Goal: Task Accomplishment & Management: Manage account settings

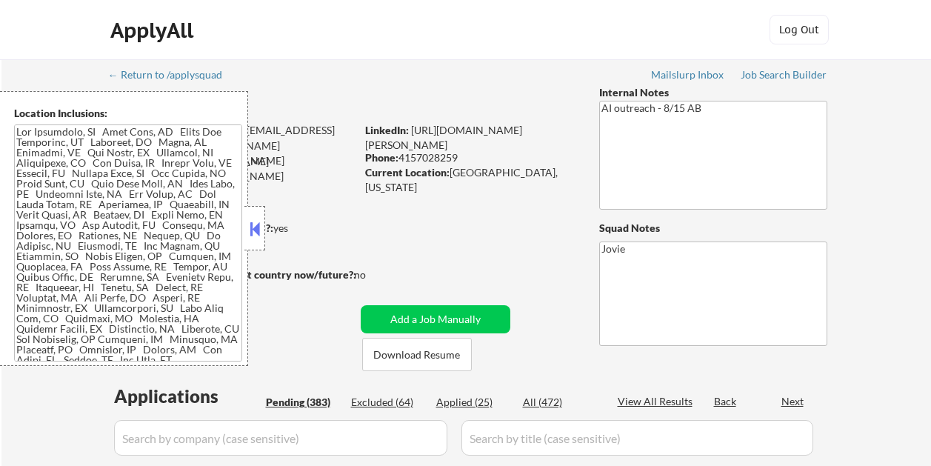
select select ""pending""
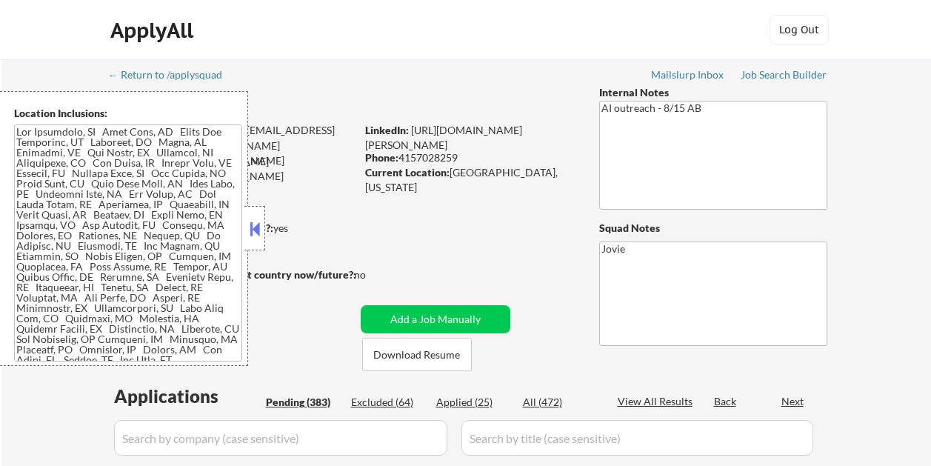
select select ""pending""
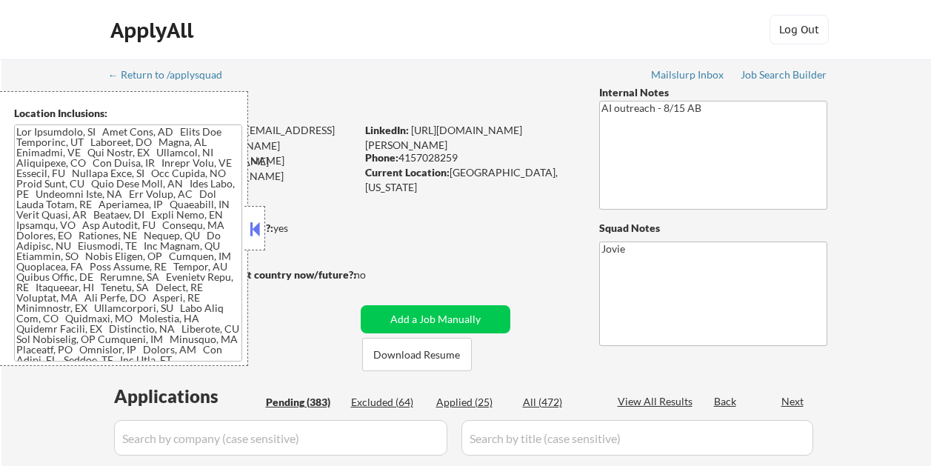
select select ""pending""
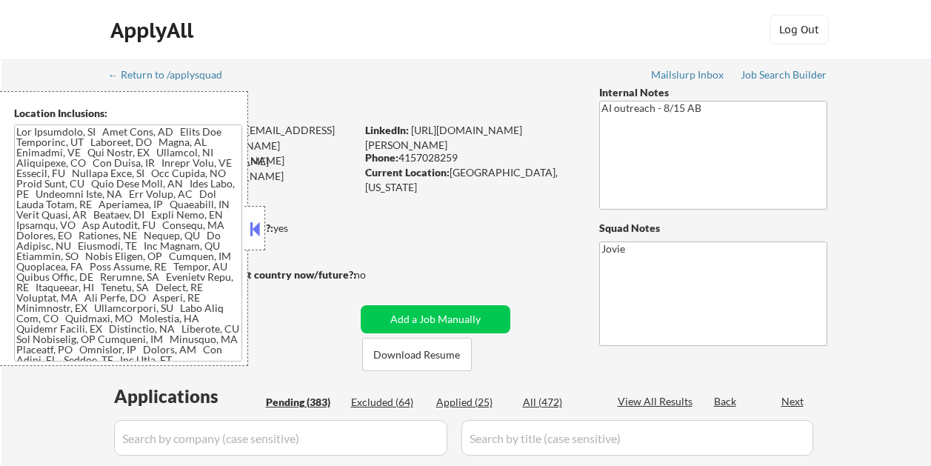
select select ""pending""
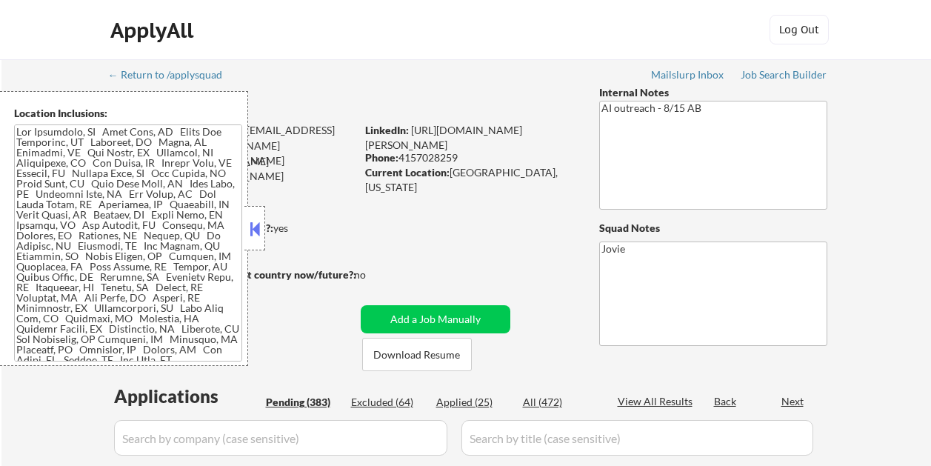
select select ""pending""
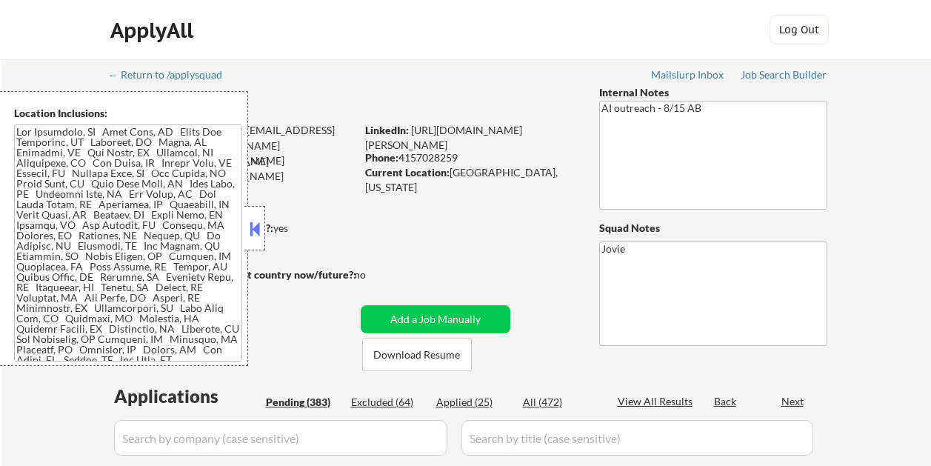
select select ""pending""
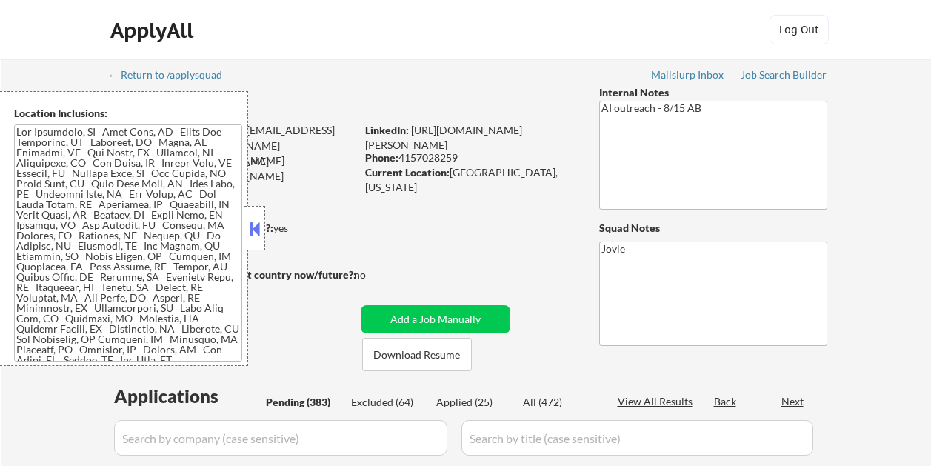
select select ""pending""
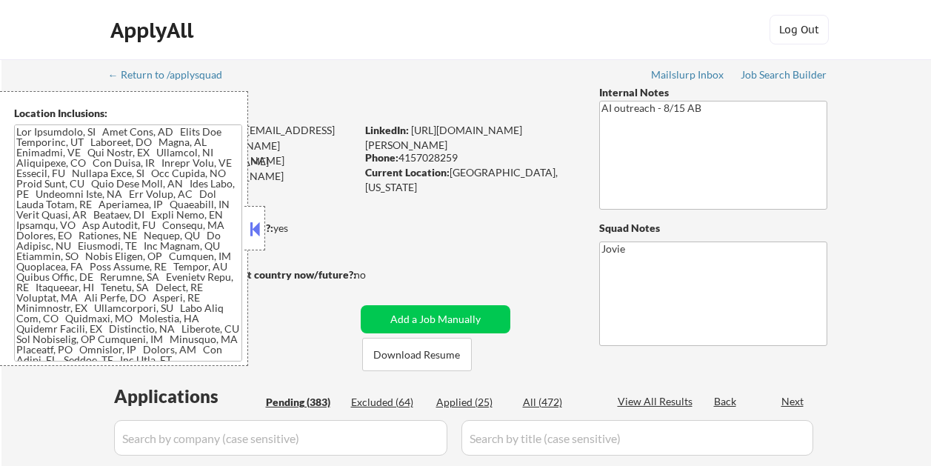
select select ""pending""
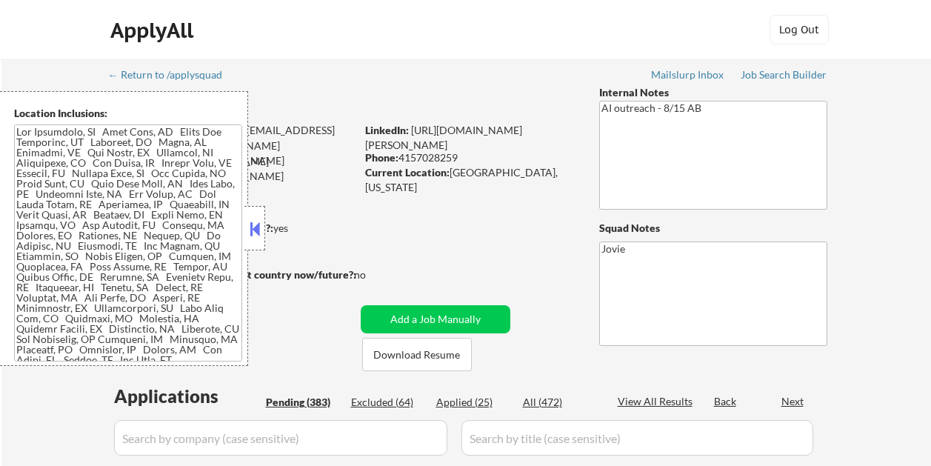
select select ""pending""
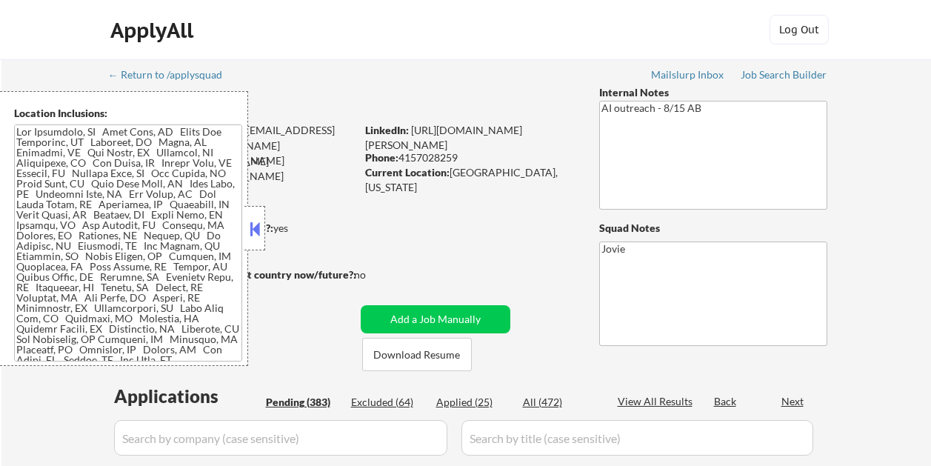
select select ""pending""
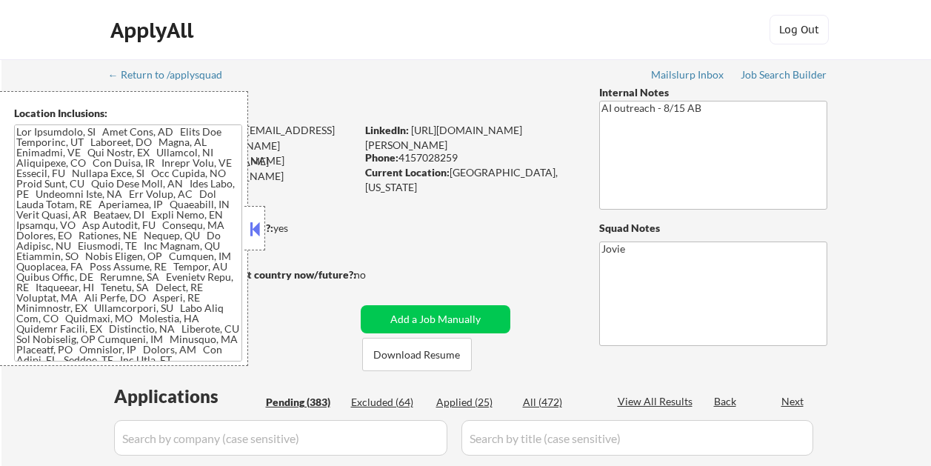
select select ""pending""
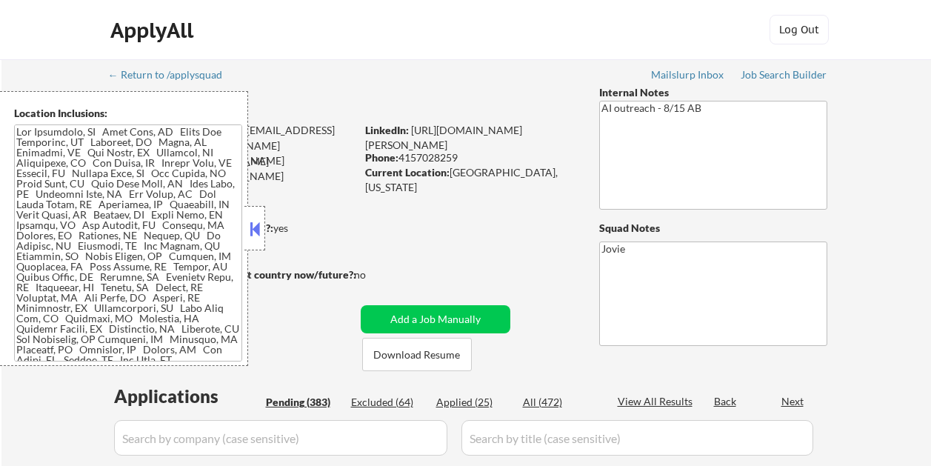
select select ""pending""
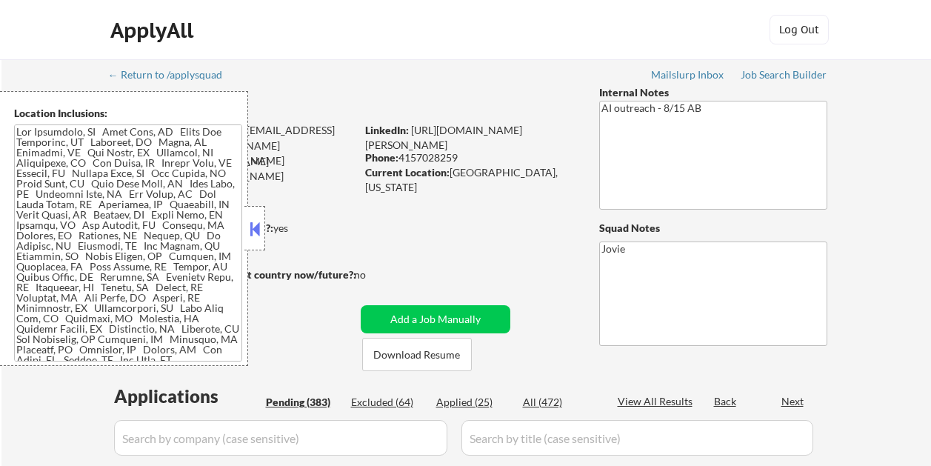
select select ""pending""
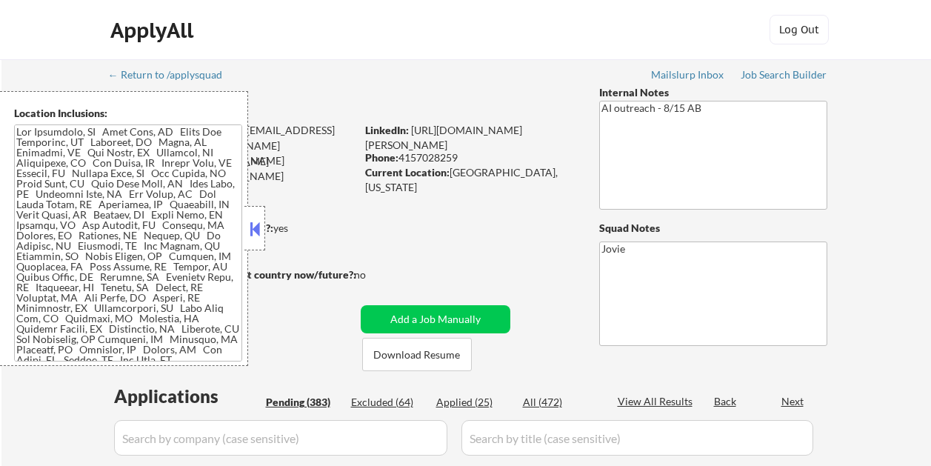
select select ""pending""
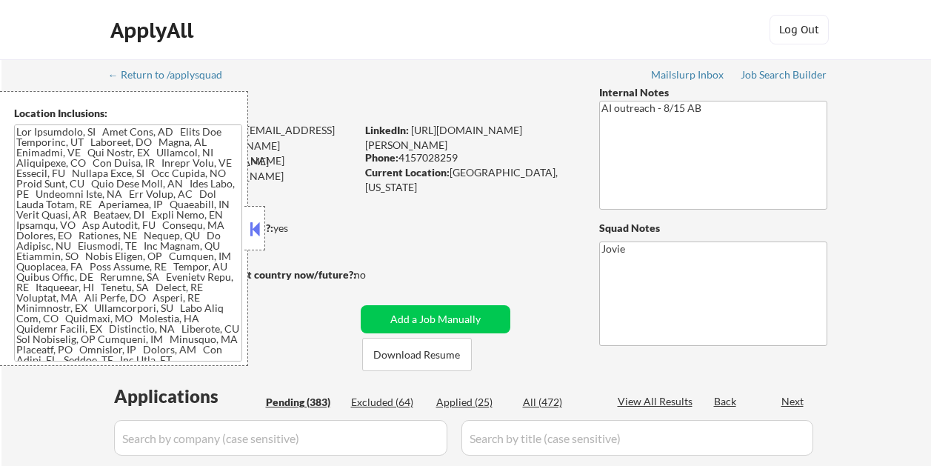
select select ""pending""
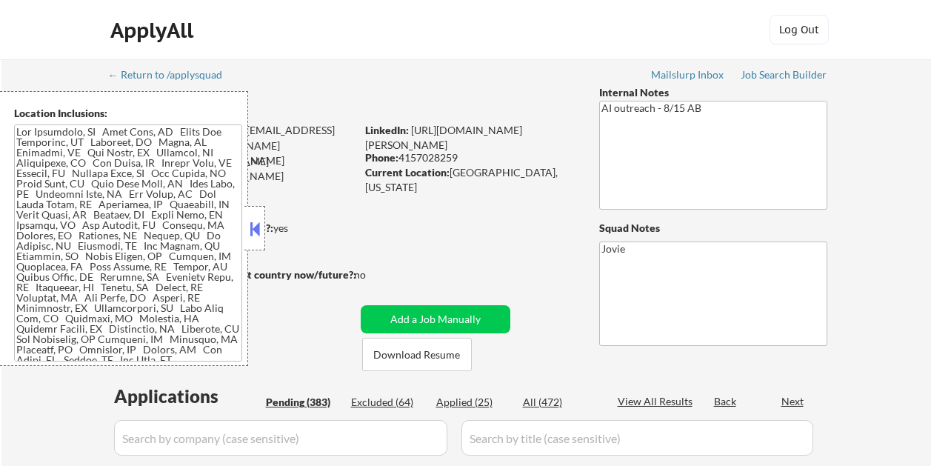
select select ""pending""
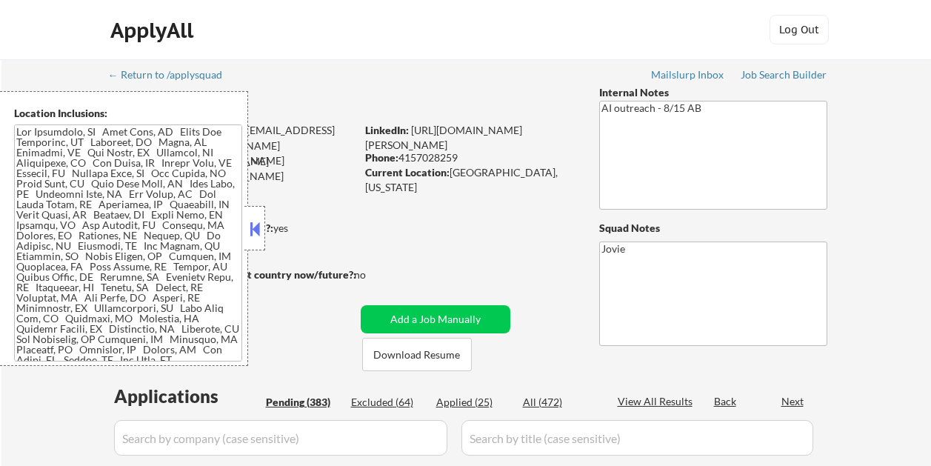
select select ""pending""
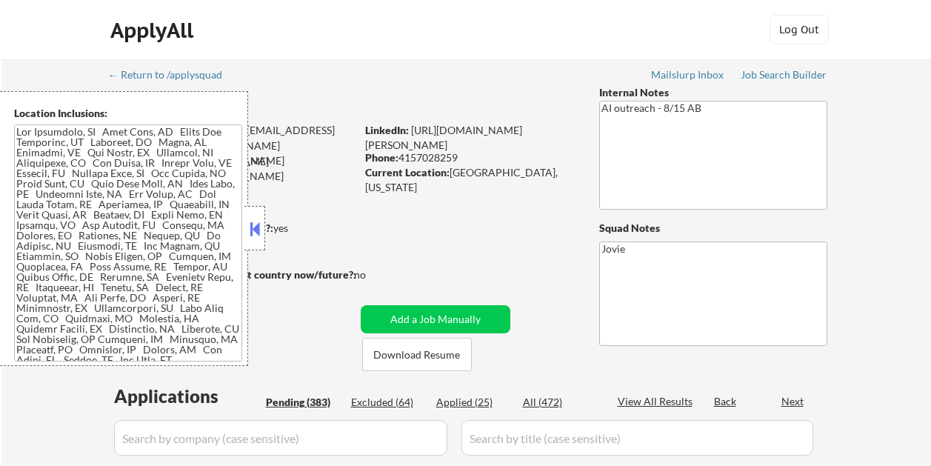
select select ""pending""
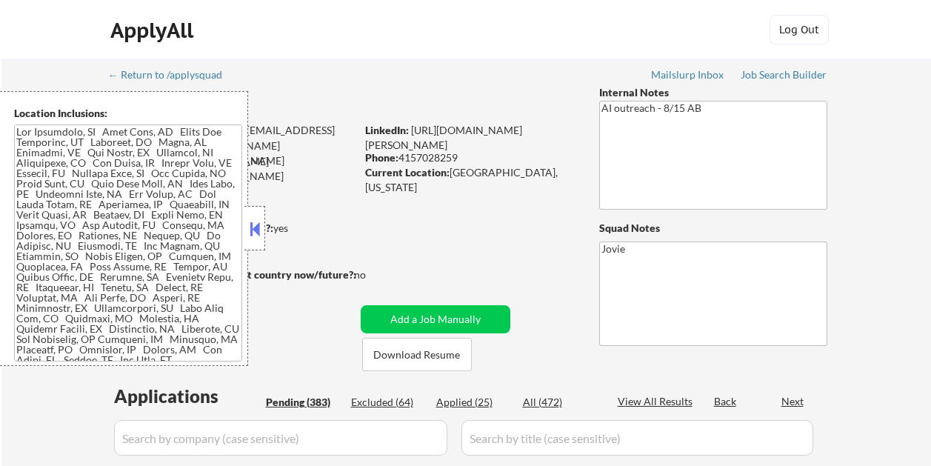
select select ""pending""
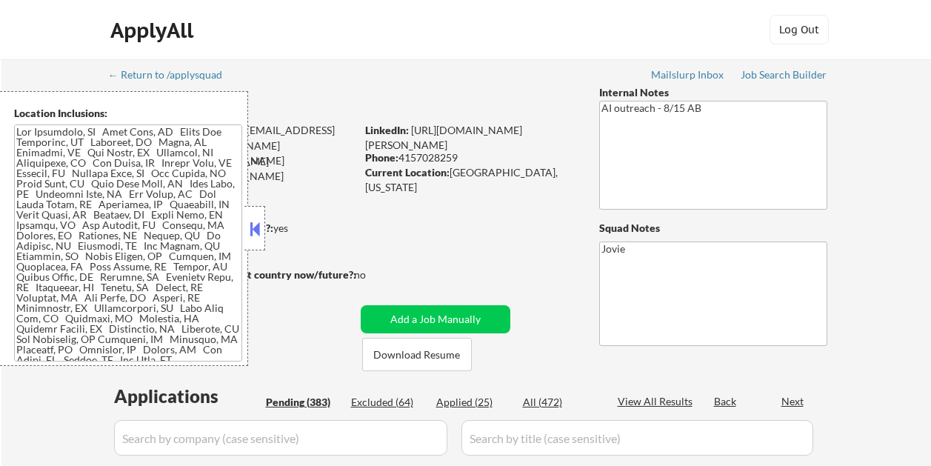
select select ""pending""
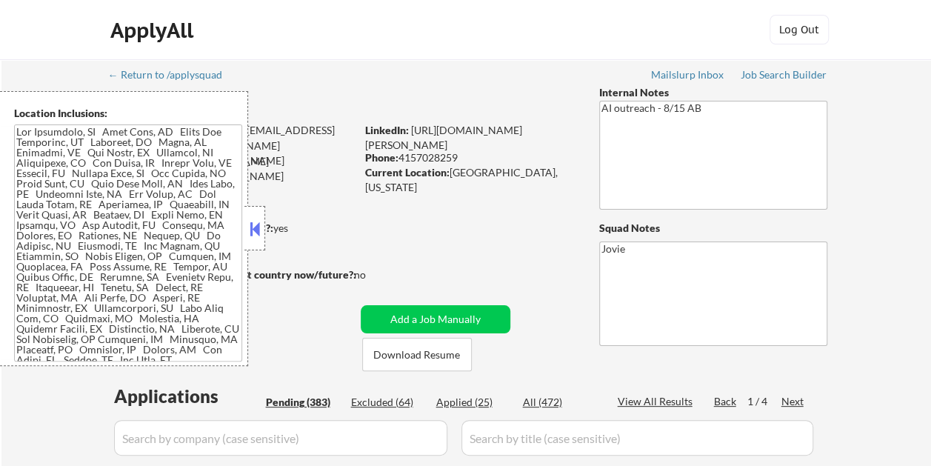
click at [262, 232] on button at bounding box center [255, 229] width 16 height 22
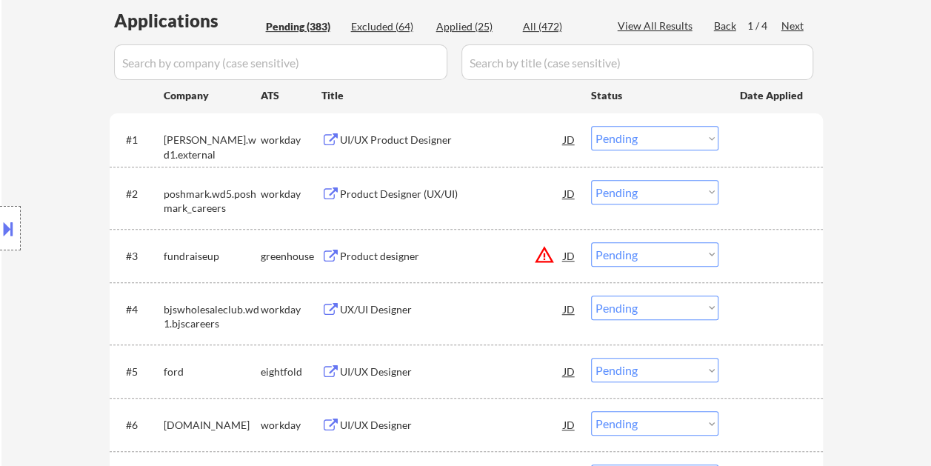
scroll to position [370, 0]
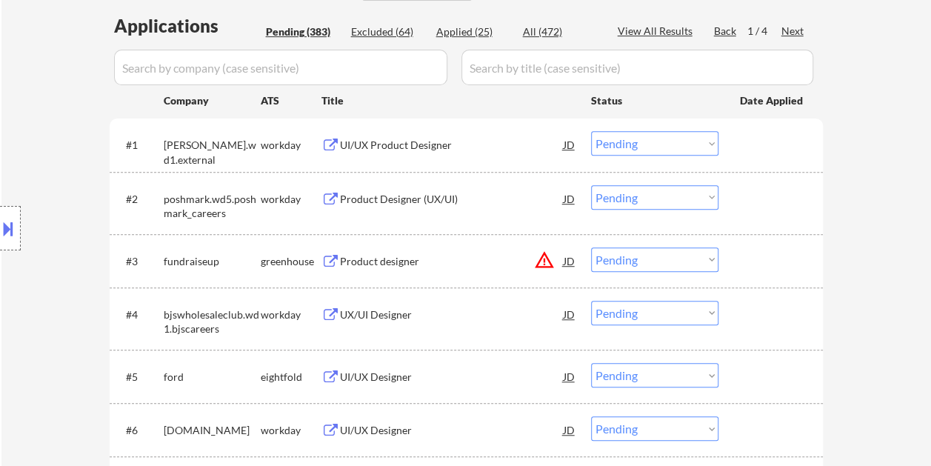
drag, startPoint x: 769, startPoint y: 255, endPoint x: 666, endPoint y: 261, distance: 103.9
click at [767, 255] on div at bounding box center [772, 260] width 65 height 27
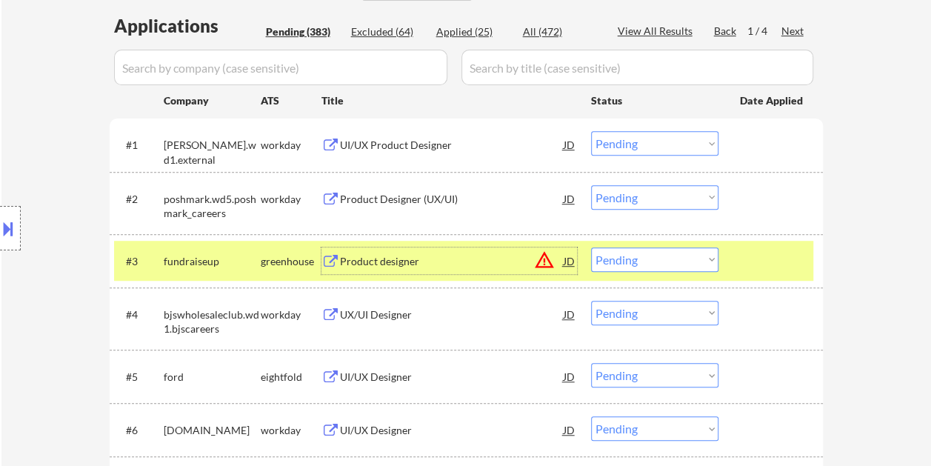
click at [468, 269] on div "Product designer" at bounding box center [452, 260] width 224 height 27
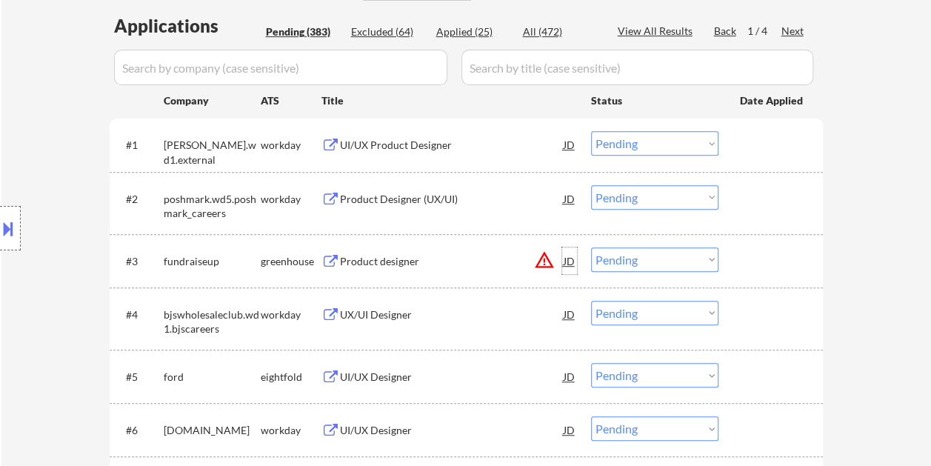
click at [572, 260] on div "JD" at bounding box center [569, 260] width 15 height 27
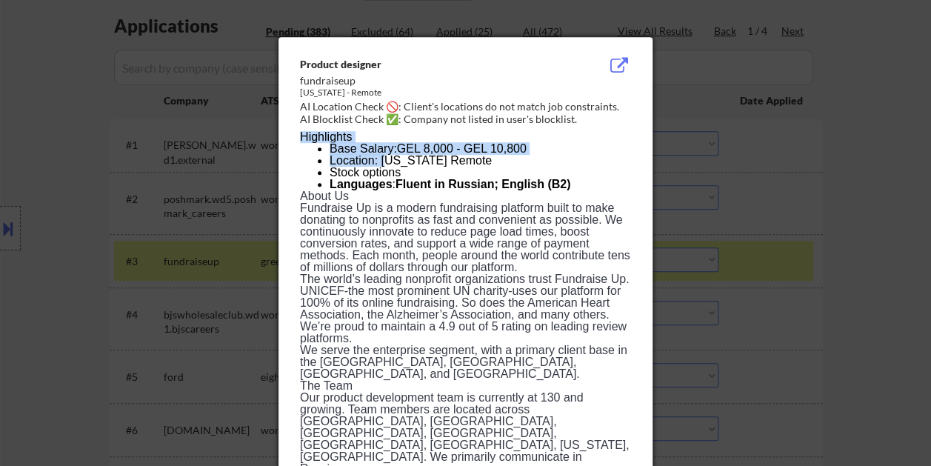
drag, startPoint x: 292, startPoint y: 61, endPoint x: 389, endPoint y: 160, distance: 138.2
drag, startPoint x: 389, startPoint y: 160, endPoint x: 359, endPoint y: 92, distance: 74.3
click at [359, 92] on div "[US_STATE] - Remote" at bounding box center [428, 93] width 256 height 13
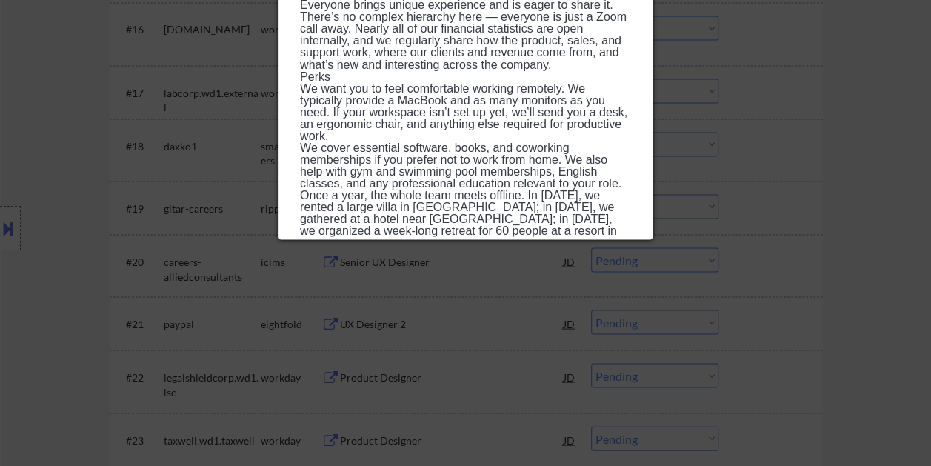
scroll to position [1333, 0]
drag, startPoint x: 298, startPoint y: 61, endPoint x: 520, endPoint y: 229, distance: 277.9
copy div "Loremip dolorsit ametconsect Adipisc - Elitse DO Eiusmodt Incid 🚫: Utlabo'e dol…"
click at [874, 157] on div at bounding box center [465, 233] width 931 height 466
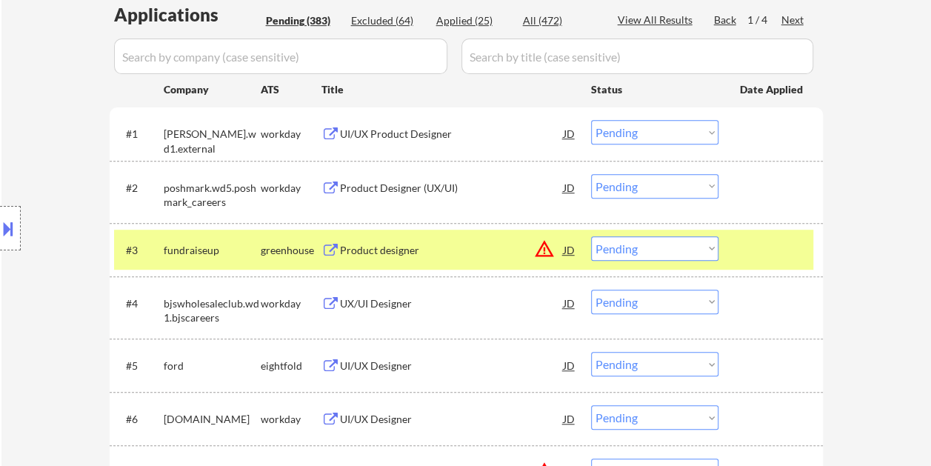
scroll to position [370, 0]
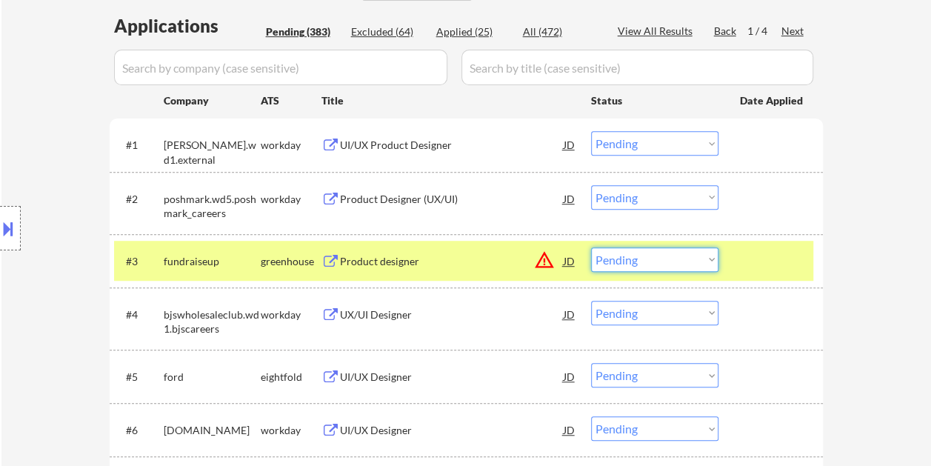
click at [711, 259] on select "Choose an option... Pending Applied Excluded (Questions) Excluded (Expired) Exc…" at bounding box center [654, 259] width 127 height 24
click at [591, 247] on select "Choose an option... Pending Applied Excluded (Questions) Excluded (Expired) Exc…" at bounding box center [654, 259] width 127 height 24
select select ""pending""
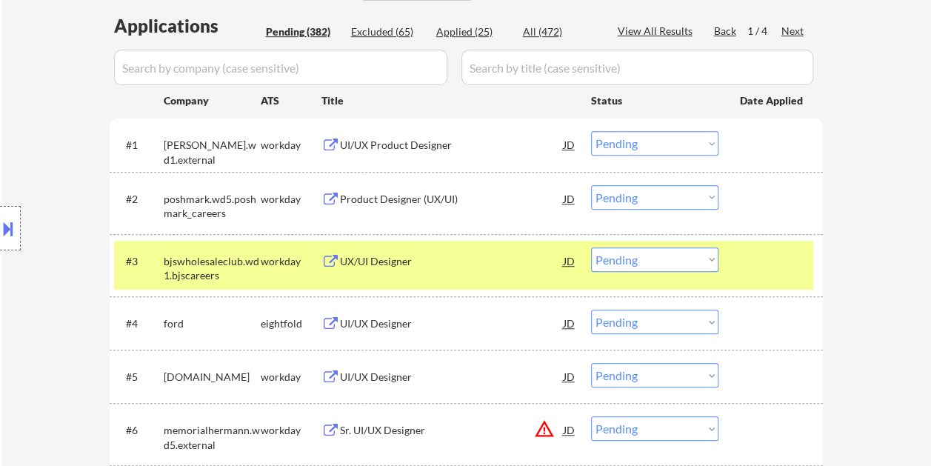
click at [765, 258] on div at bounding box center [772, 260] width 65 height 27
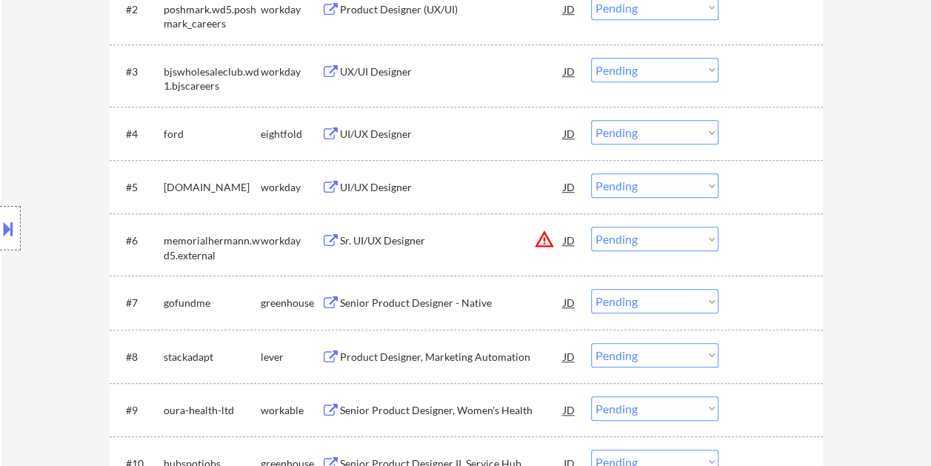
scroll to position [592, 0]
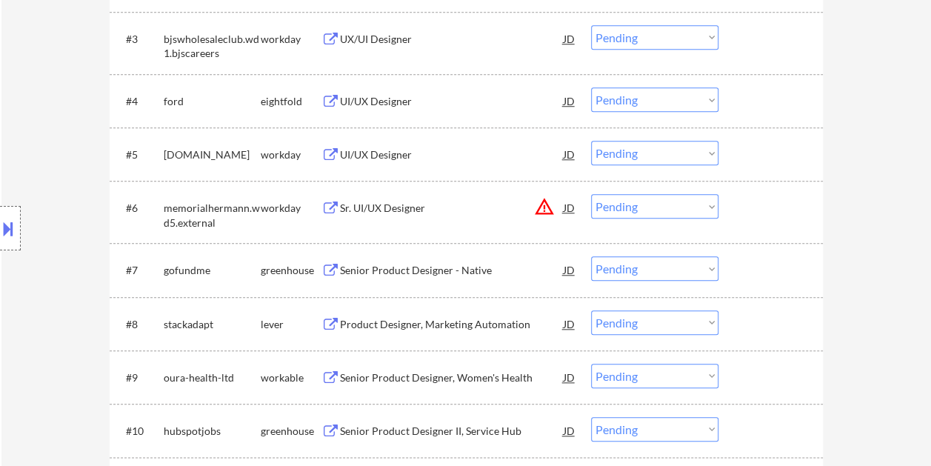
click at [766, 274] on div at bounding box center [772, 269] width 65 height 27
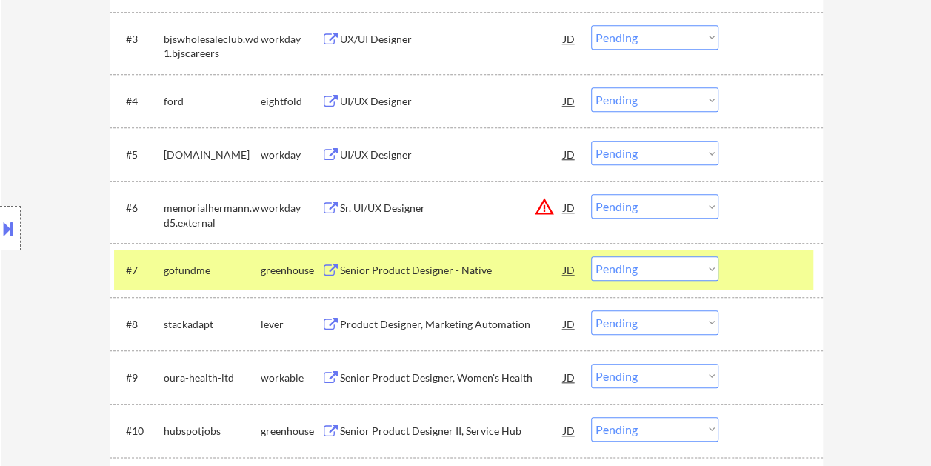
click at [440, 261] on div "Senior Product Designer - Native" at bounding box center [452, 269] width 224 height 27
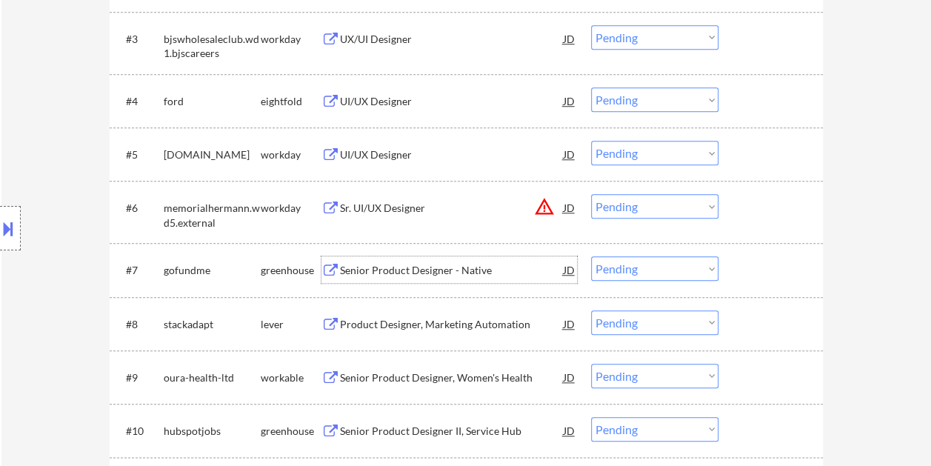
click at [751, 268] on div at bounding box center [772, 269] width 65 height 27
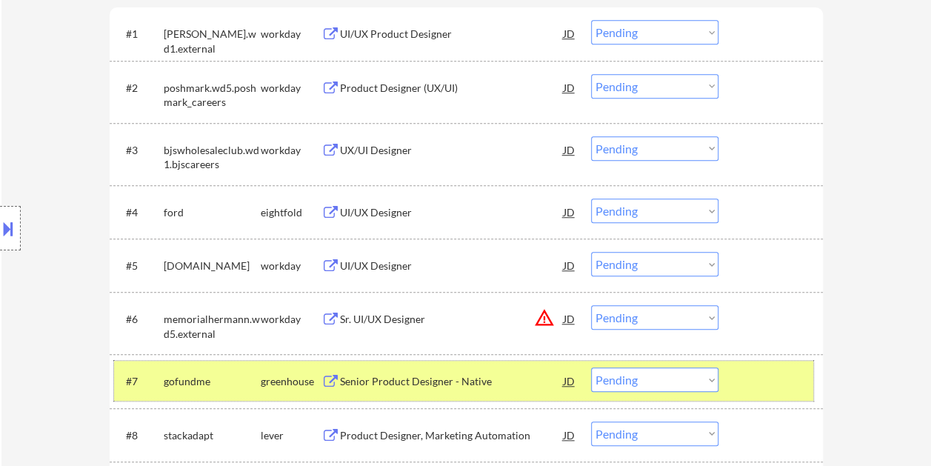
scroll to position [518, 0]
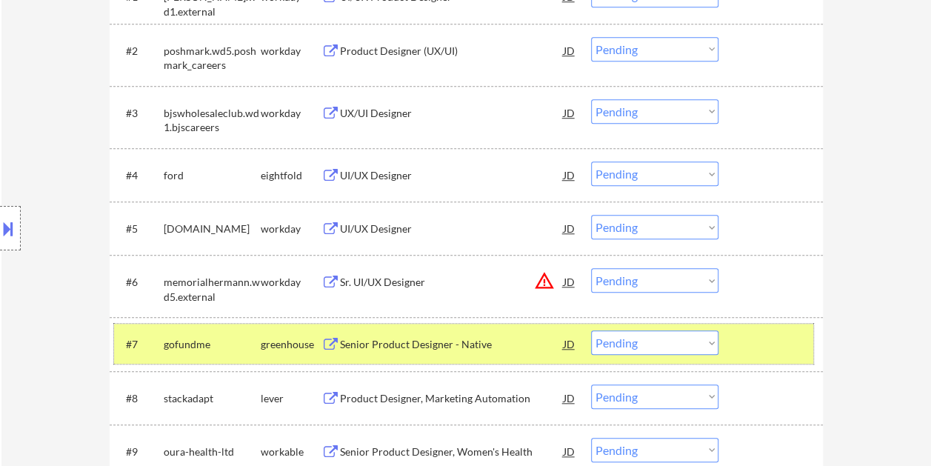
drag, startPoint x: 711, startPoint y: 339, endPoint x: 697, endPoint y: 340, distance: 13.3
click at [709, 339] on select "Choose an option... Pending Applied Excluded (Questions) Excluded (Expired) Exc…" at bounding box center [654, 342] width 127 height 24
click at [591, 330] on select "Choose an option... Pending Applied Excluded (Questions) Excluded (Expired) Exc…" at bounding box center [654, 342] width 127 height 24
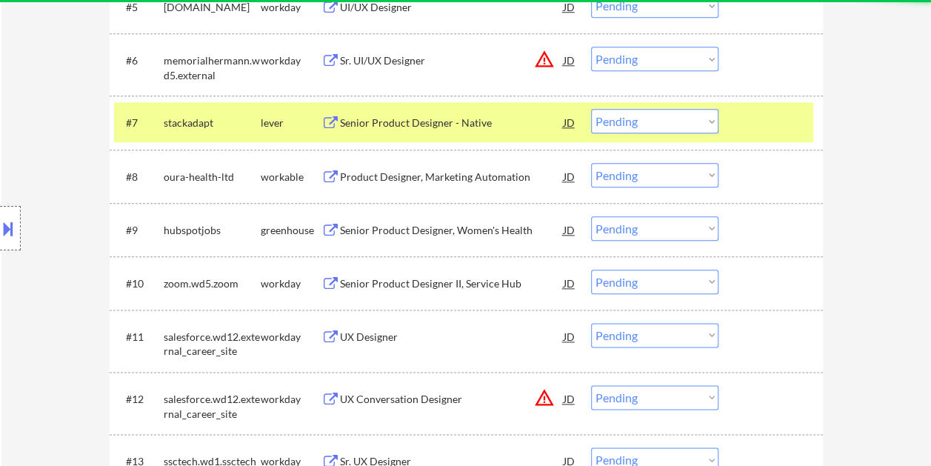
scroll to position [740, 0]
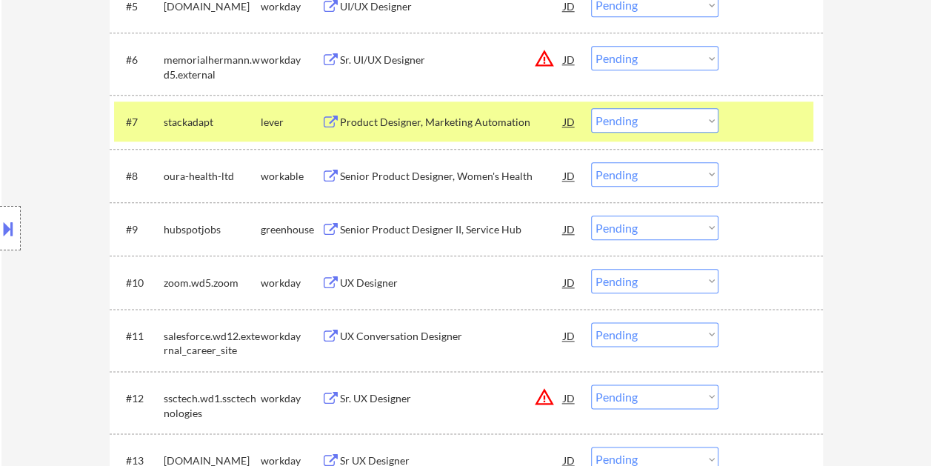
click at [766, 121] on div at bounding box center [772, 121] width 65 height 27
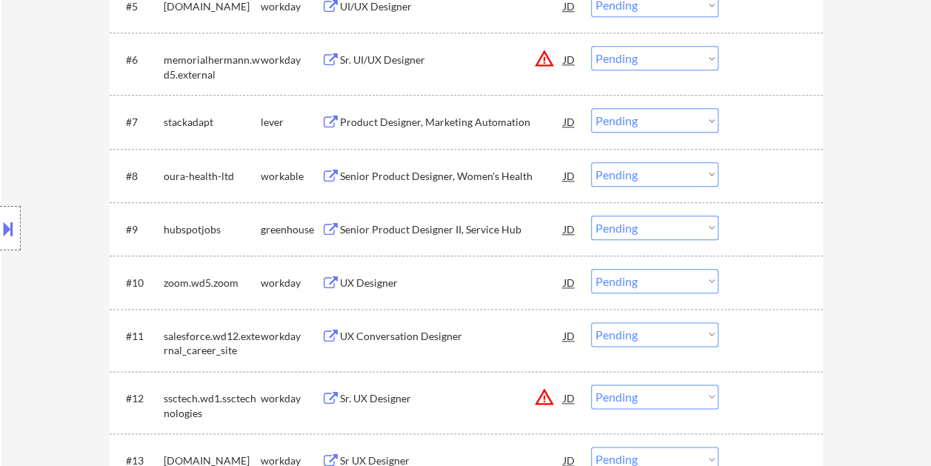
click at [738, 119] on div "#7 stackadapt lever Product Designer, Marketing Automation JD warning_amber Cho…" at bounding box center [463, 121] width 699 height 40
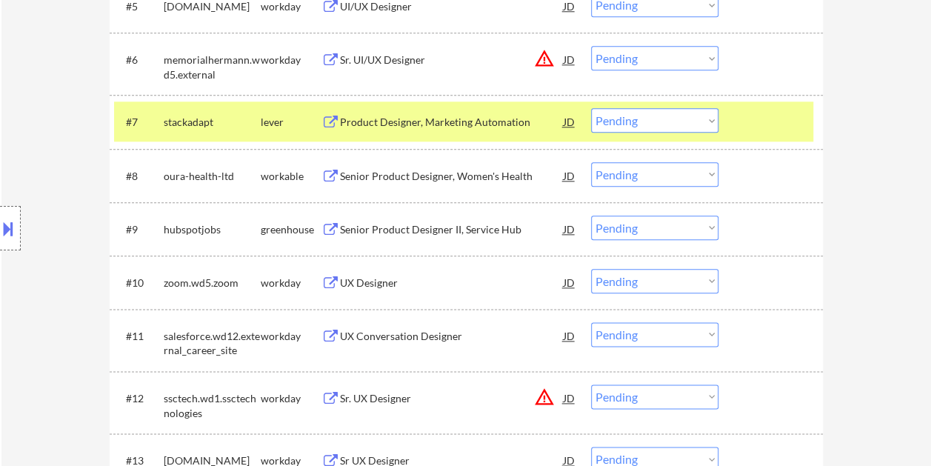
click at [505, 111] on div "Product Designer, Marketing Automation" at bounding box center [452, 121] width 224 height 27
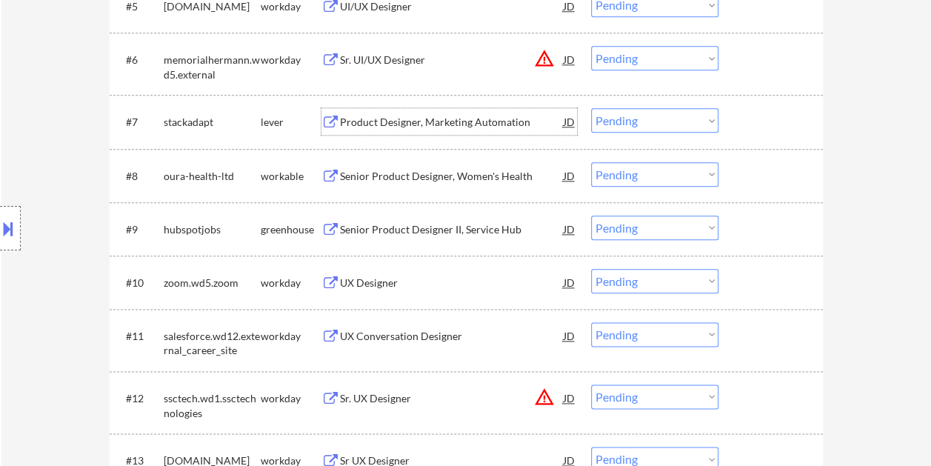
click at [750, 118] on div at bounding box center [772, 121] width 65 height 27
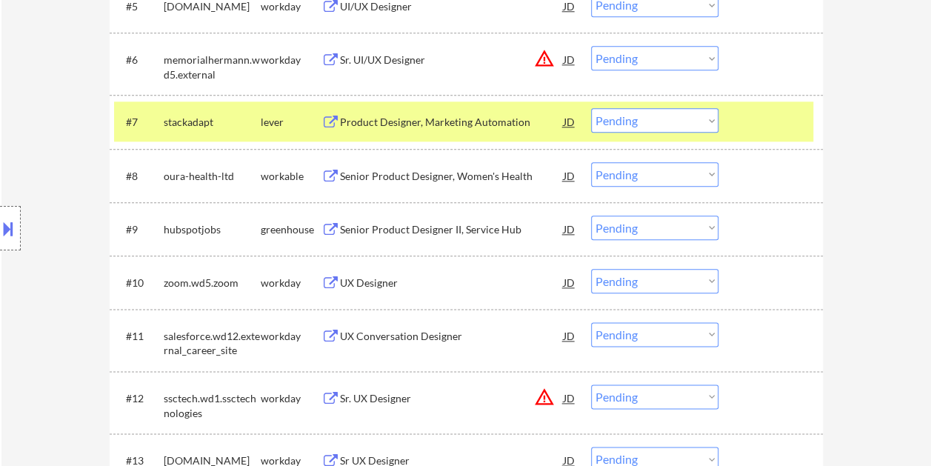
click at [714, 118] on select "Choose an option... Pending Applied Excluded (Questions) Excluded (Expired) Exc…" at bounding box center [654, 120] width 127 height 24
click at [774, 121] on div at bounding box center [772, 121] width 65 height 27
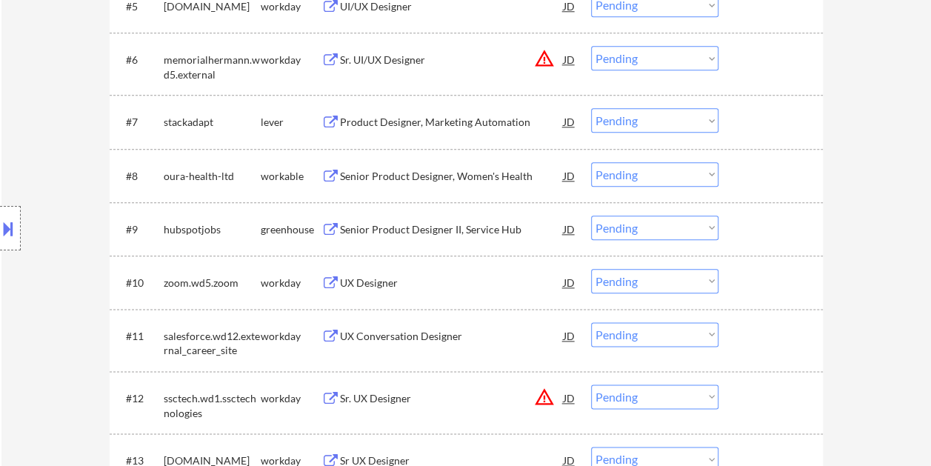
click at [797, 131] on div at bounding box center [772, 121] width 65 height 27
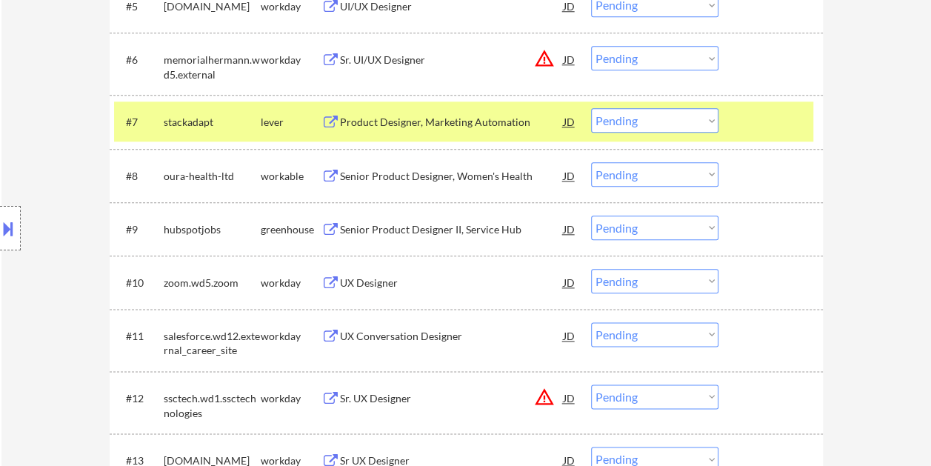
click at [709, 121] on select "Choose an option... Pending Applied Excluded (Questions) Excluded (Expired) Exc…" at bounding box center [654, 120] width 127 height 24
click at [591, 108] on select "Choose an option... Pending Applied Excluded (Questions) Excluded (Expired) Exc…" at bounding box center [654, 120] width 127 height 24
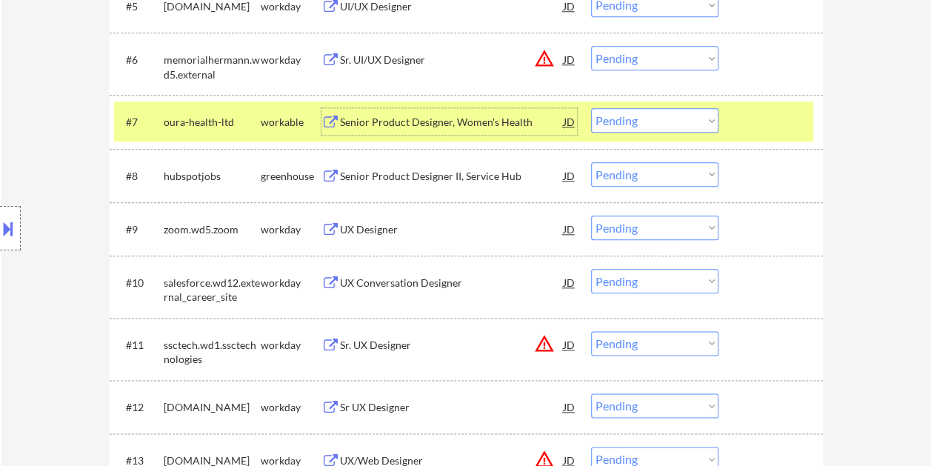
click at [406, 112] on div "Senior Product Designer, Women's Health" at bounding box center [452, 121] width 224 height 27
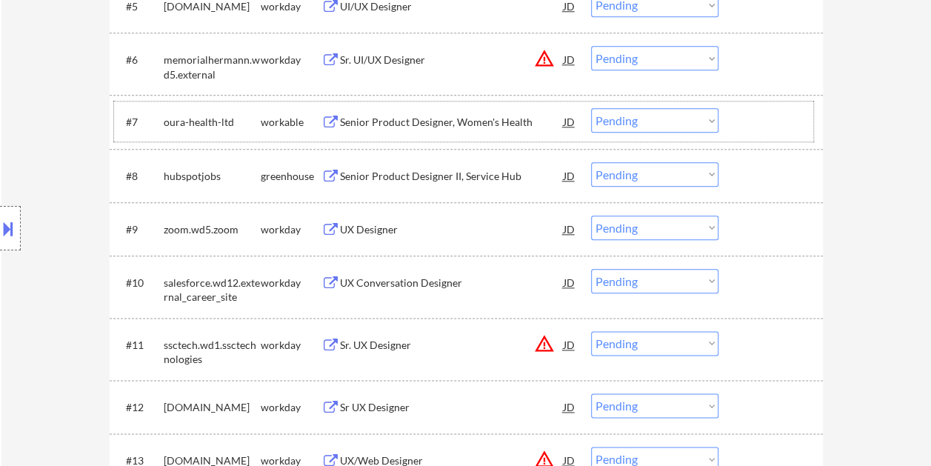
drag, startPoint x: 754, startPoint y: 115, endPoint x: 495, endPoint y: 121, distance: 258.4
click at [752, 117] on div at bounding box center [772, 121] width 65 height 27
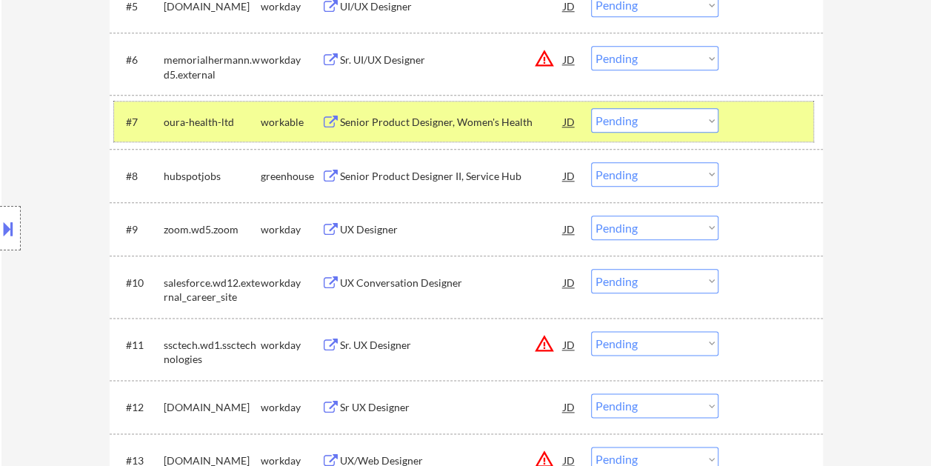
click at [767, 113] on div at bounding box center [772, 121] width 65 height 27
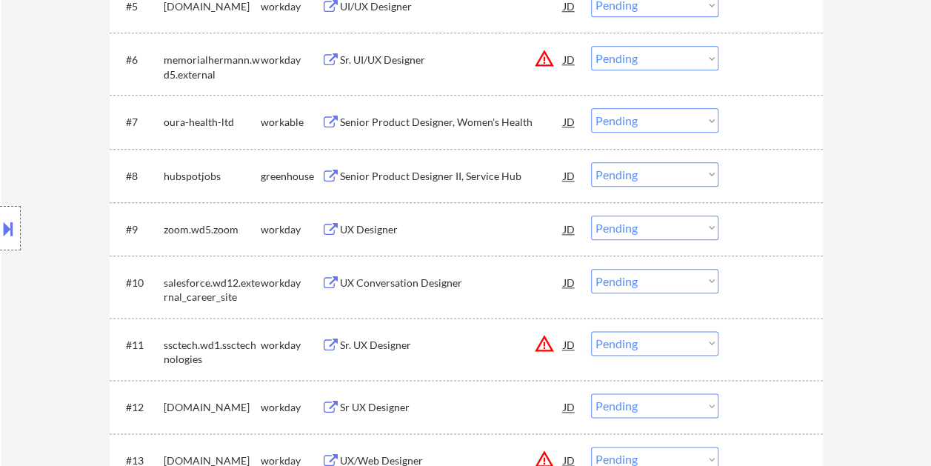
click at [758, 130] on div at bounding box center [772, 121] width 65 height 27
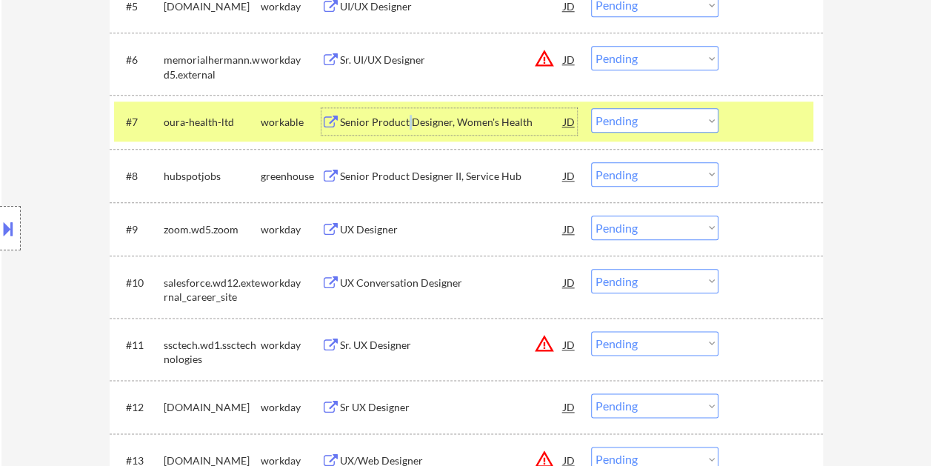
click at [409, 119] on div "Senior Product Designer, Women's Health" at bounding box center [452, 122] width 224 height 15
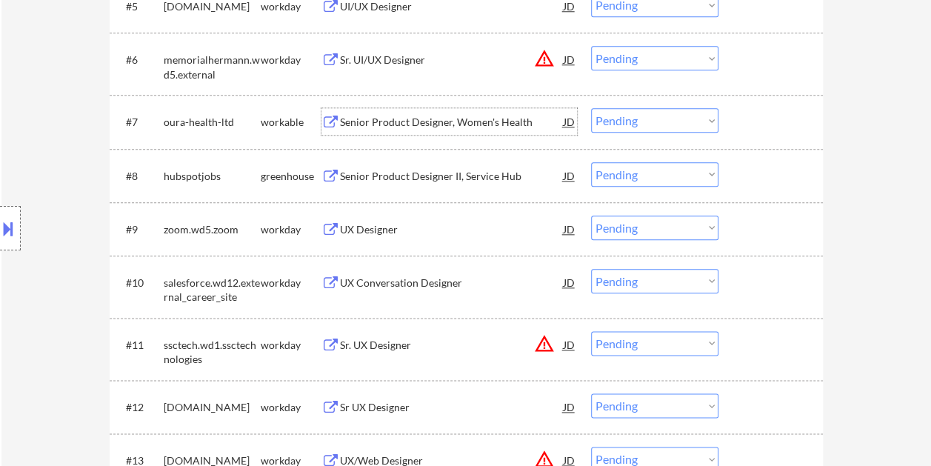
click at [746, 121] on div at bounding box center [772, 121] width 65 height 27
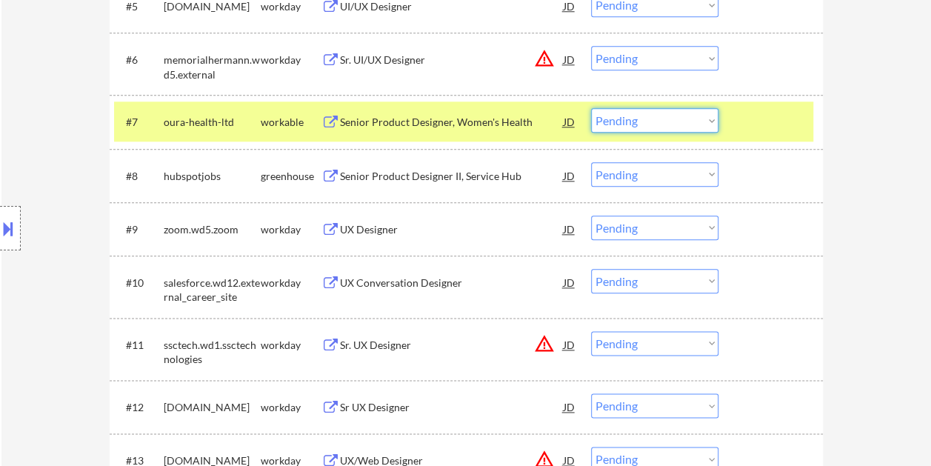
click at [678, 123] on select "Choose an option... Pending Applied Excluded (Questions) Excluded (Expired) Exc…" at bounding box center [654, 120] width 127 height 24
click at [591, 108] on select "Choose an option... Pending Applied Excluded (Questions) Excluded (Expired) Exc…" at bounding box center [654, 120] width 127 height 24
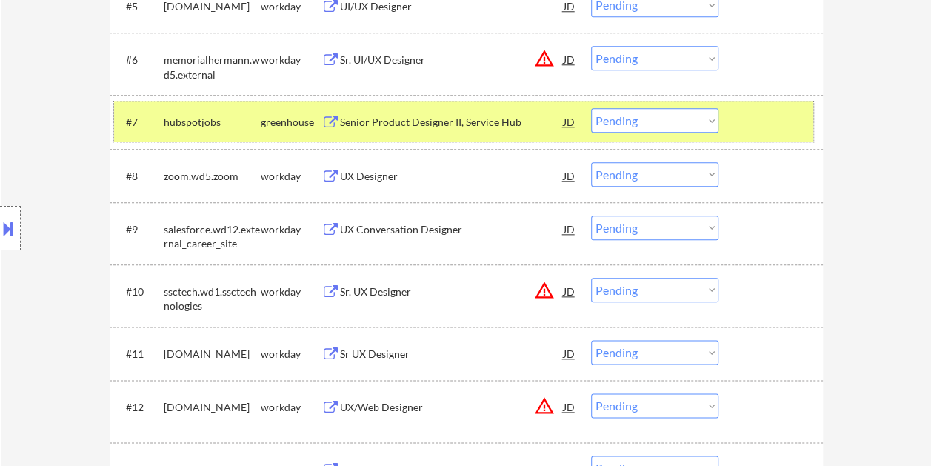
click at [745, 128] on div at bounding box center [772, 121] width 65 height 27
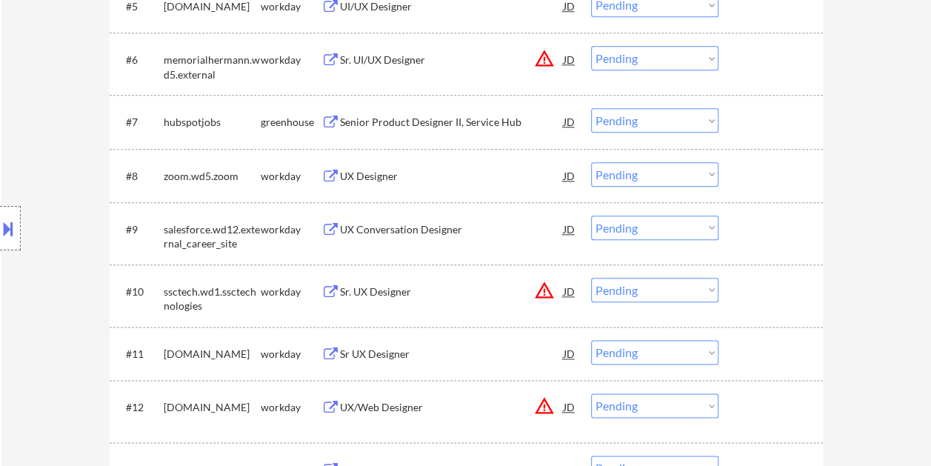
click at [744, 127] on div at bounding box center [772, 121] width 65 height 27
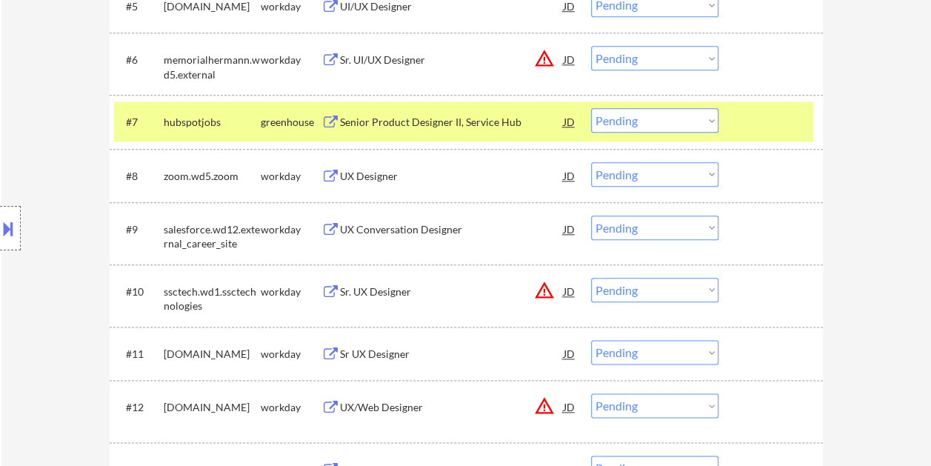
click at [486, 114] on div "Senior Product Designer II, Service Hub" at bounding box center [452, 121] width 224 height 27
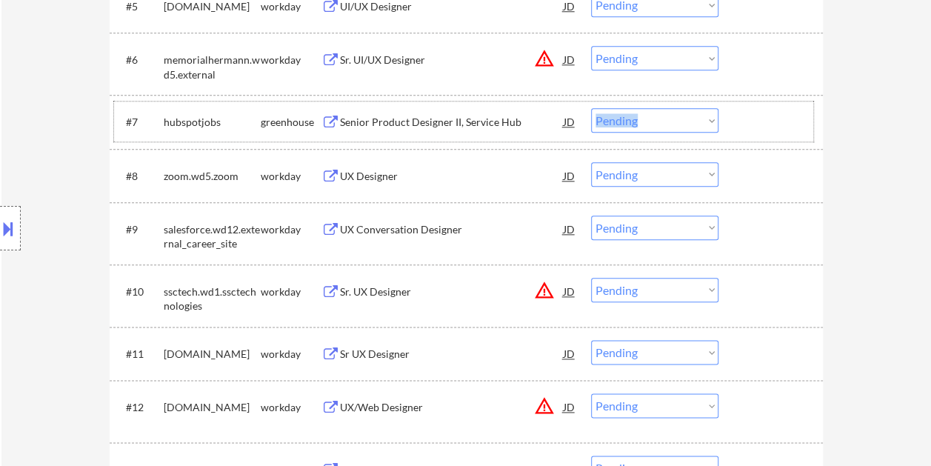
click at [730, 124] on div "#7 hubspotjobs greenhouse Senior Product Designer II, Service Hub JD warning_am…" at bounding box center [463, 121] width 699 height 40
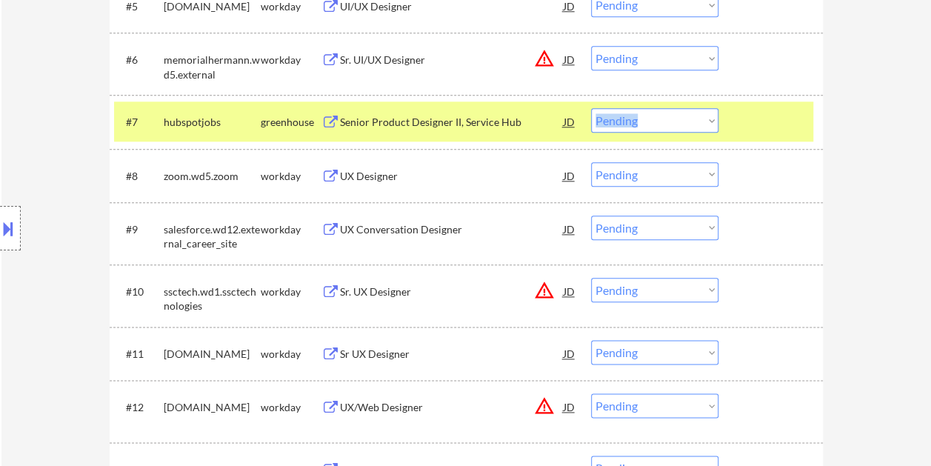
click at [711, 123] on select "Choose an option... Pending Applied Excluded (Questions) Excluded (Expired) Exc…" at bounding box center [654, 120] width 127 height 24
click at [591, 108] on select "Choose an option... Pending Applied Excluded (Questions) Excluded (Expired) Exc…" at bounding box center [654, 120] width 127 height 24
select select ""pending""
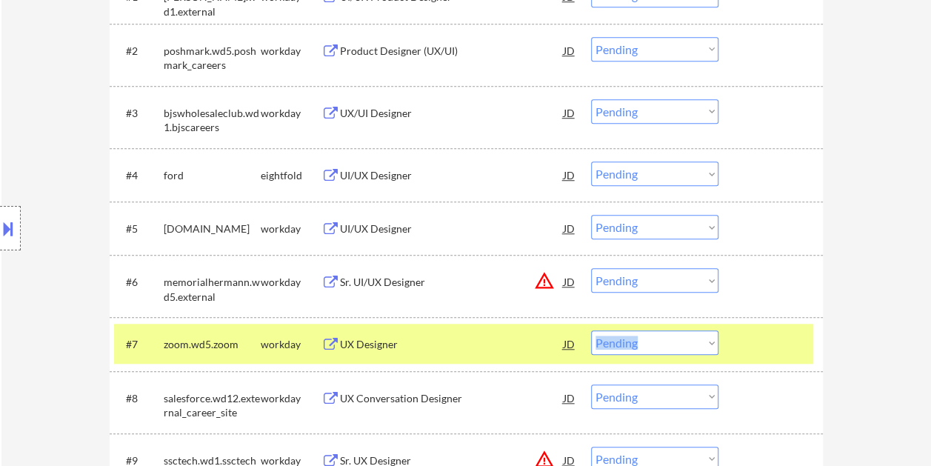
scroll to position [666, 0]
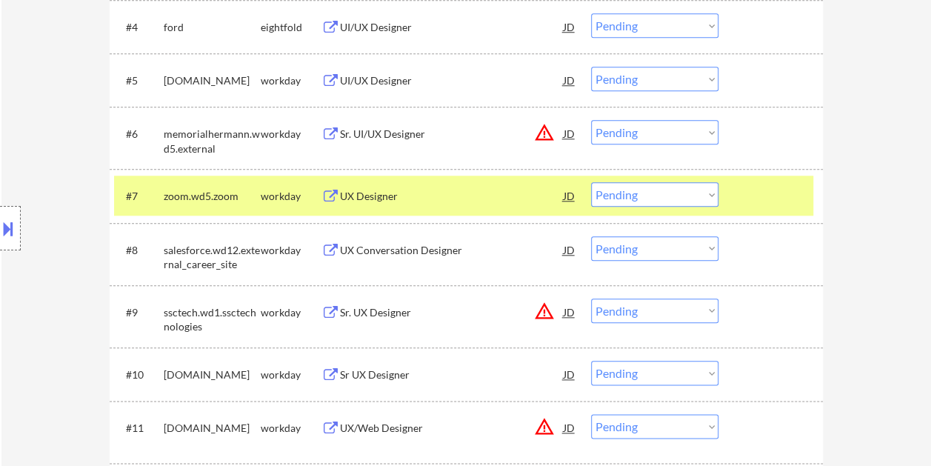
click at [788, 201] on div at bounding box center [772, 195] width 65 height 27
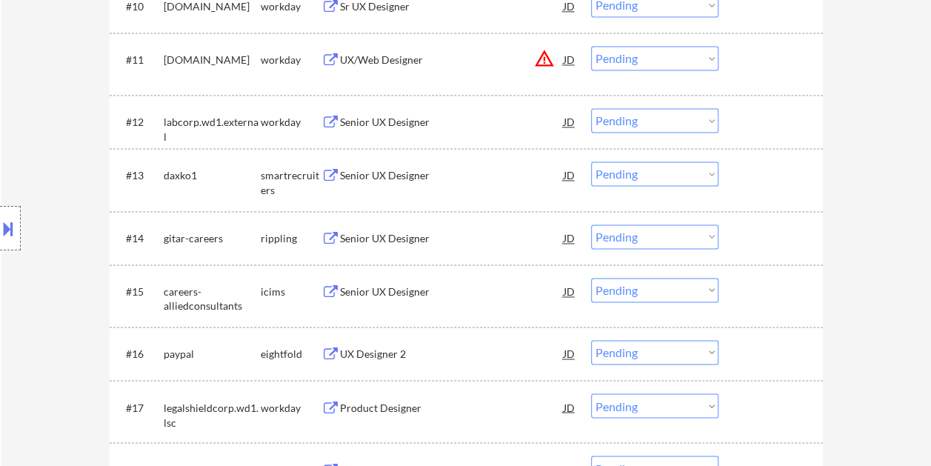
scroll to position [1036, 0]
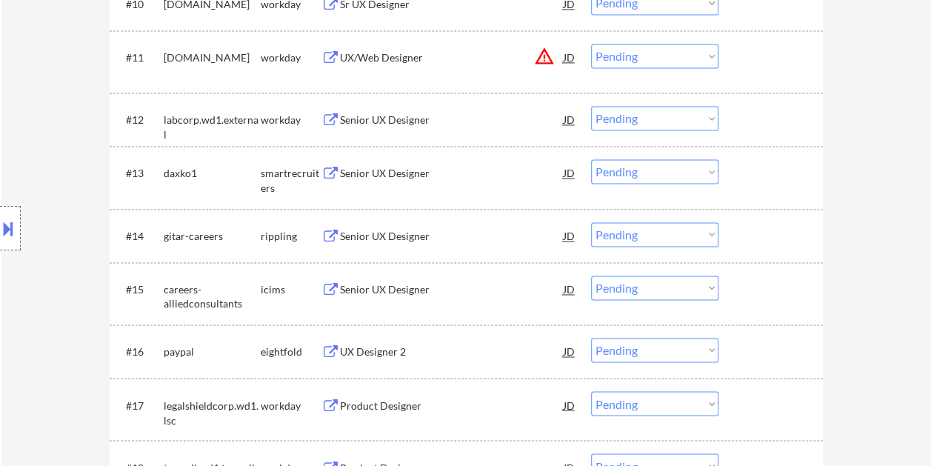
drag, startPoint x: 763, startPoint y: 157, endPoint x: 597, endPoint y: 181, distance: 167.5
click at [763, 158] on div "#13 daxko1 smartrecruiters Senior UX Designer JD warning_amber Choose an option…" at bounding box center [463, 177] width 699 height 49
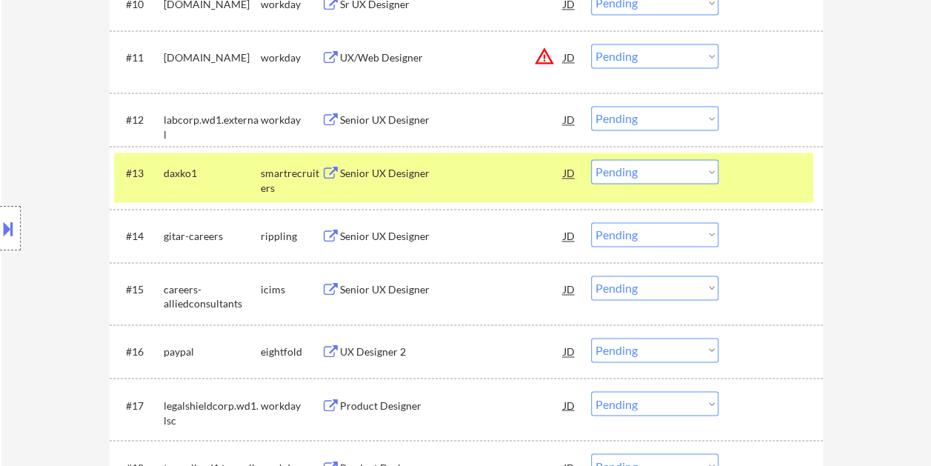
click at [478, 179] on div "Senior UX Designer" at bounding box center [452, 173] width 224 height 15
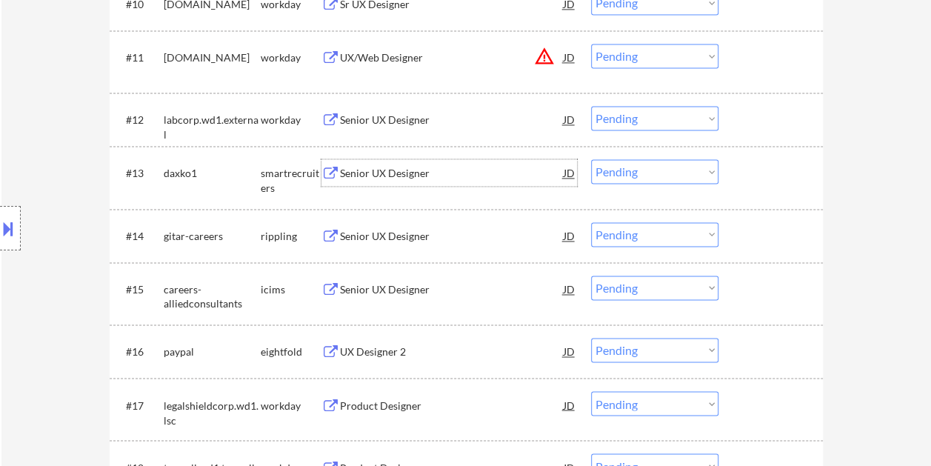
click at [768, 178] on div at bounding box center [772, 172] width 65 height 27
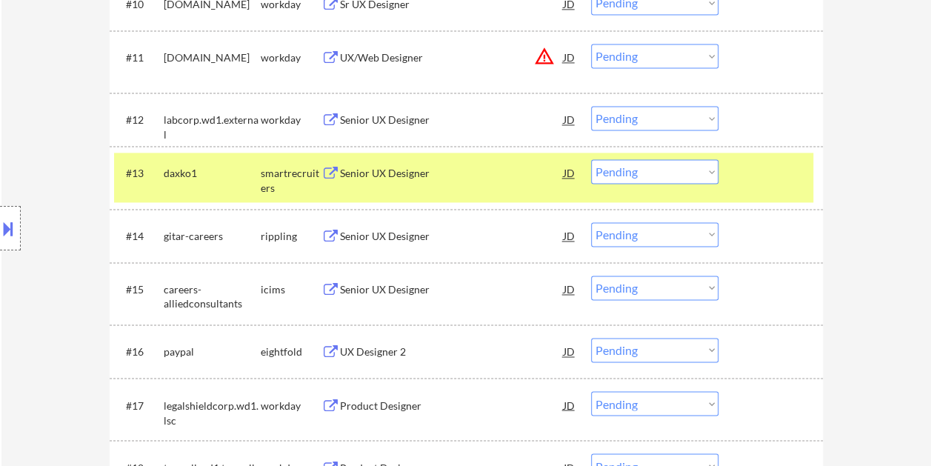
click at [704, 166] on select "Choose an option... Pending Applied Excluded (Questions) Excluded (Expired) Exc…" at bounding box center [654, 171] width 127 height 24
click at [591, 159] on select "Choose an option... Pending Applied Excluded (Questions) Excluded (Expired) Exc…" at bounding box center [654, 171] width 127 height 24
select select ""pending""
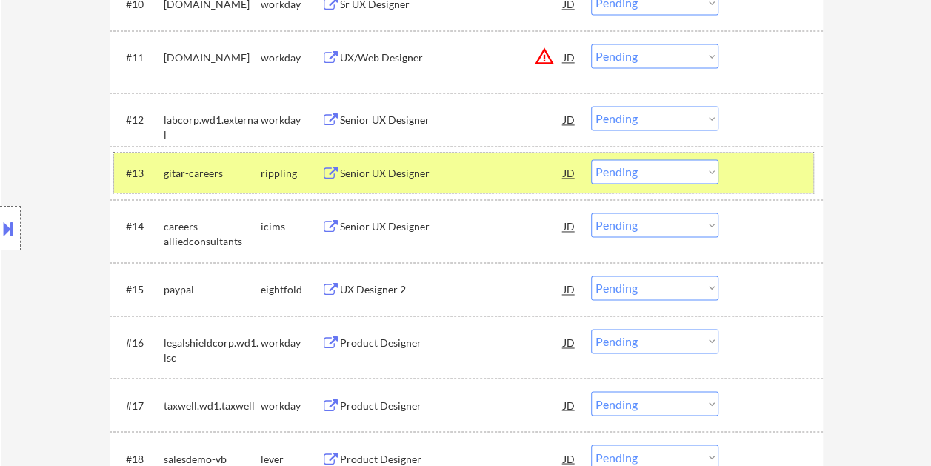
click at [732, 177] on div "#13 gitar-careers rippling Senior UX Designer JD warning_amber Choose an option…" at bounding box center [463, 173] width 699 height 40
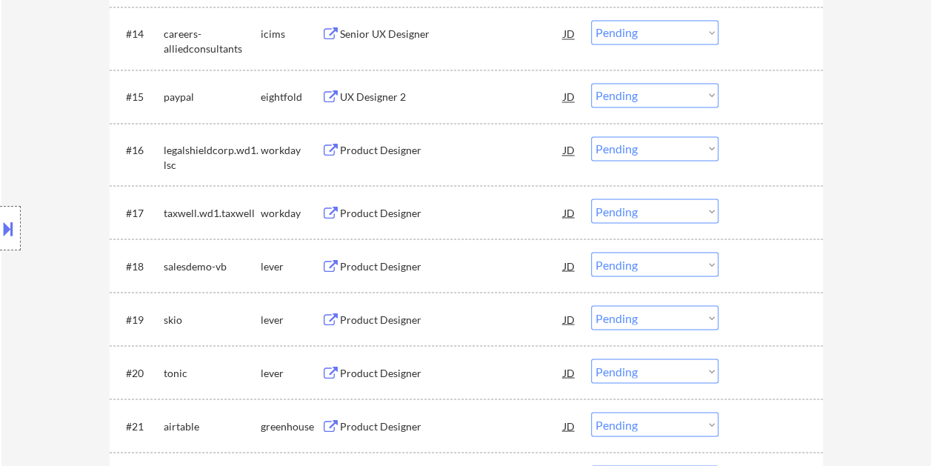
scroll to position [1259, 0]
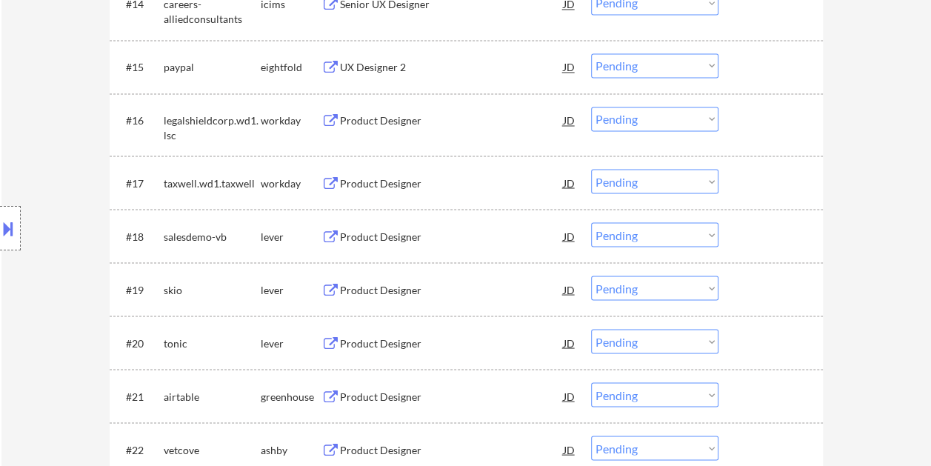
click at [765, 242] on div at bounding box center [772, 235] width 65 height 27
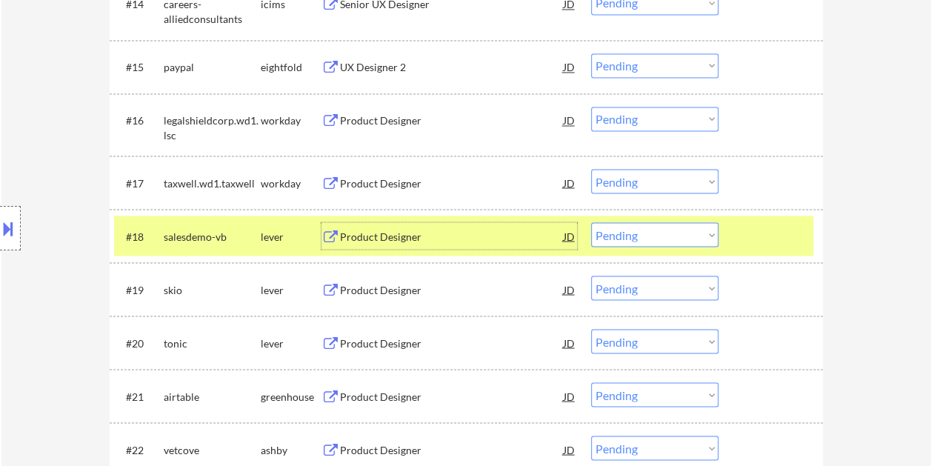
click at [444, 229] on div "Product Designer" at bounding box center [452, 236] width 224 height 15
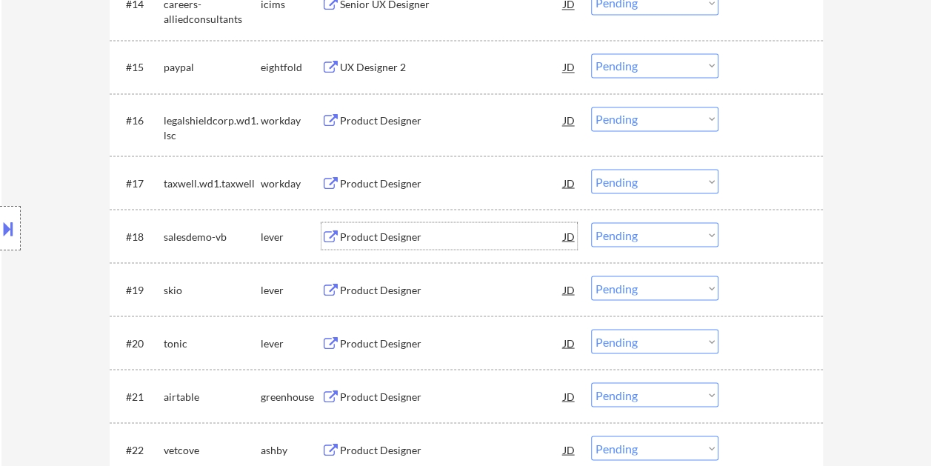
drag, startPoint x: 753, startPoint y: 235, endPoint x: 691, endPoint y: 245, distance: 62.2
click at [754, 235] on div at bounding box center [772, 235] width 65 height 27
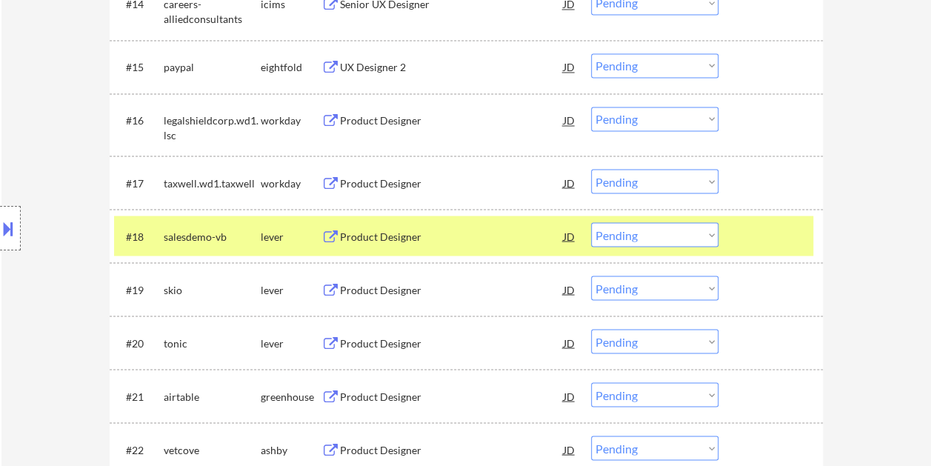
click at [364, 227] on div "Product Designer" at bounding box center [452, 235] width 224 height 27
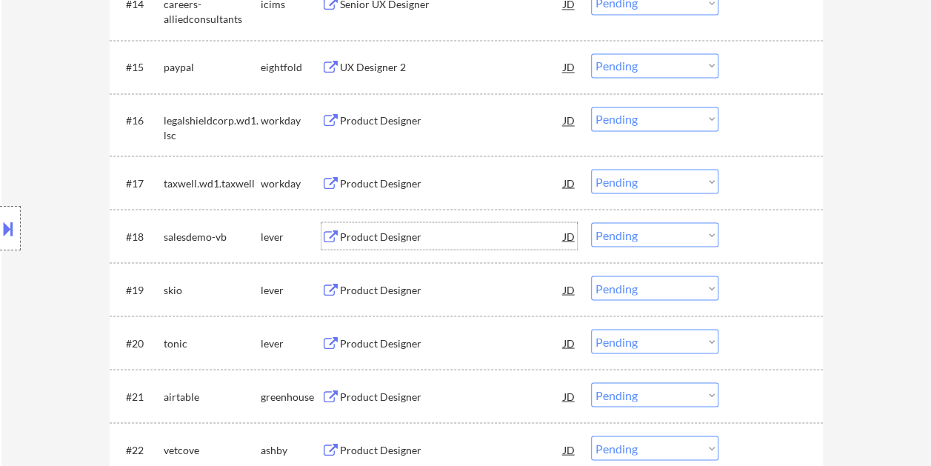
click at [740, 225] on div at bounding box center [772, 235] width 65 height 27
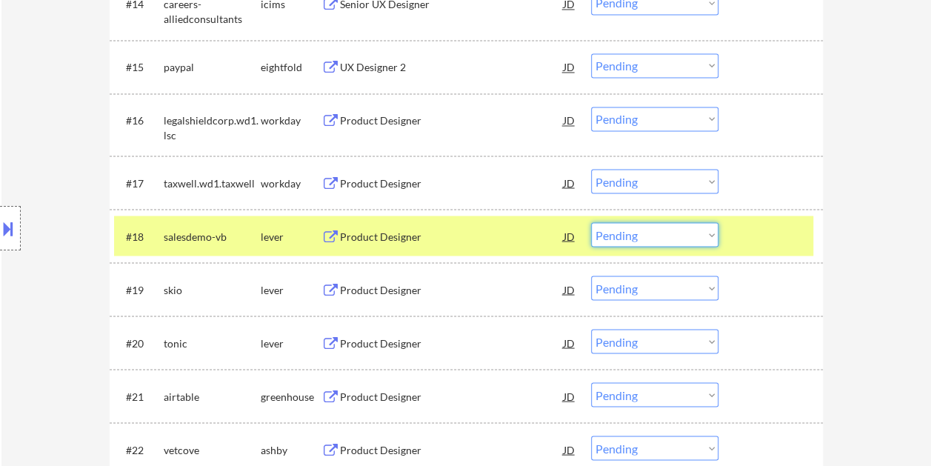
click at [707, 233] on select "Choose an option... Pending Applied Excluded (Questions) Excluded (Expired) Exc…" at bounding box center [654, 234] width 127 height 24
click at [591, 222] on select "Choose an option... Pending Applied Excluded (Questions) Excluded (Expired) Exc…" at bounding box center [654, 234] width 127 height 24
click at [418, 230] on div "Product Designer" at bounding box center [452, 236] width 224 height 15
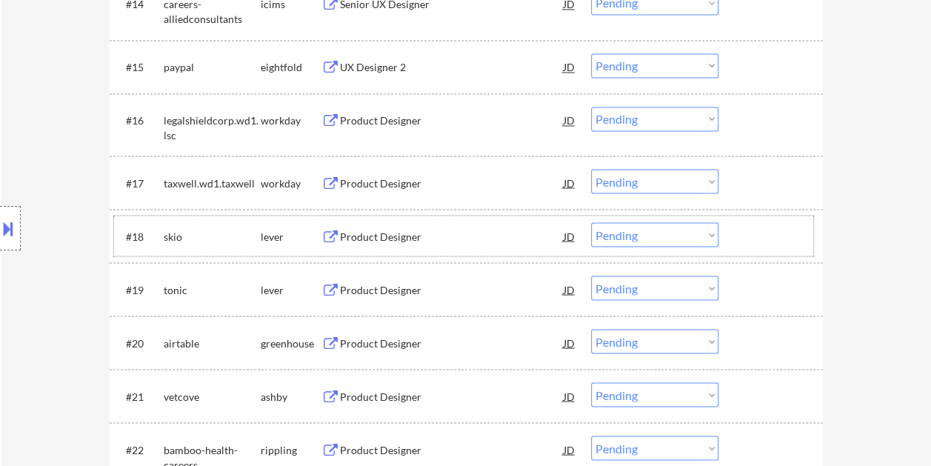
click at [785, 225] on div at bounding box center [772, 235] width 65 height 27
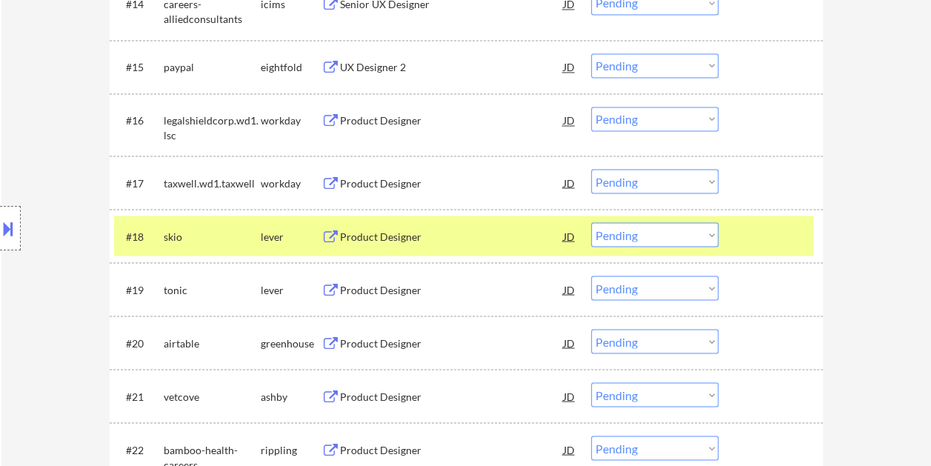
click at [705, 232] on select "Choose an option... Pending Applied Excluded (Questions) Excluded (Expired) Exc…" at bounding box center [654, 234] width 127 height 24
click at [591, 222] on select "Choose an option... Pending Applied Excluded (Questions) Excluded (Expired) Exc…" at bounding box center [654, 234] width 127 height 24
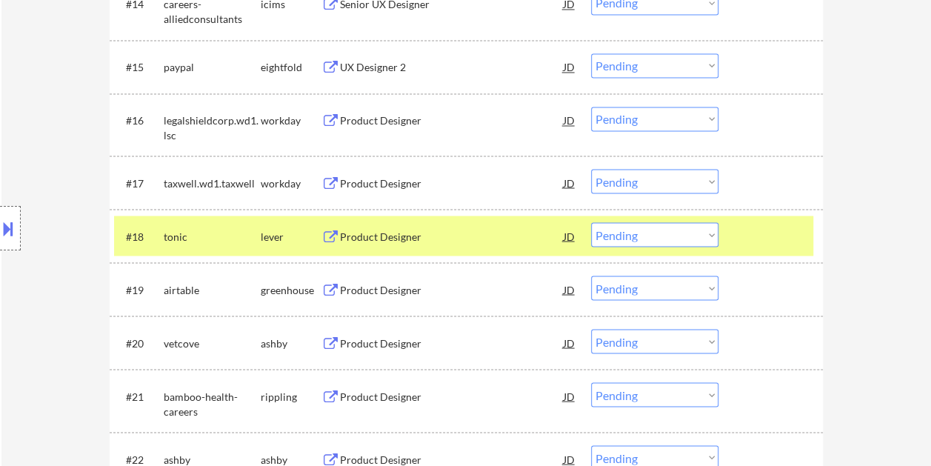
click at [812, 247] on div "#18 tonic lever Product Designer JD Choose an option... Pending Applied Exclude…" at bounding box center [463, 235] width 699 height 40
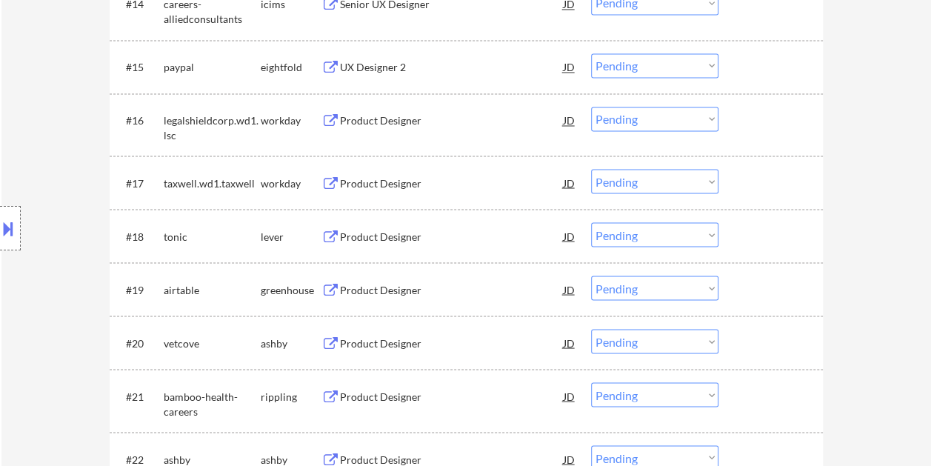
click at [795, 232] on div at bounding box center [772, 235] width 65 height 27
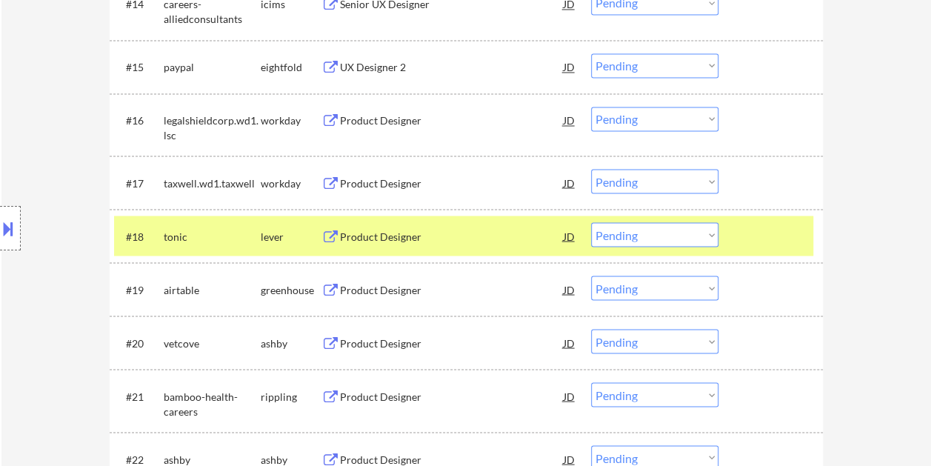
click at [476, 224] on div "Product Designer" at bounding box center [452, 235] width 224 height 27
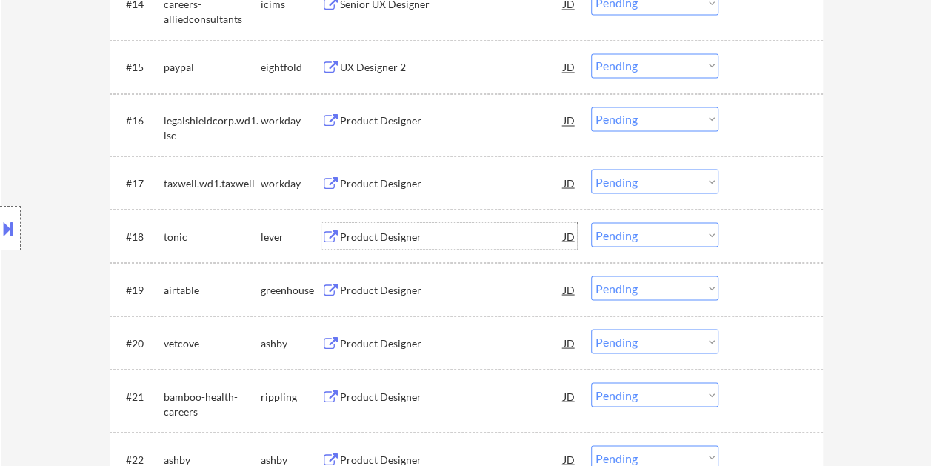
click at [745, 237] on div at bounding box center [772, 235] width 65 height 27
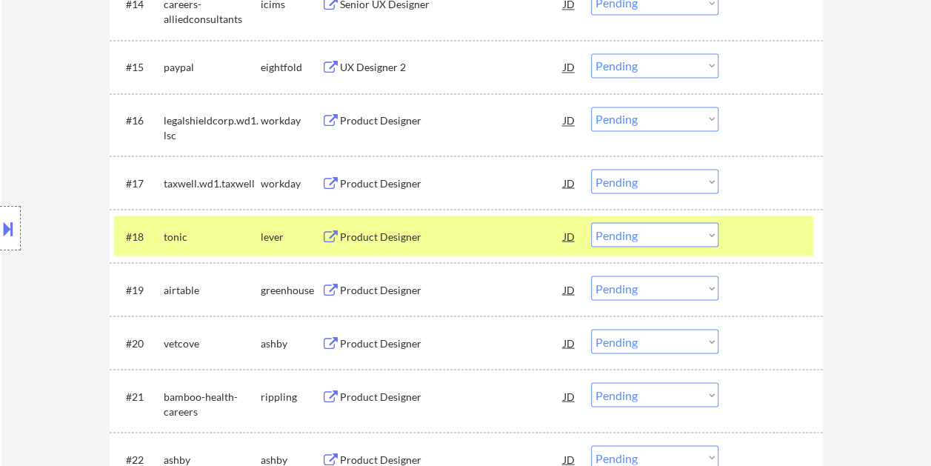
click at [712, 236] on select "Choose an option... Pending Applied Excluded (Questions) Excluded (Expired) Exc…" at bounding box center [654, 234] width 127 height 24
click at [771, 222] on div at bounding box center [772, 235] width 65 height 27
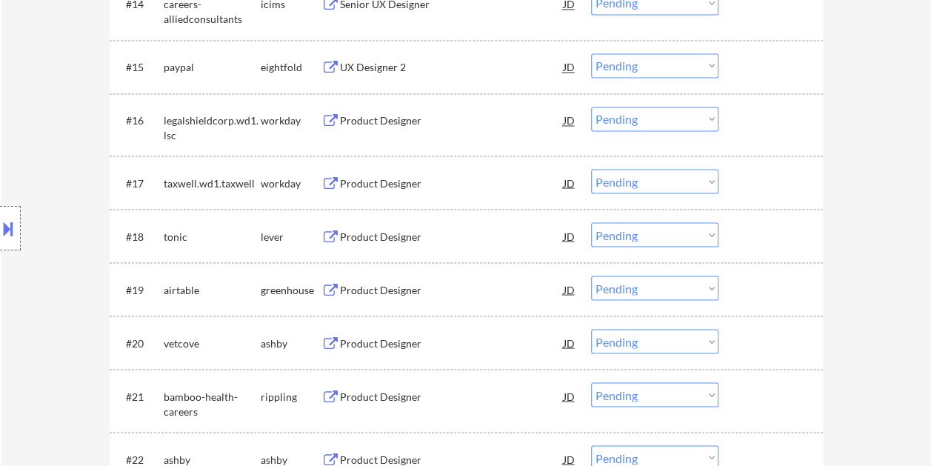
click at [754, 232] on div at bounding box center [772, 235] width 65 height 27
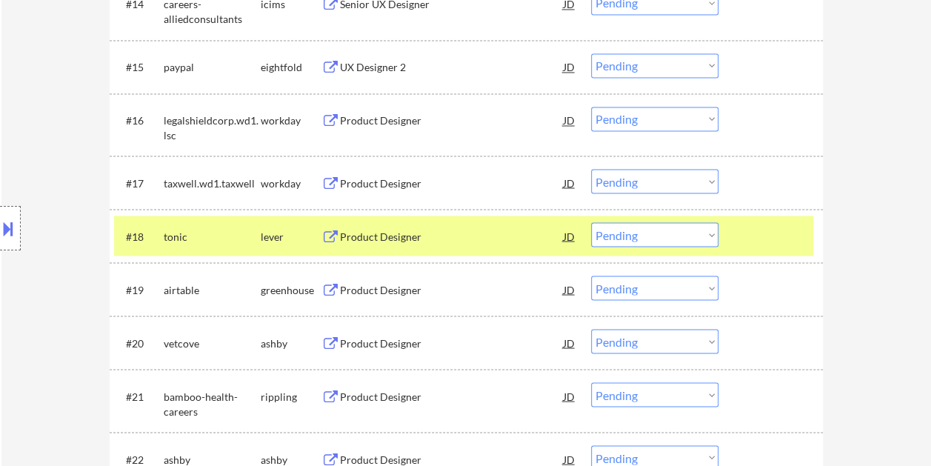
click at [709, 234] on select "Choose an option... Pending Applied Excluded (Questions) Excluded (Expired) Exc…" at bounding box center [654, 234] width 127 height 24
click at [712, 227] on select "Choose an option... Pending Applied Excluded (Questions) Excluded (Expired) Exc…" at bounding box center [654, 234] width 127 height 24
click at [591, 222] on select "Choose an option... Pending Applied Excluded (Questions) Excluded (Expired) Exc…" at bounding box center [654, 234] width 127 height 24
select select ""pending""
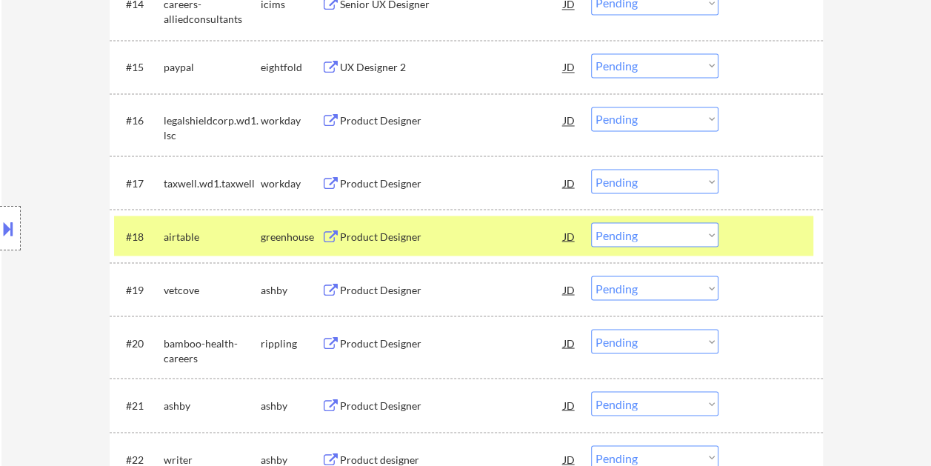
click at [761, 243] on div at bounding box center [772, 235] width 65 height 27
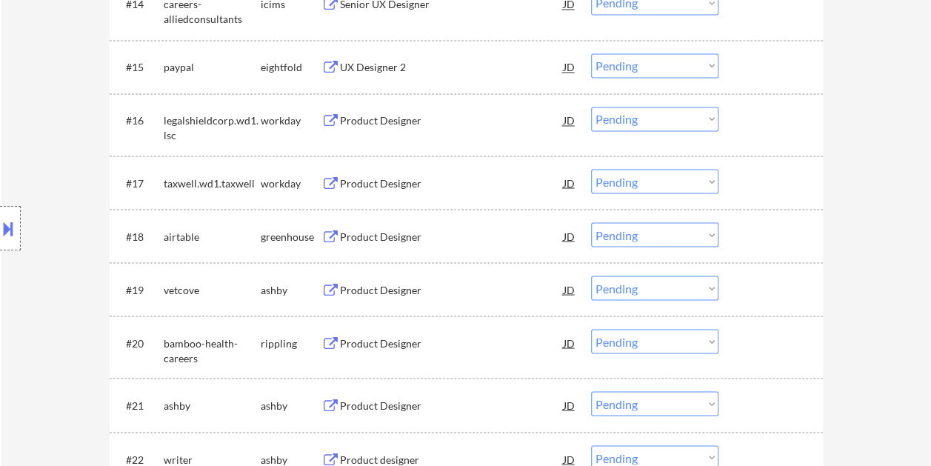
scroll to position [1333, 0]
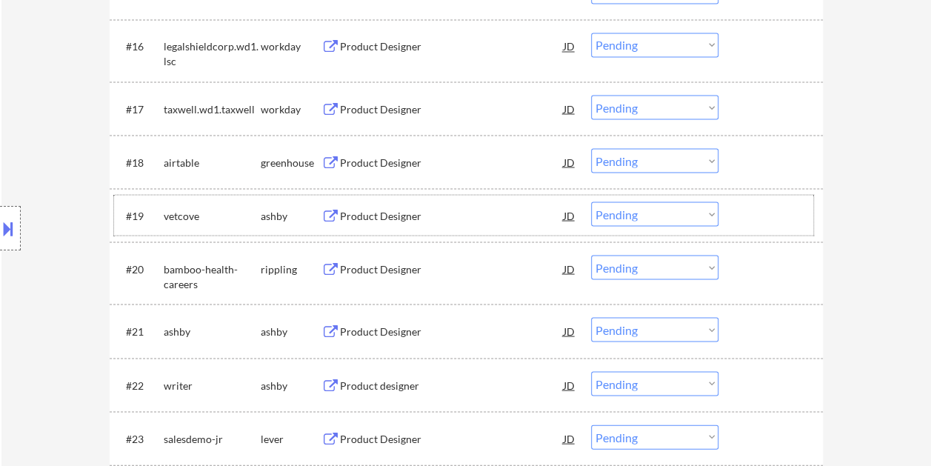
drag, startPoint x: 754, startPoint y: 209, endPoint x: 620, endPoint y: 207, distance: 134.8
click at [754, 210] on div at bounding box center [772, 214] width 65 height 27
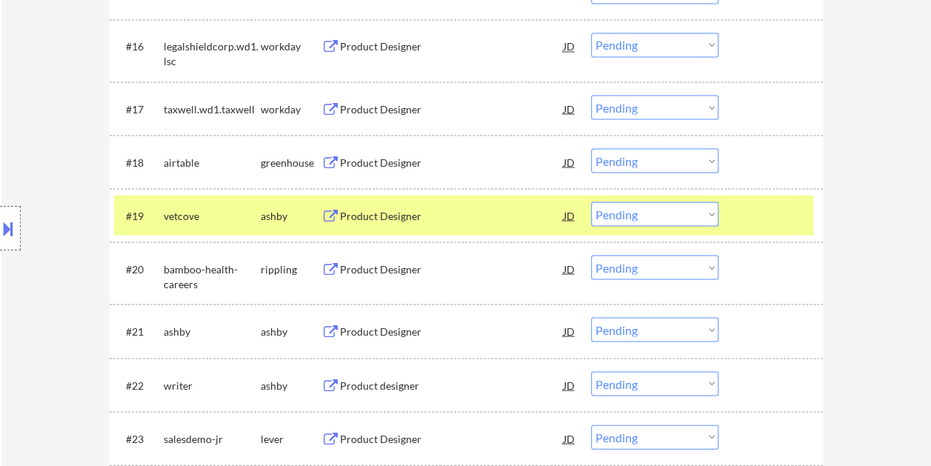
click at [473, 210] on div "Product Designer" at bounding box center [452, 215] width 224 height 15
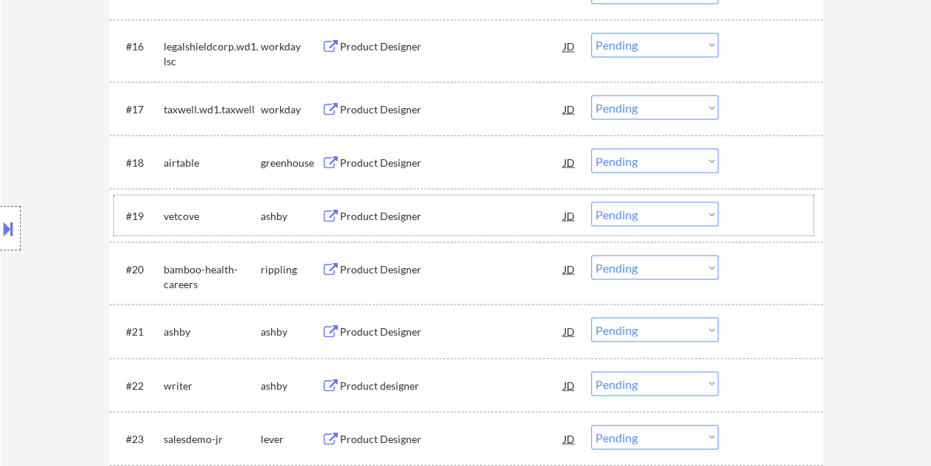
drag, startPoint x: 774, startPoint y: 219, endPoint x: 743, endPoint y: 222, distance: 32.0
click at [774, 219] on div at bounding box center [772, 214] width 65 height 27
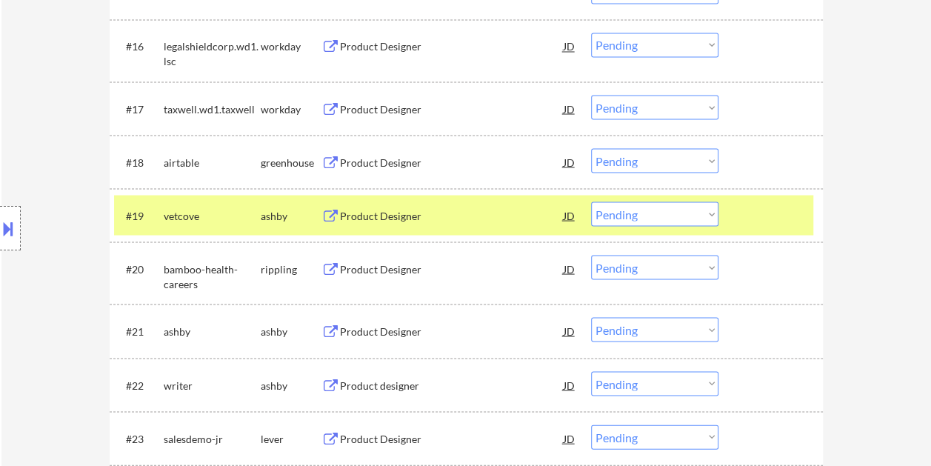
click at [715, 212] on select "Choose an option... Pending Applied Excluded (Questions) Excluded (Expired) Exc…" at bounding box center [654, 213] width 127 height 24
click at [591, 201] on select "Choose an option... Pending Applied Excluded (Questions) Excluded (Expired) Exc…" at bounding box center [654, 213] width 127 height 24
select select ""pending""
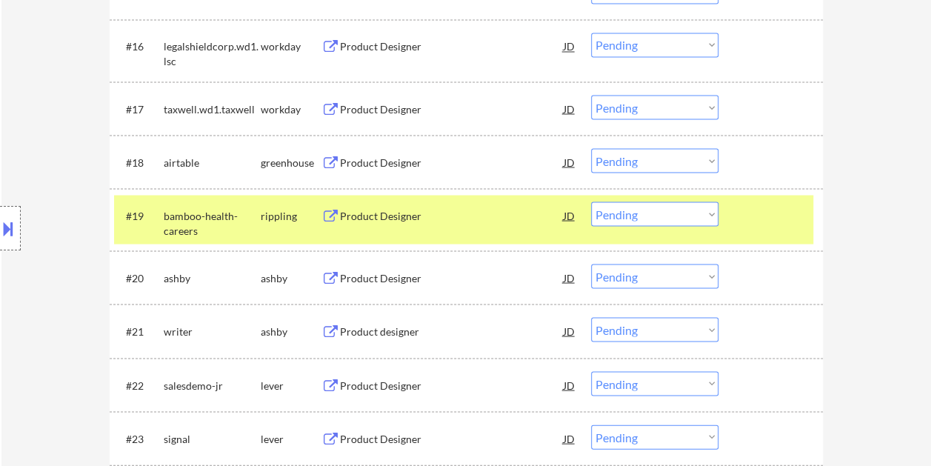
click at [730, 212] on div "#19 bamboo-health-careers rippling Product Designer JD Choose an option... Pend…" at bounding box center [463, 219] width 699 height 49
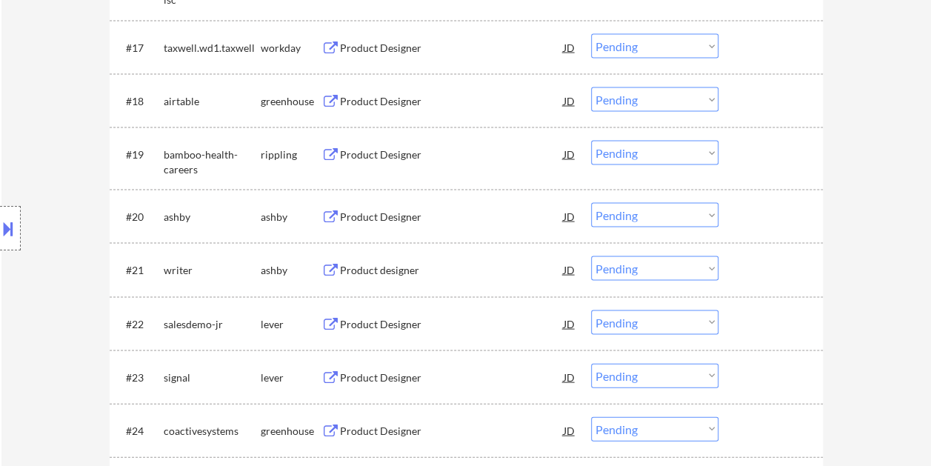
scroll to position [1481, 0]
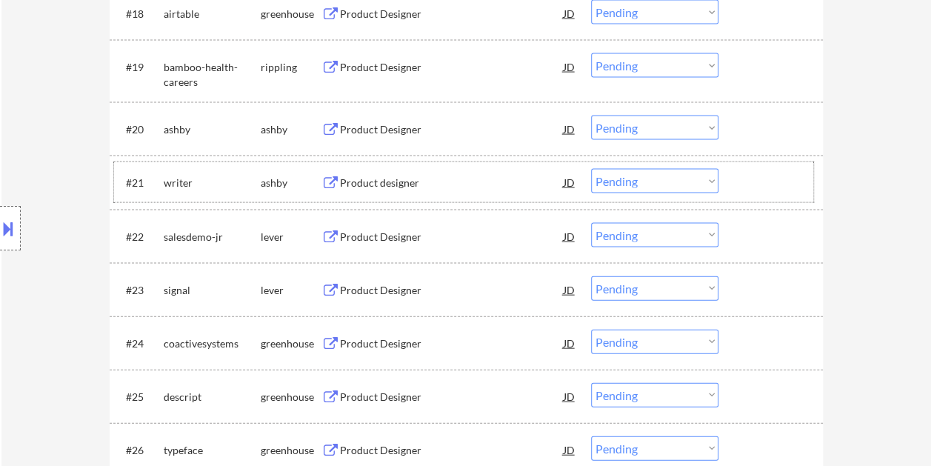
drag, startPoint x: 758, startPoint y: 184, endPoint x: 733, endPoint y: 194, distance: 27.2
click at [759, 184] on div at bounding box center [772, 182] width 65 height 27
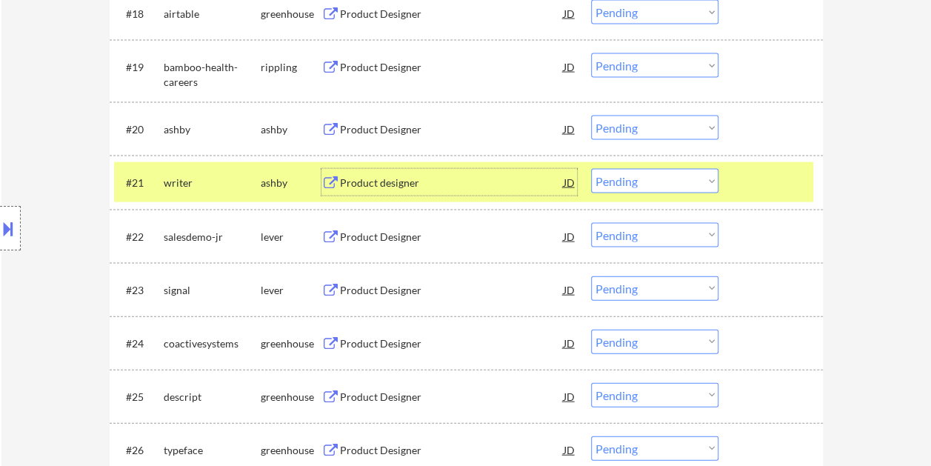
click at [431, 184] on div "Product designer" at bounding box center [452, 182] width 224 height 15
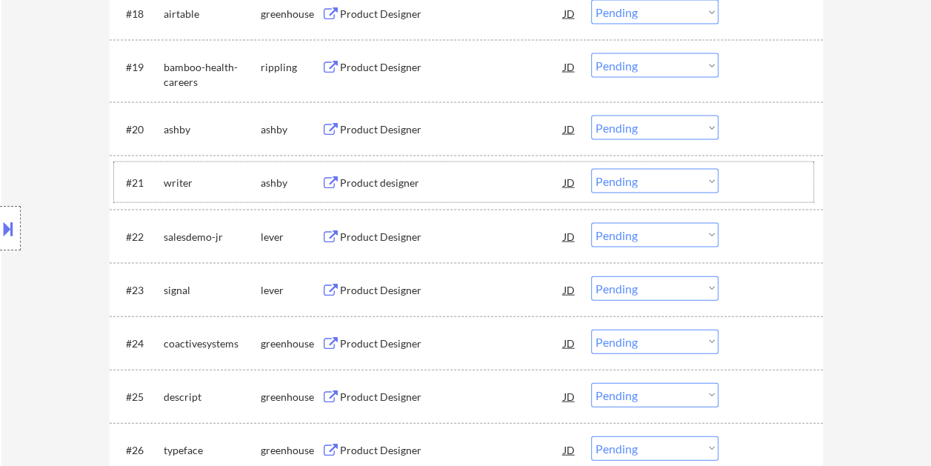
click at [740, 172] on div at bounding box center [772, 182] width 65 height 27
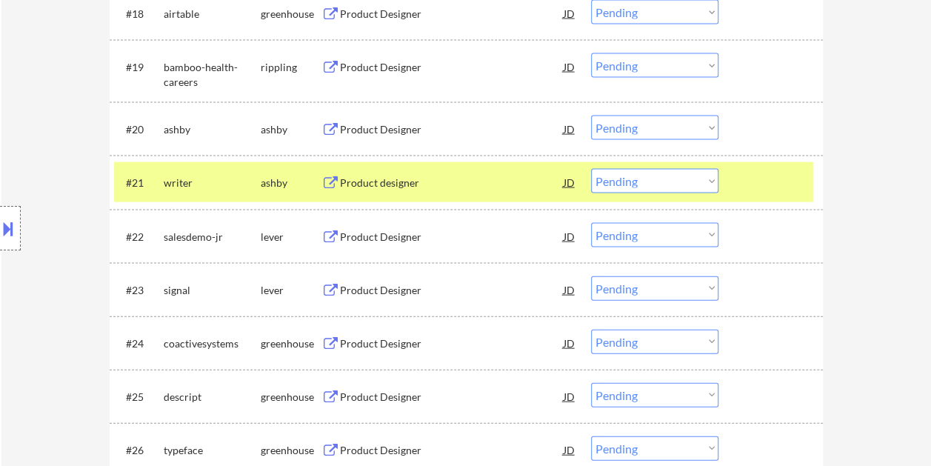
click at [711, 182] on select "Choose an option... Pending Applied Excluded (Questions) Excluded (Expired) Exc…" at bounding box center [654, 181] width 127 height 24
click at [591, 169] on select "Choose an option... Pending Applied Excluded (Questions) Excluded (Expired) Exc…" at bounding box center [654, 181] width 127 height 24
select select ""pending""
click at [748, 181] on div at bounding box center [772, 182] width 65 height 27
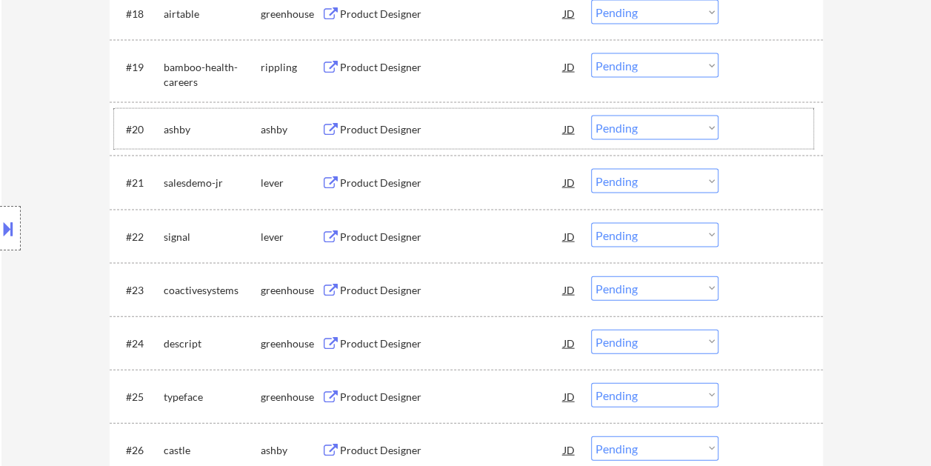
click at [771, 127] on div at bounding box center [772, 128] width 65 height 27
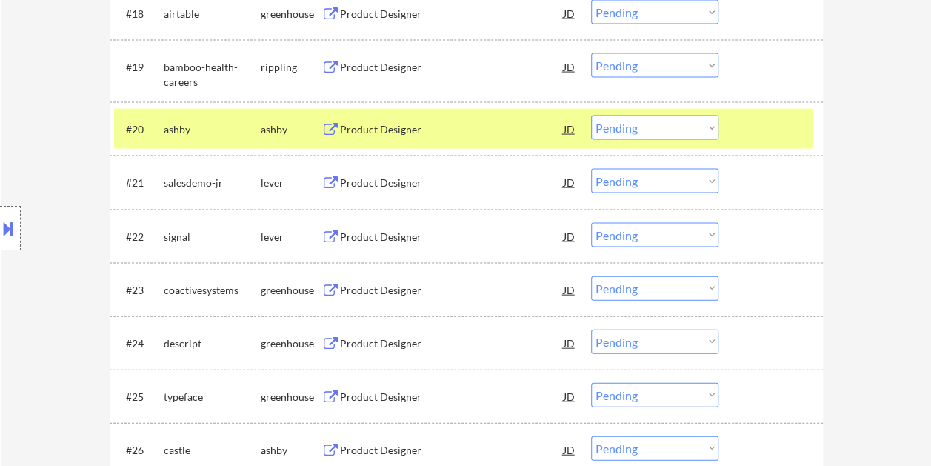
click at [779, 138] on div at bounding box center [772, 128] width 65 height 27
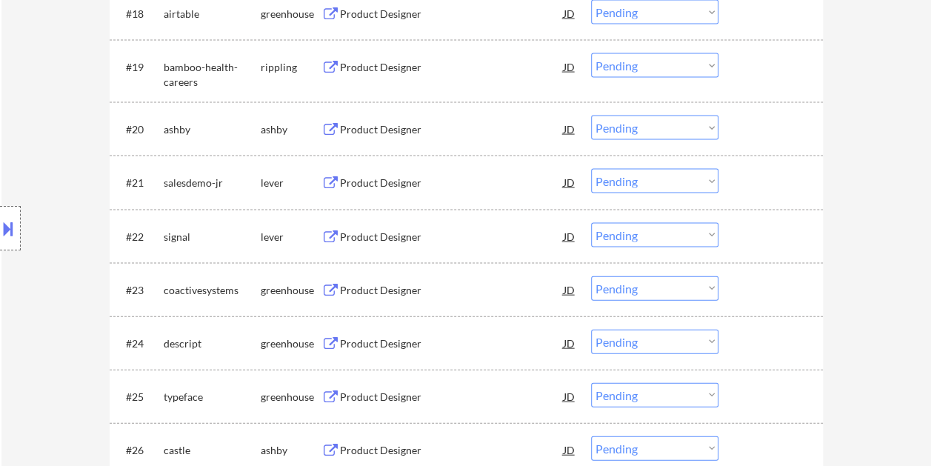
click at [792, 121] on div at bounding box center [772, 128] width 65 height 27
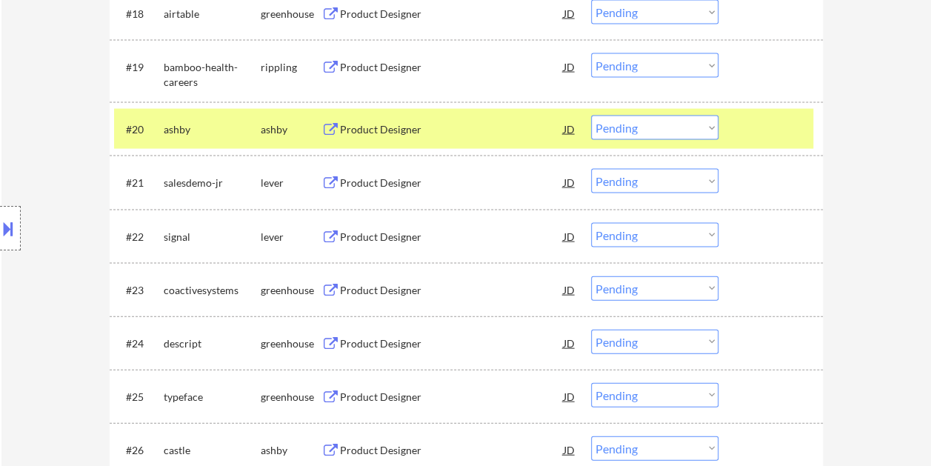
drag, startPoint x: 496, startPoint y: 121, endPoint x: 484, endPoint y: 128, distance: 14.0
click at [490, 123] on div "Product Designer" at bounding box center [452, 128] width 224 height 27
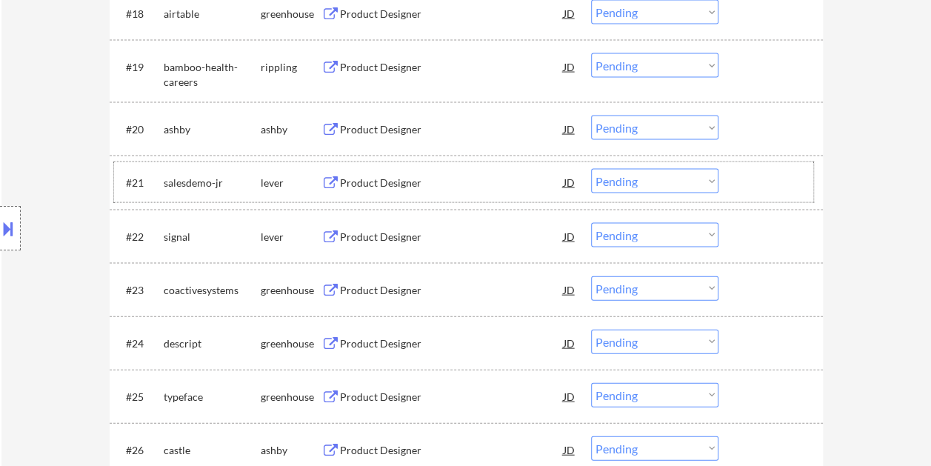
click at [748, 175] on div at bounding box center [772, 182] width 65 height 27
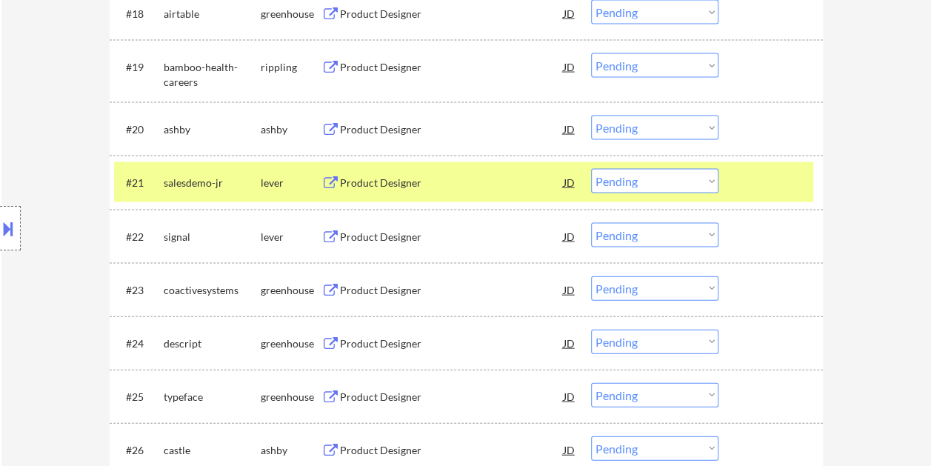
click at [469, 181] on div "Product Designer" at bounding box center [452, 182] width 224 height 15
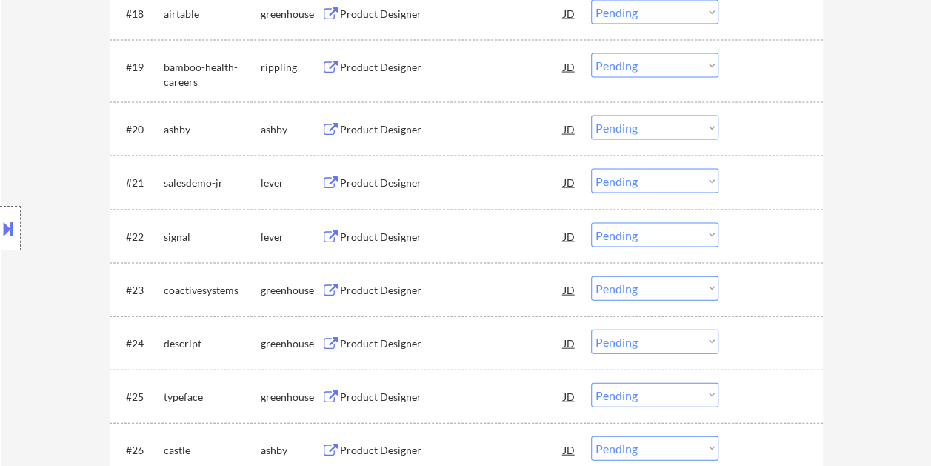
type textarea "Open to AI Answers 🤖 - EF 8/15 AI outreach - 8/15 AB"
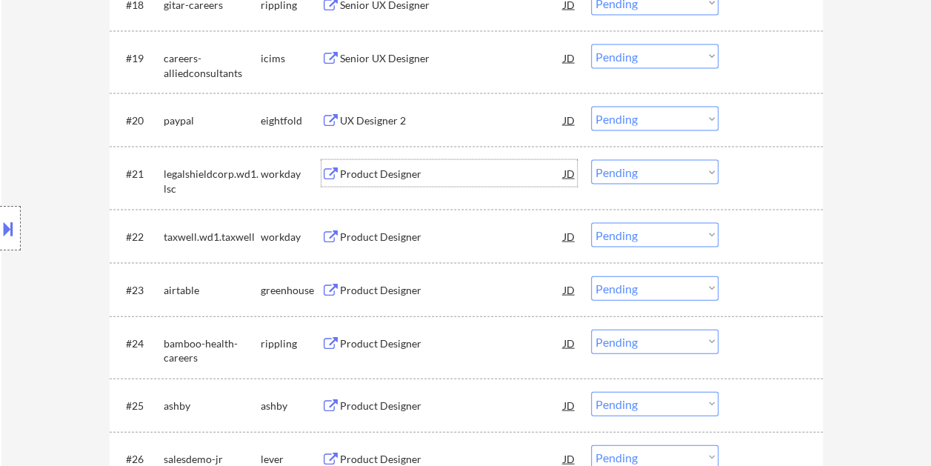
click at [758, 173] on div at bounding box center [772, 173] width 65 height 27
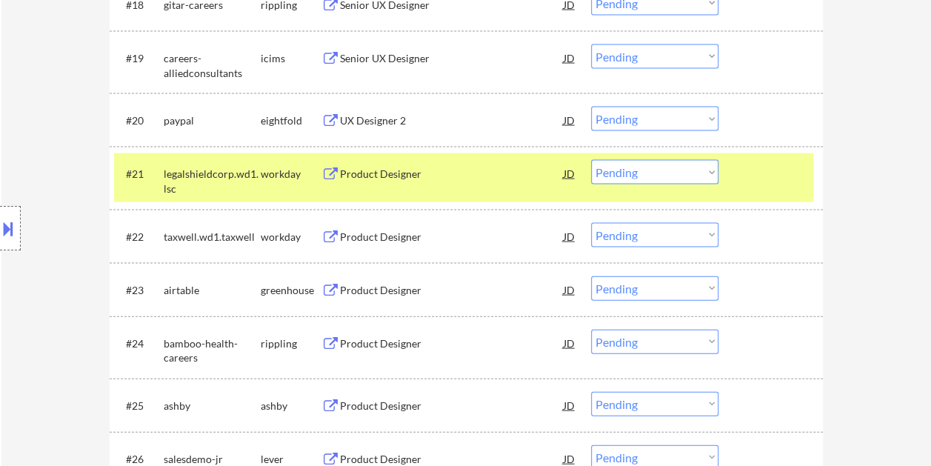
select select ""pending""
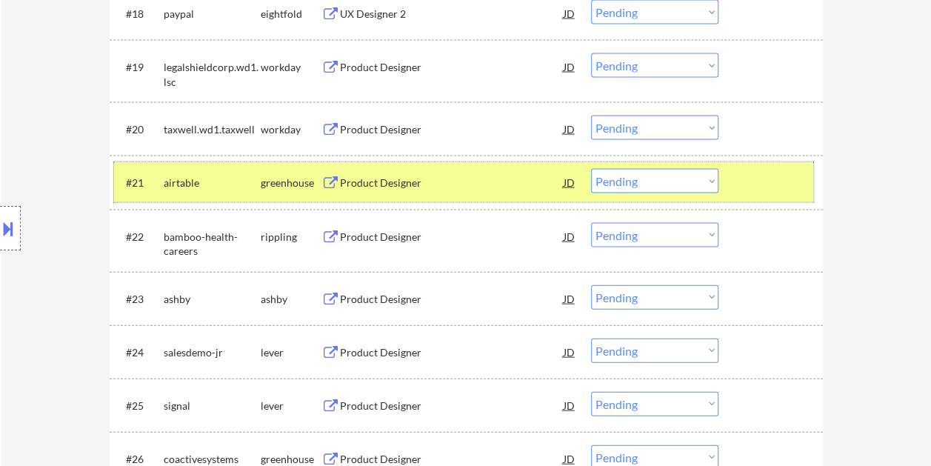
scroll to position [1407, 0]
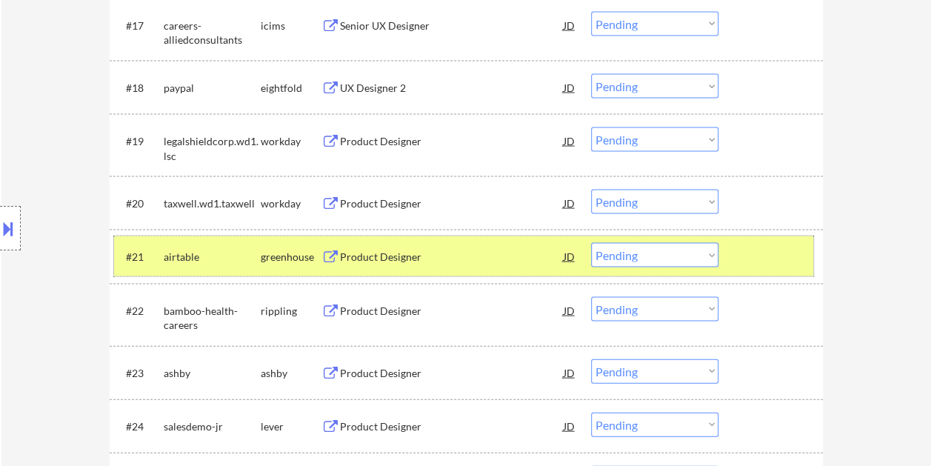
click at [745, 253] on div at bounding box center [772, 256] width 65 height 27
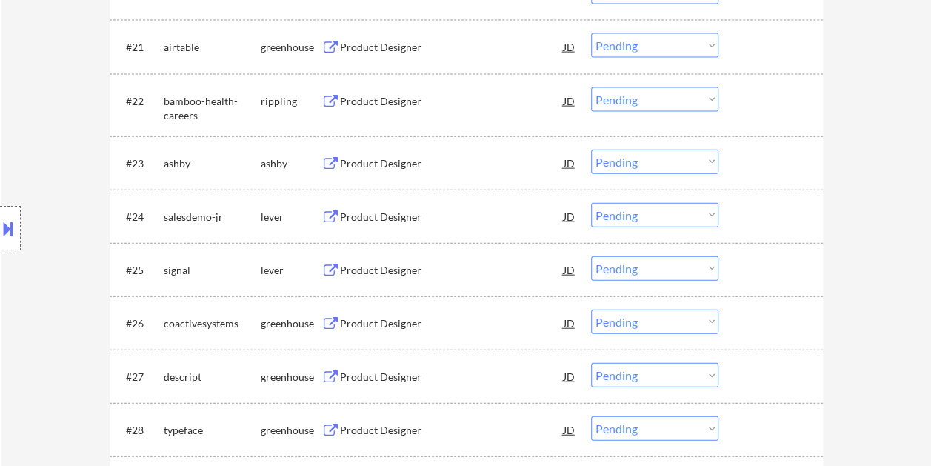
scroll to position [1703, 0]
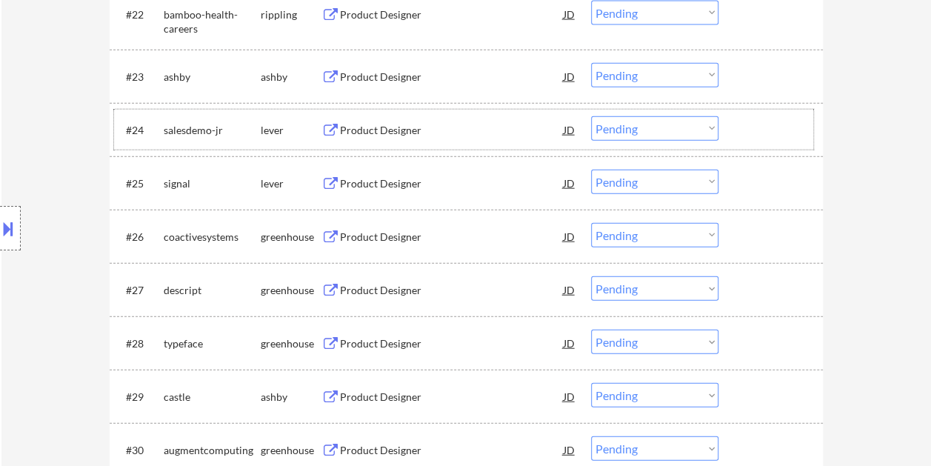
click at [751, 129] on div at bounding box center [772, 129] width 65 height 27
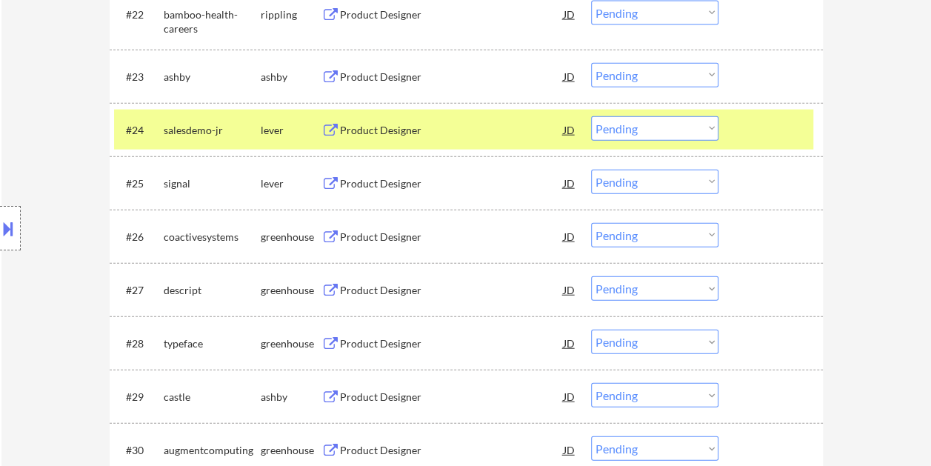
click at [369, 124] on div "Product Designer" at bounding box center [452, 130] width 224 height 15
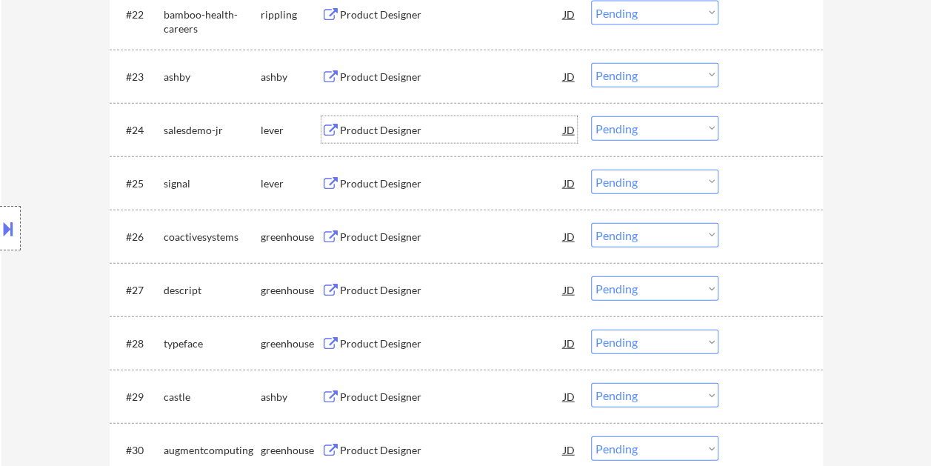
click at [749, 138] on div at bounding box center [772, 129] width 65 height 27
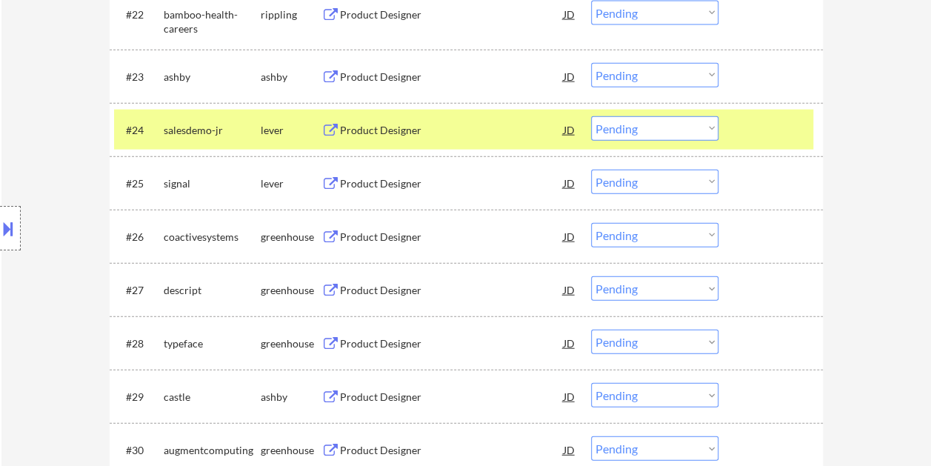
click at [710, 129] on select "Choose an option... Pending Applied Excluded (Questions) Excluded (Expired) Exc…" at bounding box center [654, 128] width 127 height 24
click at [591, 116] on select "Choose an option... Pending Applied Excluded (Questions) Excluded (Expired) Exc…" at bounding box center [654, 128] width 127 height 24
click at [752, 124] on div at bounding box center [772, 129] width 65 height 27
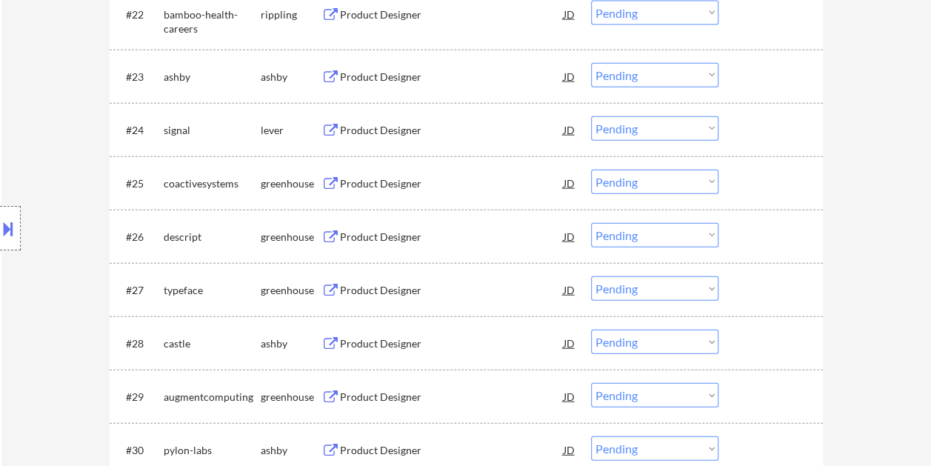
click at [749, 122] on div at bounding box center [772, 129] width 65 height 27
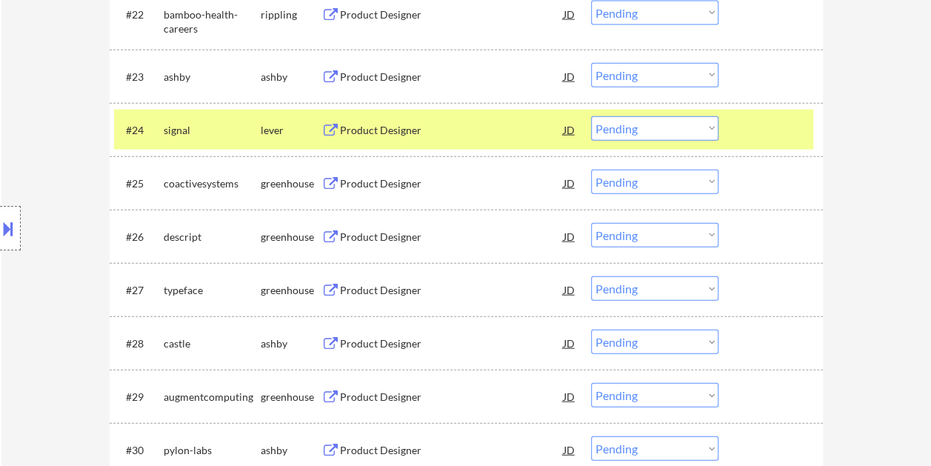
click at [435, 130] on div "Product Designer" at bounding box center [452, 130] width 224 height 15
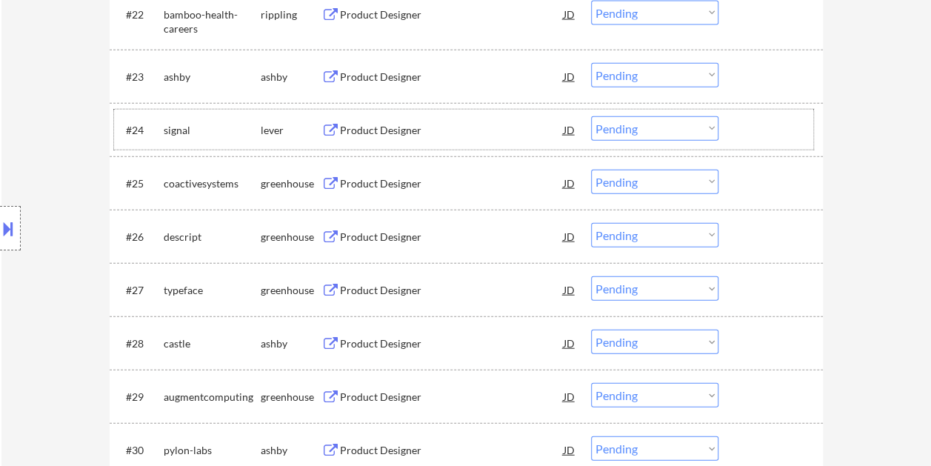
drag, startPoint x: 753, startPoint y: 132, endPoint x: 713, endPoint y: 135, distance: 40.1
click at [753, 131] on div at bounding box center [772, 129] width 65 height 27
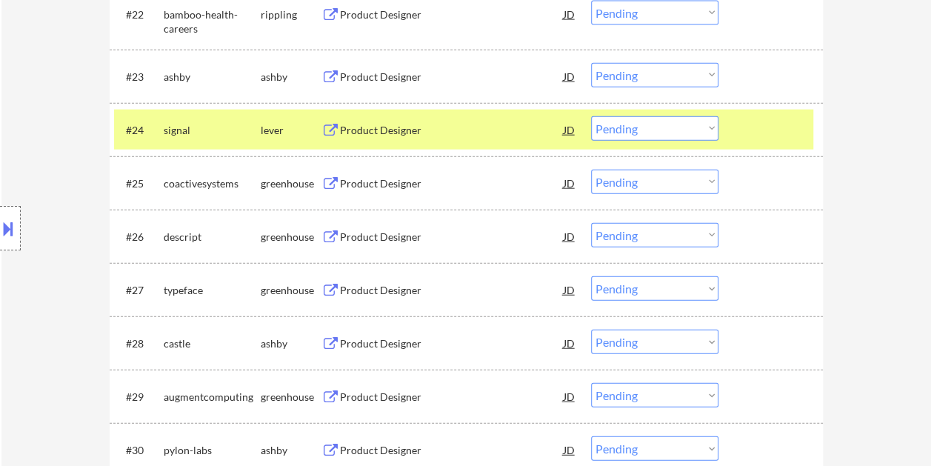
click at [709, 135] on select "Choose an option... Pending Applied Excluded (Questions) Excluded (Expired) Exc…" at bounding box center [654, 128] width 127 height 24
click at [591, 116] on select "Choose an option... Pending Applied Excluded (Questions) Excluded (Expired) Exc…" at bounding box center [654, 128] width 127 height 24
click at [748, 134] on div at bounding box center [772, 129] width 65 height 27
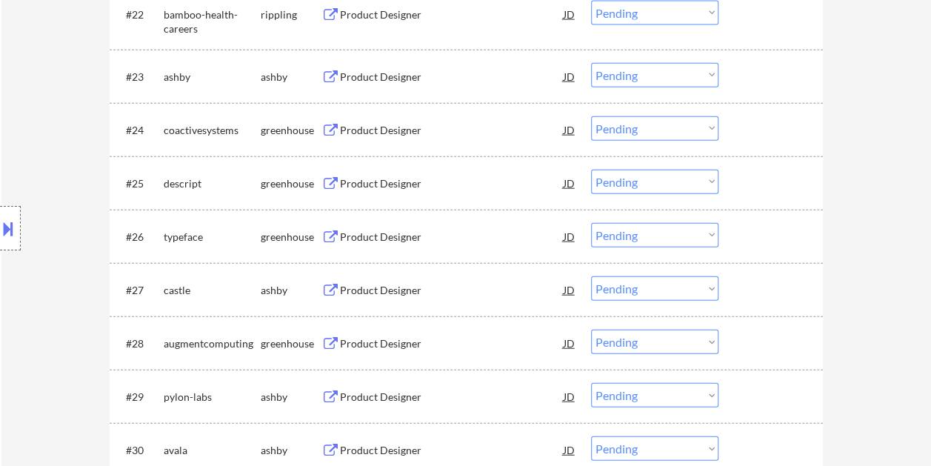
click at [762, 123] on div at bounding box center [772, 129] width 65 height 27
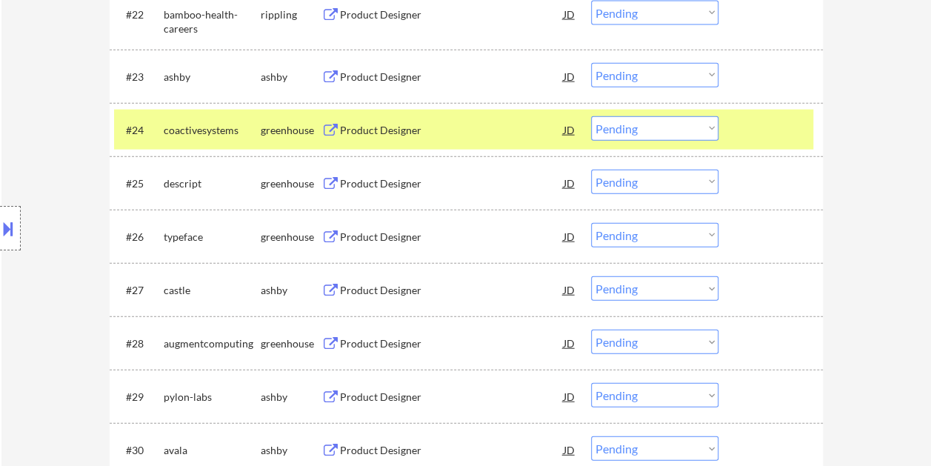
click at [479, 134] on div "Product Designer" at bounding box center [452, 130] width 224 height 15
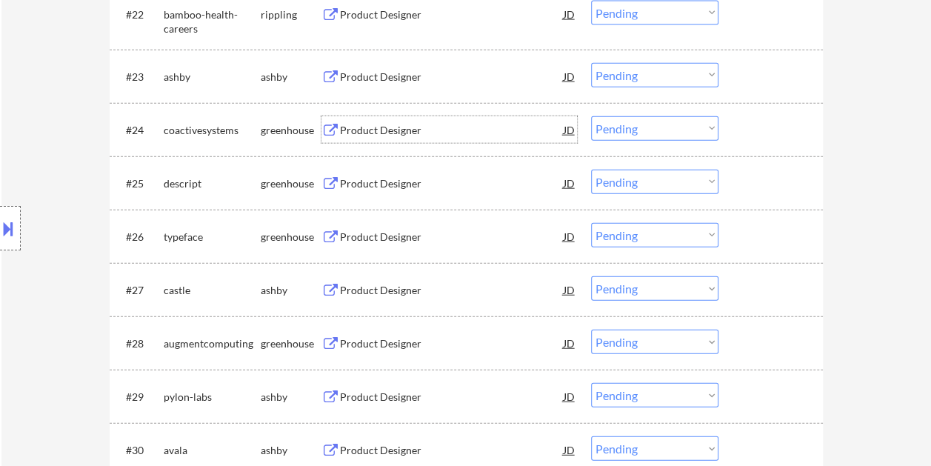
click at [761, 127] on div at bounding box center [772, 129] width 65 height 27
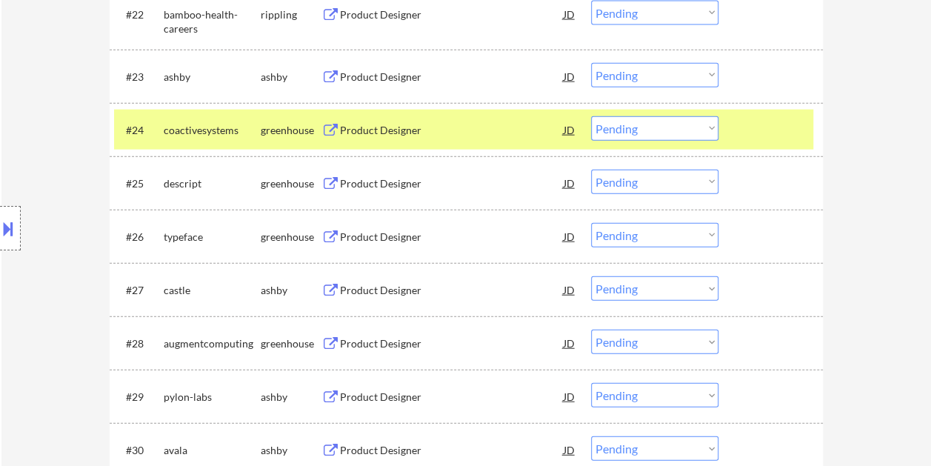
click at [709, 129] on select "Choose an option... Pending Applied Excluded (Questions) Excluded (Expired) Exc…" at bounding box center [654, 128] width 127 height 24
click at [591, 116] on select "Choose an option... Pending Applied Excluded (Questions) Excluded (Expired) Exc…" at bounding box center [654, 128] width 127 height 24
click at [757, 126] on div at bounding box center [772, 129] width 65 height 27
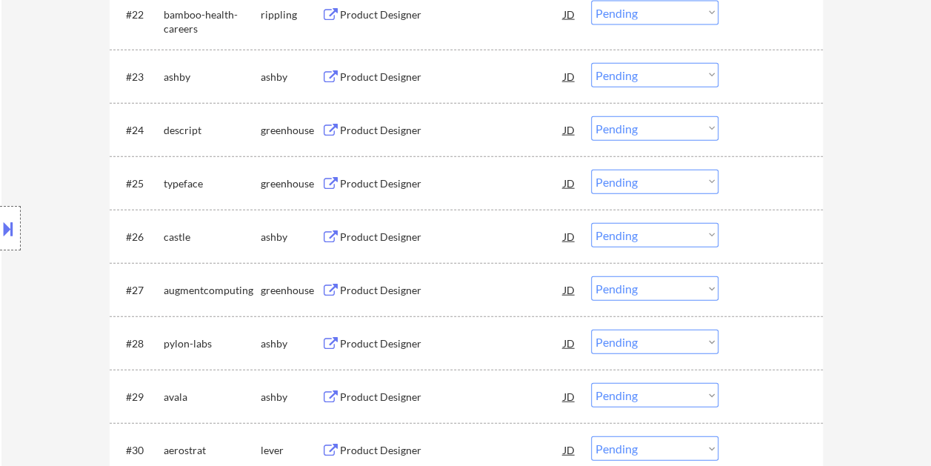
click at [753, 125] on div at bounding box center [772, 129] width 65 height 27
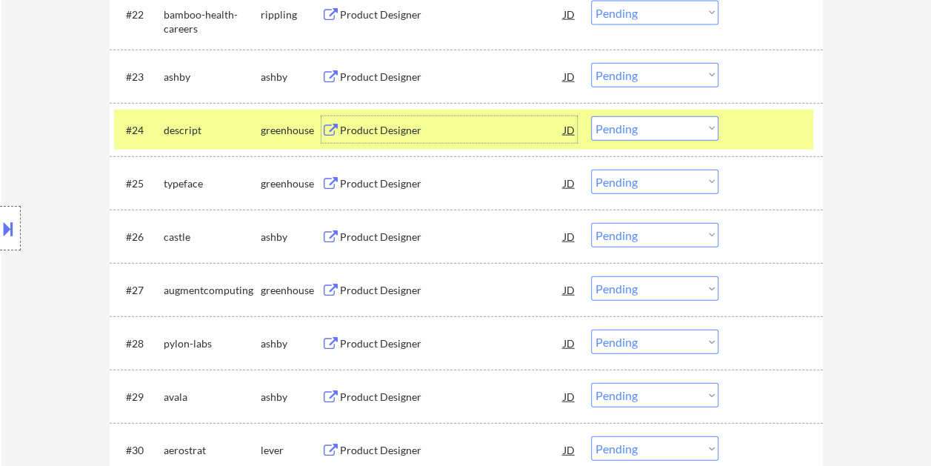
click at [423, 124] on div "Product Designer" at bounding box center [452, 130] width 224 height 15
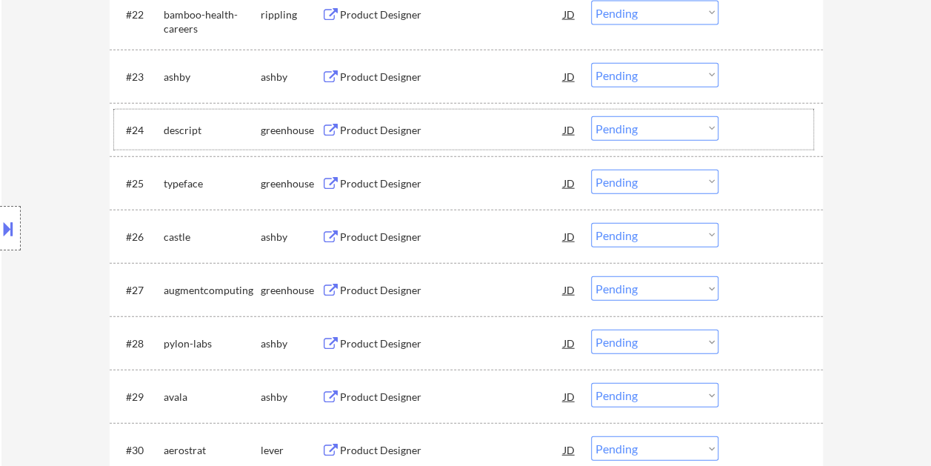
drag, startPoint x: 774, startPoint y: 129, endPoint x: 726, endPoint y: 138, distance: 49.7
click at [774, 135] on div at bounding box center [772, 129] width 65 height 27
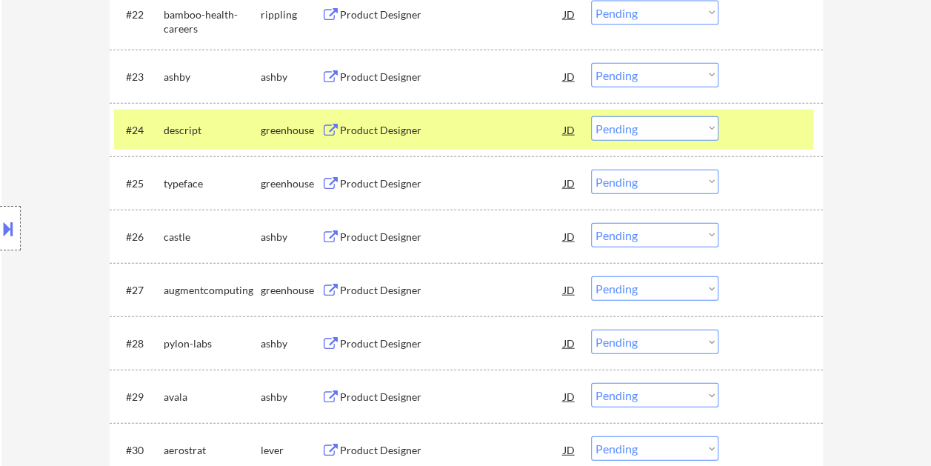
click at [711, 129] on select "Choose an option... Pending Applied Excluded (Questions) Excluded (Expired) Exc…" at bounding box center [654, 128] width 127 height 24
click at [591, 116] on select "Choose an option... Pending Applied Excluded (Questions) Excluded (Expired) Exc…" at bounding box center [654, 128] width 127 height 24
click at [774, 120] on div at bounding box center [772, 129] width 65 height 27
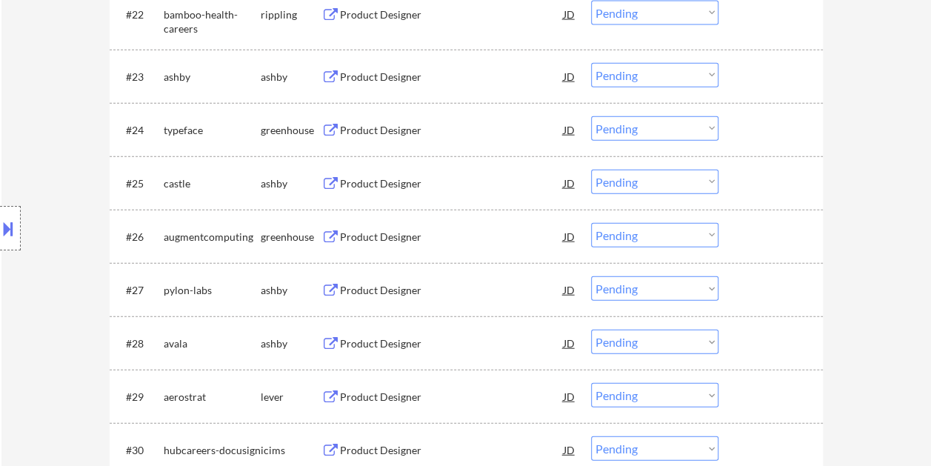
click at [770, 129] on div at bounding box center [772, 129] width 65 height 27
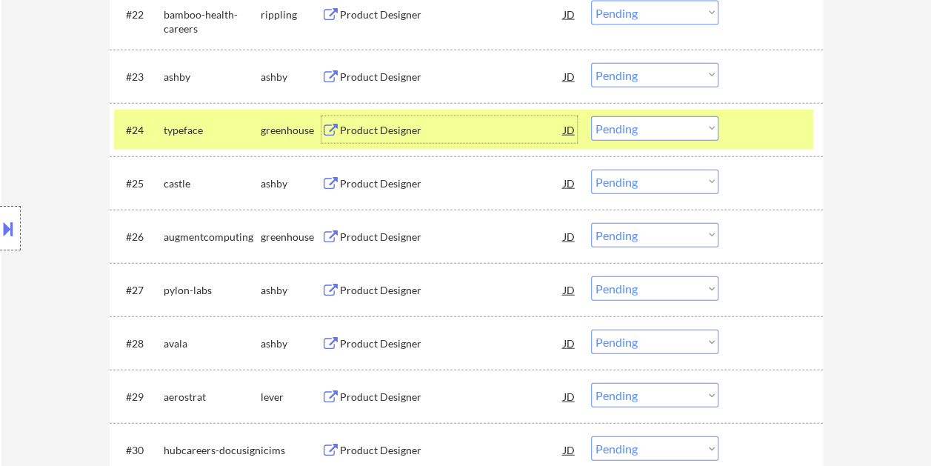
click at [446, 124] on div "Product Designer" at bounding box center [452, 130] width 224 height 15
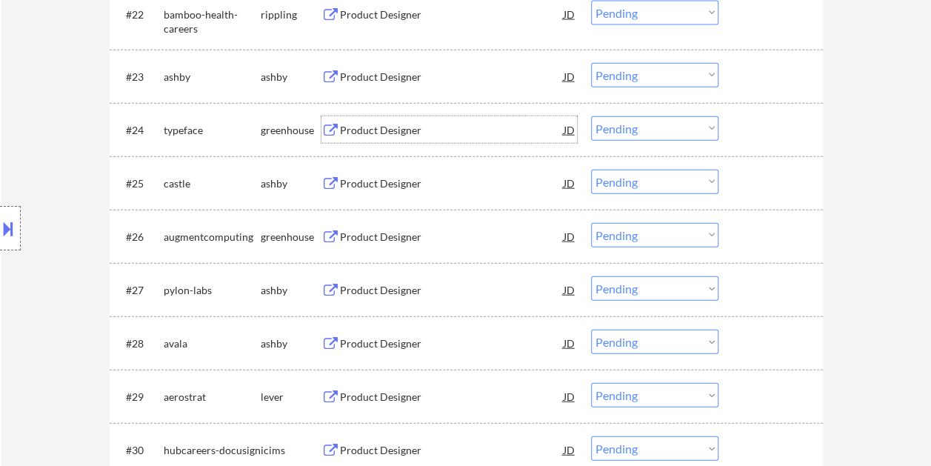
click at [780, 126] on div at bounding box center [772, 129] width 65 height 27
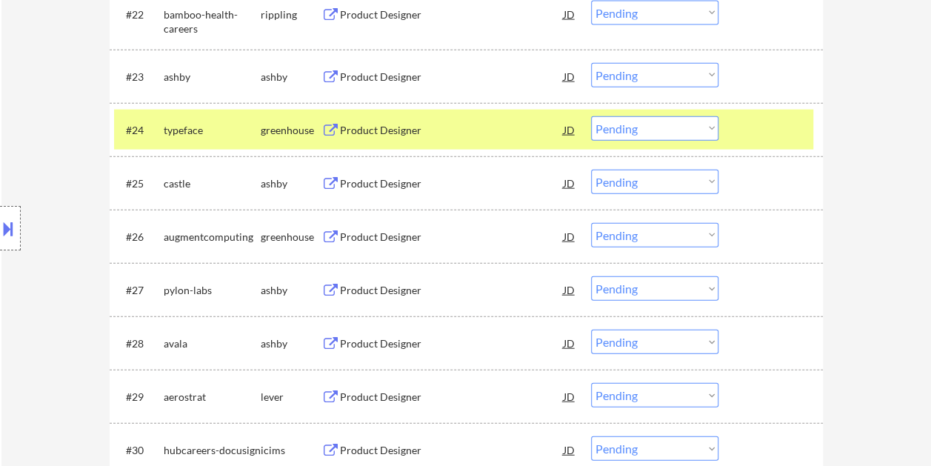
click at [712, 126] on select "Choose an option... Pending Applied Excluded (Questions) Excluded (Expired) Exc…" at bounding box center [654, 128] width 127 height 24
click at [591, 116] on select "Choose an option... Pending Applied Excluded (Questions) Excluded (Expired) Exc…" at bounding box center [654, 128] width 127 height 24
click at [758, 130] on div at bounding box center [772, 129] width 65 height 27
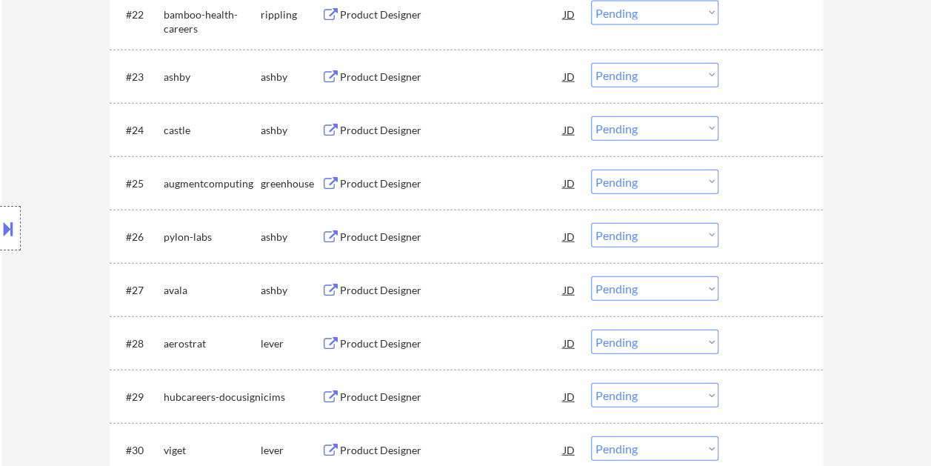
click at [754, 133] on div at bounding box center [772, 129] width 65 height 27
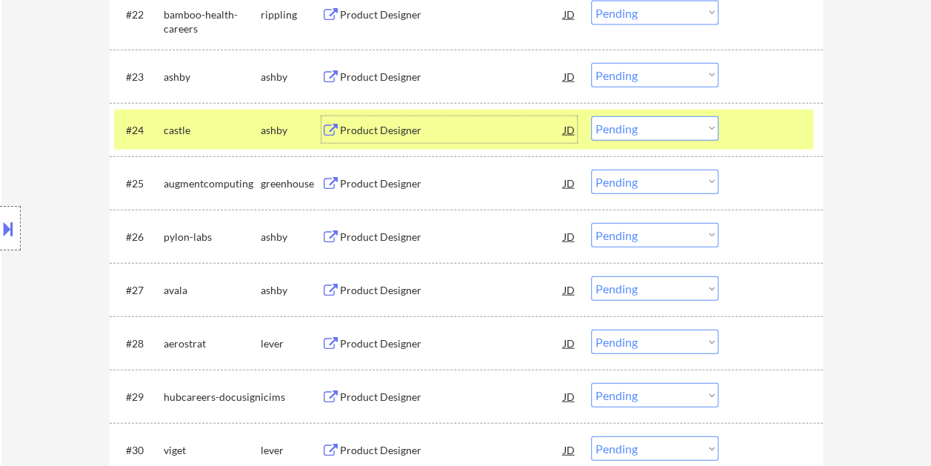
click at [409, 123] on div "Product Designer" at bounding box center [452, 129] width 224 height 27
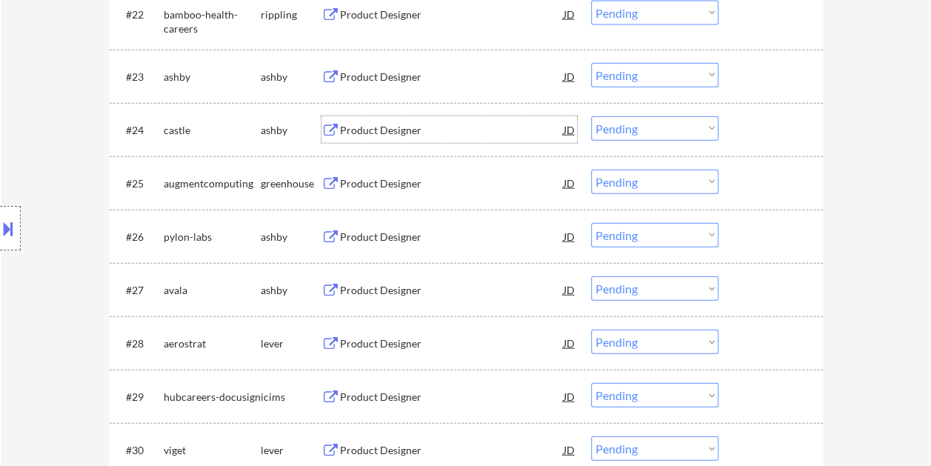
click at [734, 140] on div "#24 castle [PERSON_NAME] Product Designer JD Choose an option... Pending Applie…" at bounding box center [463, 130] width 699 height 40
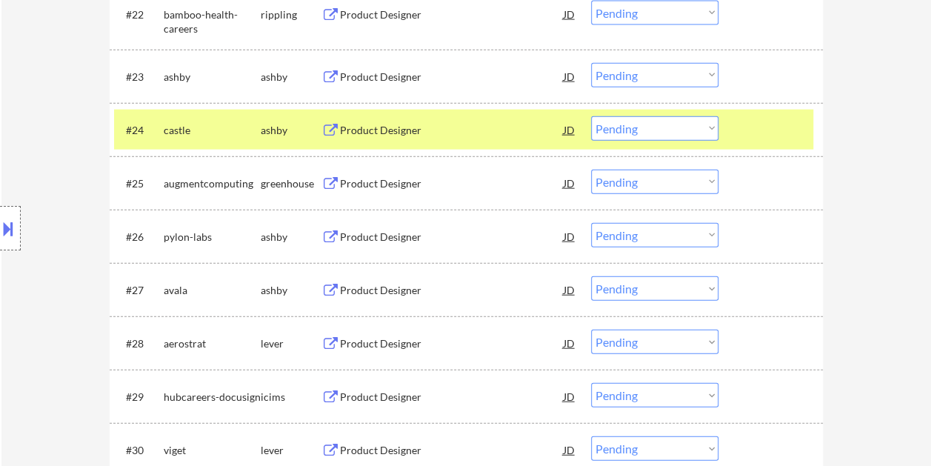
drag, startPoint x: 712, startPoint y: 130, endPoint x: 705, endPoint y: 130, distance: 7.4
click at [712, 130] on select "Choose an option... Pending Applied Excluded (Questions) Excluded (Expired) Exc…" at bounding box center [654, 128] width 127 height 24
click at [591, 116] on select "Choose an option... Pending Applied Excluded (Questions) Excluded (Expired) Exc…" at bounding box center [654, 128] width 127 height 24
click at [765, 128] on div at bounding box center [772, 129] width 65 height 27
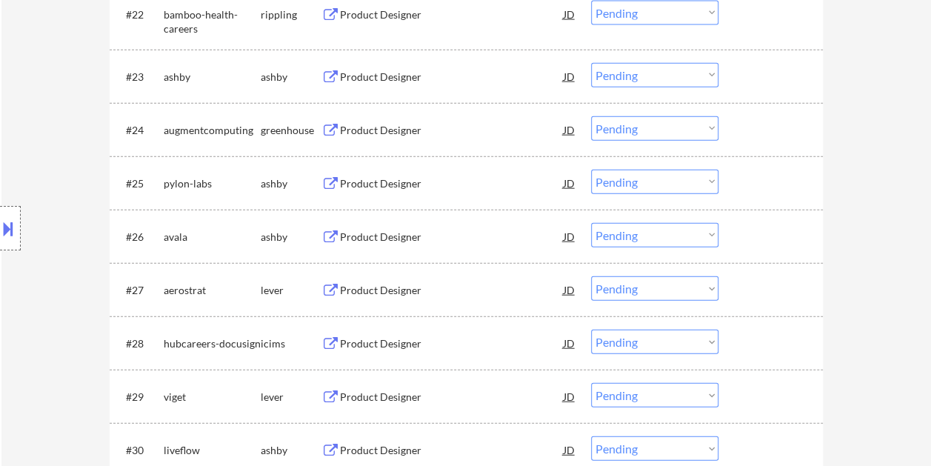
drag, startPoint x: 760, startPoint y: 127, endPoint x: 564, endPoint y: 144, distance: 196.9
click at [760, 128] on div at bounding box center [772, 129] width 65 height 27
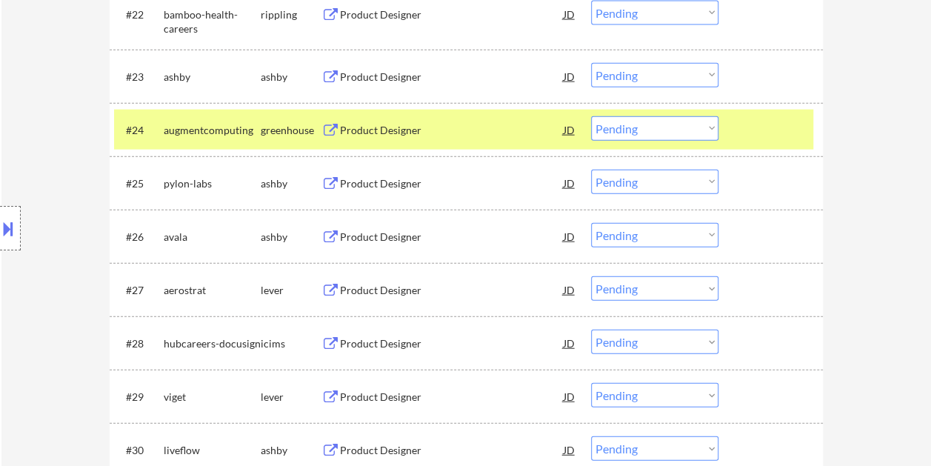
click at [452, 130] on div "Product Designer" at bounding box center [452, 130] width 224 height 15
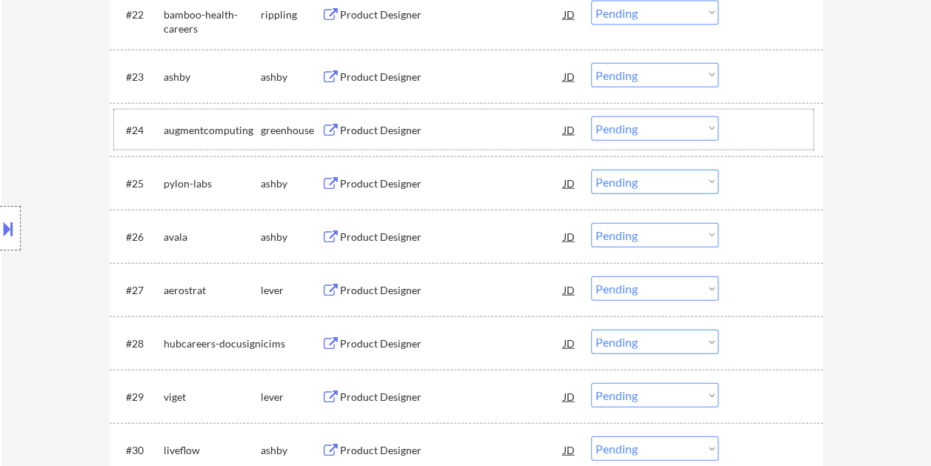
drag, startPoint x: 755, startPoint y: 124, endPoint x: 728, endPoint y: 127, distance: 27.6
click at [755, 123] on div at bounding box center [772, 129] width 65 height 27
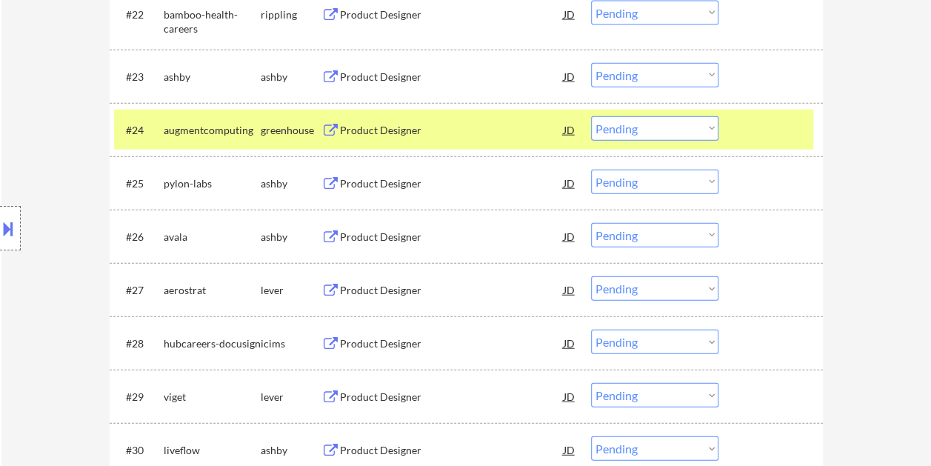
click at [712, 127] on select "Choose an option... Pending Applied Excluded (Questions) Excluded (Expired) Exc…" at bounding box center [654, 128] width 127 height 24
click at [591, 116] on select "Choose an option... Pending Applied Excluded (Questions) Excluded (Expired) Exc…" at bounding box center [654, 128] width 127 height 24
click at [754, 132] on div at bounding box center [772, 129] width 65 height 27
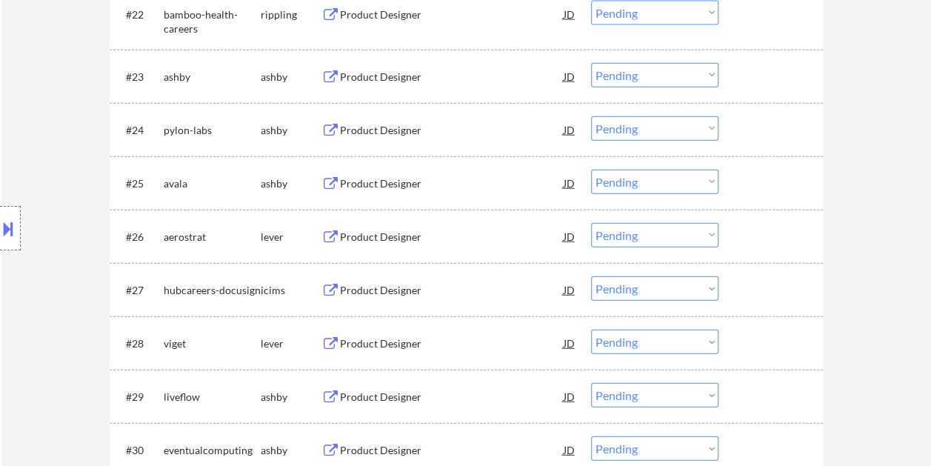
click at [772, 126] on div at bounding box center [772, 129] width 65 height 27
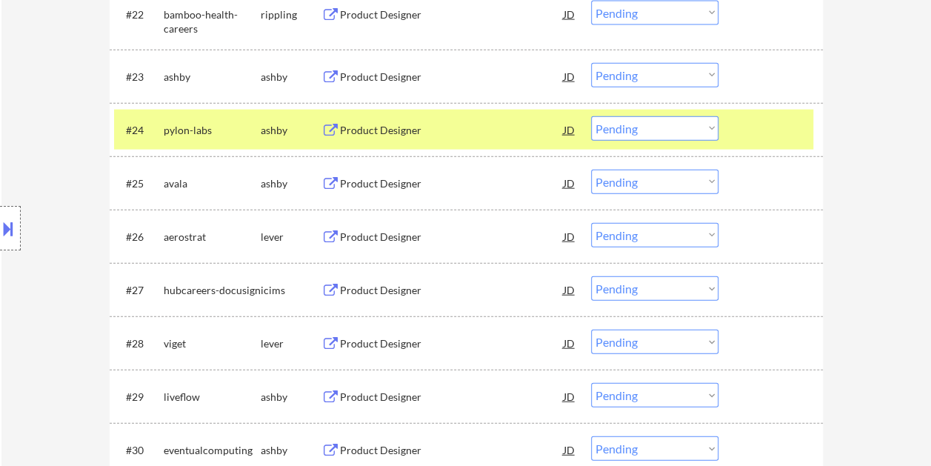
click at [502, 126] on div "Product Designer" at bounding box center [452, 130] width 224 height 15
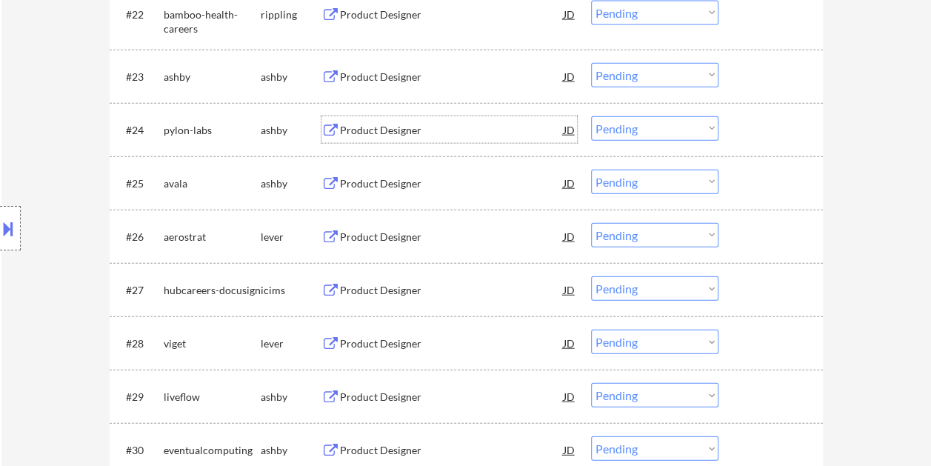
click at [744, 127] on div at bounding box center [772, 129] width 65 height 27
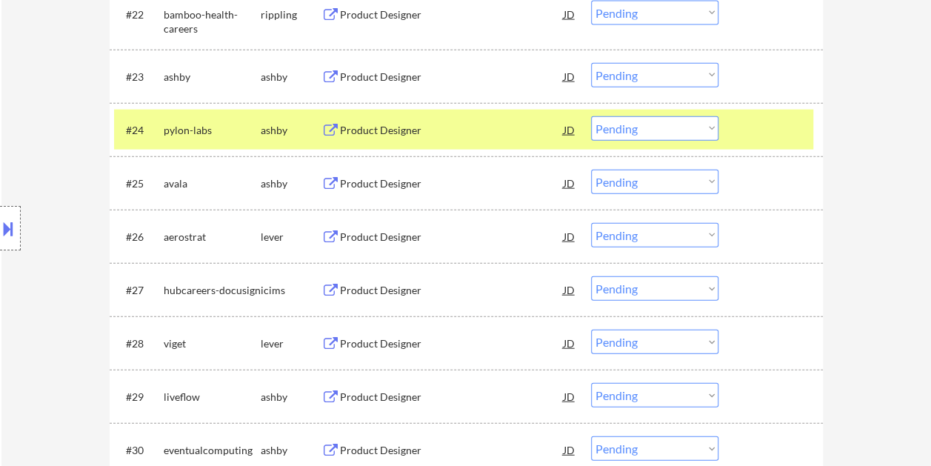
click at [706, 126] on select "Choose an option... Pending Applied Excluded (Questions) Excluded (Expired) Exc…" at bounding box center [654, 128] width 127 height 24
click at [591, 116] on select "Choose an option... Pending Applied Excluded (Questions) Excluded (Expired) Exc…" at bounding box center [654, 128] width 127 height 24
click at [467, 132] on div "Product Designer" at bounding box center [452, 130] width 224 height 15
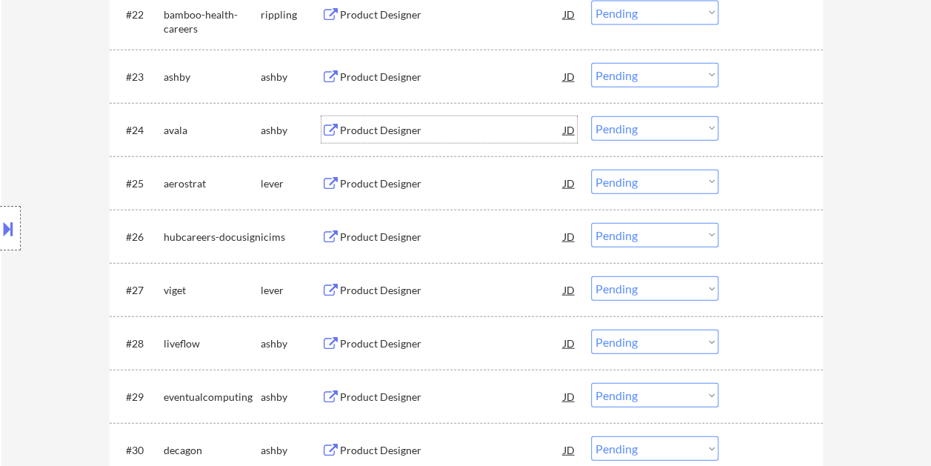
click at [756, 125] on div at bounding box center [772, 129] width 65 height 27
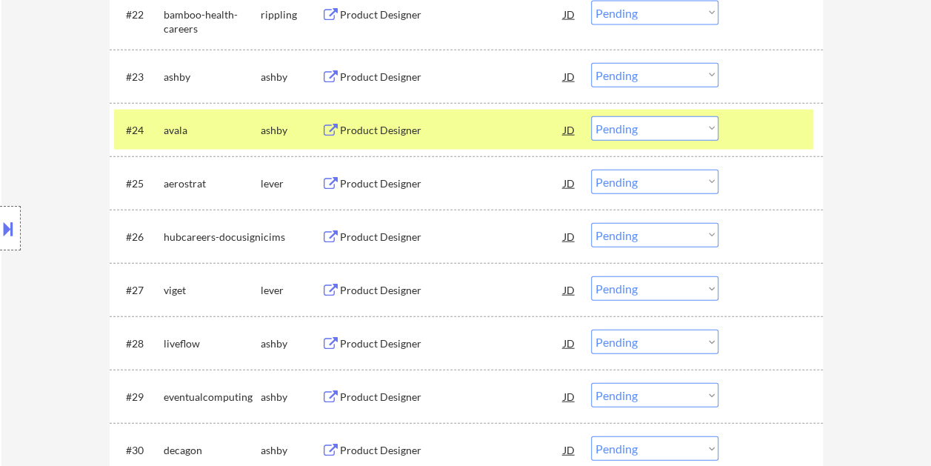
click at [712, 133] on select "Choose an option... Pending Applied Excluded (Questions) Excluded (Expired) Exc…" at bounding box center [654, 128] width 127 height 24
click at [591, 116] on select "Choose an option... Pending Applied Excluded (Questions) Excluded (Expired) Exc…" at bounding box center [654, 128] width 127 height 24
click at [452, 127] on div "Product Designer" at bounding box center [452, 130] width 224 height 15
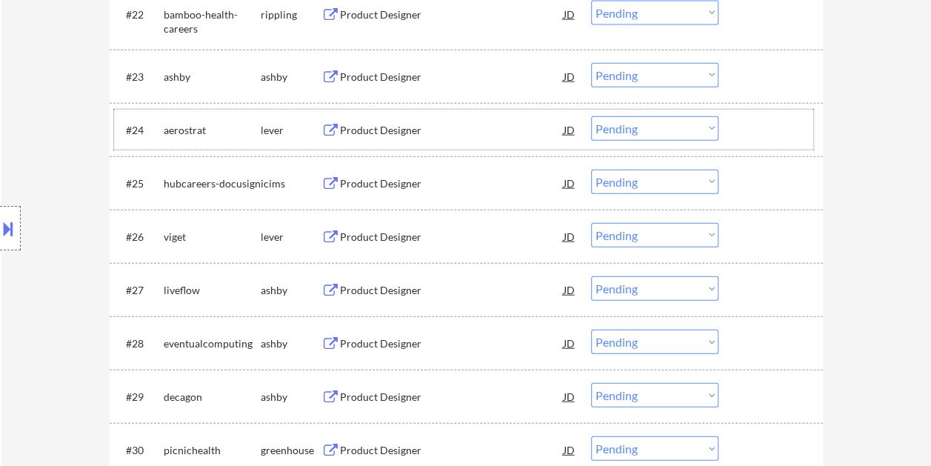
click at [760, 132] on div at bounding box center [772, 129] width 65 height 27
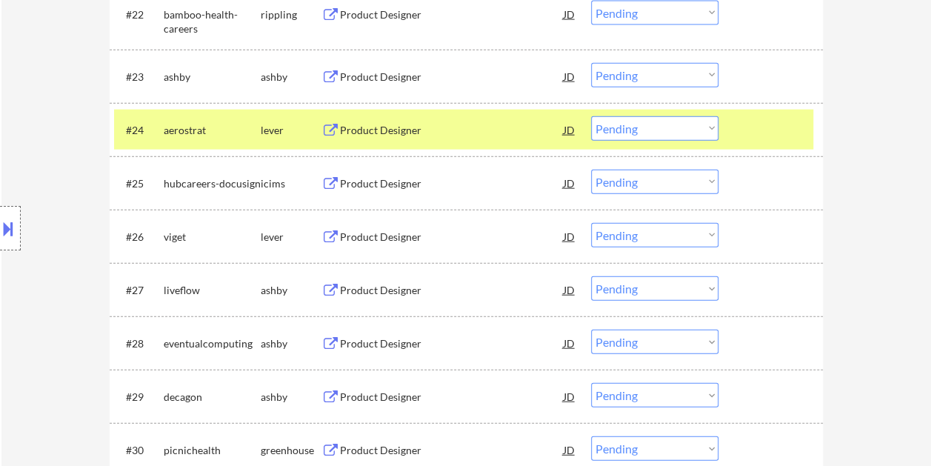
click at [714, 130] on select "Choose an option... Pending Applied Excluded (Questions) Excluded (Expired) Exc…" at bounding box center [654, 128] width 127 height 24
click at [591, 116] on select "Choose an option... Pending Applied Excluded (Questions) Excluded (Expired) Exc…" at bounding box center [654, 128] width 127 height 24
select select ""pending""
click at [740, 132] on div at bounding box center [772, 129] width 65 height 27
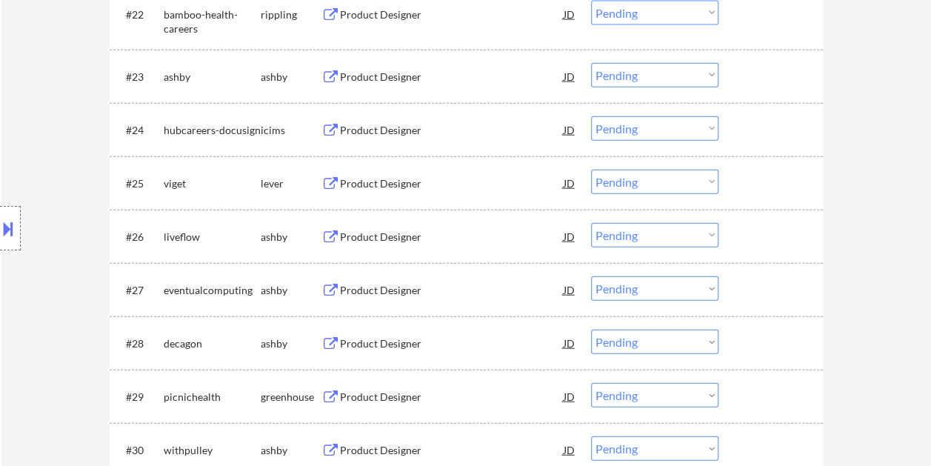
click at [748, 172] on div at bounding box center [772, 183] width 65 height 27
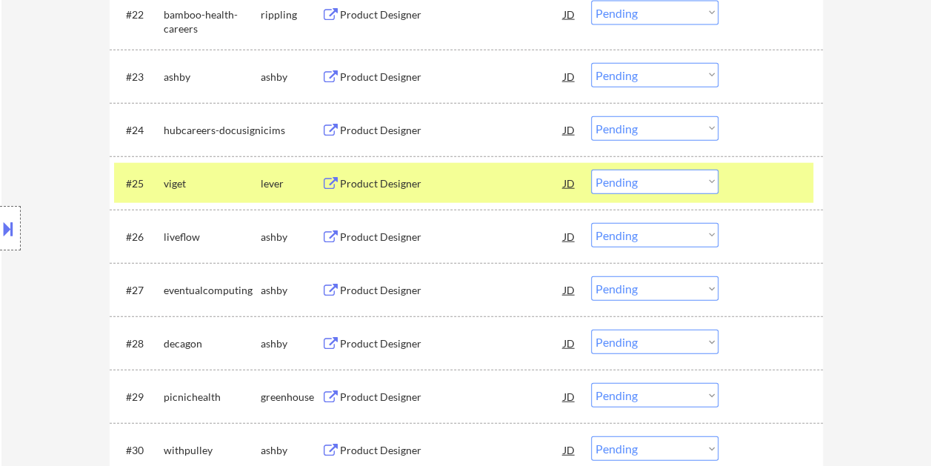
click at [509, 169] on div "#25 viget lever Product Designer JD Choose an option... Pending Applied Exclude…" at bounding box center [463, 183] width 699 height 40
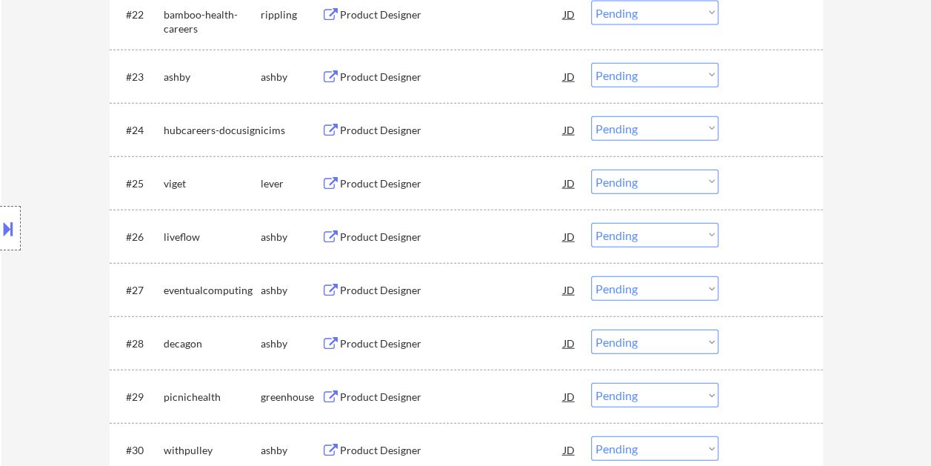
drag, startPoint x: 761, startPoint y: 183, endPoint x: 483, endPoint y: 170, distance: 277.9
click at [758, 183] on div at bounding box center [772, 183] width 65 height 27
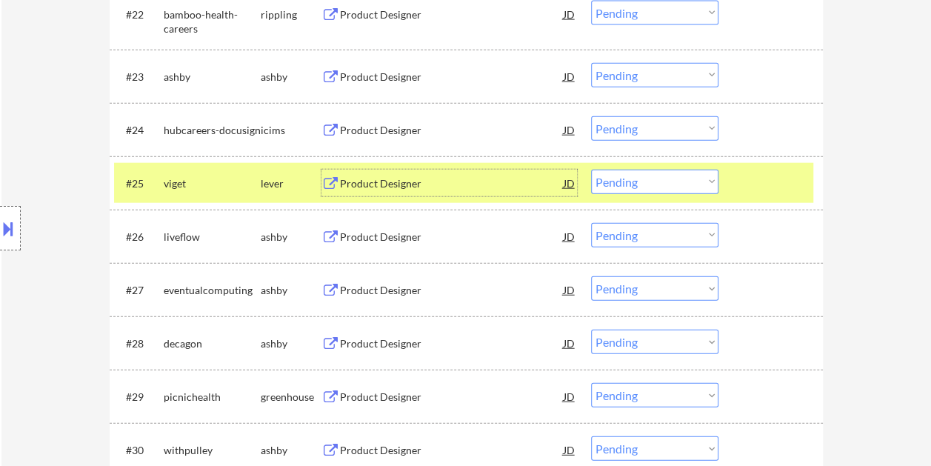
click at [444, 181] on div "Product Designer" at bounding box center [452, 183] width 224 height 15
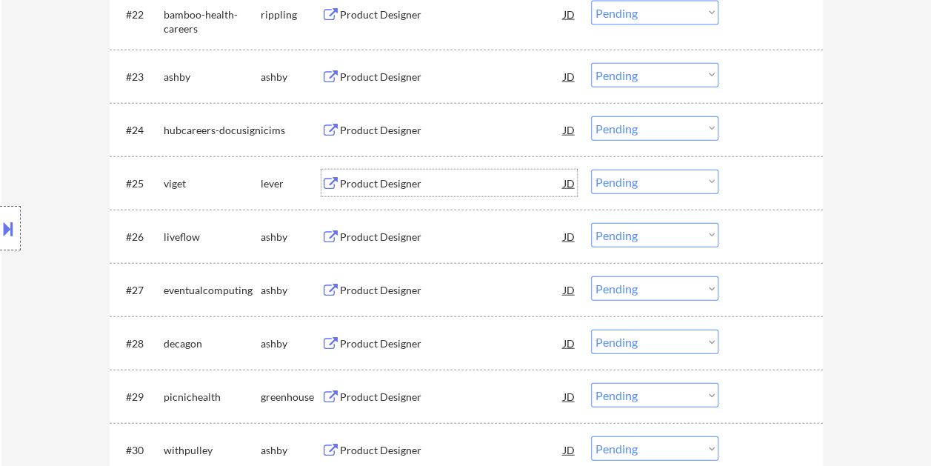
click at [765, 167] on div "#25 viget lever Product Designer JD Choose an option... Pending Applied Exclude…" at bounding box center [463, 183] width 699 height 40
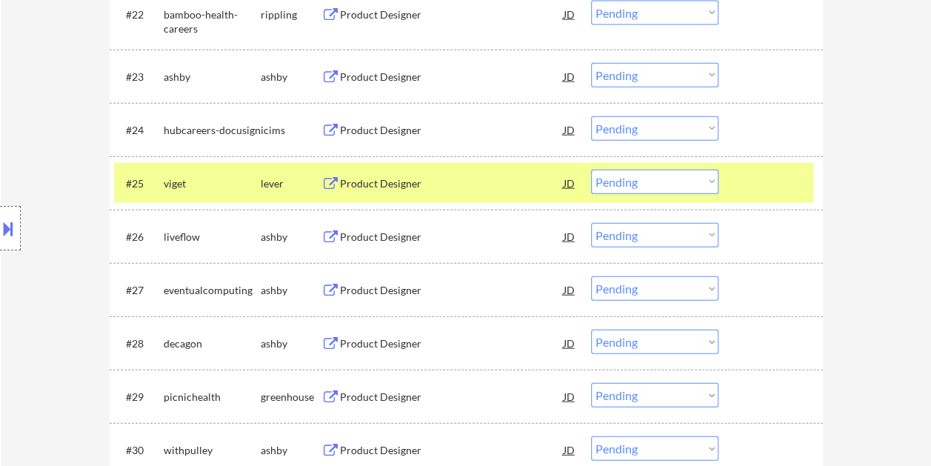
click at [701, 181] on select "Choose an option... Pending Applied Excluded (Questions) Excluded (Expired) Exc…" at bounding box center [654, 182] width 127 height 24
click at [591, 170] on select "Choose an option... Pending Applied Excluded (Questions) Excluded (Expired) Exc…" at bounding box center [654, 182] width 127 height 24
click at [764, 181] on div at bounding box center [772, 183] width 65 height 27
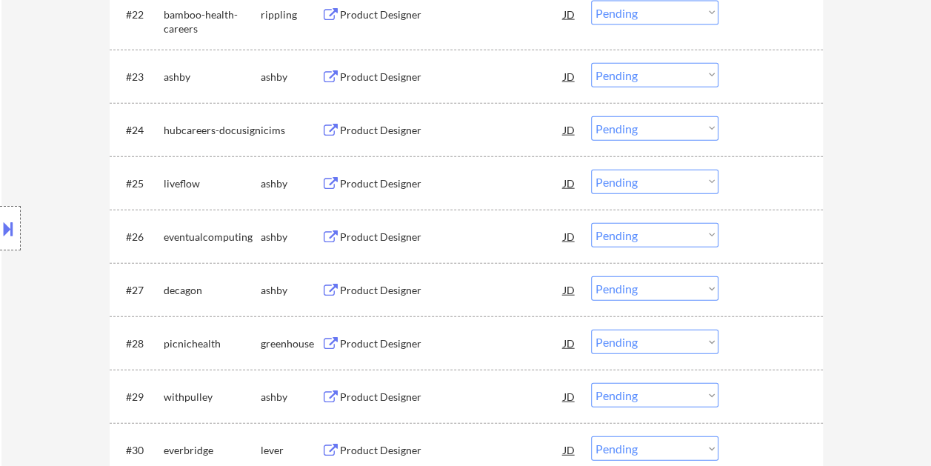
click at [745, 173] on div at bounding box center [772, 183] width 65 height 27
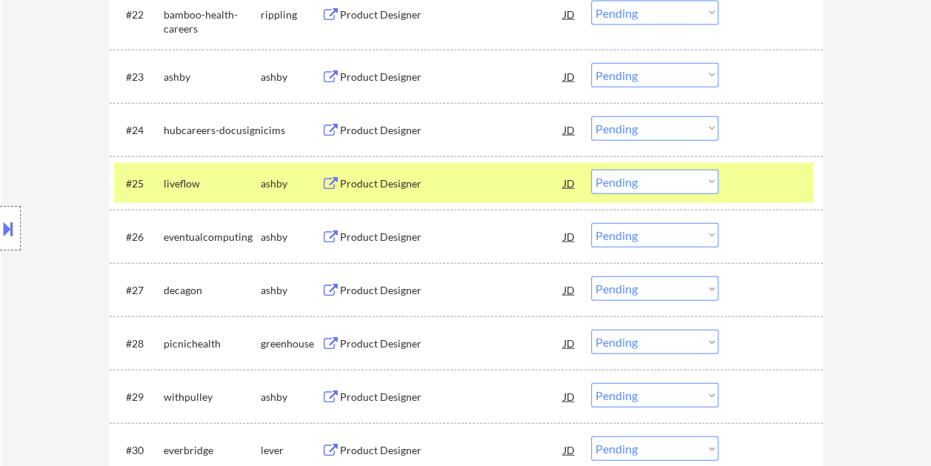
click at [786, 190] on div at bounding box center [772, 183] width 65 height 27
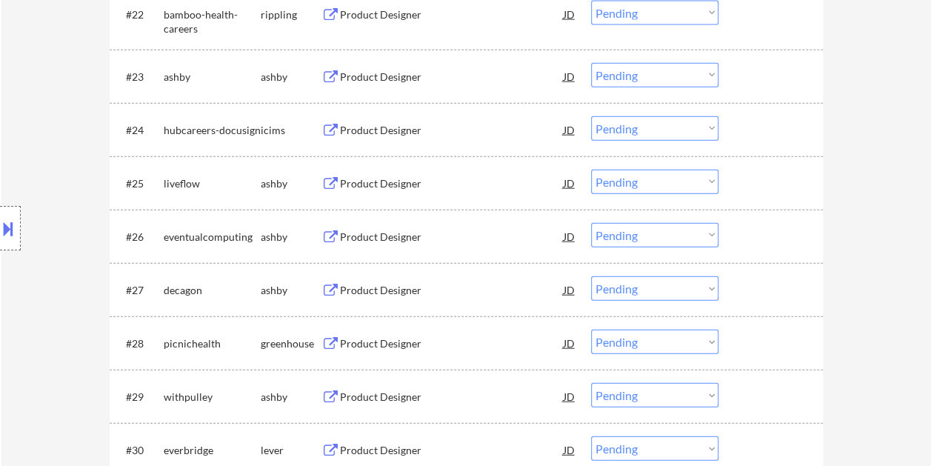
click at [411, 179] on div "Product Designer" at bounding box center [452, 183] width 224 height 15
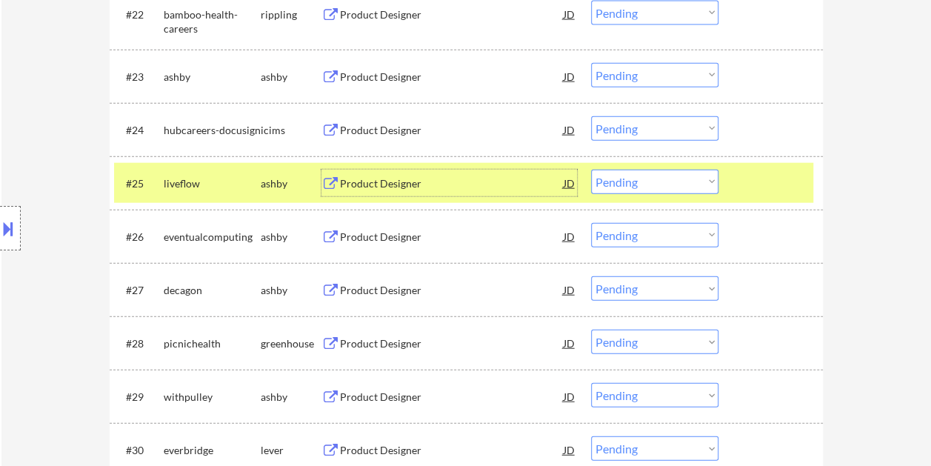
click at [711, 177] on select "Choose an option... Pending Applied Excluded (Questions) Excluded (Expired) Exc…" at bounding box center [654, 182] width 127 height 24
click at [591, 170] on select "Choose an option... Pending Applied Excluded (Questions) Excluded (Expired) Exc…" at bounding box center [654, 182] width 127 height 24
select select ""pending""
click at [742, 180] on div at bounding box center [772, 183] width 65 height 27
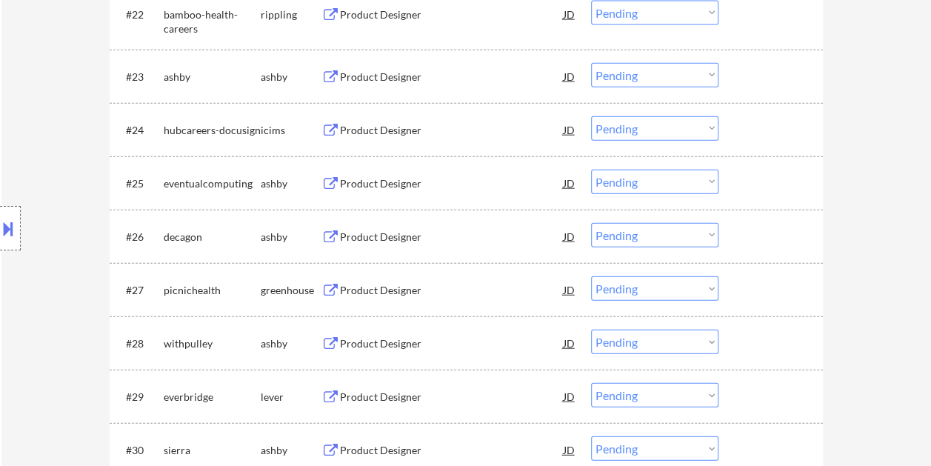
click at [749, 180] on div at bounding box center [772, 183] width 65 height 27
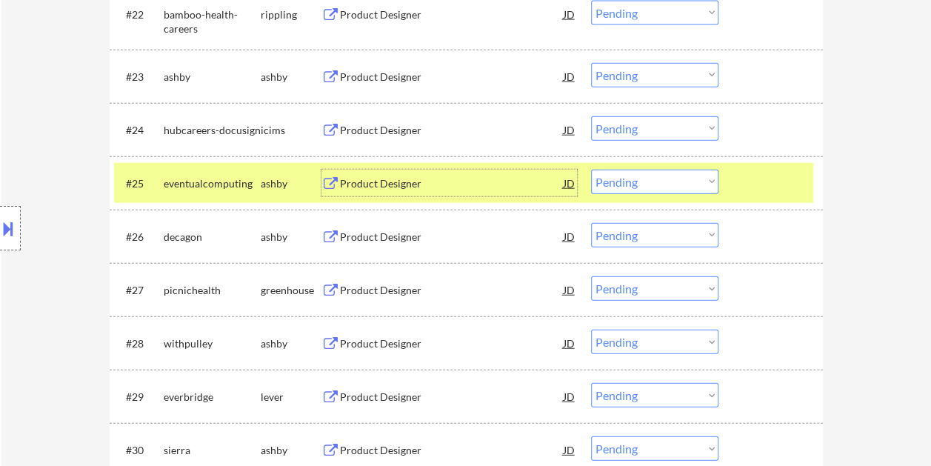
click at [443, 182] on div "Product Designer" at bounding box center [452, 183] width 224 height 15
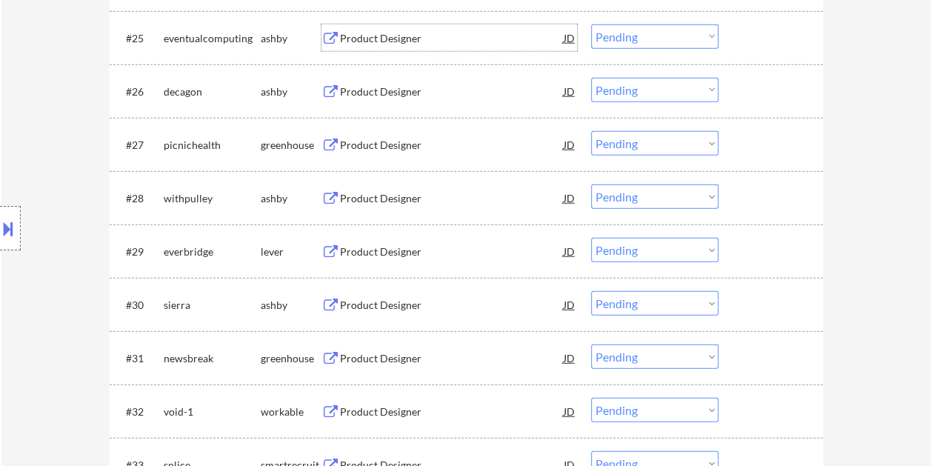
scroll to position [1851, 0]
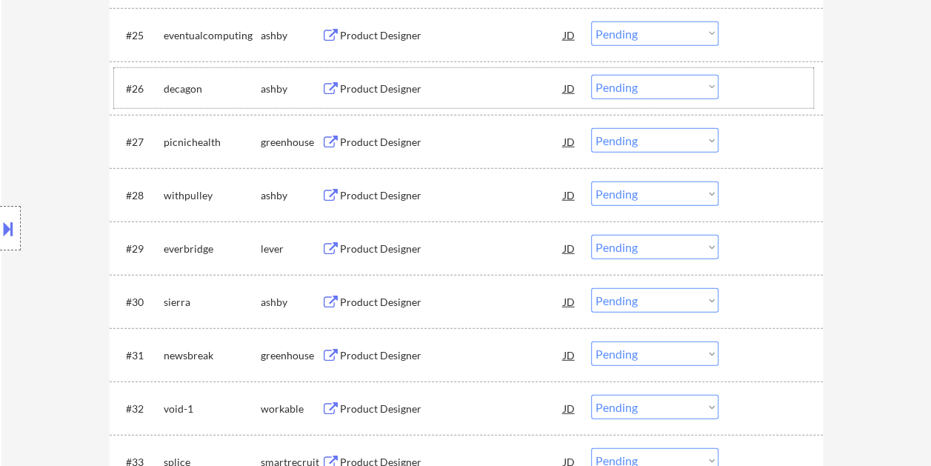
click at [764, 80] on div at bounding box center [772, 88] width 65 height 27
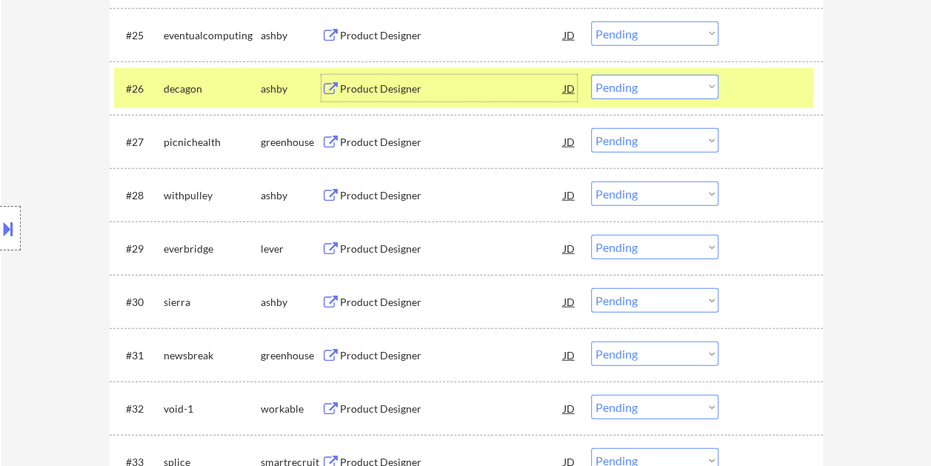
click at [418, 77] on div "Product Designer" at bounding box center [452, 88] width 224 height 27
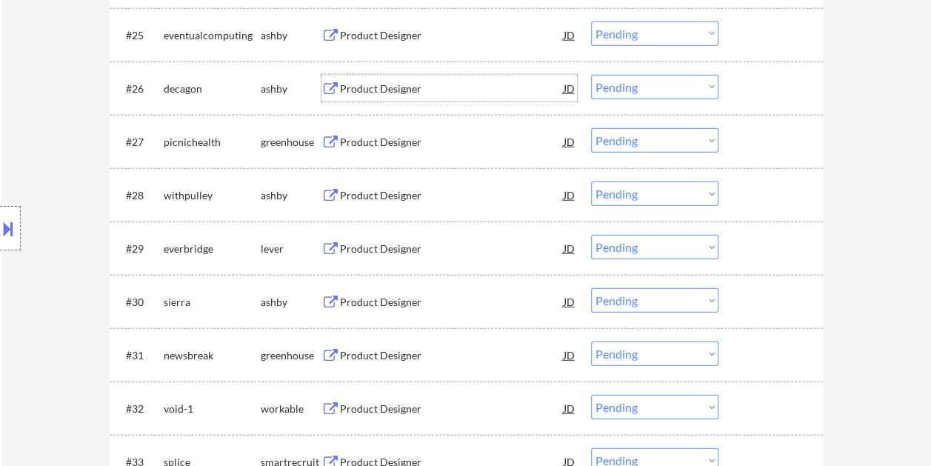
click at [758, 85] on div at bounding box center [772, 88] width 65 height 27
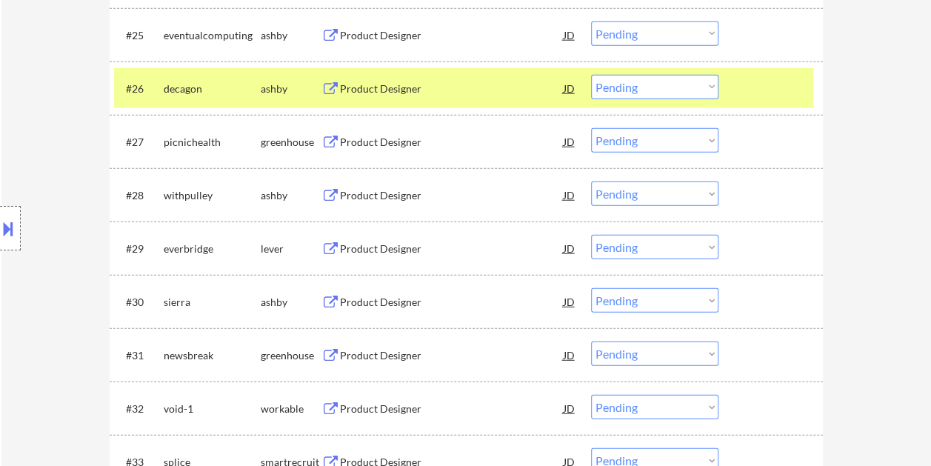
click at [709, 81] on select "Choose an option... Pending Applied Excluded (Questions) Excluded (Expired) Exc…" at bounding box center [654, 87] width 127 height 24
click at [591, 75] on select "Choose an option... Pending Applied Excluded (Questions) Excluded (Expired) Exc…" at bounding box center [654, 87] width 127 height 24
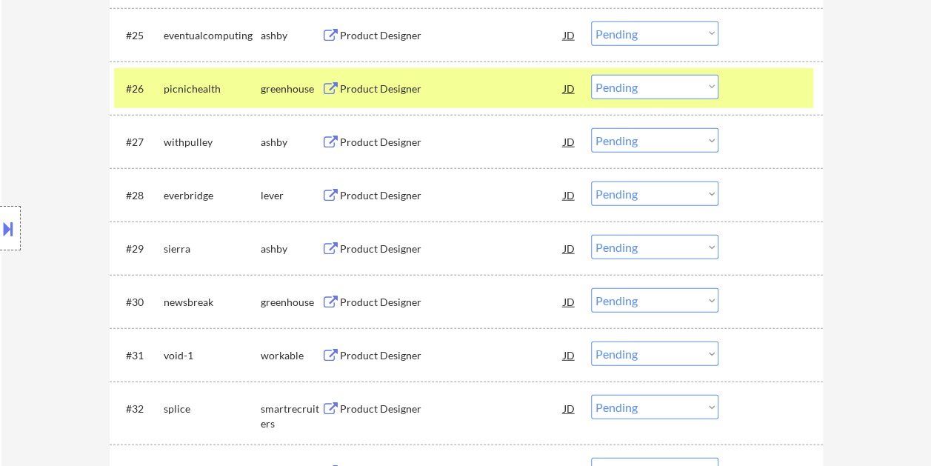
click at [762, 78] on div at bounding box center [772, 88] width 65 height 27
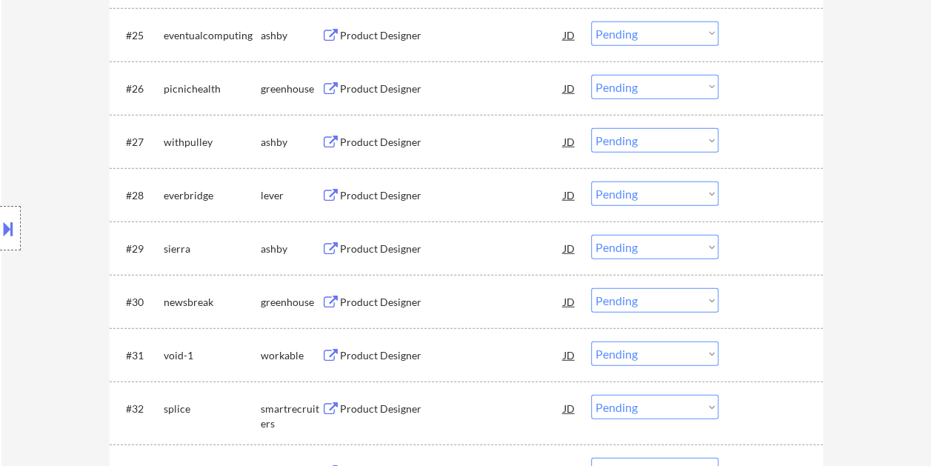
click at [760, 75] on div at bounding box center [772, 88] width 65 height 27
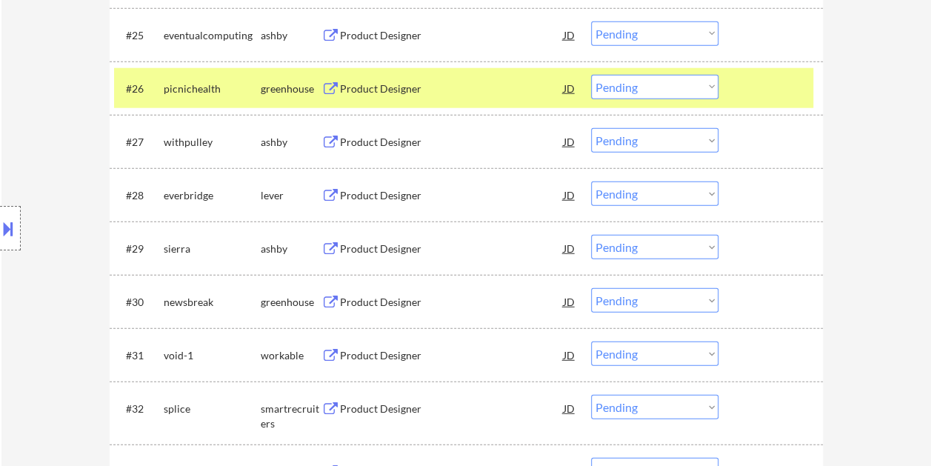
click at [443, 75] on div "Product Designer" at bounding box center [452, 88] width 224 height 27
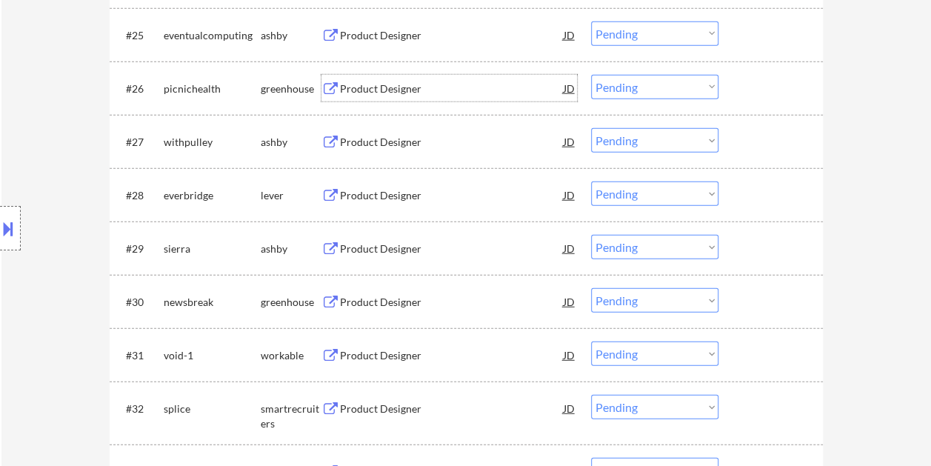
drag, startPoint x: 742, startPoint y: 73, endPoint x: 730, endPoint y: 81, distance: 14.4
click at [742, 74] on div "#26 picnichealth greenhouse Product Designer JD Choose an option... Pending App…" at bounding box center [463, 88] width 699 height 40
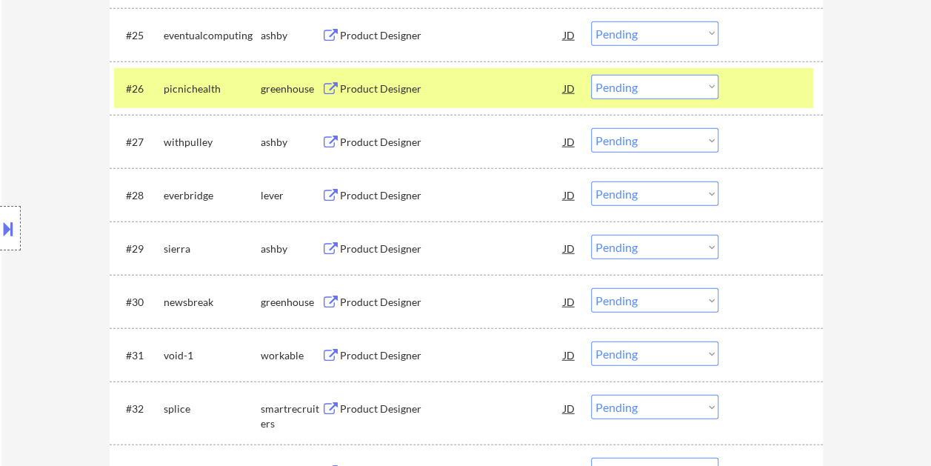
click at [714, 85] on select "Choose an option... Pending Applied Excluded (Questions) Excluded (Expired) Exc…" at bounding box center [654, 87] width 127 height 24
click at [591, 75] on select "Choose an option... Pending Applied Excluded (Questions) Excluded (Expired) Exc…" at bounding box center [654, 87] width 127 height 24
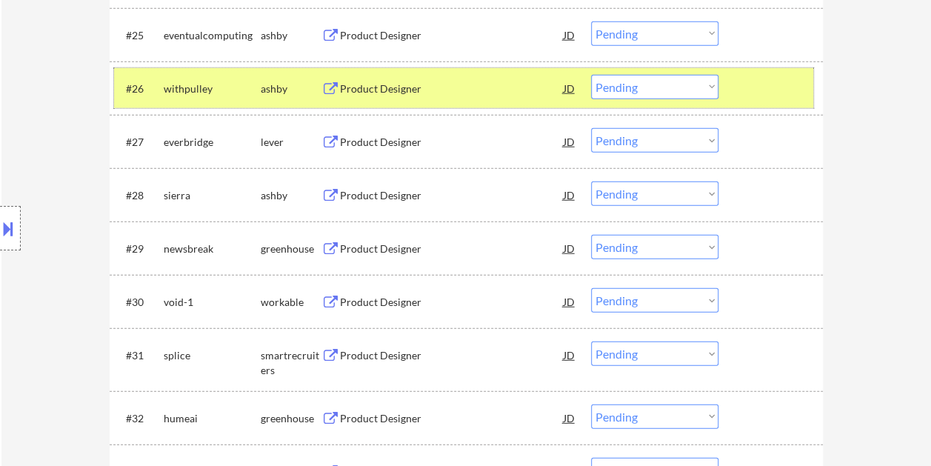
click at [783, 89] on div at bounding box center [772, 88] width 65 height 27
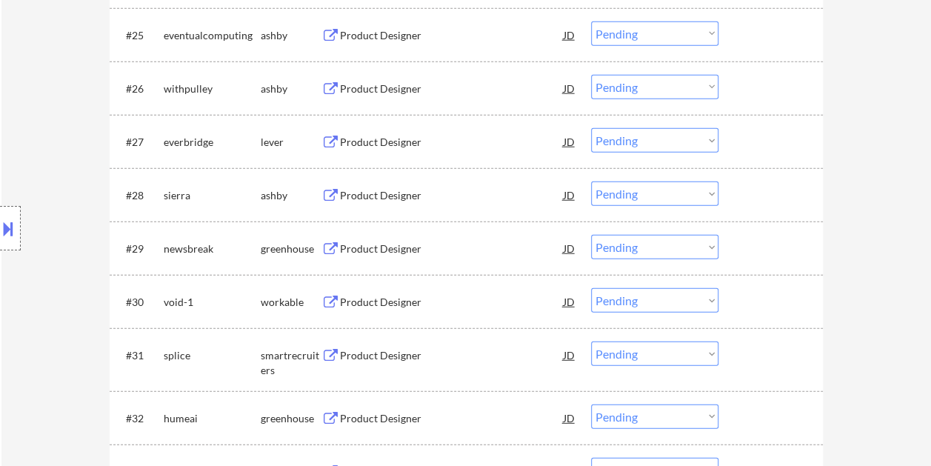
click at [766, 98] on div at bounding box center [772, 88] width 65 height 27
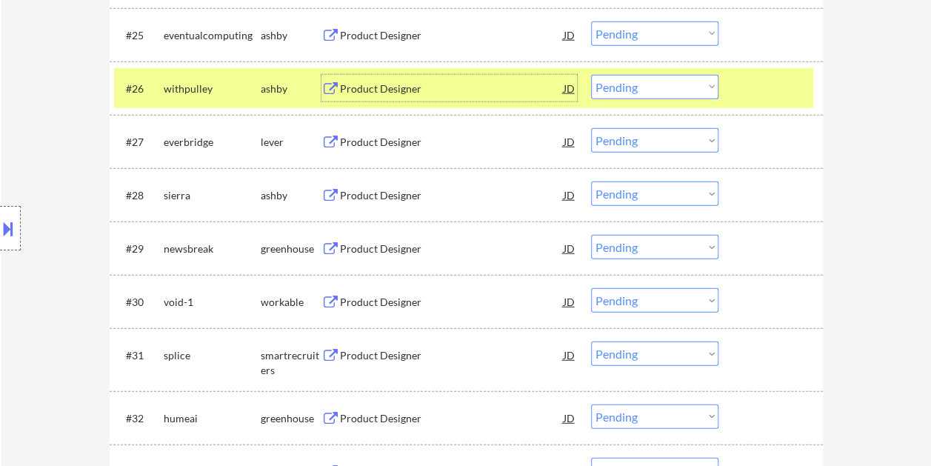
click at [429, 78] on div "Product Designer" at bounding box center [452, 88] width 224 height 27
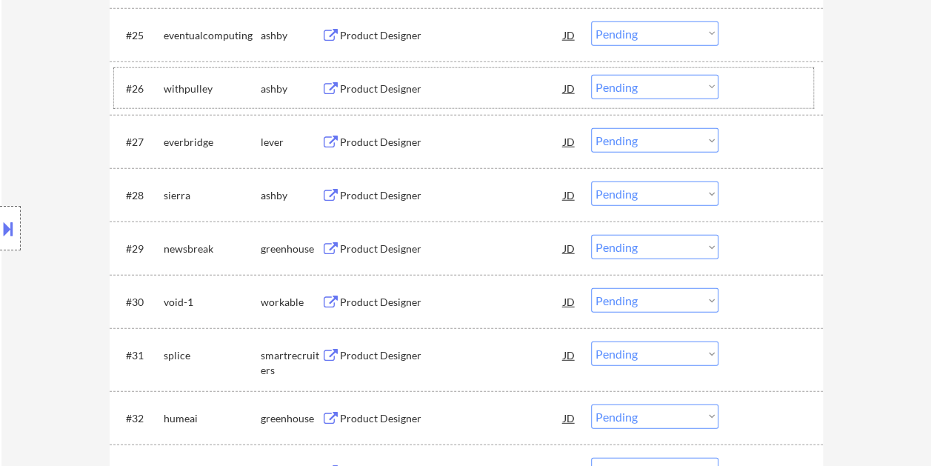
click at [760, 81] on div at bounding box center [772, 88] width 65 height 27
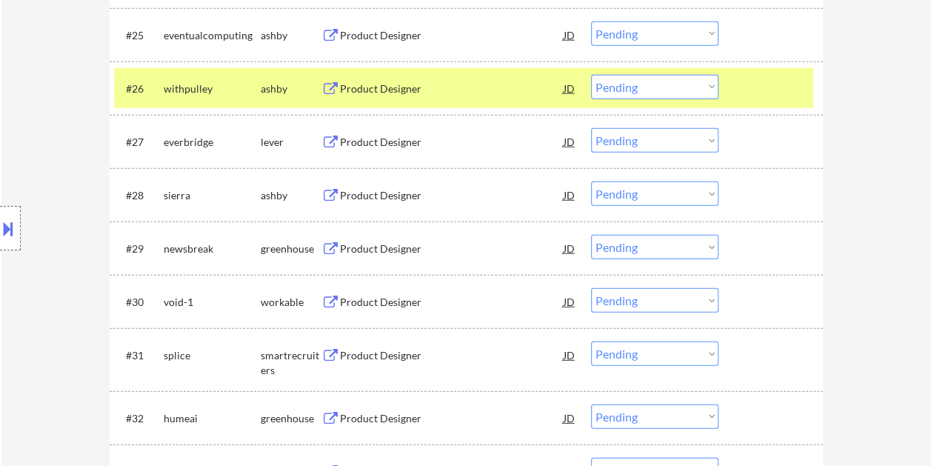
click at [708, 80] on select "Choose an option... Pending Applied Excluded (Questions) Excluded (Expired) Exc…" at bounding box center [654, 87] width 127 height 24
click at [591, 75] on select "Choose an option... Pending Applied Excluded (Questions) Excluded (Expired) Exc…" at bounding box center [654, 87] width 127 height 24
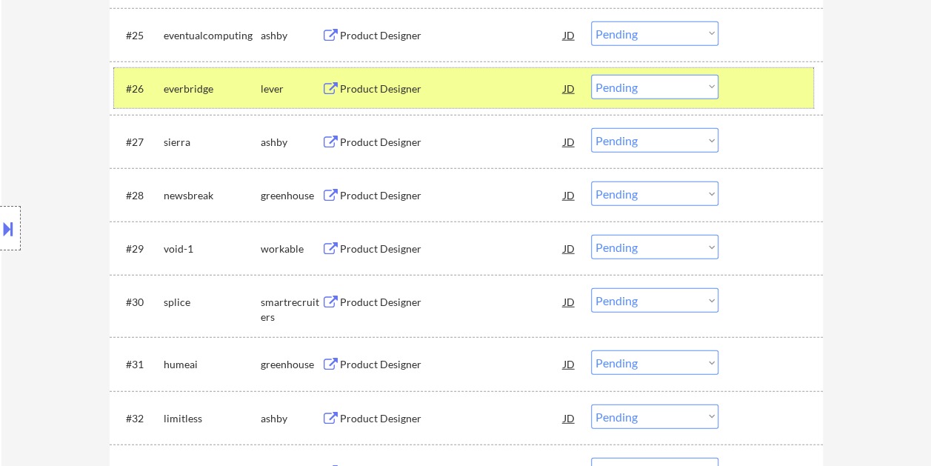
click at [743, 82] on div at bounding box center [772, 88] width 65 height 27
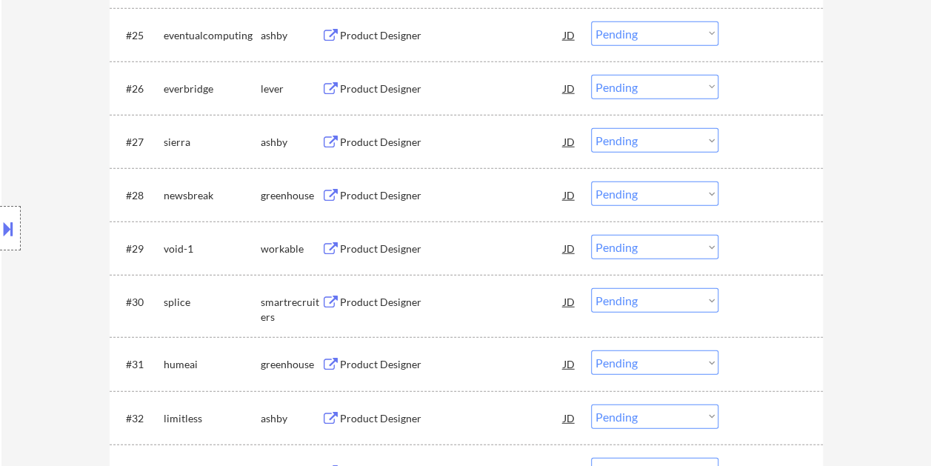
click at [743, 83] on div at bounding box center [772, 88] width 65 height 27
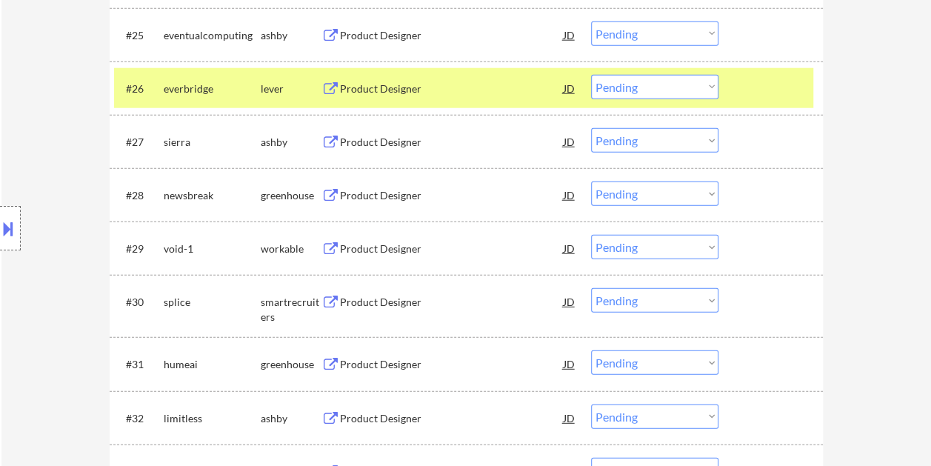
click at [751, 80] on div at bounding box center [772, 88] width 65 height 27
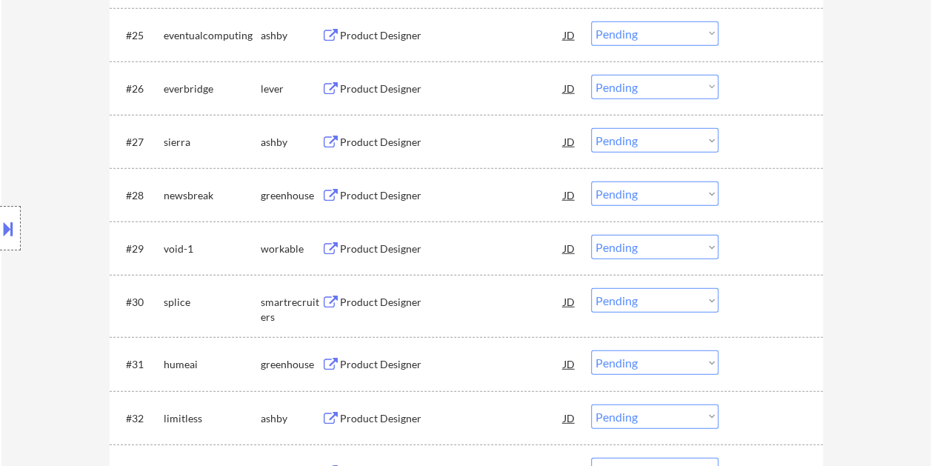
click at [760, 81] on div at bounding box center [772, 88] width 65 height 27
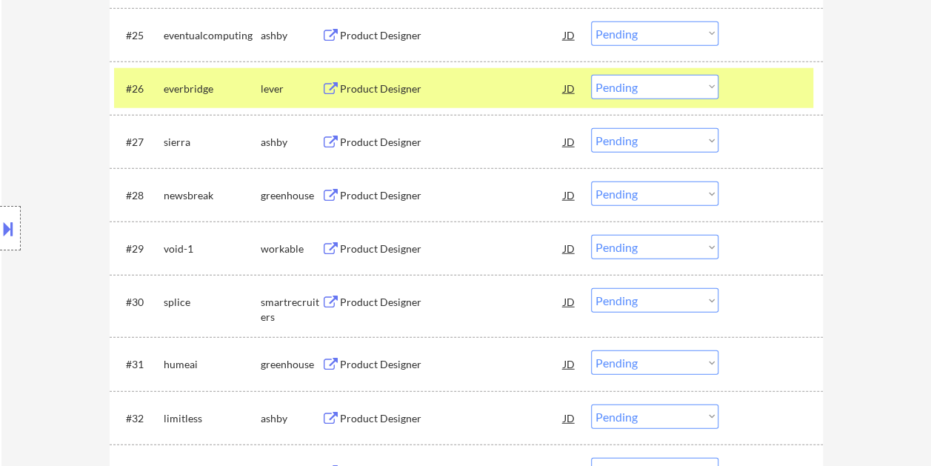
click at [429, 89] on div "Product Designer" at bounding box center [452, 88] width 224 height 15
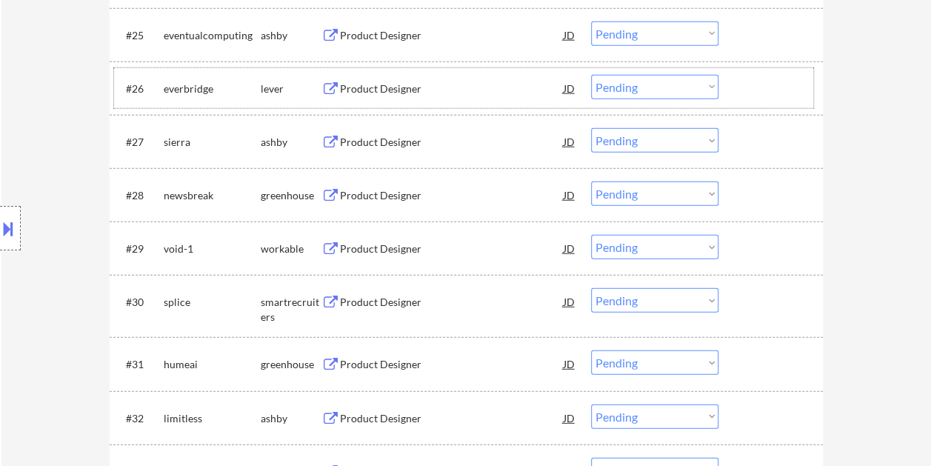
click at [748, 90] on div at bounding box center [772, 88] width 65 height 27
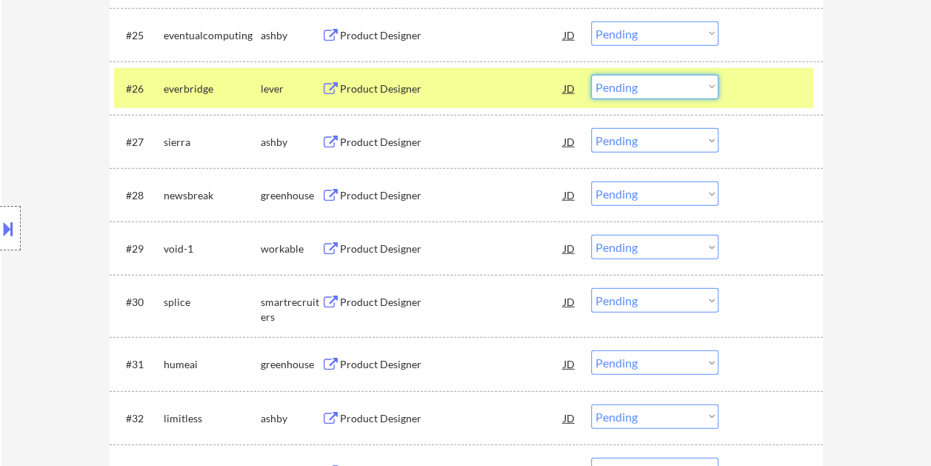
click at [712, 85] on select "Choose an option... Pending Applied Excluded (Questions) Excluded (Expired) Exc…" at bounding box center [654, 87] width 127 height 24
click at [591, 75] on select "Choose an option... Pending Applied Excluded (Questions) Excluded (Expired) Exc…" at bounding box center [654, 87] width 127 height 24
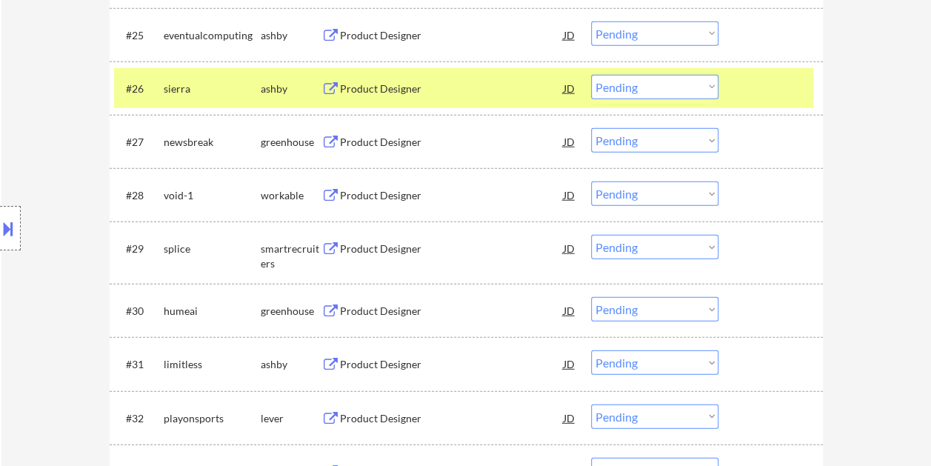
click at [742, 82] on div at bounding box center [772, 88] width 65 height 27
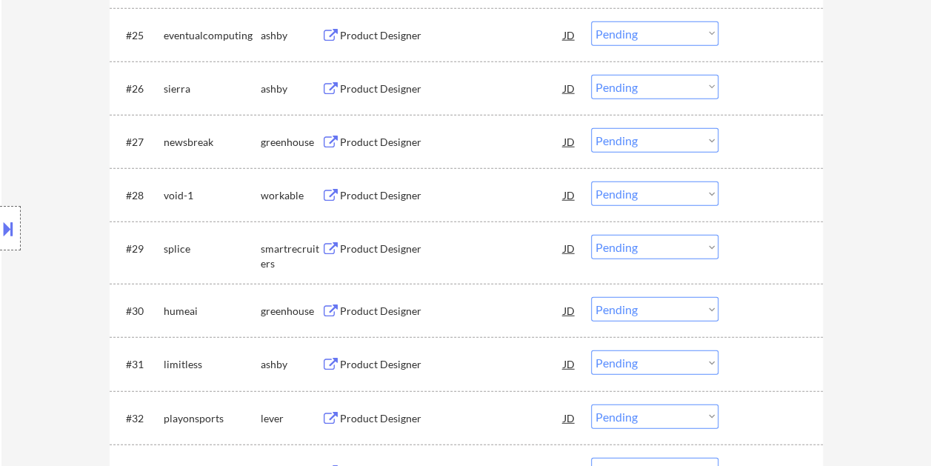
click at [763, 81] on div at bounding box center [772, 88] width 65 height 27
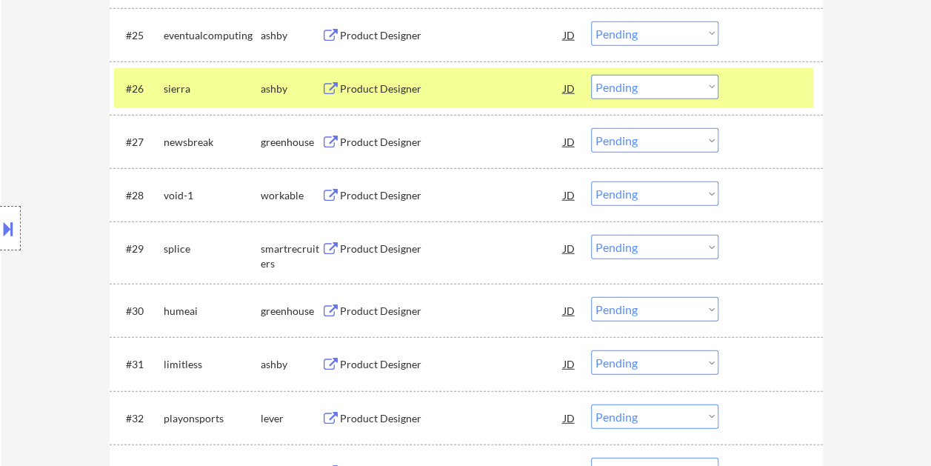
click at [501, 92] on div "Product Designer" at bounding box center [452, 88] width 224 height 15
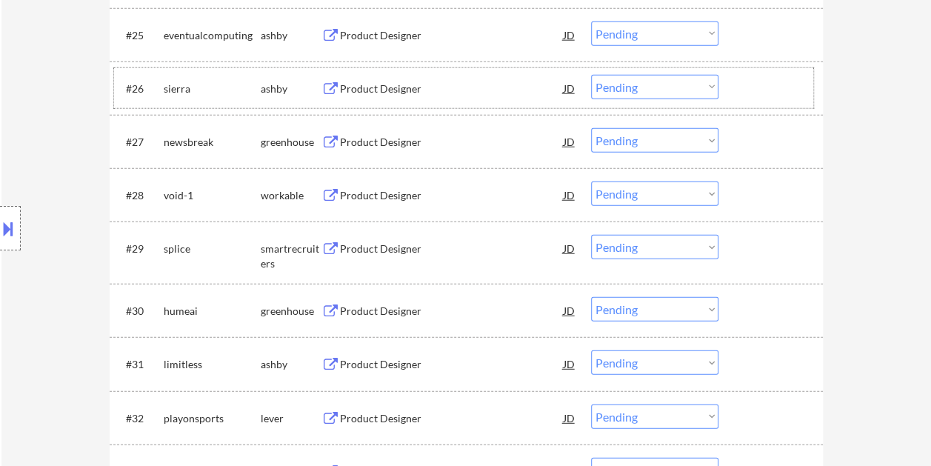
click at [748, 99] on div at bounding box center [772, 88] width 65 height 27
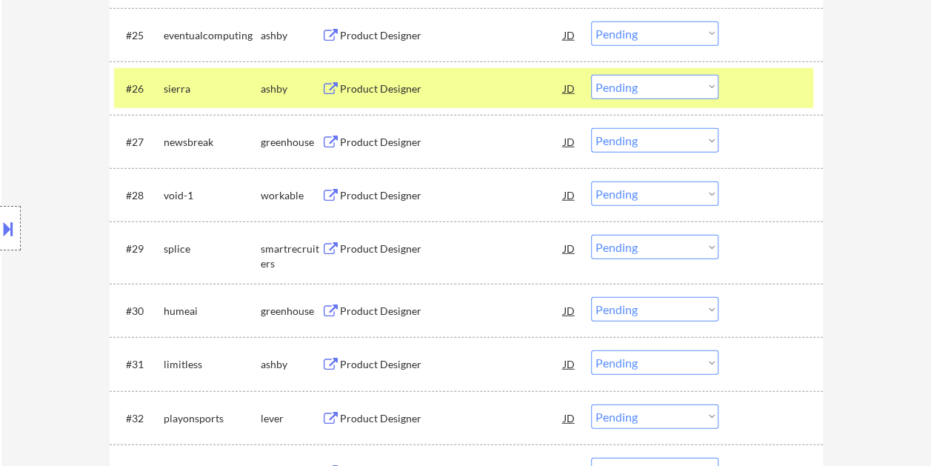
click at [711, 90] on select "Choose an option... Pending Applied Excluded (Questions) Excluded (Expired) Exc…" at bounding box center [654, 87] width 127 height 24
click at [591, 75] on select "Choose an option... Pending Applied Excluded (Questions) Excluded (Expired) Exc…" at bounding box center [654, 87] width 127 height 24
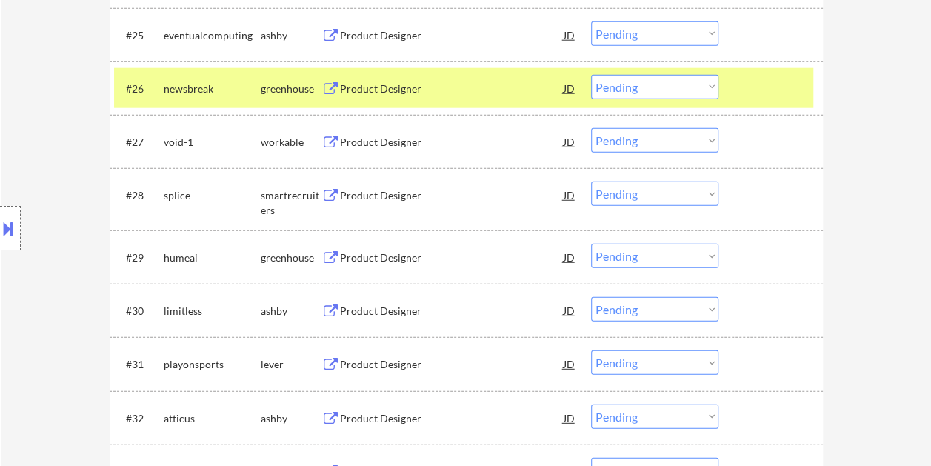
click at [743, 85] on div at bounding box center [772, 88] width 65 height 27
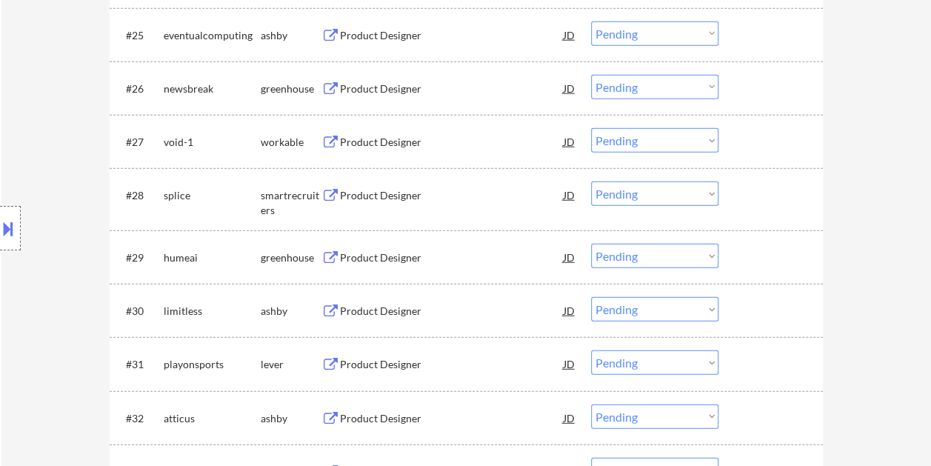
click at [755, 92] on div at bounding box center [772, 88] width 65 height 27
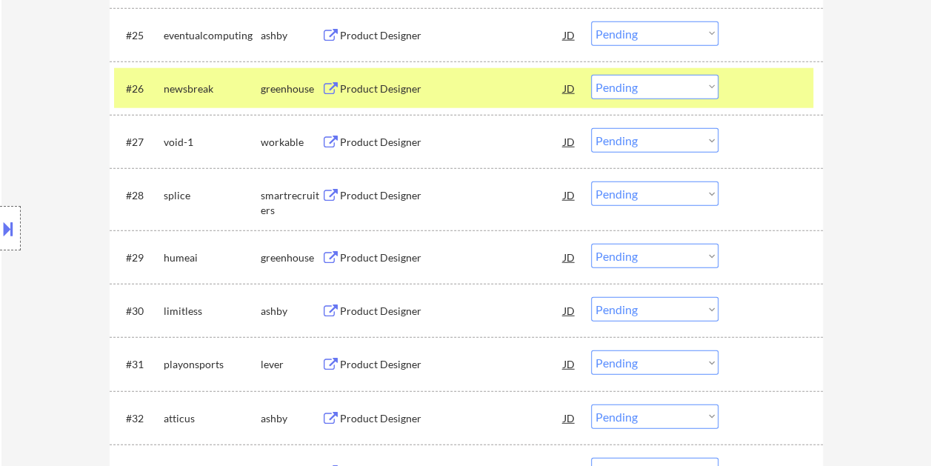
click at [466, 93] on div "Product Designer" at bounding box center [452, 88] width 224 height 15
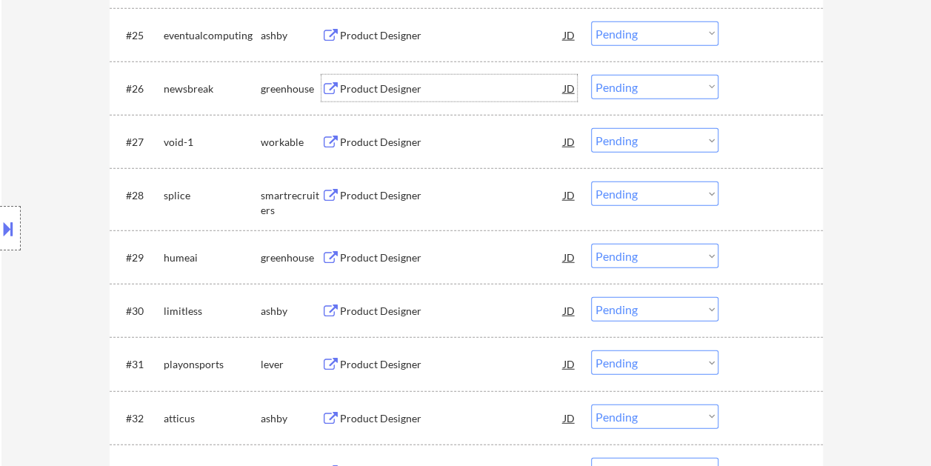
click at [758, 84] on div at bounding box center [772, 88] width 65 height 27
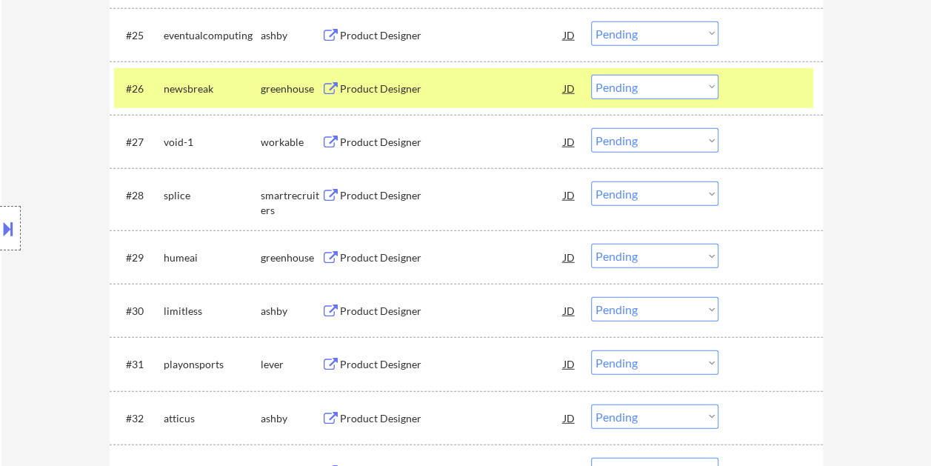
click at [708, 84] on select "Choose an option... Pending Applied Excluded (Questions) Excluded (Expired) Exc…" at bounding box center [654, 87] width 127 height 24
click at [591, 75] on select "Choose an option... Pending Applied Excluded (Questions) Excluded (Expired) Exc…" at bounding box center [654, 87] width 127 height 24
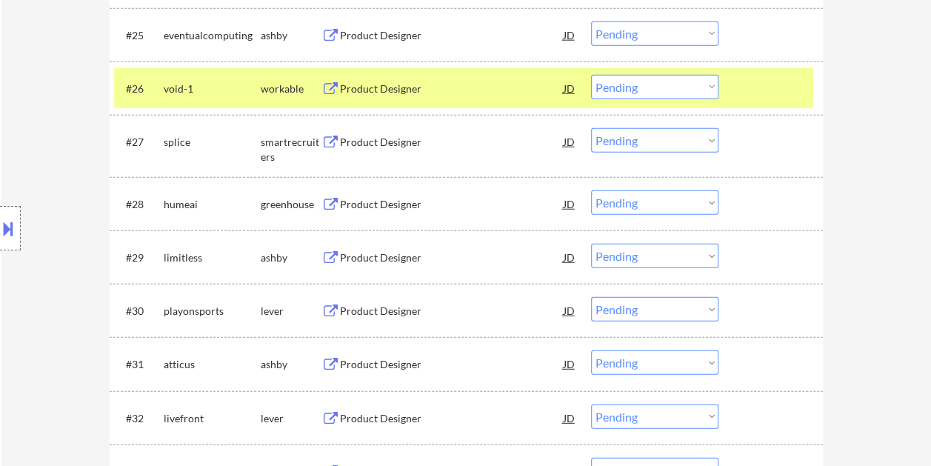
click at [734, 84] on div "#26 void-1 workable Product Designer JD Choose an option... Pending Applied Exc…" at bounding box center [463, 88] width 699 height 40
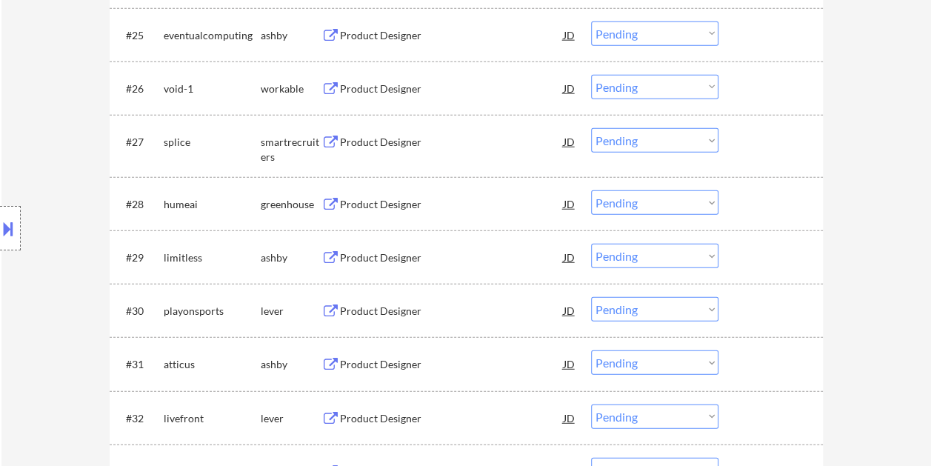
click at [740, 83] on div at bounding box center [772, 88] width 65 height 27
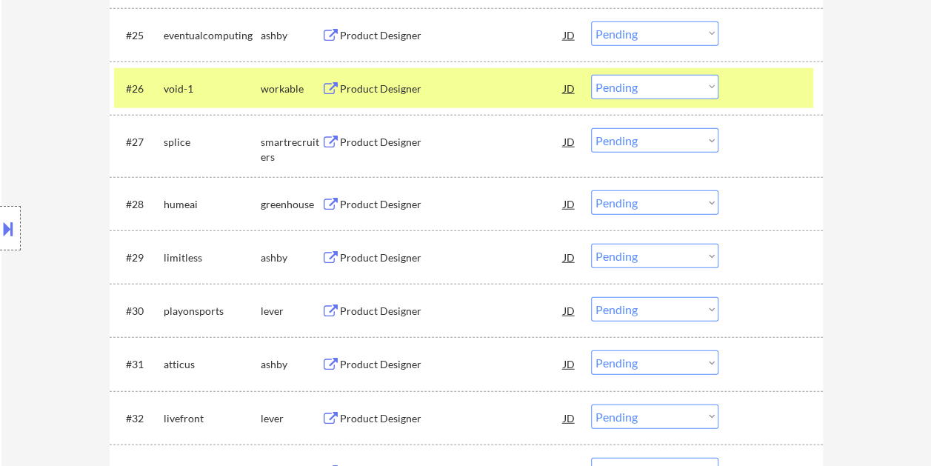
click at [469, 90] on div "Product Designer" at bounding box center [452, 88] width 224 height 15
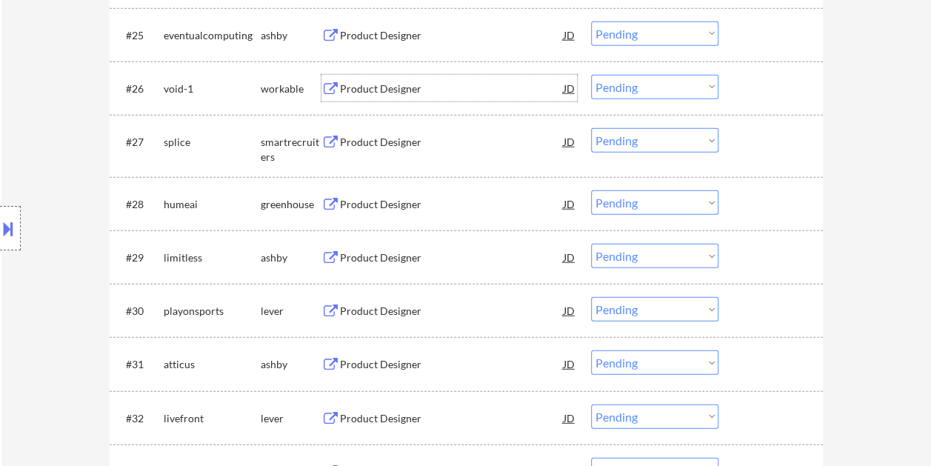
click at [733, 83] on div "#26 void-1 workable Product Designer JD Choose an option... Pending Applied Exc…" at bounding box center [463, 88] width 699 height 40
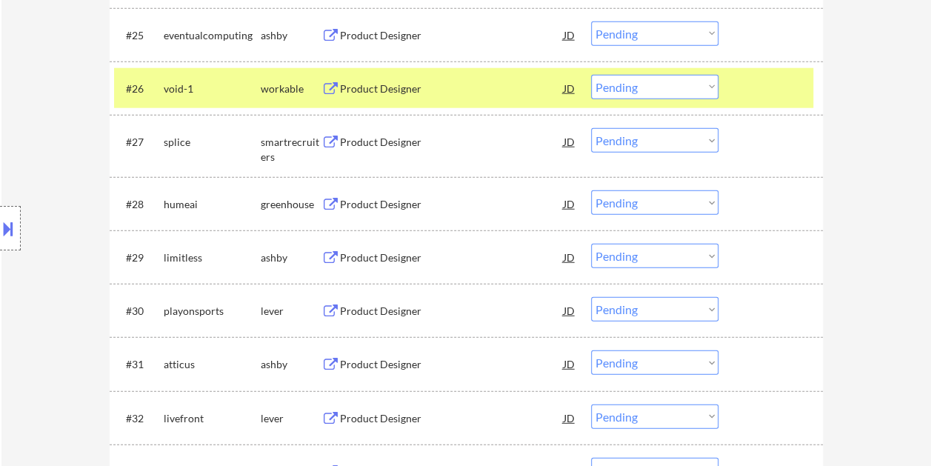
click at [705, 84] on select "Choose an option... Pending Applied Excluded (Questions) Excluded (Expired) Exc…" at bounding box center [654, 87] width 127 height 24
click at [591, 75] on select "Choose an option... Pending Applied Excluded (Questions) Excluded (Expired) Exc…" at bounding box center [654, 87] width 127 height 24
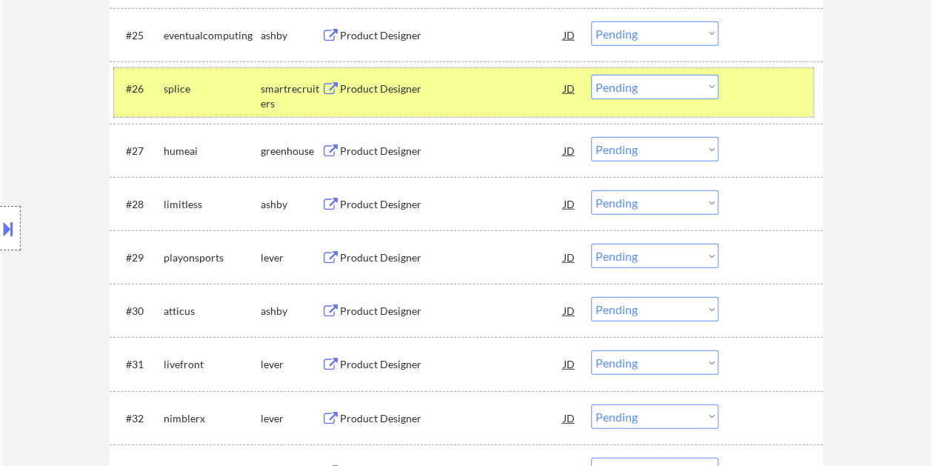
click at [748, 95] on div at bounding box center [772, 88] width 65 height 27
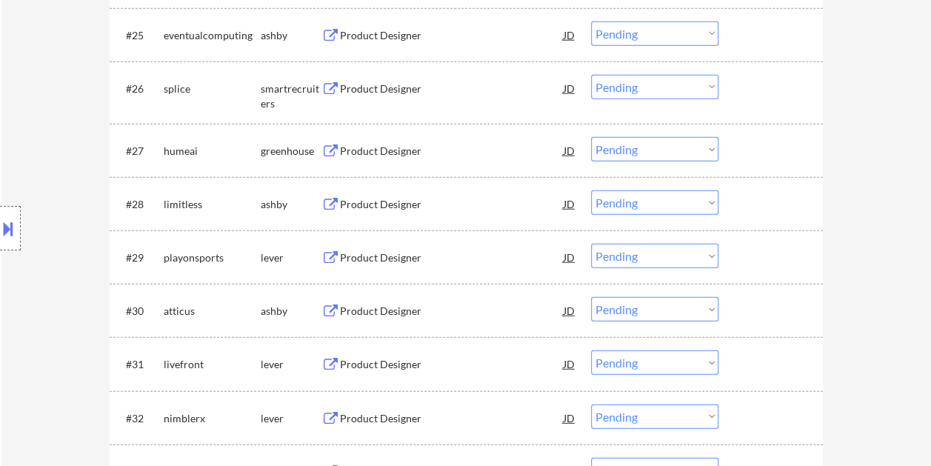
scroll to position [1777, 0]
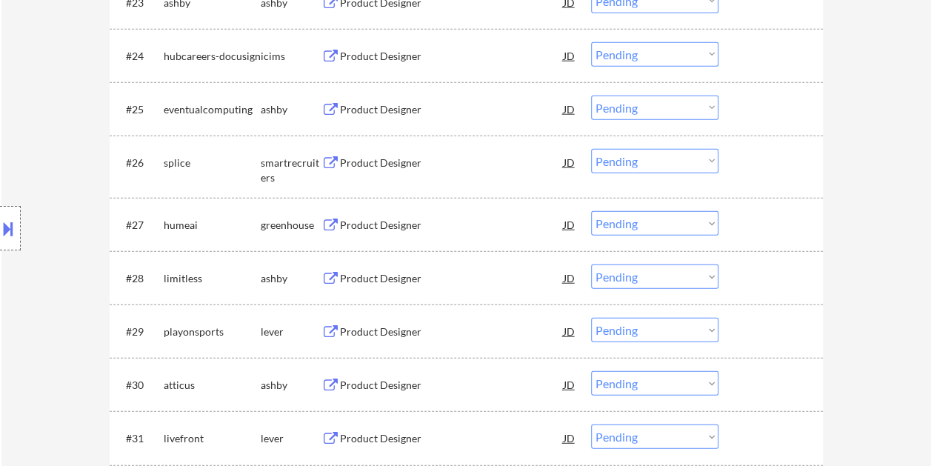
click at [752, 158] on div at bounding box center [772, 162] width 65 height 27
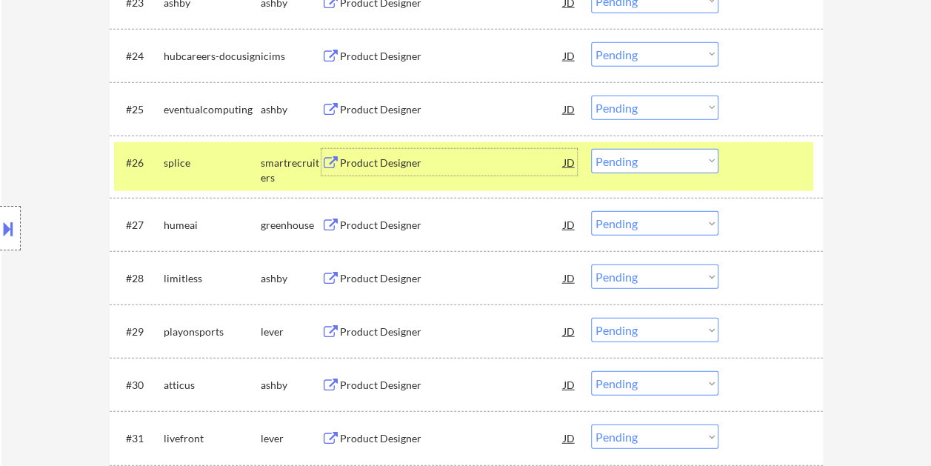
click at [443, 157] on div "Product Designer" at bounding box center [452, 162] width 224 height 15
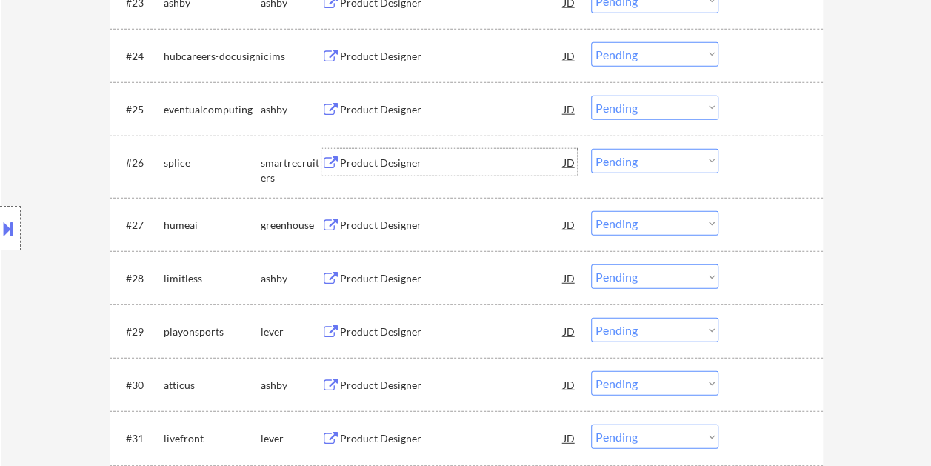
click at [737, 158] on div "#26 splice smartrecruiters Product Designer JD Choose an option... Pending Appl…" at bounding box center [463, 166] width 699 height 49
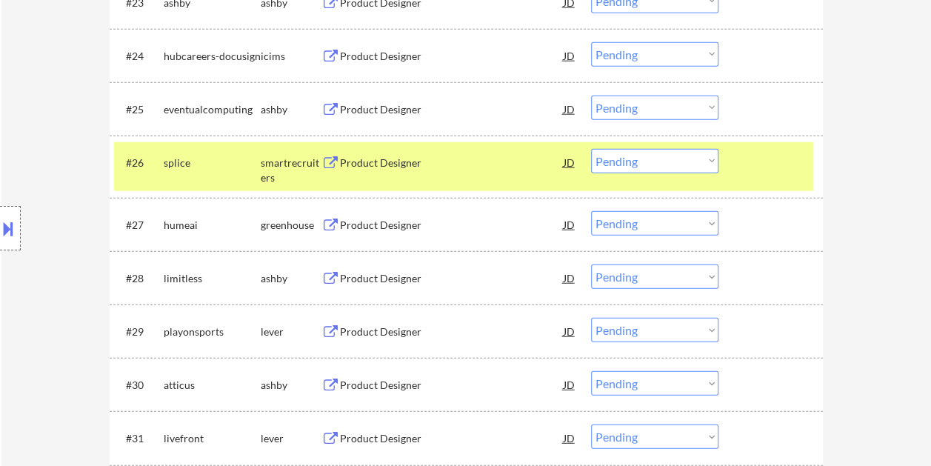
click at [703, 157] on select "Choose an option... Pending Applied Excluded (Questions) Excluded (Expired) Exc…" at bounding box center [654, 161] width 127 height 24
click at [591, 149] on select "Choose an option... Pending Applied Excluded (Questions) Excluded (Expired) Exc…" at bounding box center [654, 161] width 127 height 24
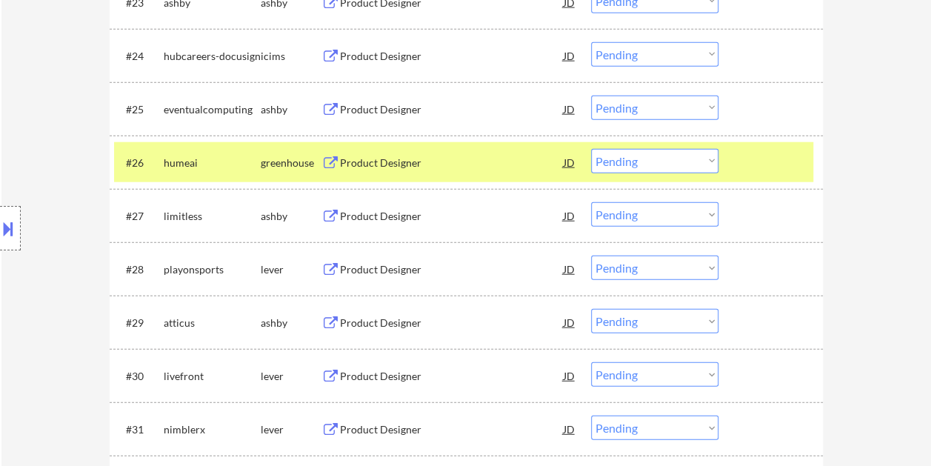
click at [754, 163] on div at bounding box center [772, 162] width 65 height 27
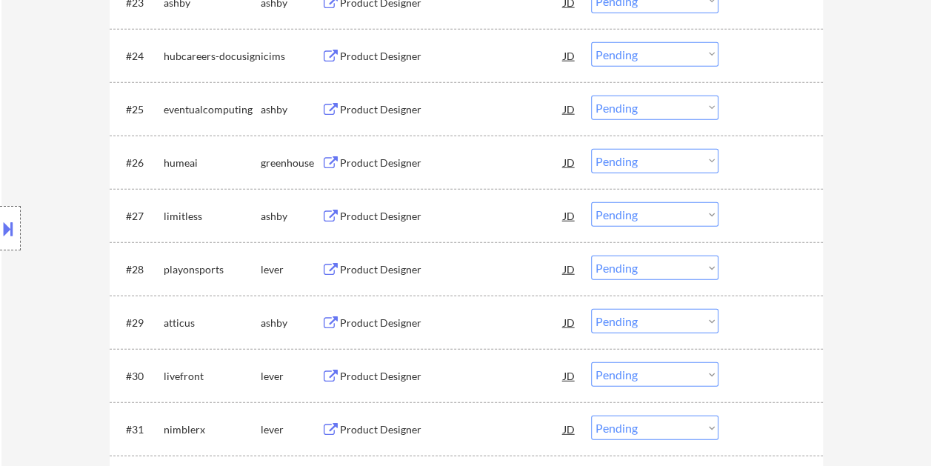
click at [754, 161] on div at bounding box center [772, 162] width 65 height 27
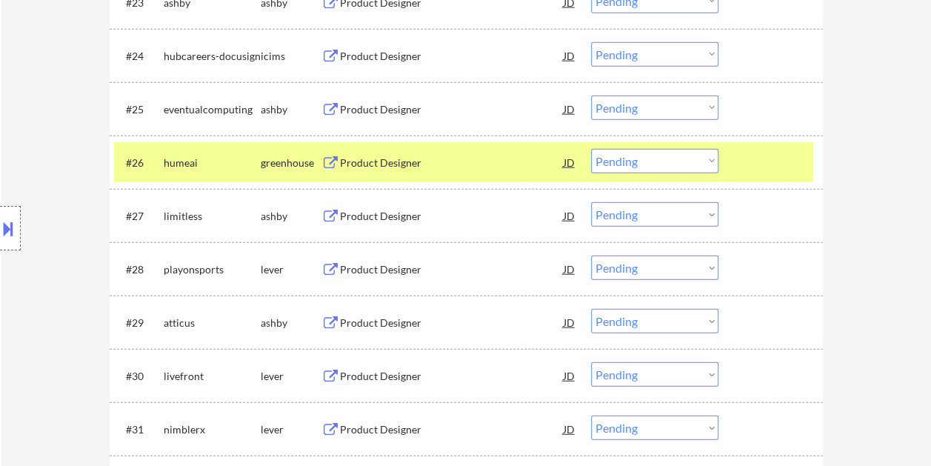
click at [455, 168] on div "Product Designer" at bounding box center [452, 162] width 224 height 15
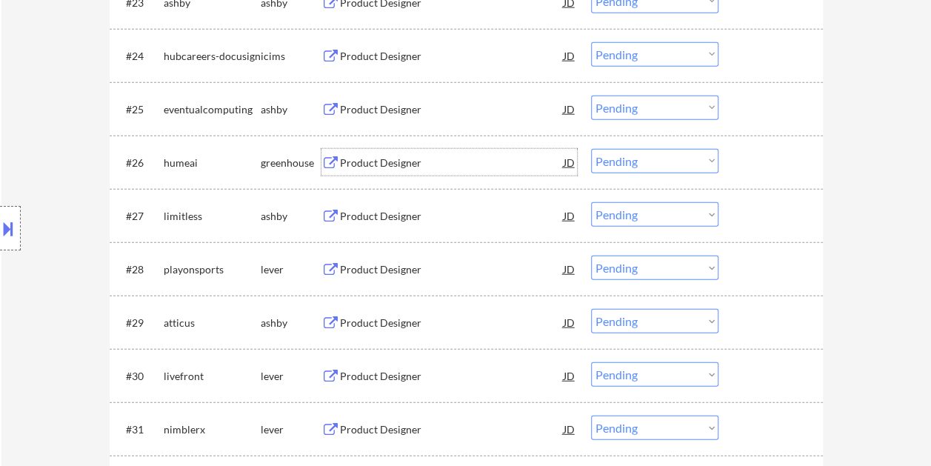
click at [748, 161] on div at bounding box center [772, 162] width 65 height 27
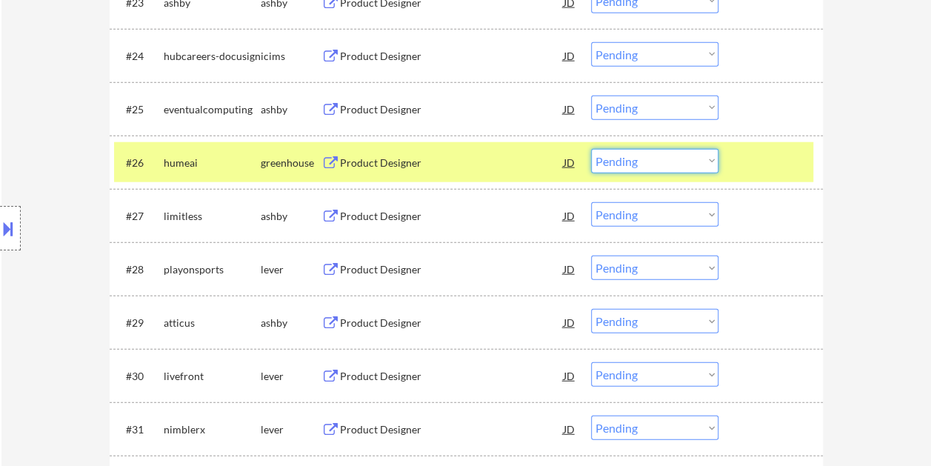
click at [710, 160] on select "Choose an option... Pending Applied Excluded (Questions) Excluded (Expired) Exc…" at bounding box center [654, 161] width 127 height 24
click at [591, 149] on select "Choose an option... Pending Applied Excluded (Questions) Excluded (Expired) Exc…" at bounding box center [654, 161] width 127 height 24
click at [767, 158] on div at bounding box center [772, 162] width 65 height 27
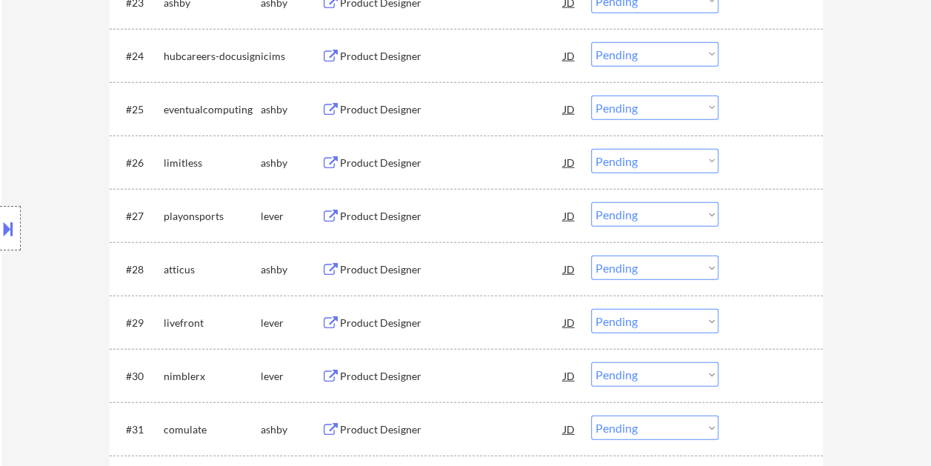
click at [758, 157] on div at bounding box center [772, 162] width 65 height 27
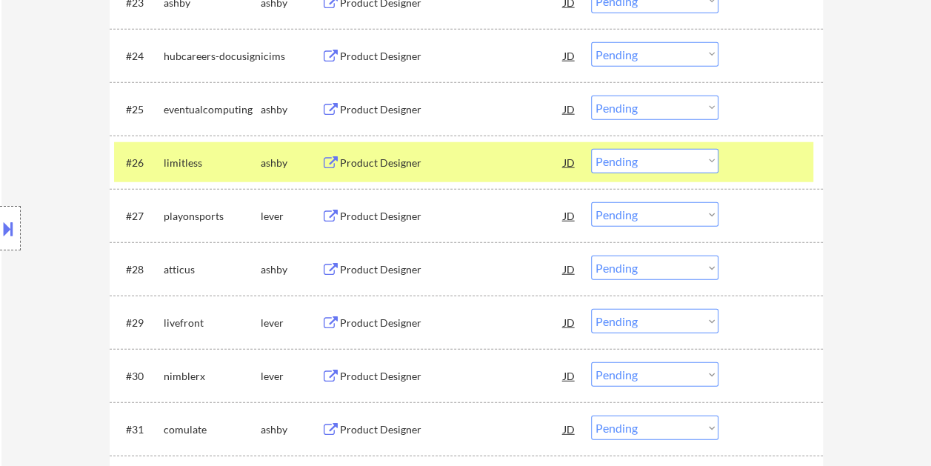
click at [452, 167] on div "Product Designer" at bounding box center [452, 162] width 224 height 15
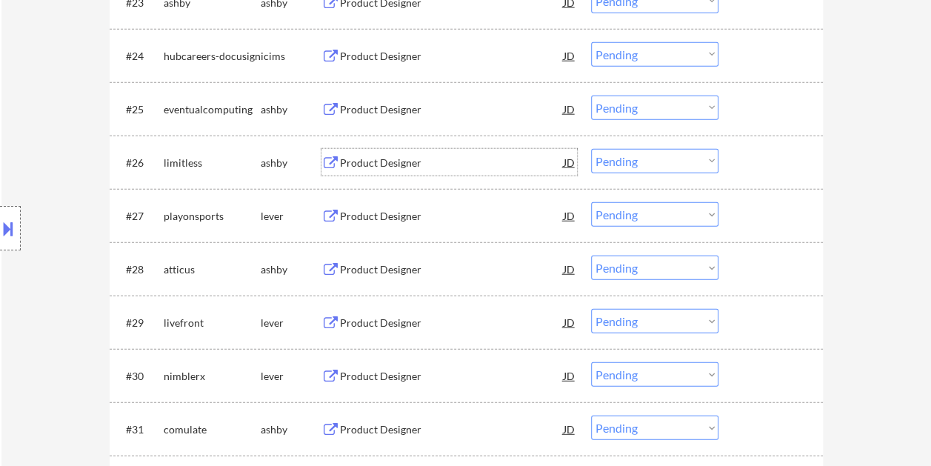
click at [748, 163] on div at bounding box center [772, 162] width 65 height 27
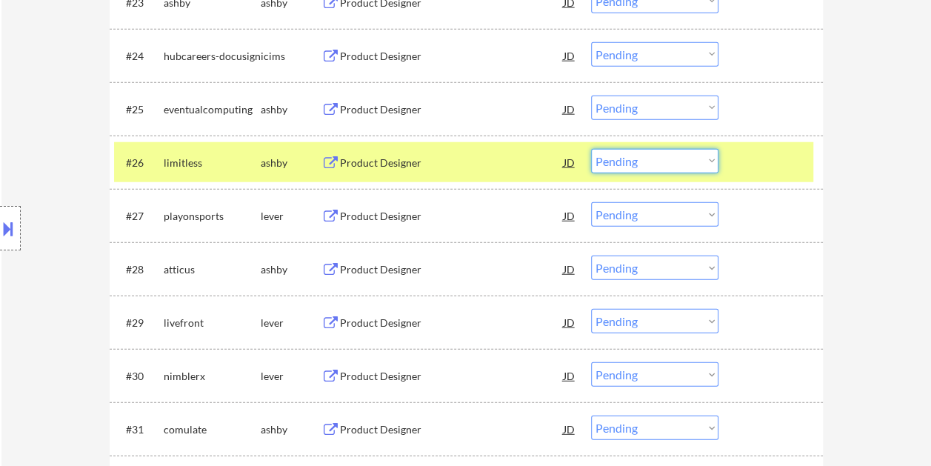
click at [712, 164] on select "Choose an option... Pending Applied Excluded (Questions) Excluded (Expired) Exc…" at bounding box center [654, 161] width 127 height 24
click at [591, 149] on select "Choose an option... Pending Applied Excluded (Questions) Excluded (Expired) Exc…" at bounding box center [654, 161] width 127 height 24
click at [745, 150] on div at bounding box center [772, 162] width 65 height 27
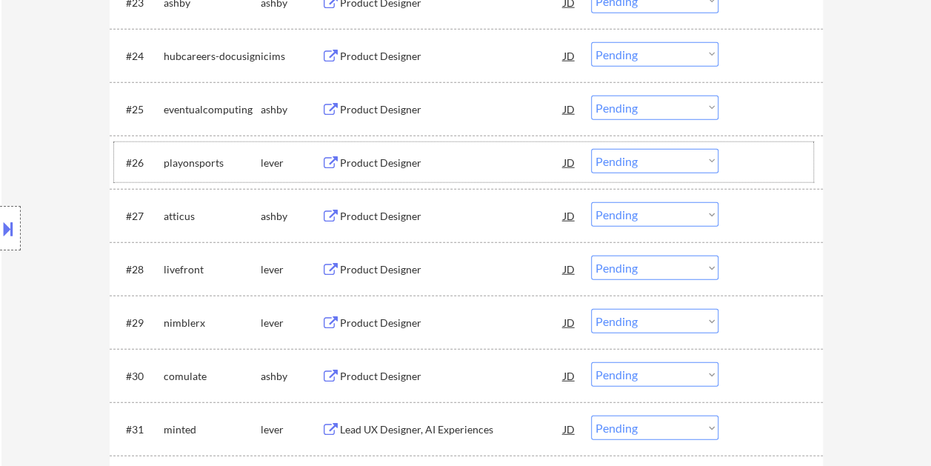
click at [768, 152] on div at bounding box center [772, 162] width 65 height 27
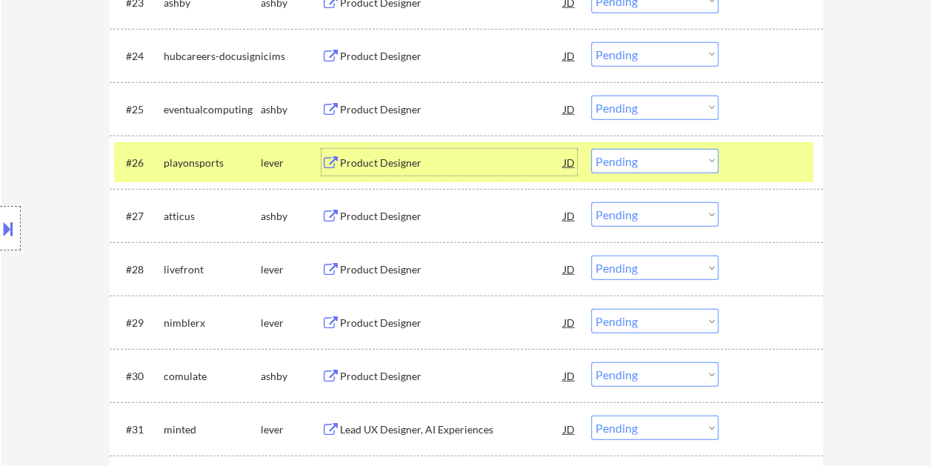
click at [406, 153] on div "Product Designer" at bounding box center [452, 162] width 224 height 27
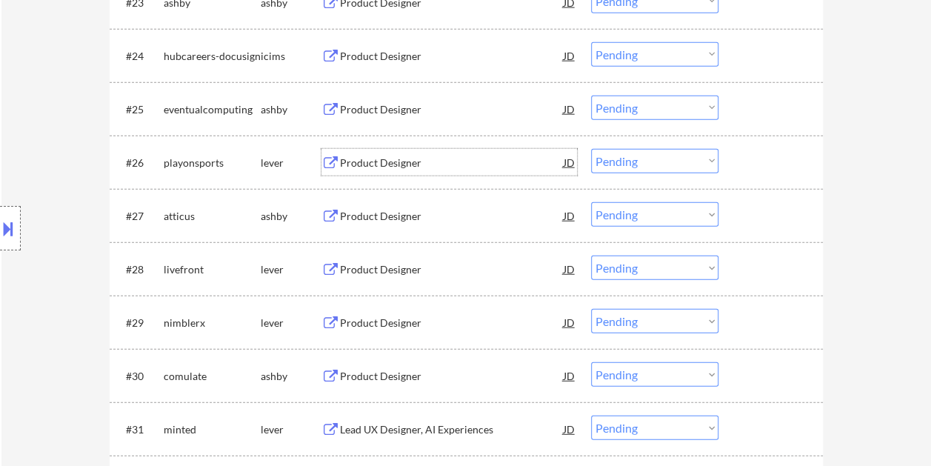
click at [741, 153] on div at bounding box center [772, 162] width 65 height 27
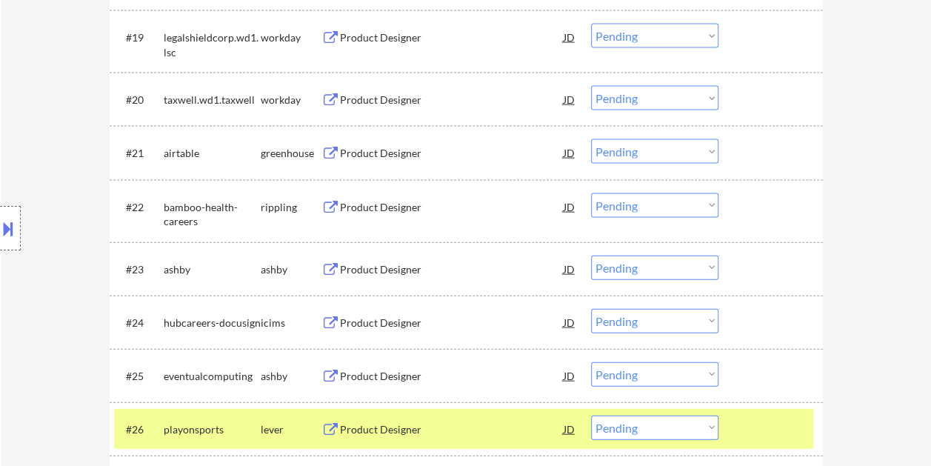
scroll to position [1746, 0]
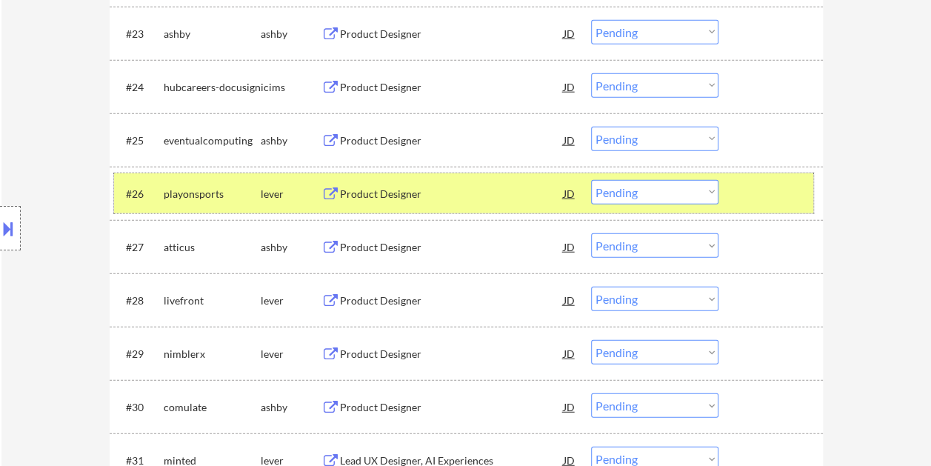
click at [705, 188] on select "Choose an option... Pending Applied Excluded (Questions) Excluded (Expired) Exc…" at bounding box center [654, 192] width 127 height 24
click at [591, 180] on select "Choose an option... Pending Applied Excluded (Questions) Excluded (Expired) Exc…" at bounding box center [654, 192] width 127 height 24
click at [762, 194] on div at bounding box center [772, 193] width 65 height 27
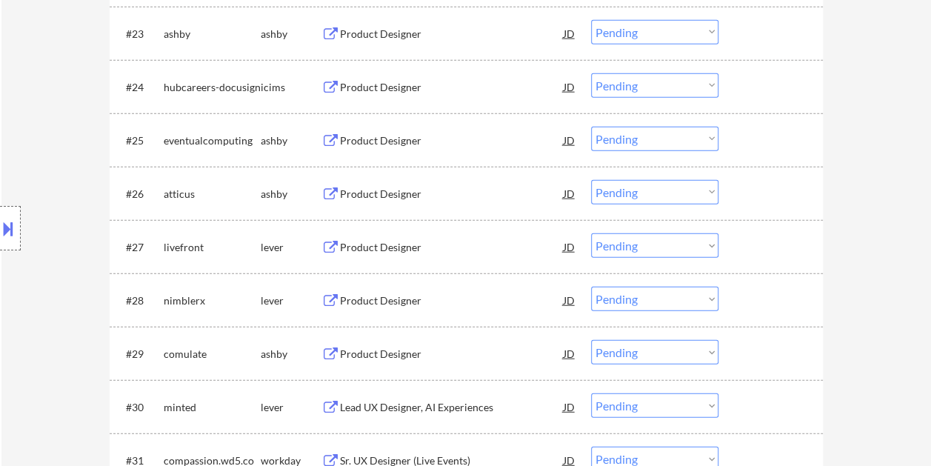
click at [744, 195] on div at bounding box center [772, 193] width 65 height 27
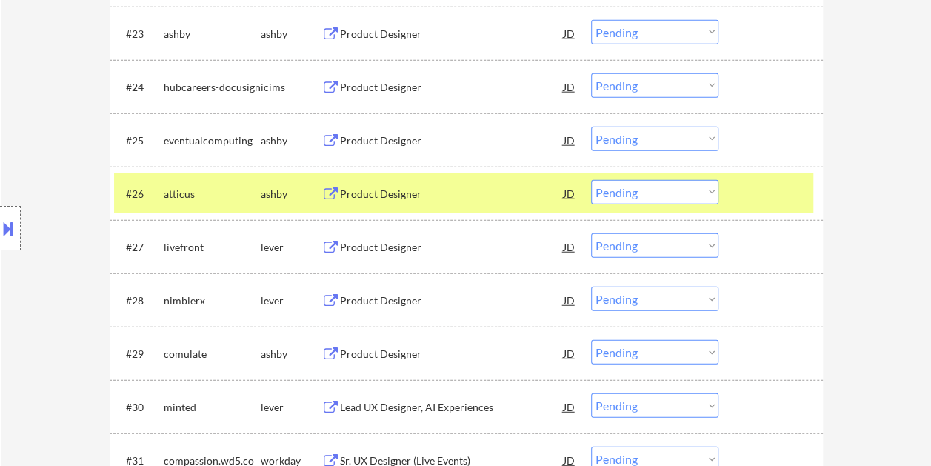
click at [461, 195] on div "Product Designer" at bounding box center [452, 194] width 224 height 15
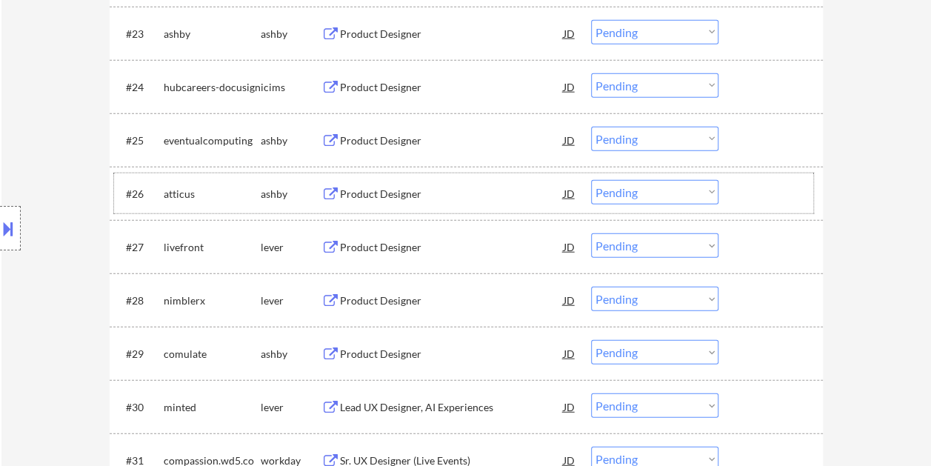
click at [740, 186] on div at bounding box center [772, 193] width 65 height 27
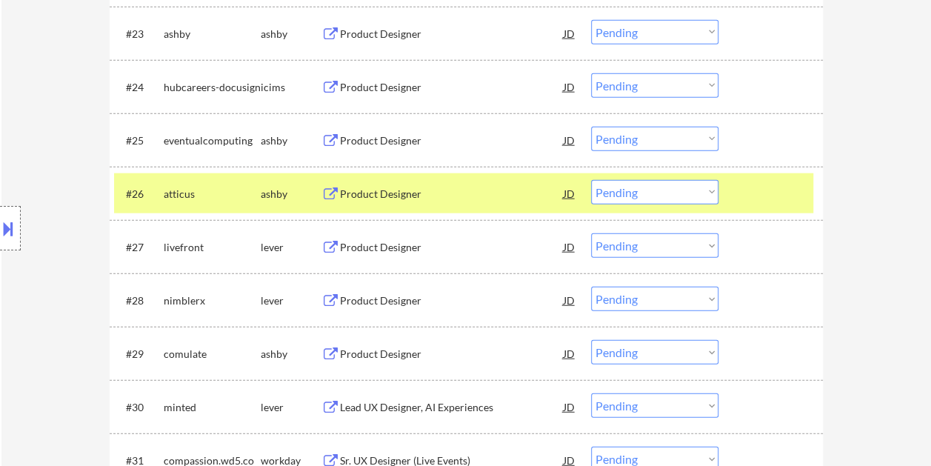
click at [709, 192] on select "Choose an option... Pending Applied Excluded (Questions) Excluded (Expired) Exc…" at bounding box center [654, 192] width 127 height 24
click at [591, 180] on select "Choose an option... Pending Applied Excluded (Questions) Excluded (Expired) Exc…" at bounding box center [654, 192] width 127 height 24
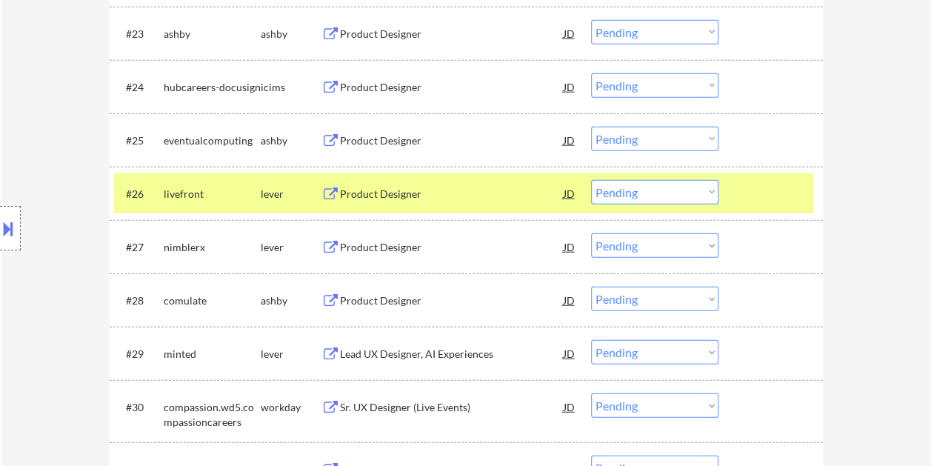
click at [760, 193] on div at bounding box center [772, 193] width 65 height 27
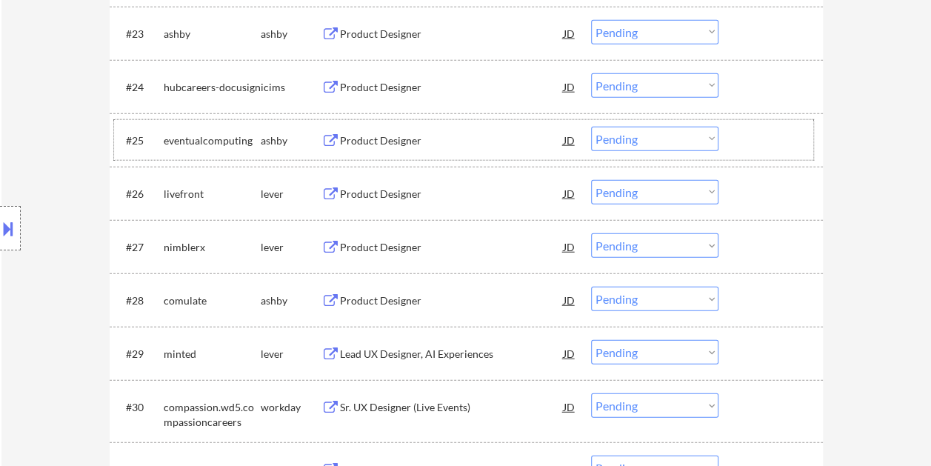
click at [752, 135] on div at bounding box center [772, 140] width 65 height 27
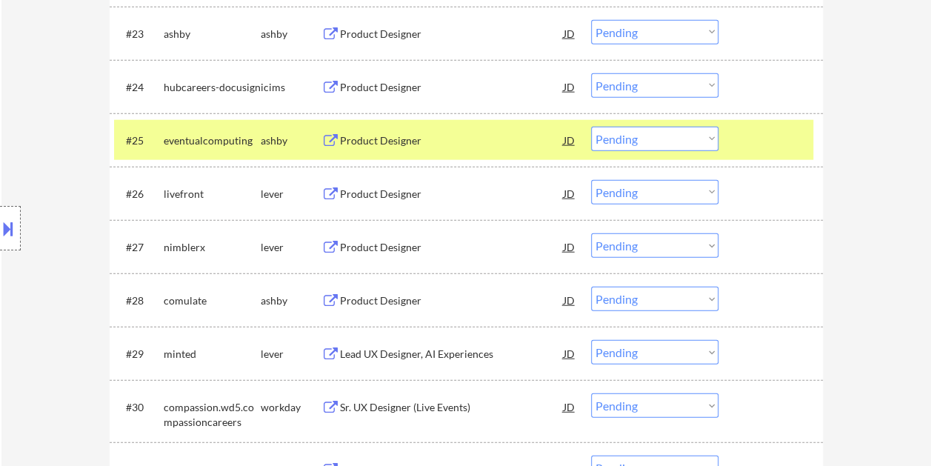
click at [468, 137] on div "Product Designer" at bounding box center [452, 140] width 224 height 15
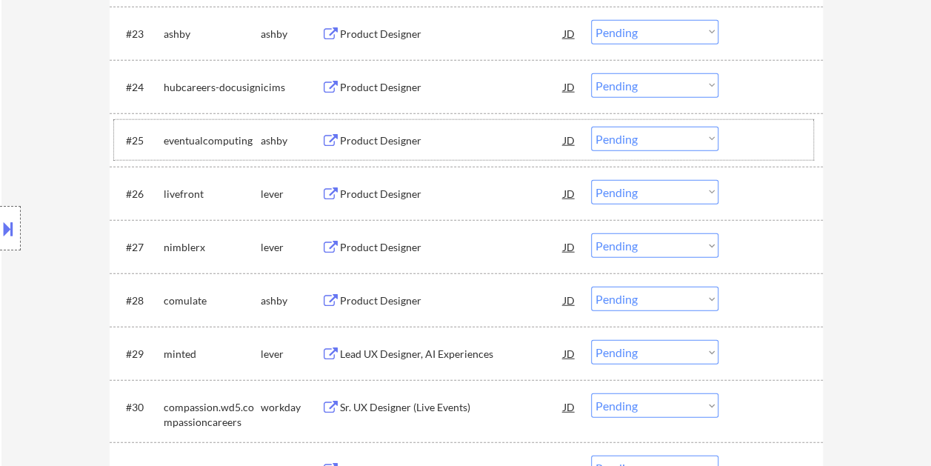
click at [779, 144] on div at bounding box center [772, 140] width 65 height 27
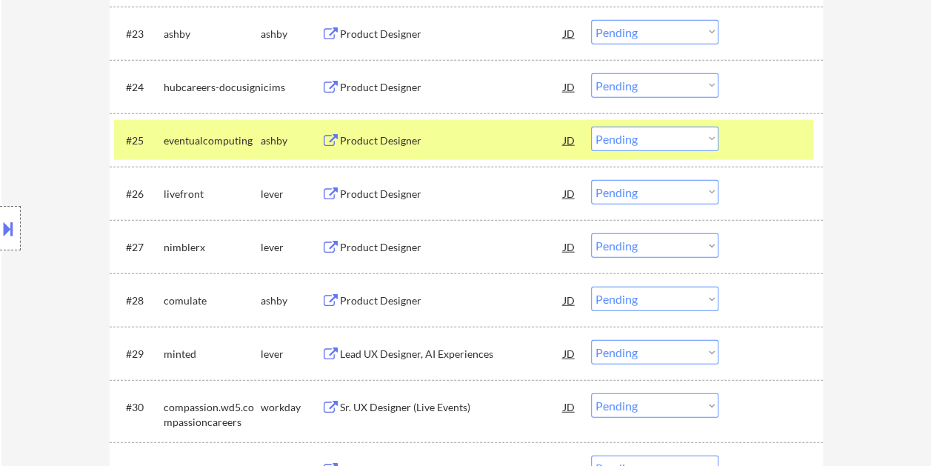
click at [779, 144] on div at bounding box center [772, 140] width 65 height 27
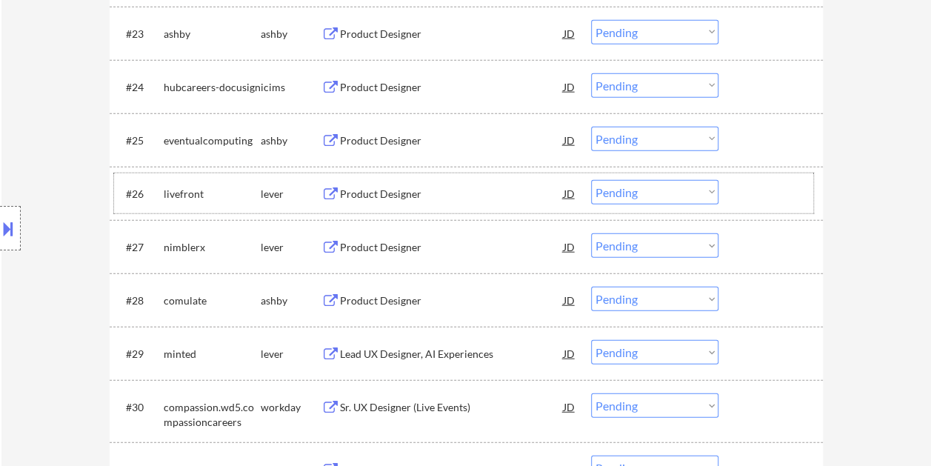
click at [781, 190] on div at bounding box center [772, 193] width 65 height 27
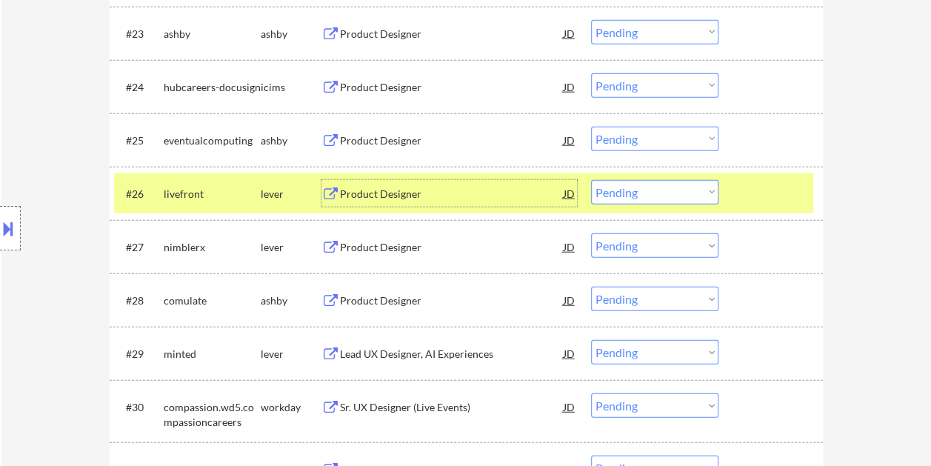
click at [459, 194] on div "Product Designer" at bounding box center [452, 194] width 224 height 15
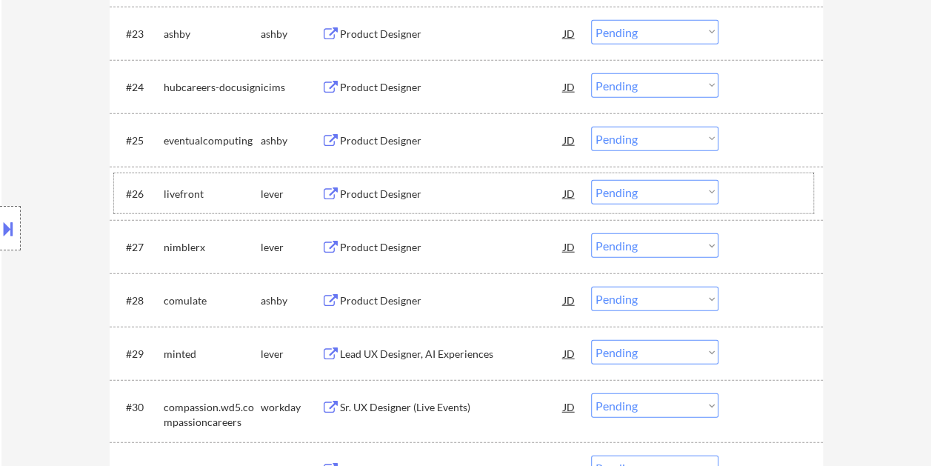
drag, startPoint x: 773, startPoint y: 191, endPoint x: 733, endPoint y: 194, distance: 40.1
click at [769, 192] on div at bounding box center [772, 193] width 65 height 27
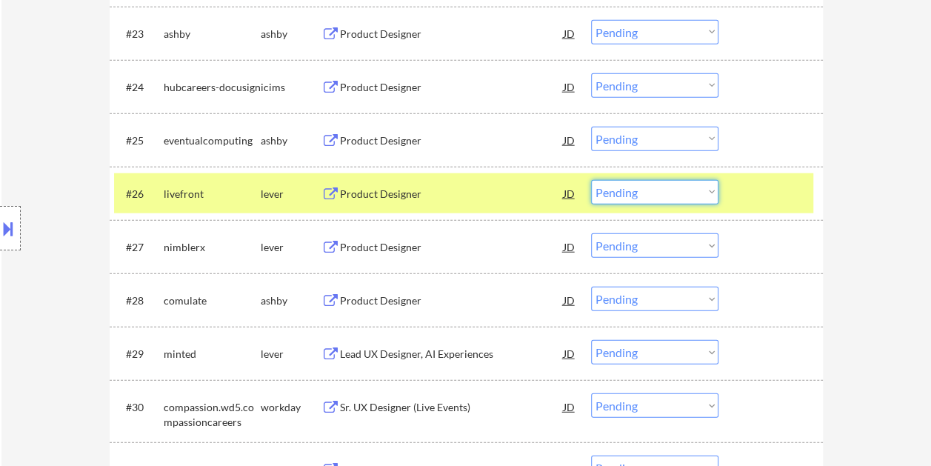
click at [709, 194] on select "Choose an option... Pending Applied Excluded (Questions) Excluded (Expired) Exc…" at bounding box center [654, 192] width 127 height 24
click at [591, 180] on select "Choose an option... Pending Applied Excluded (Questions) Excluded (Expired) Exc…" at bounding box center [654, 192] width 127 height 24
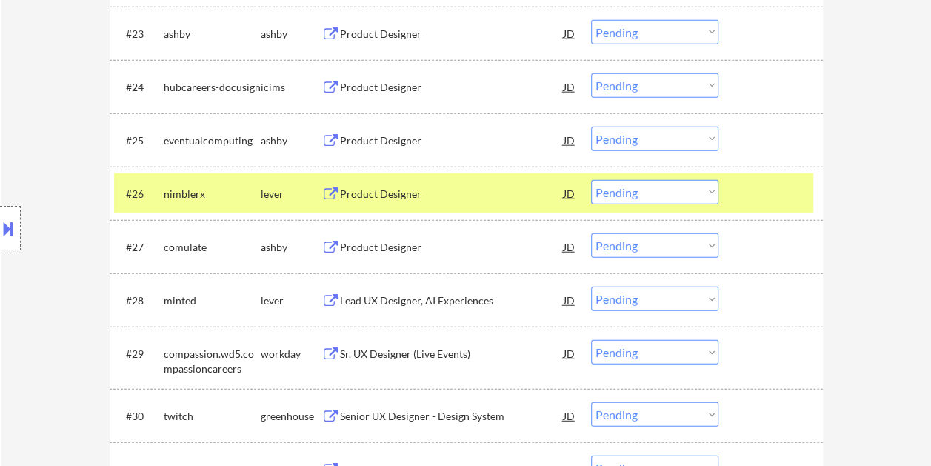
click at [773, 192] on div at bounding box center [772, 193] width 65 height 27
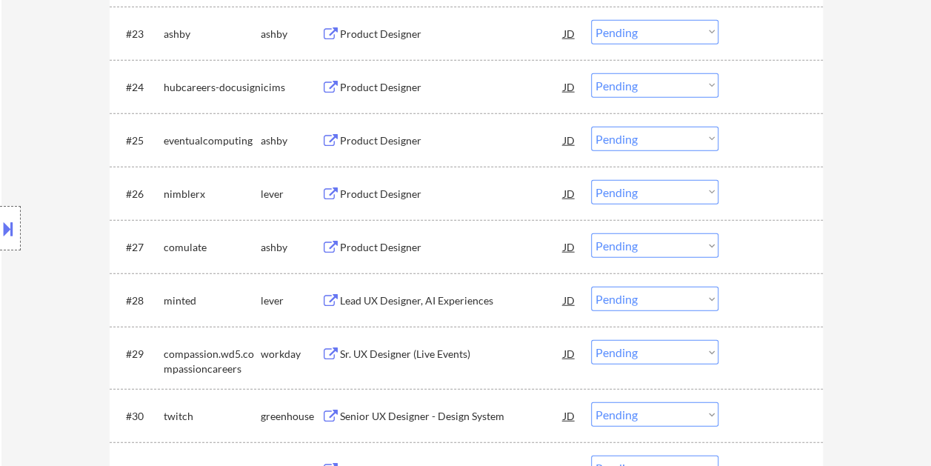
click at [761, 184] on div at bounding box center [772, 193] width 65 height 27
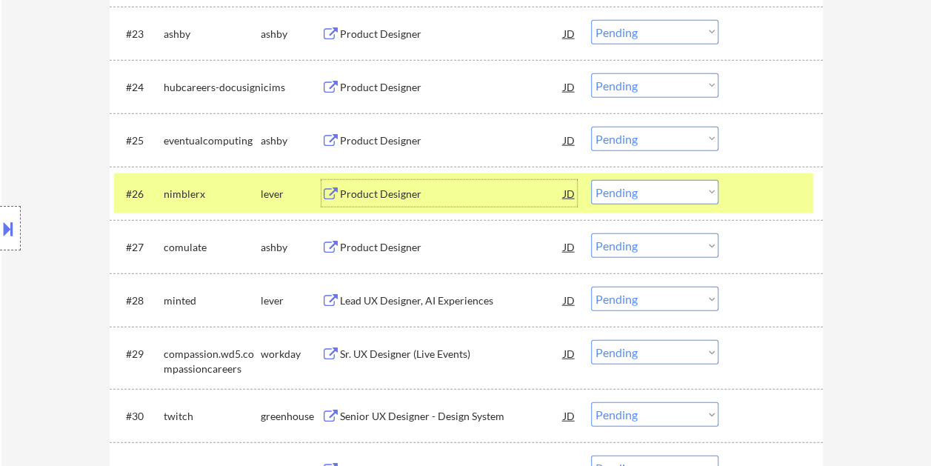
click at [432, 185] on div "Product Designer" at bounding box center [452, 193] width 224 height 27
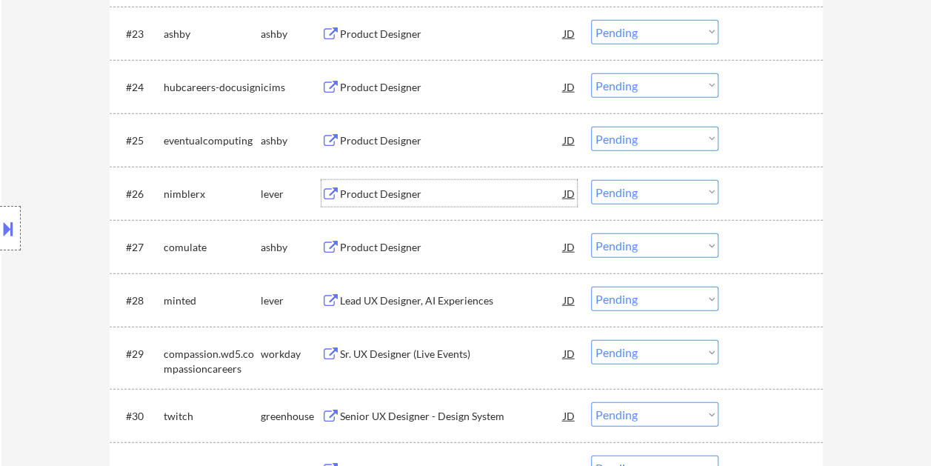
click at [740, 198] on div at bounding box center [772, 193] width 65 height 27
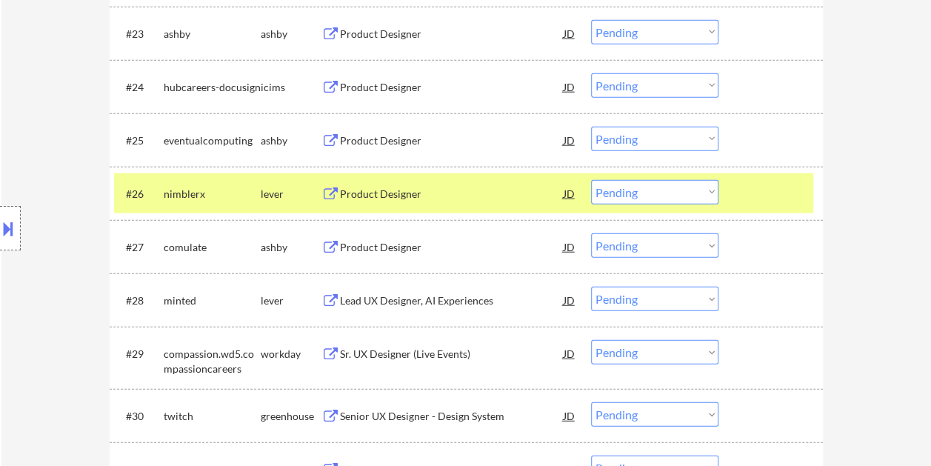
drag, startPoint x: 702, startPoint y: 192, endPoint x: 700, endPoint y: 185, distance: 7.5
click at [700, 192] on select "Choose an option... Pending Applied Excluded (Questions) Excluded (Expired) Exc…" at bounding box center [654, 192] width 127 height 24
click at [591, 180] on select "Choose an option... Pending Applied Excluded (Questions) Excluded (Expired) Exc…" at bounding box center [654, 192] width 127 height 24
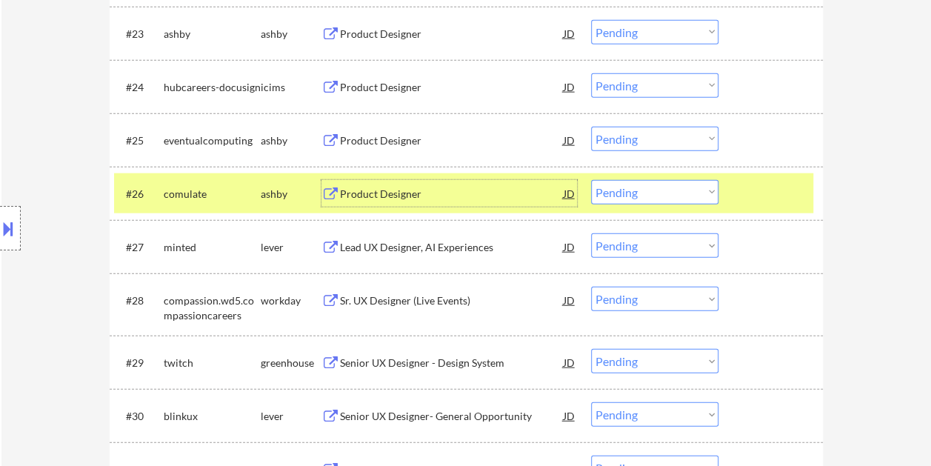
click at [444, 191] on div "Product Designer" at bounding box center [452, 194] width 224 height 15
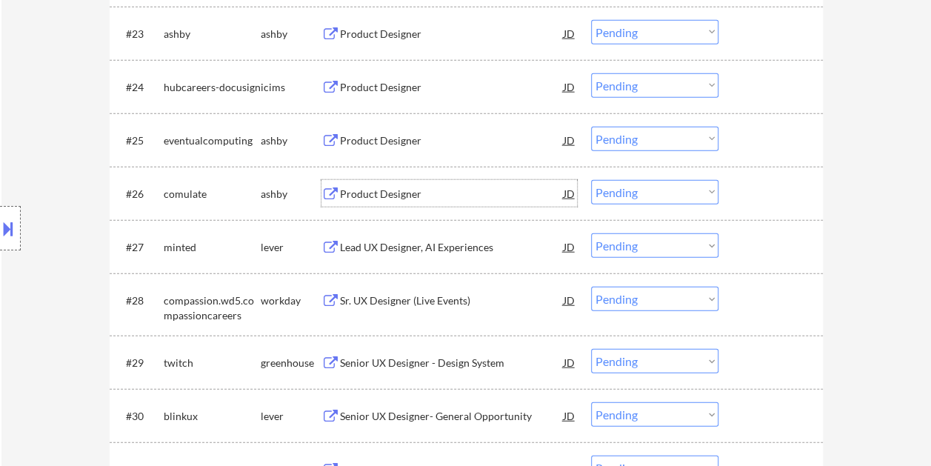
click at [742, 192] on div at bounding box center [772, 193] width 65 height 27
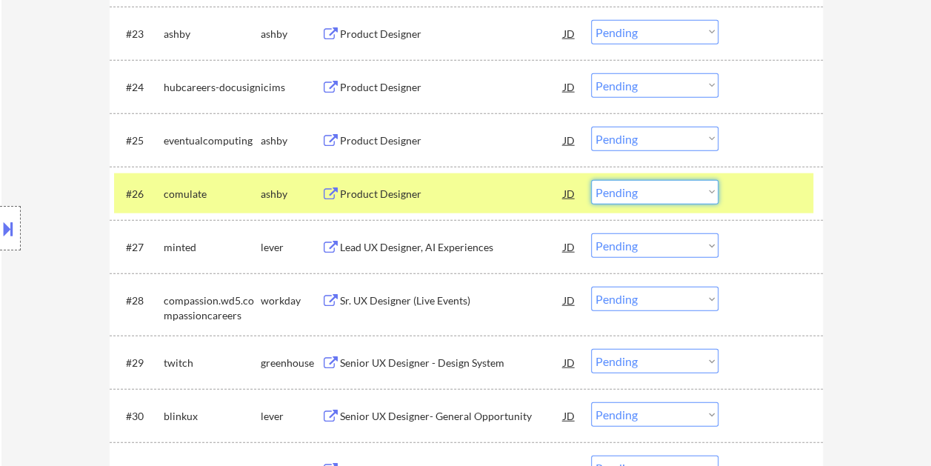
click at [707, 188] on select "Choose an option... Pending Applied Excluded (Questions) Excluded (Expired) Exc…" at bounding box center [654, 192] width 127 height 24
click at [591, 180] on select "Choose an option... Pending Applied Excluded (Questions) Excluded (Expired) Exc…" at bounding box center [654, 192] width 127 height 24
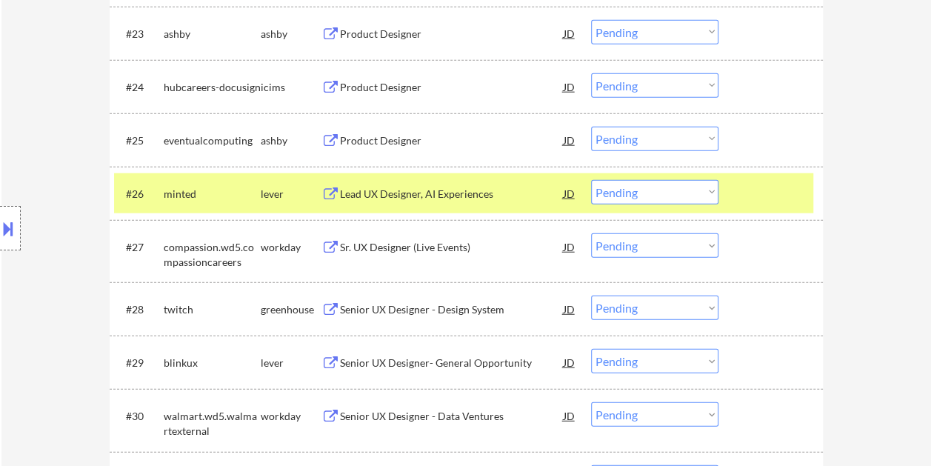
click at [412, 192] on div "Lead UX Designer, AI Experiences" at bounding box center [452, 194] width 224 height 15
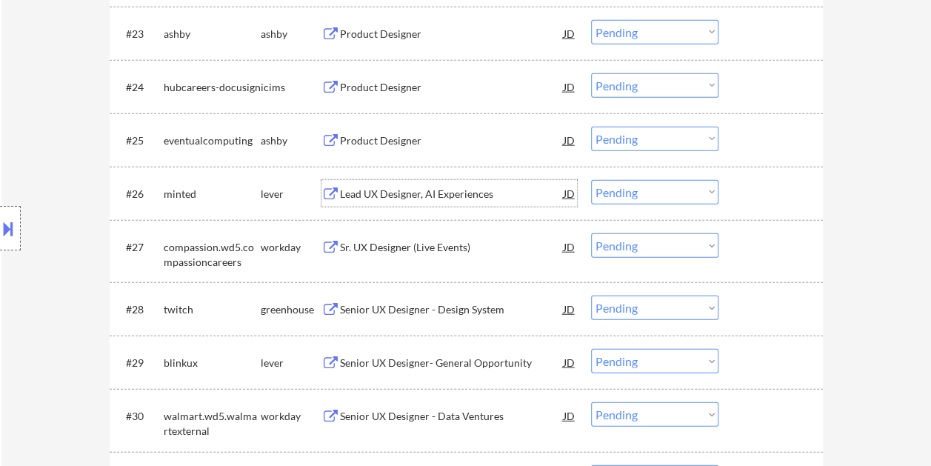
click at [751, 195] on div at bounding box center [772, 193] width 65 height 27
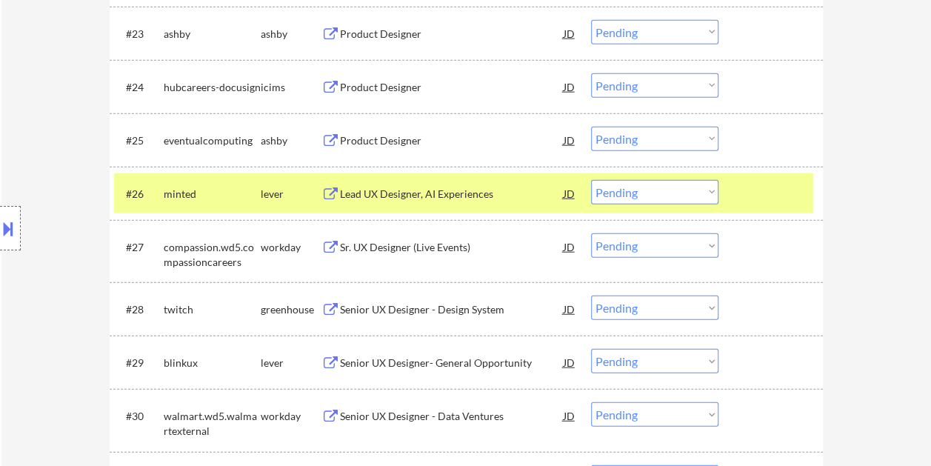
click at [712, 190] on select "Choose an option... Pending Applied Excluded (Questions) Excluded (Expired) Exc…" at bounding box center [654, 192] width 127 height 24
click at [591, 180] on select "Choose an option... Pending Applied Excluded (Questions) Excluded (Expired) Exc…" at bounding box center [654, 192] width 127 height 24
select select ""pending""
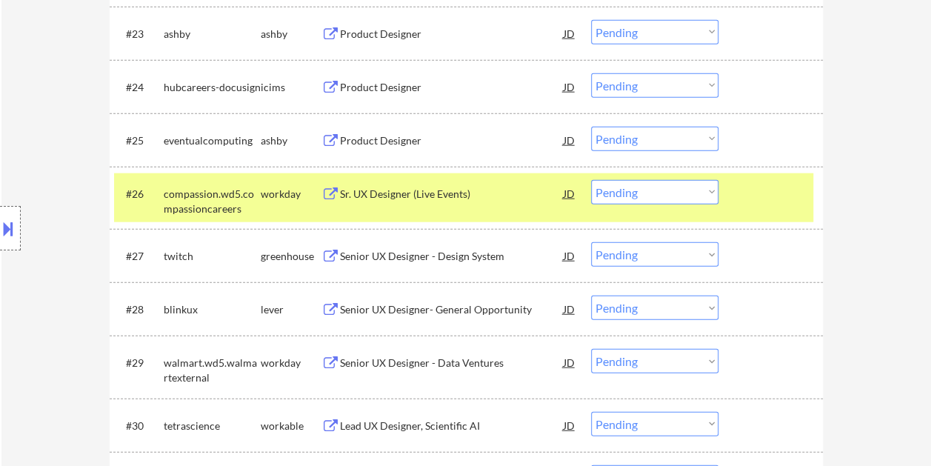
click at [792, 200] on div at bounding box center [772, 193] width 65 height 27
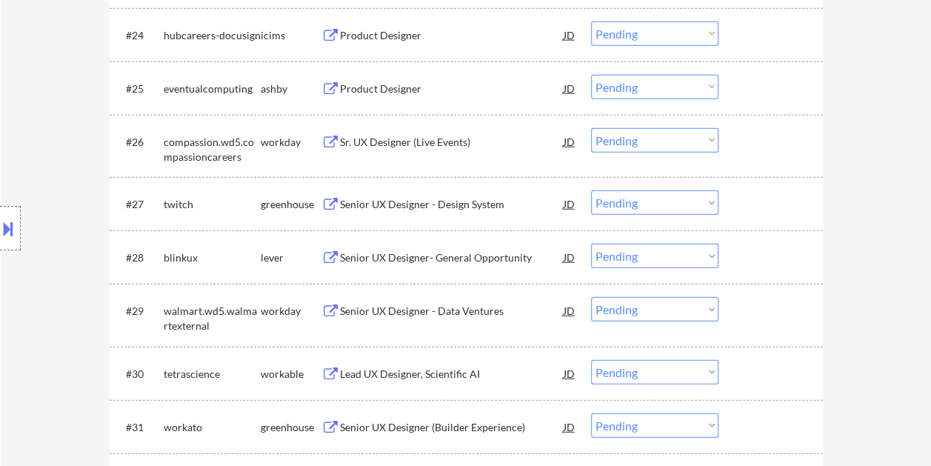
scroll to position [1820, 0]
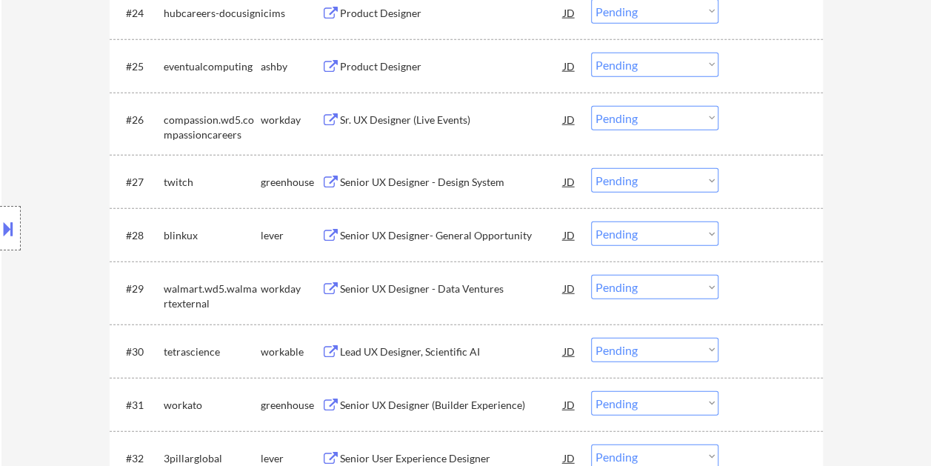
drag, startPoint x: 768, startPoint y: 163, endPoint x: 745, endPoint y: 176, distance: 25.9
click at [768, 163] on div "#27 twitch greenhouse Senior UX Designer - Design System JD Choose an option...…" at bounding box center [463, 181] width 699 height 40
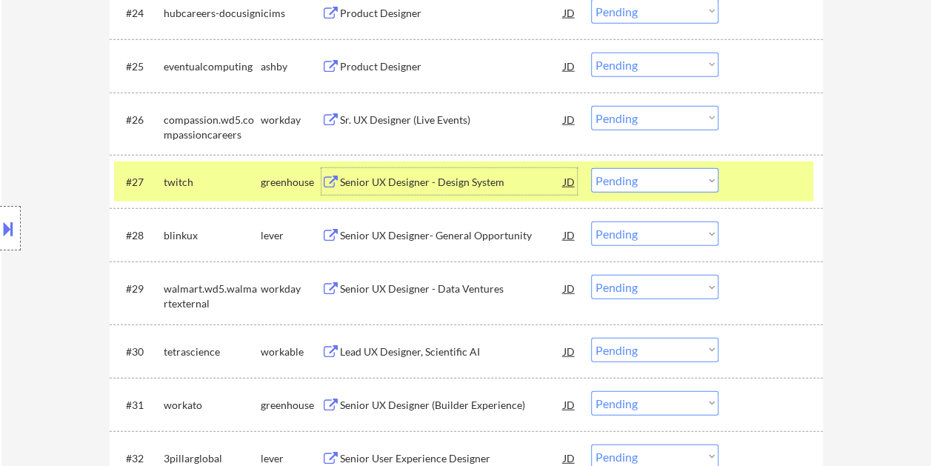
click at [398, 182] on div "Senior UX Designer - Design System" at bounding box center [452, 182] width 224 height 15
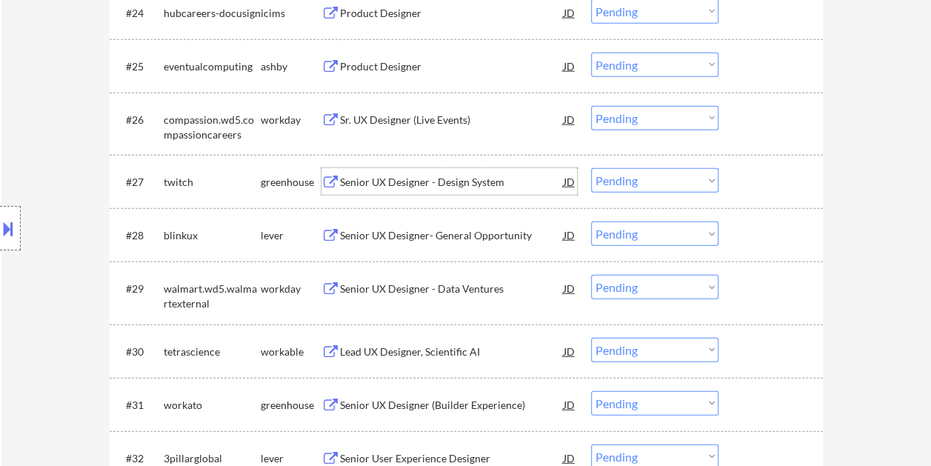
click at [756, 178] on div at bounding box center [772, 181] width 65 height 27
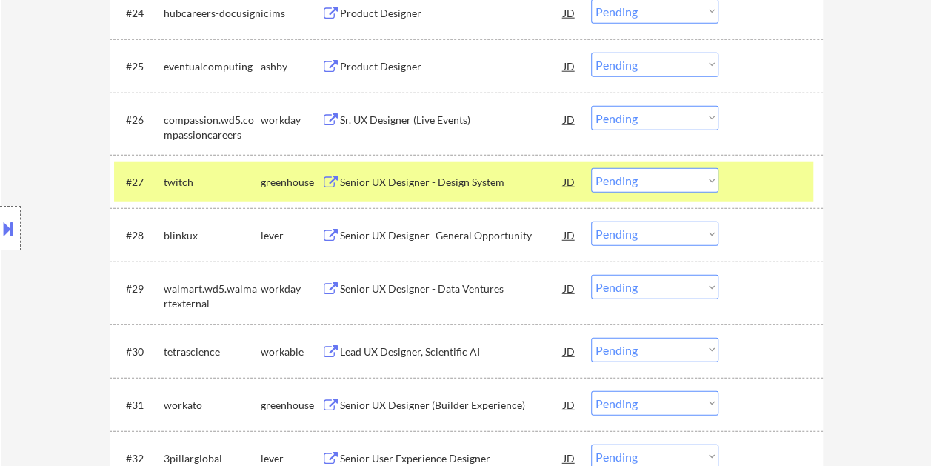
click at [713, 178] on select "Choose an option... Pending Applied Excluded (Questions) Excluded (Expired) Exc…" at bounding box center [654, 180] width 127 height 24
click at [591, 168] on select "Choose an option... Pending Applied Excluded (Questions) Excluded (Expired) Exc…" at bounding box center [654, 180] width 127 height 24
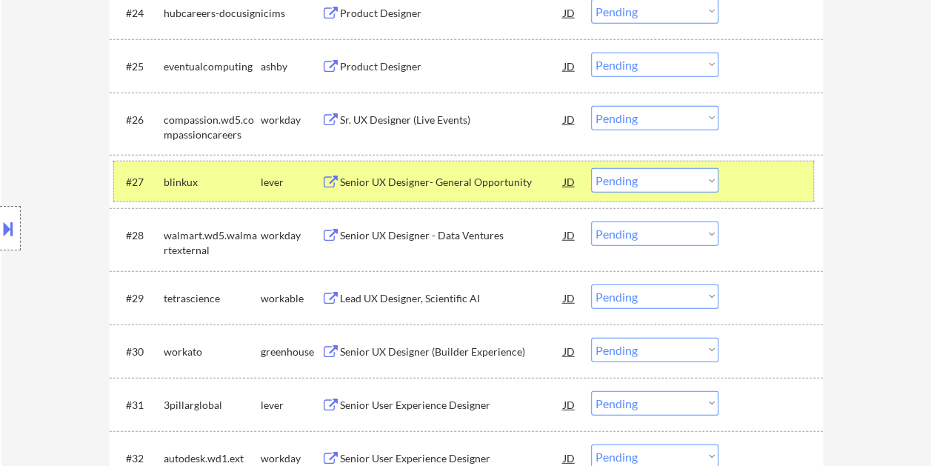
click at [736, 181] on div "#27 blinkux lever Senior UX Designer- General Opportunity JD Choose an option..…" at bounding box center [463, 181] width 699 height 40
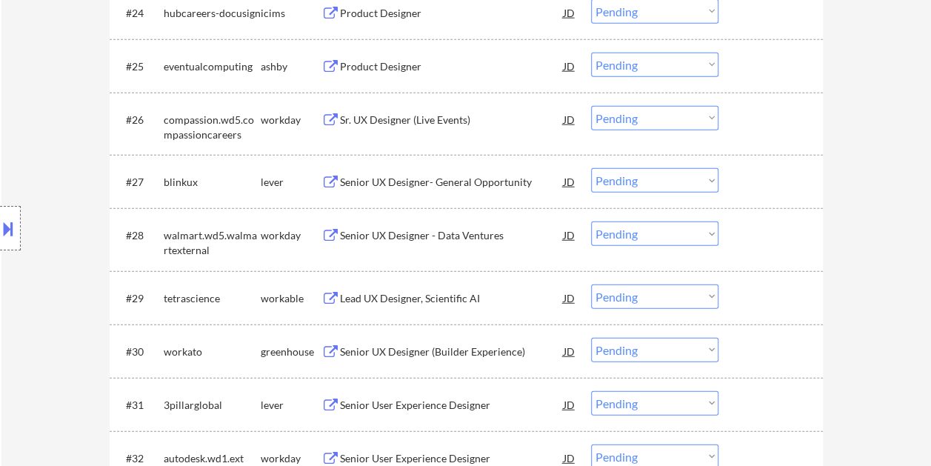
click at [760, 170] on div at bounding box center [772, 181] width 65 height 27
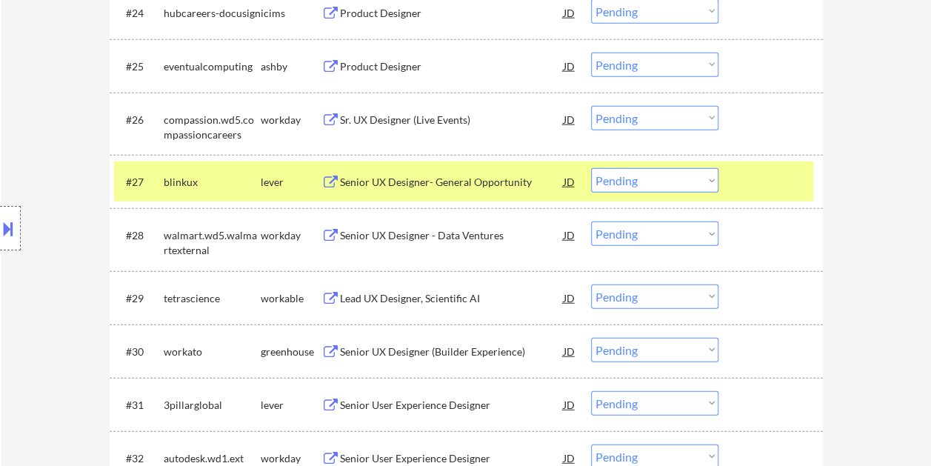
click at [429, 173] on div "Senior UX Designer- General Opportunity" at bounding box center [452, 181] width 224 height 27
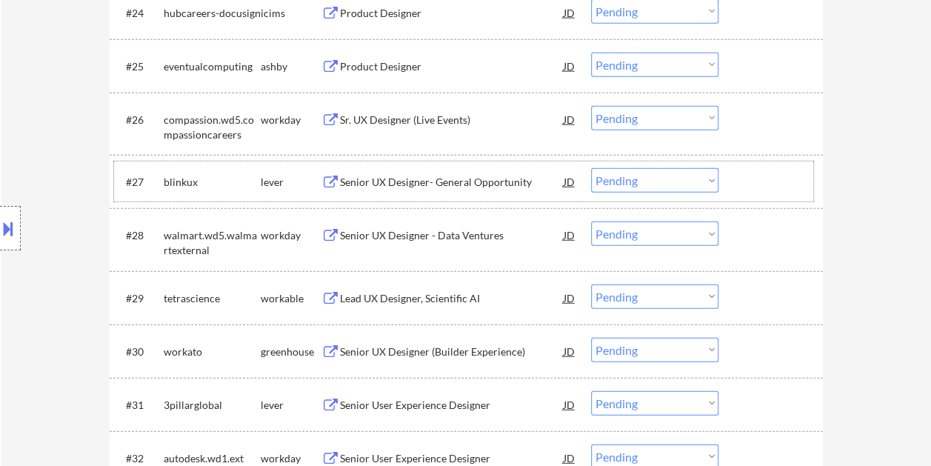
click at [743, 182] on div at bounding box center [772, 181] width 65 height 27
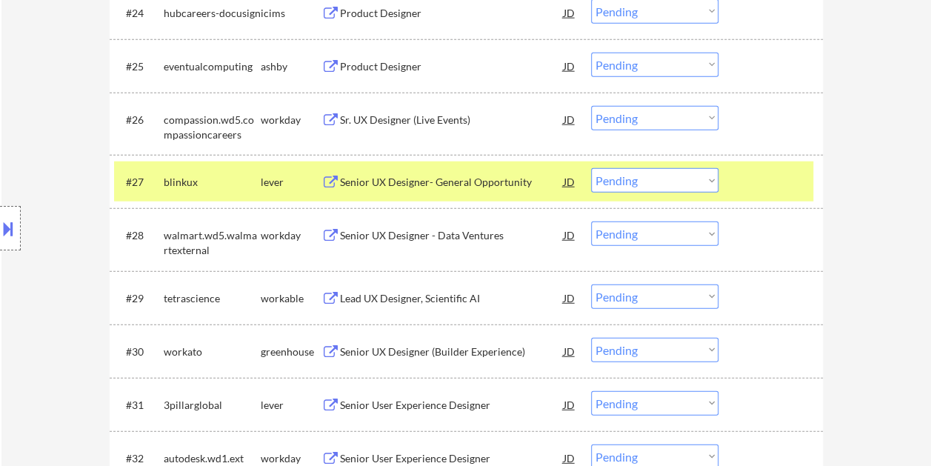
click at [704, 181] on select "Choose an option... Pending Applied Excluded (Questions) Excluded (Expired) Exc…" at bounding box center [654, 180] width 127 height 24
click at [591, 168] on select "Choose an option... Pending Applied Excluded (Questions) Excluded (Expired) Exc…" at bounding box center [654, 180] width 127 height 24
select select ""pending""
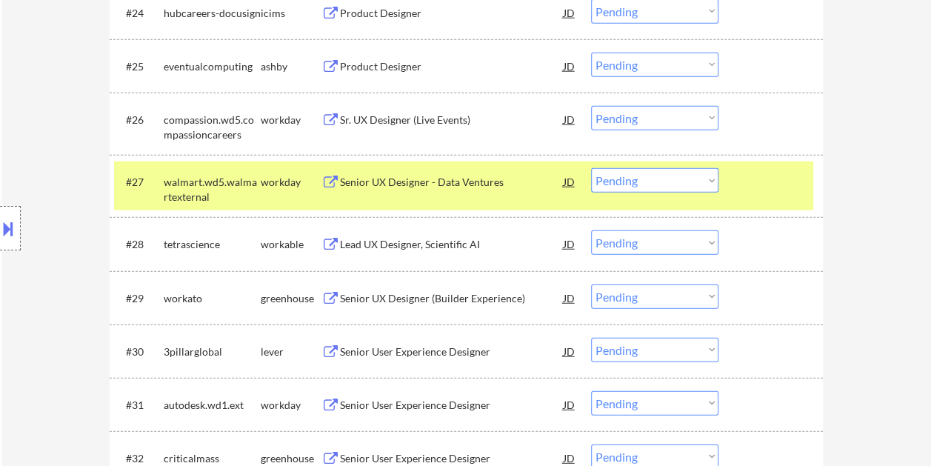
click at [740, 179] on div at bounding box center [772, 181] width 65 height 27
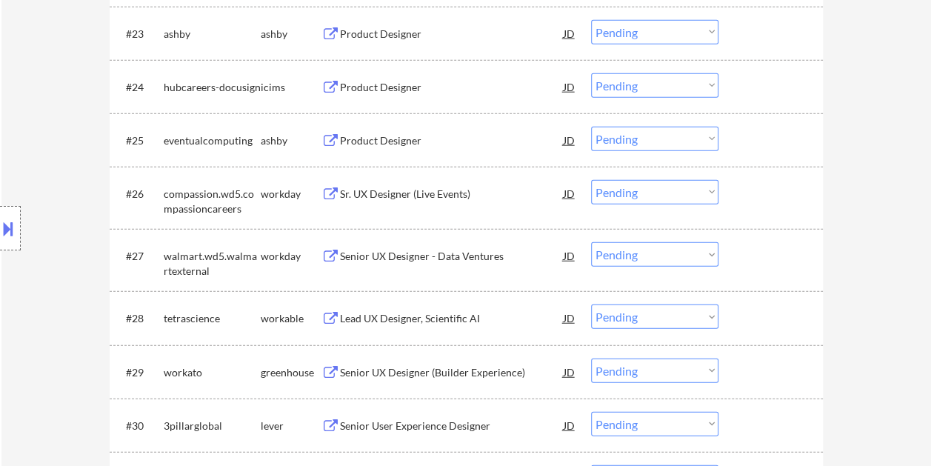
scroll to position [1746, 0]
click at [756, 321] on div at bounding box center [772, 317] width 65 height 27
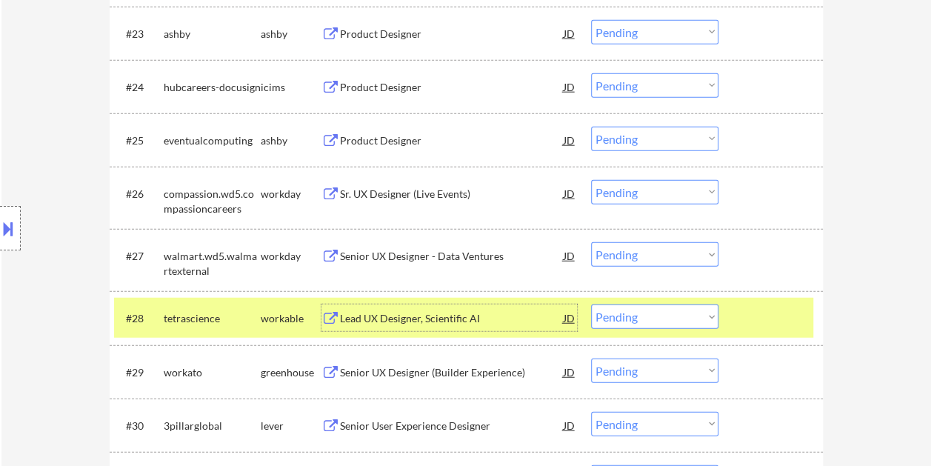
click at [506, 318] on div "Lead UX Designer, Scientific AI" at bounding box center [452, 318] width 224 height 15
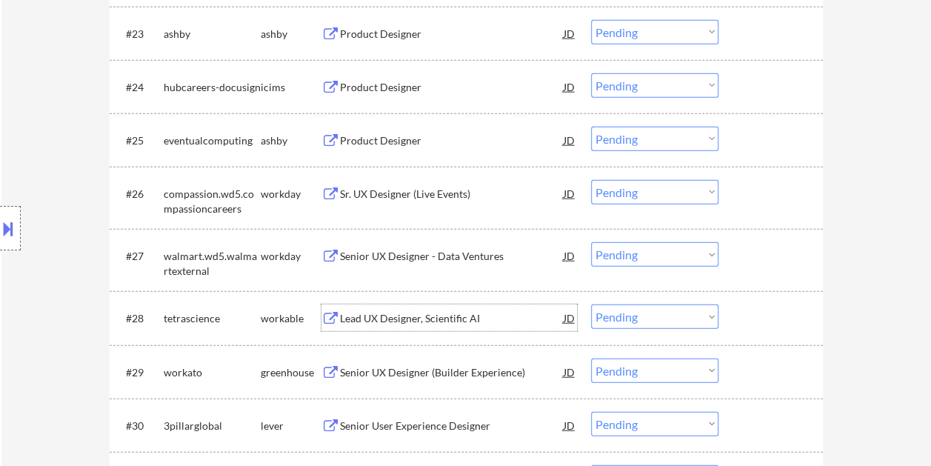
click at [749, 315] on div at bounding box center [772, 317] width 65 height 27
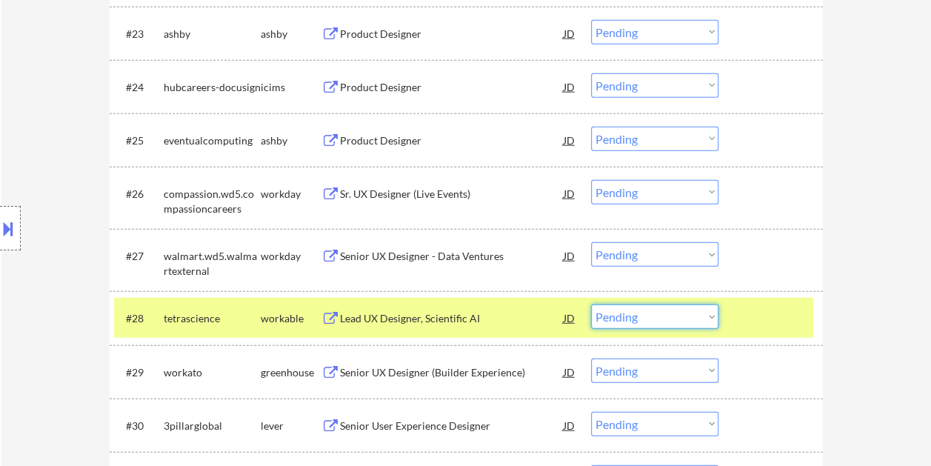
click at [711, 313] on select "Choose an option... Pending Applied Excluded (Questions) Excluded (Expired) Exc…" at bounding box center [654, 316] width 127 height 24
click at [591, 304] on select "Choose an option... Pending Applied Excluded (Questions) Excluded (Expired) Exc…" at bounding box center [654, 316] width 127 height 24
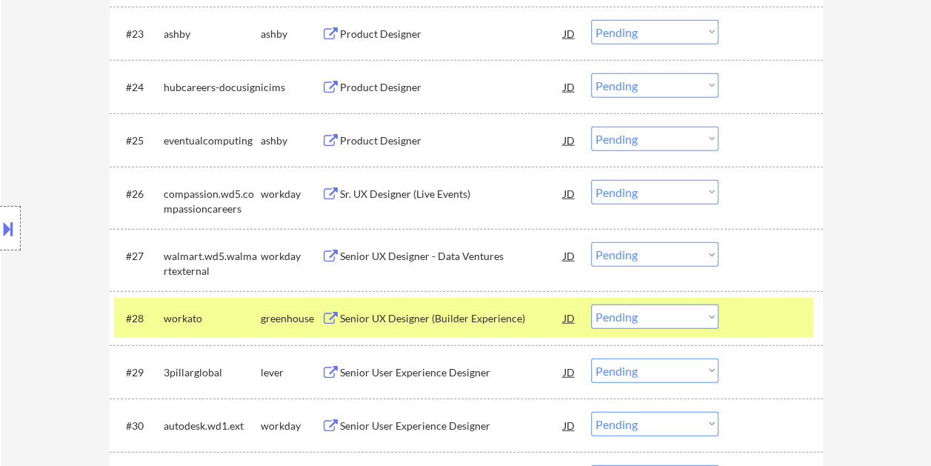
click at [754, 300] on div "#28 workato greenhouse Senior UX Designer (Builder Experience) JD Choose an opt…" at bounding box center [466, 317] width 713 height 53
click at [754, 304] on div at bounding box center [772, 317] width 65 height 27
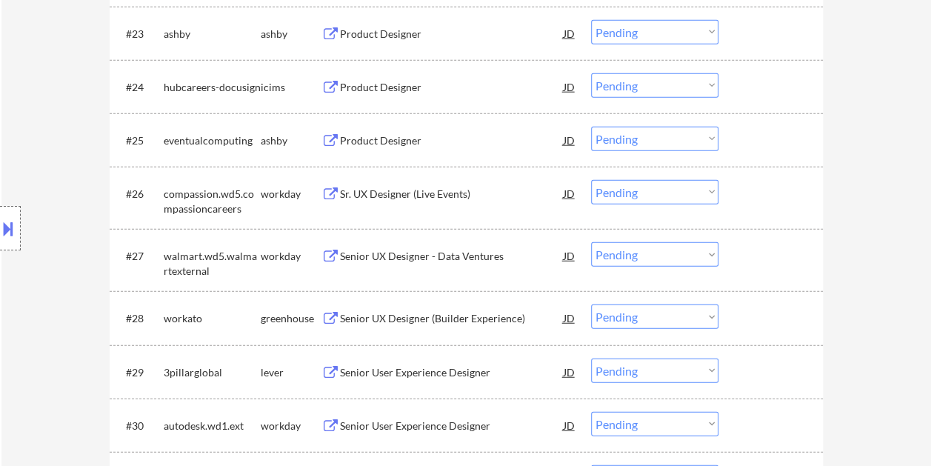
click at [740, 317] on div at bounding box center [772, 317] width 65 height 27
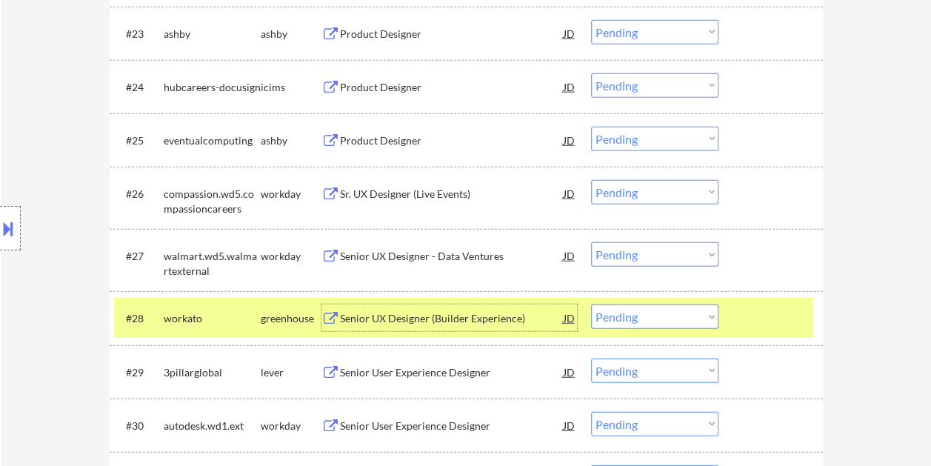
click at [455, 320] on div "Senior UX Designer (Builder Experience)" at bounding box center [452, 318] width 224 height 15
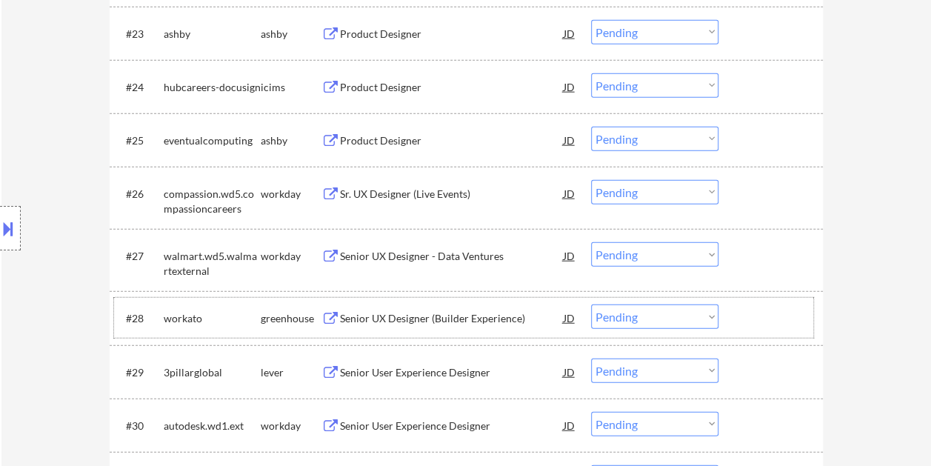
click at [738, 326] on div "#28 workato greenhouse Senior UX Designer (Builder Experience) JD Choose an opt…" at bounding box center [463, 318] width 699 height 40
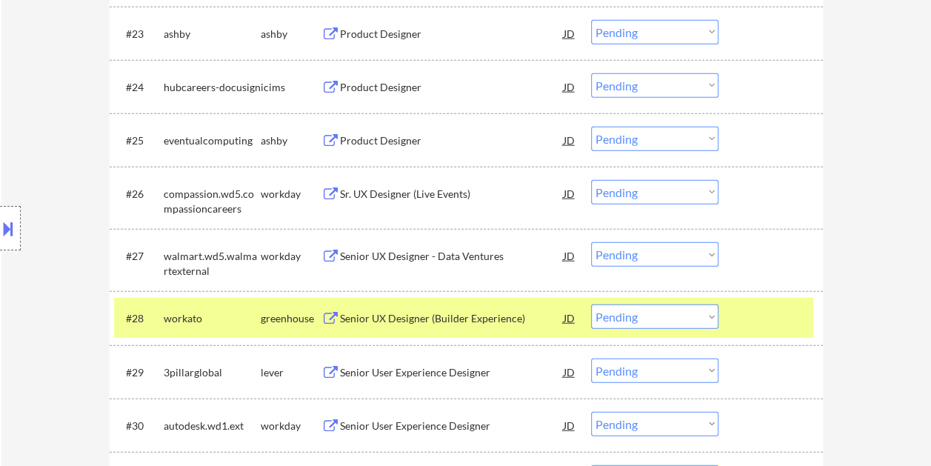
click at [700, 314] on select "Choose an option... Pending Applied Excluded (Questions) Excluded (Expired) Exc…" at bounding box center [654, 316] width 127 height 24
click at [591, 304] on select "Choose an option... Pending Applied Excluded (Questions) Excluded (Expired) Exc…" at bounding box center [654, 316] width 127 height 24
click at [754, 317] on div at bounding box center [772, 317] width 65 height 27
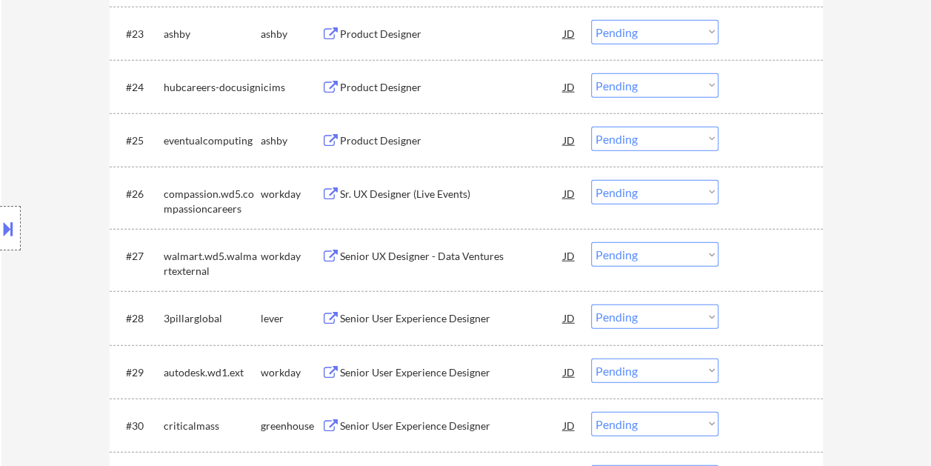
click at [737, 305] on div "#28 3pillarglobal lever Senior User Experience Designer JD Choose an option... …" at bounding box center [463, 318] width 699 height 40
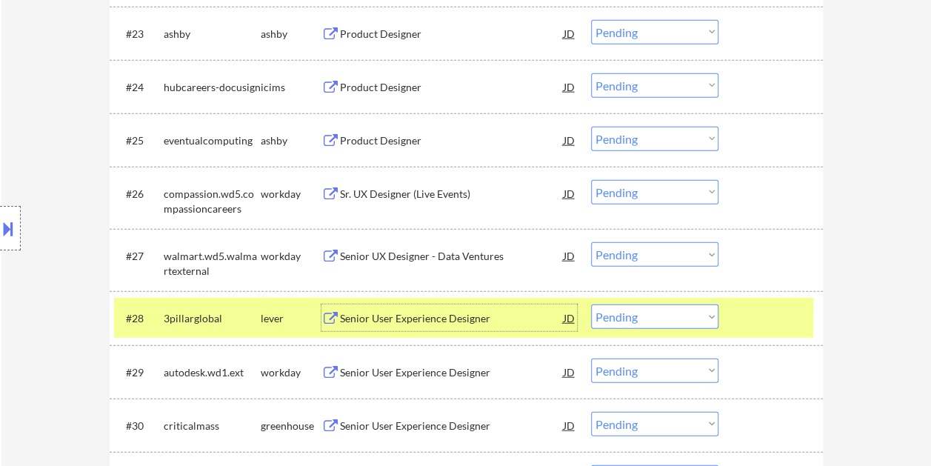
click at [422, 320] on div "Senior User Experience Designer" at bounding box center [452, 318] width 224 height 15
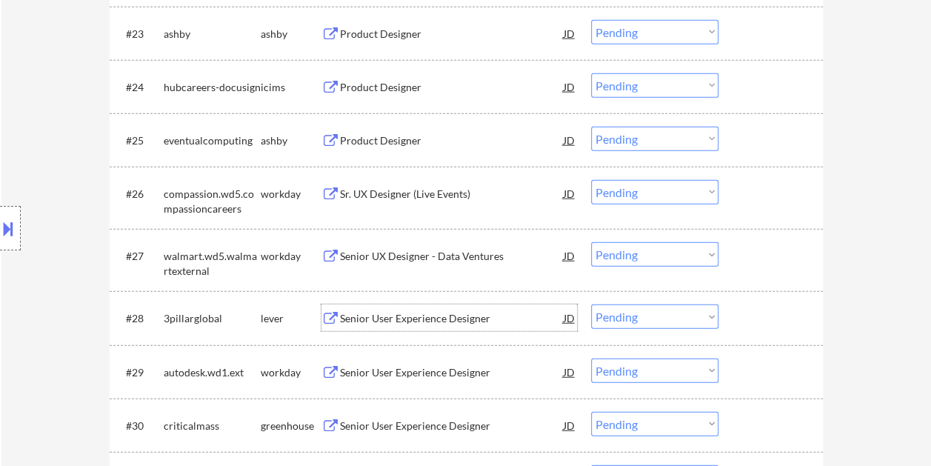
click at [758, 326] on div at bounding box center [772, 317] width 65 height 27
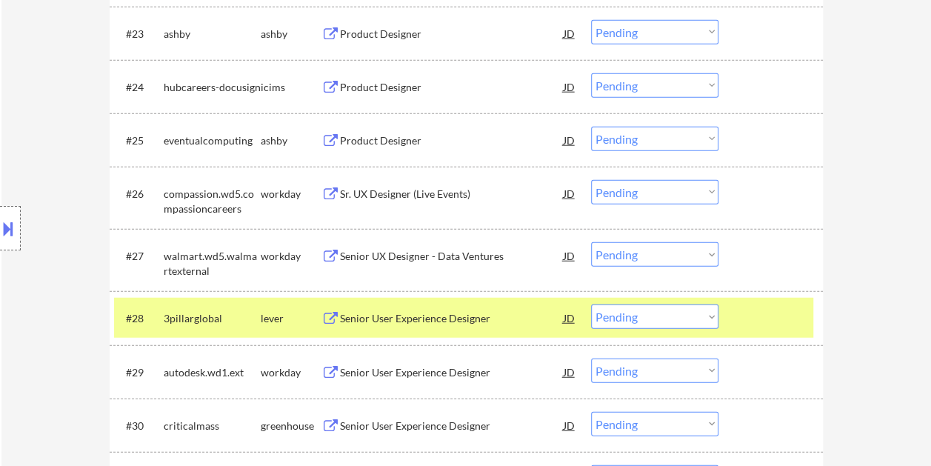
click at [699, 311] on select "Choose an option... Pending Applied Excluded (Questions) Excluded (Expired) Exc…" at bounding box center [654, 316] width 127 height 24
click at [591, 304] on select "Choose an option... Pending Applied Excluded (Questions) Excluded (Expired) Exc…" at bounding box center [654, 316] width 127 height 24
select select ""pending""
click at [742, 318] on div at bounding box center [772, 317] width 65 height 27
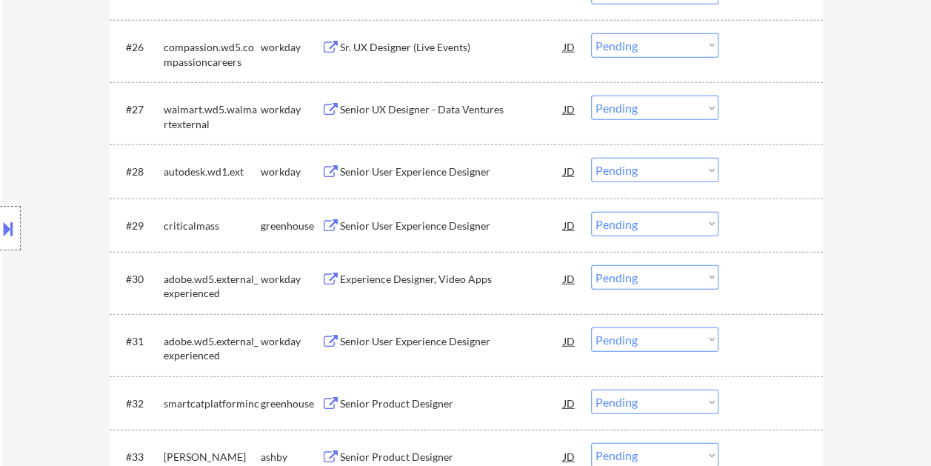
scroll to position [1894, 0]
click at [764, 218] on div at bounding box center [772, 223] width 65 height 27
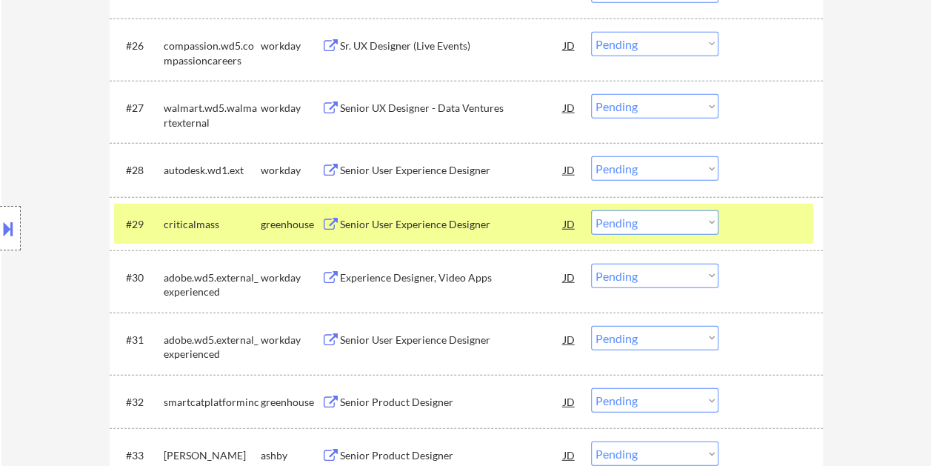
click at [418, 224] on div "Senior User Experience Designer" at bounding box center [452, 224] width 224 height 15
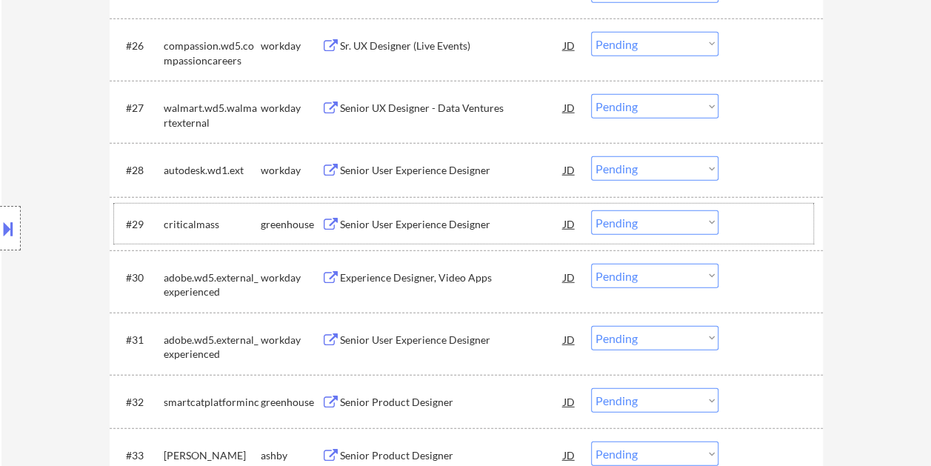
click at [749, 224] on div at bounding box center [772, 223] width 65 height 27
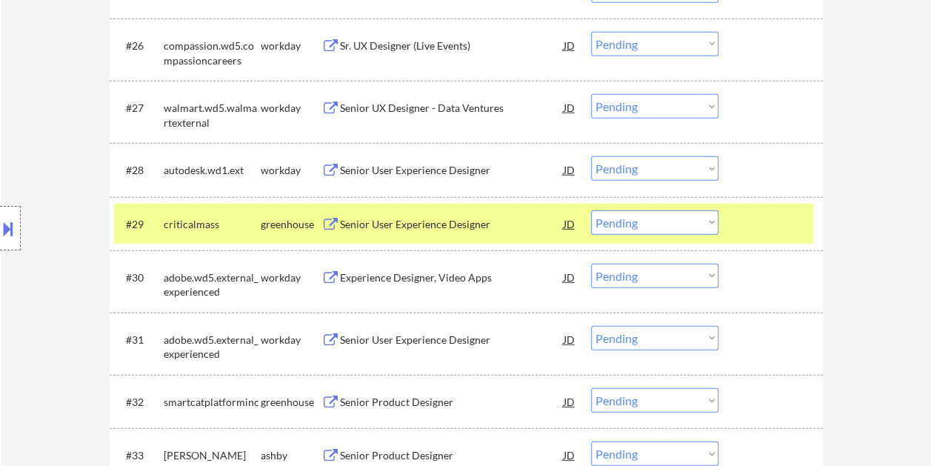
click at [709, 222] on select "Choose an option... Pending Applied Excluded (Questions) Excluded (Expired) Exc…" at bounding box center [654, 222] width 127 height 24
click at [591, 210] on select "Choose an option... Pending Applied Excluded (Questions) Excluded (Expired) Exc…" at bounding box center [654, 222] width 127 height 24
select select ""pending""
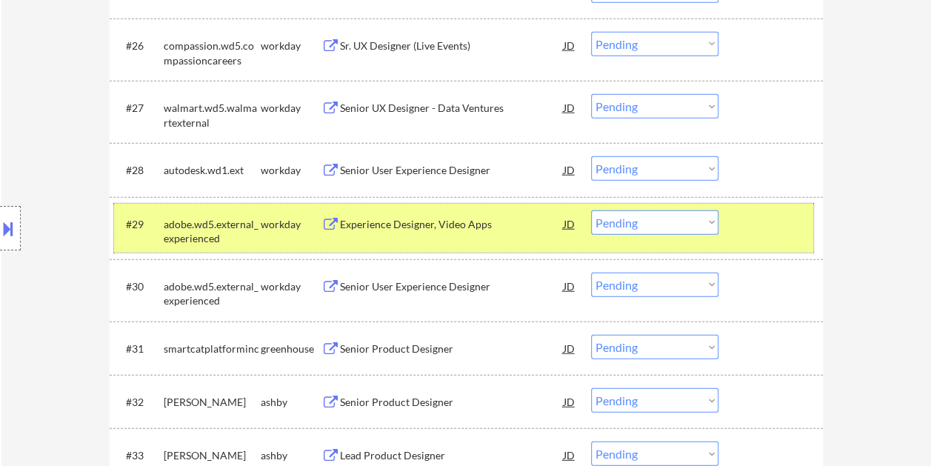
click at [755, 223] on div at bounding box center [772, 223] width 65 height 27
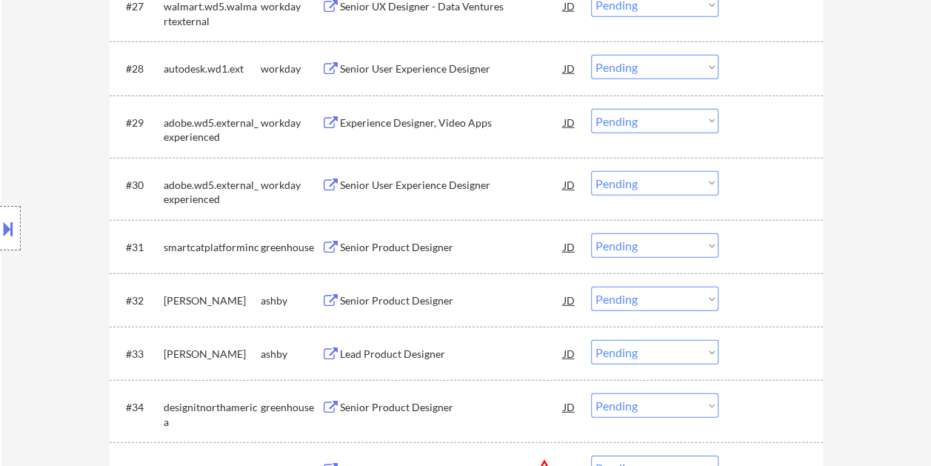
scroll to position [2116, 0]
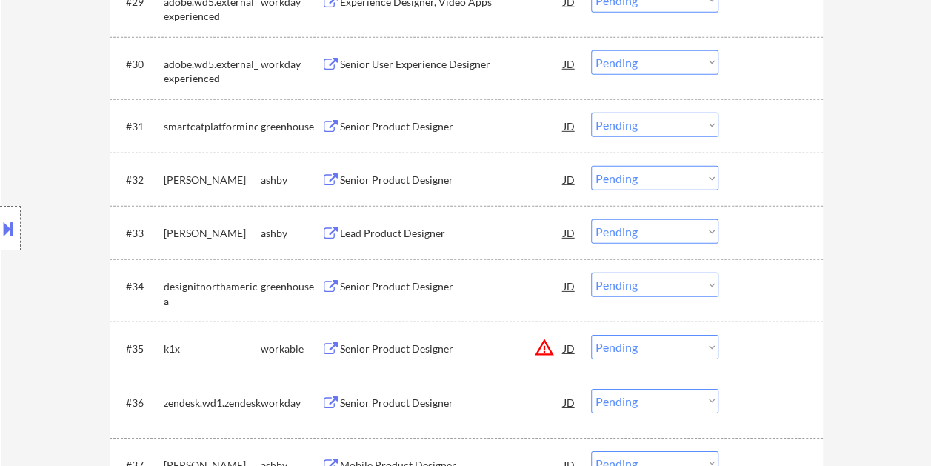
click at [752, 118] on div at bounding box center [772, 126] width 65 height 27
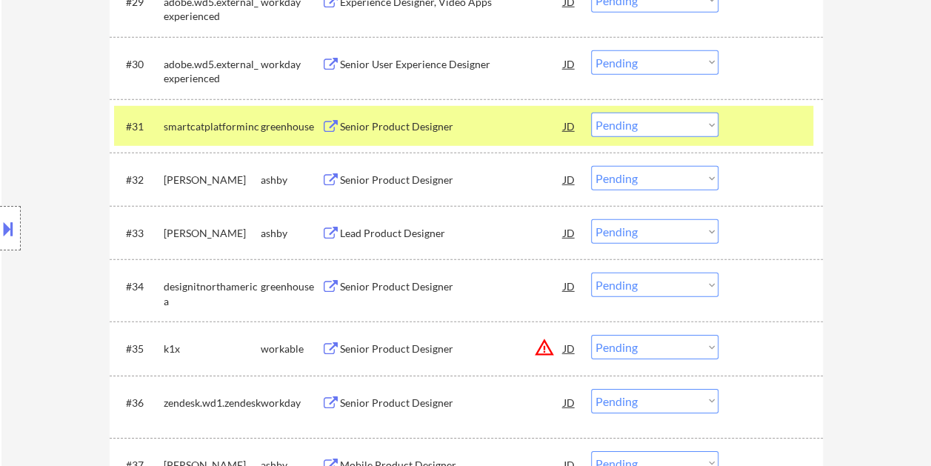
click at [407, 119] on div "Senior Product Designer" at bounding box center [452, 126] width 224 height 15
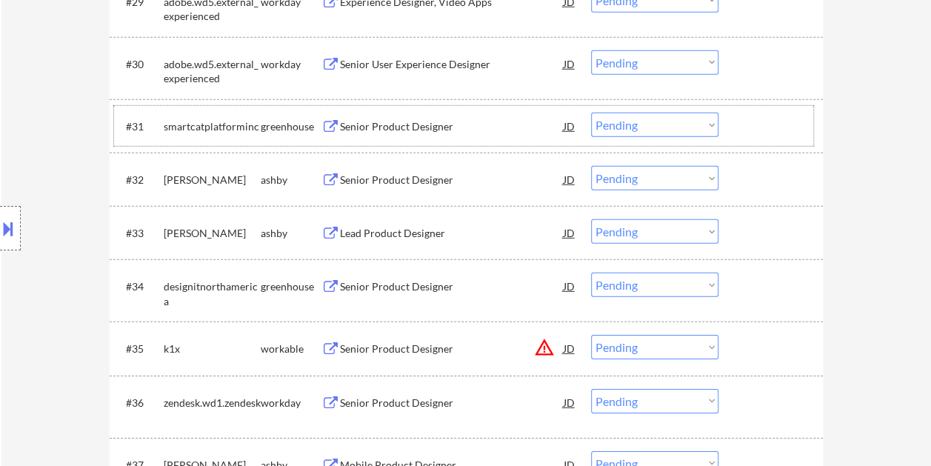
click at [730, 133] on div "#31 smartcatplatforminc greenhouse Senior Product Designer JD Choose an option.…" at bounding box center [463, 126] width 699 height 40
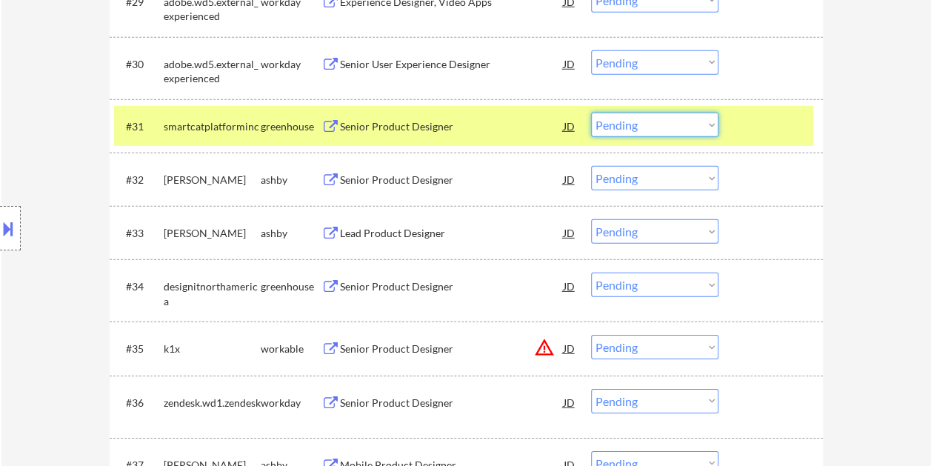
click at [709, 129] on select "Choose an option... Pending Applied Excluded (Questions) Excluded (Expired) Exc…" at bounding box center [654, 125] width 127 height 24
click at [591, 113] on select "Choose an option... Pending Applied Excluded (Questions) Excluded (Expired) Exc…" at bounding box center [654, 125] width 127 height 24
select select ""pending""
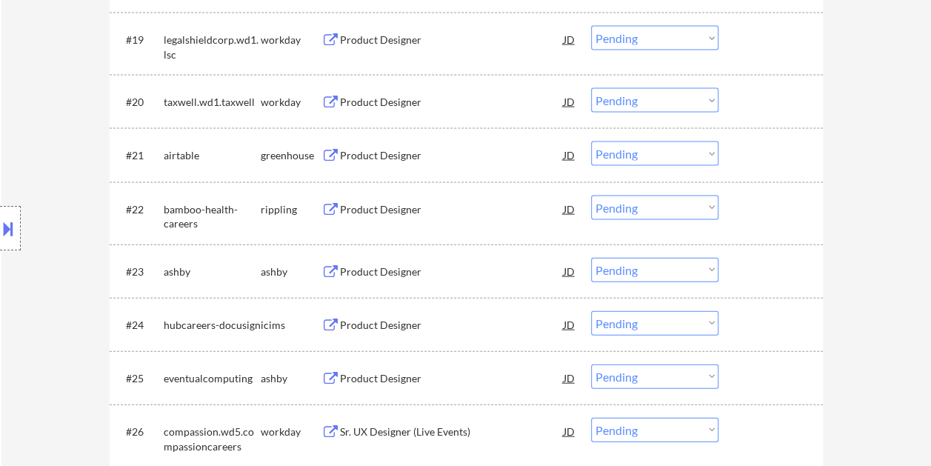
scroll to position [1534, 0]
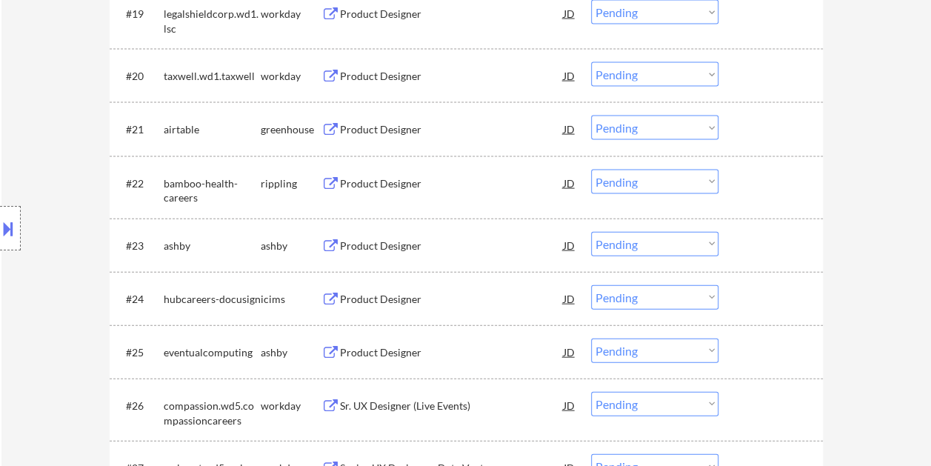
drag, startPoint x: 746, startPoint y: 125, endPoint x: 711, endPoint y: 127, distance: 35.6
click at [746, 125] on div at bounding box center [772, 128] width 65 height 27
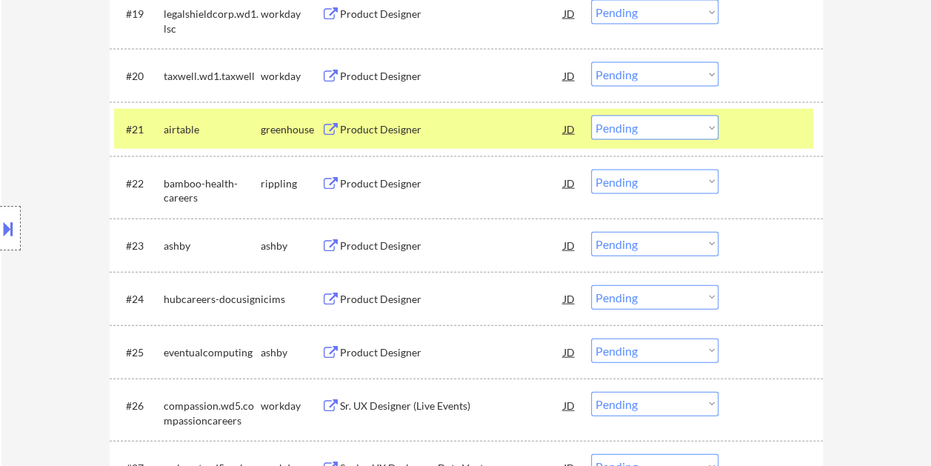
click at [475, 130] on div "Product Designer" at bounding box center [452, 129] width 224 height 15
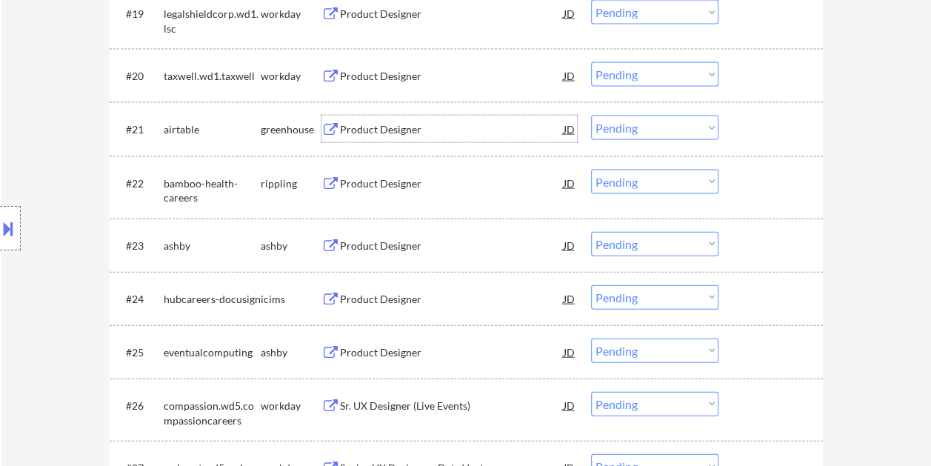
click at [748, 127] on div at bounding box center [772, 128] width 65 height 27
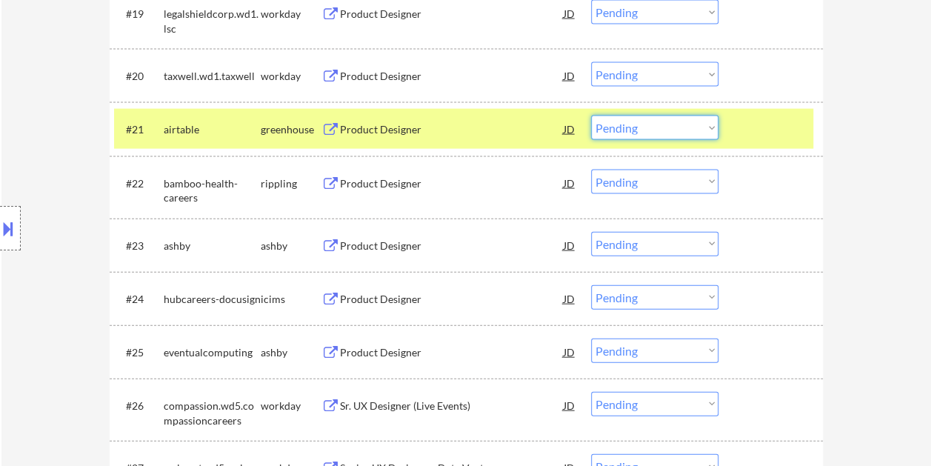
click at [711, 128] on select "Choose an option... Pending Applied Excluded (Questions) Excluded (Expired) Exc…" at bounding box center [654, 127] width 127 height 24
click at [591, 115] on select "Choose an option... Pending Applied Excluded (Questions) Excluded (Expired) Exc…" at bounding box center [654, 127] width 127 height 24
select select ""pending""
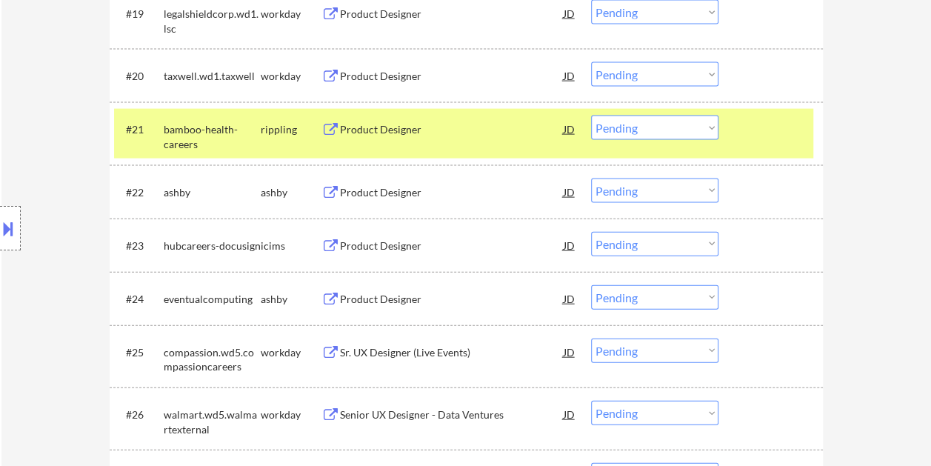
click at [748, 116] on div at bounding box center [772, 128] width 65 height 27
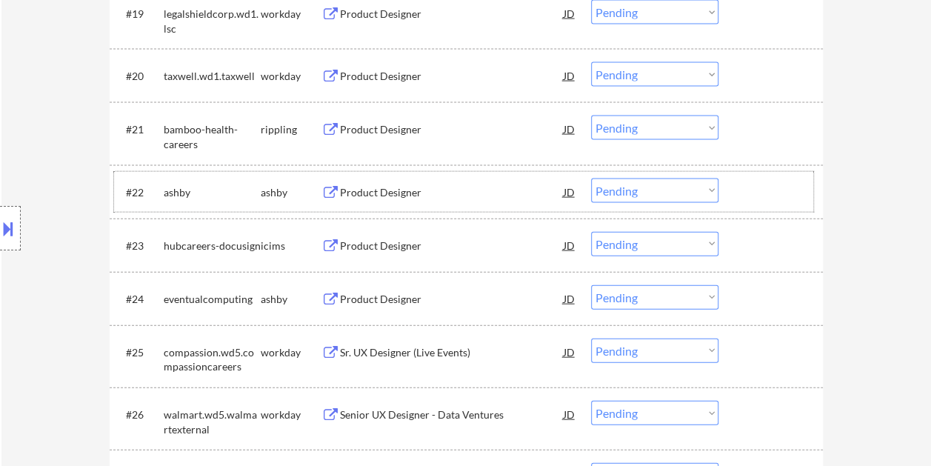
drag, startPoint x: 757, startPoint y: 187, endPoint x: 640, endPoint y: 210, distance: 119.1
click at [756, 187] on div at bounding box center [772, 191] width 65 height 27
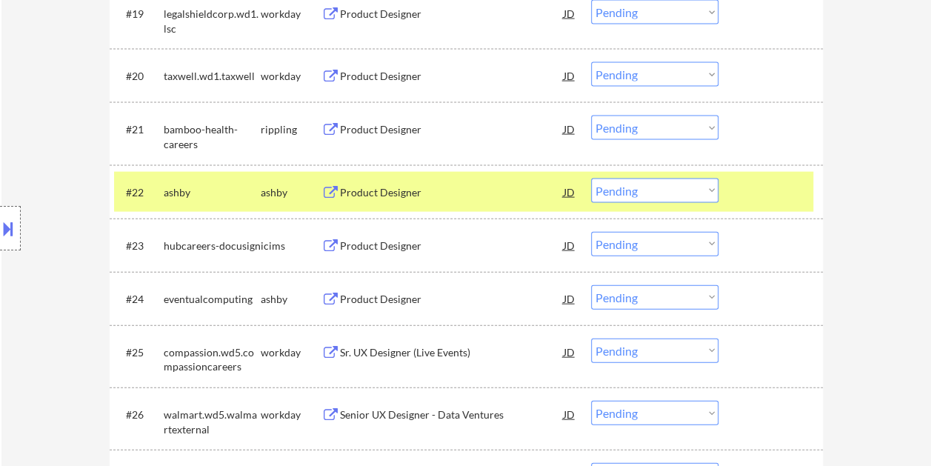
click at [433, 179] on div "Product Designer" at bounding box center [452, 191] width 224 height 27
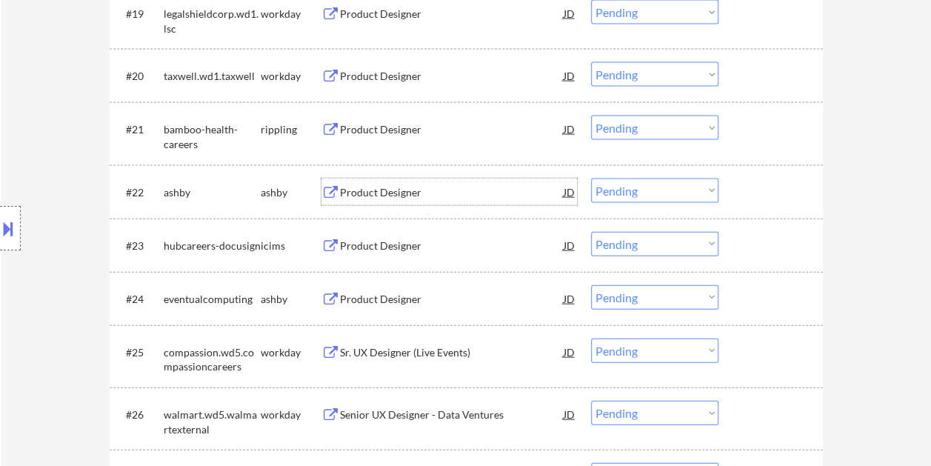
click at [755, 188] on div at bounding box center [772, 191] width 65 height 27
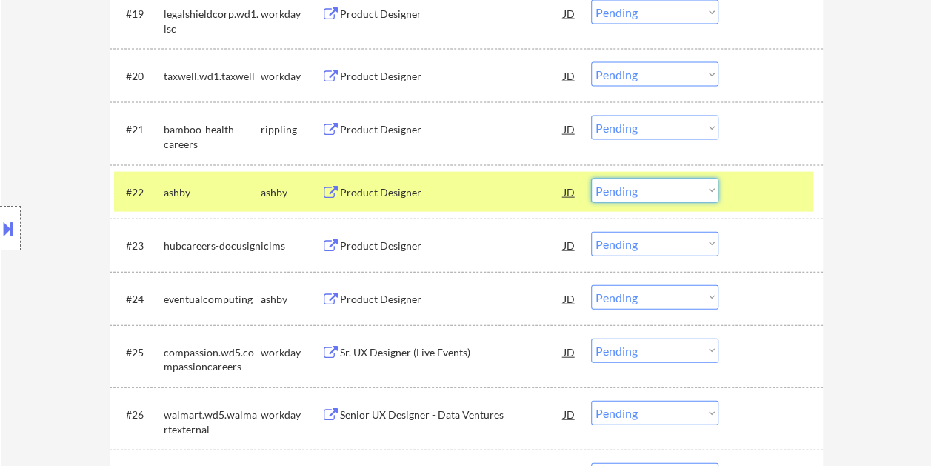
click at [714, 190] on select "Choose an option... Pending Applied Excluded (Questions) Excluded (Expired) Exc…" at bounding box center [654, 190] width 127 height 24
click at [591, 178] on select "Choose an option... Pending Applied Excluded (Questions) Excluded (Expired) Exc…" at bounding box center [654, 190] width 127 height 24
select select ""pending""
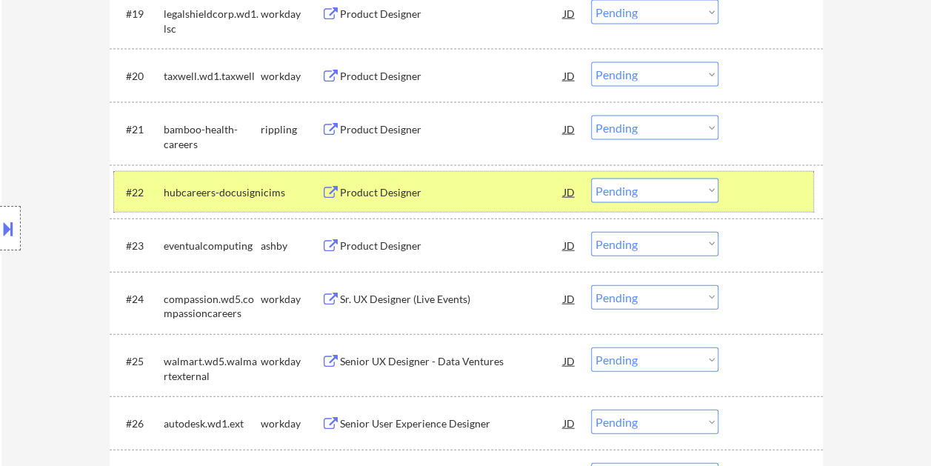
click at [757, 191] on div at bounding box center [772, 191] width 65 height 27
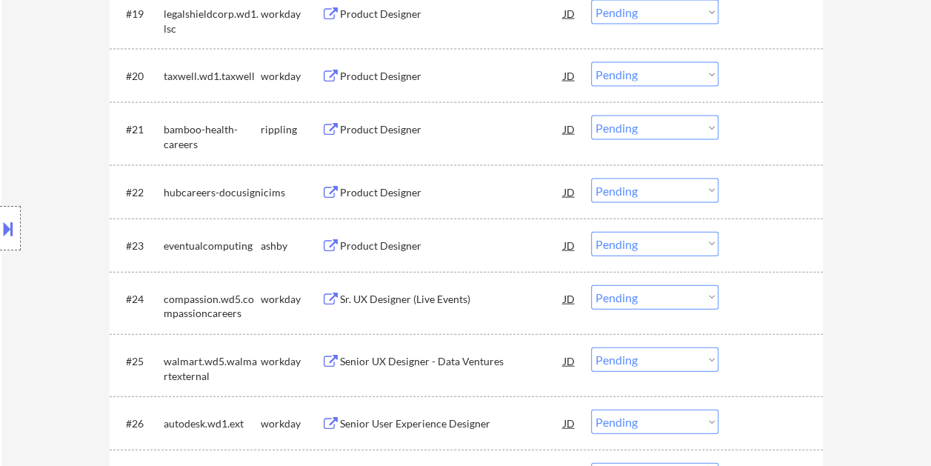
scroll to position [1608, 0]
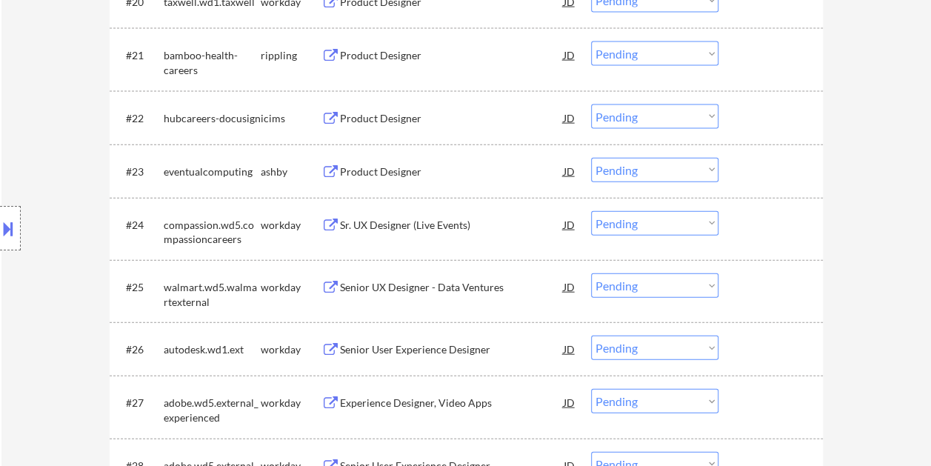
click at [737, 155] on div "#23 eventualcomputing [PERSON_NAME] Product Designer JD Choose an option... Pen…" at bounding box center [463, 171] width 699 height 40
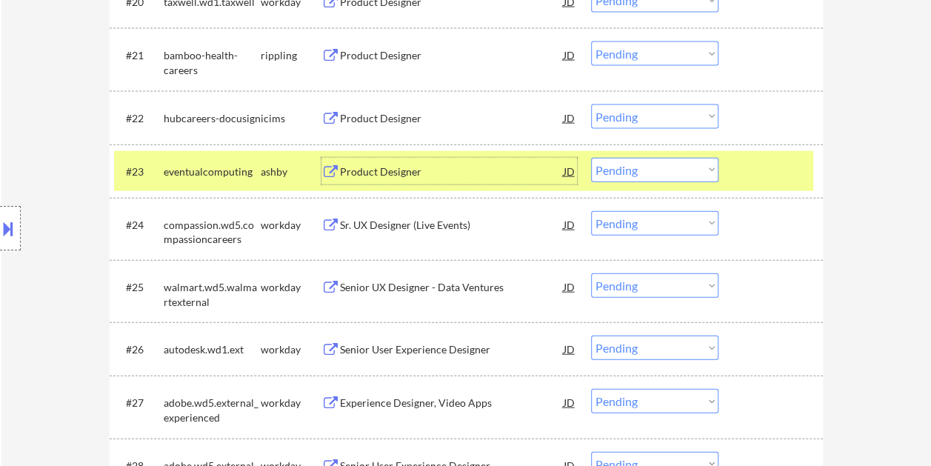
click at [432, 163] on div "Product Designer" at bounding box center [452, 171] width 224 height 27
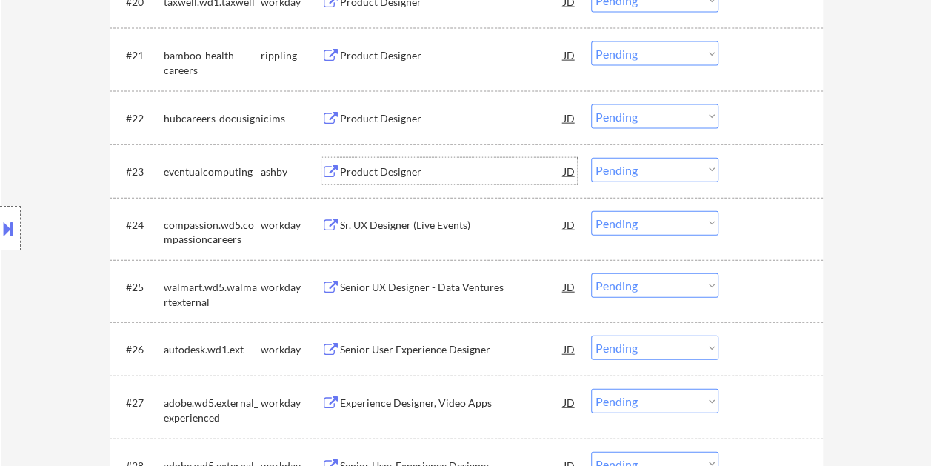
click at [743, 159] on div at bounding box center [772, 171] width 65 height 27
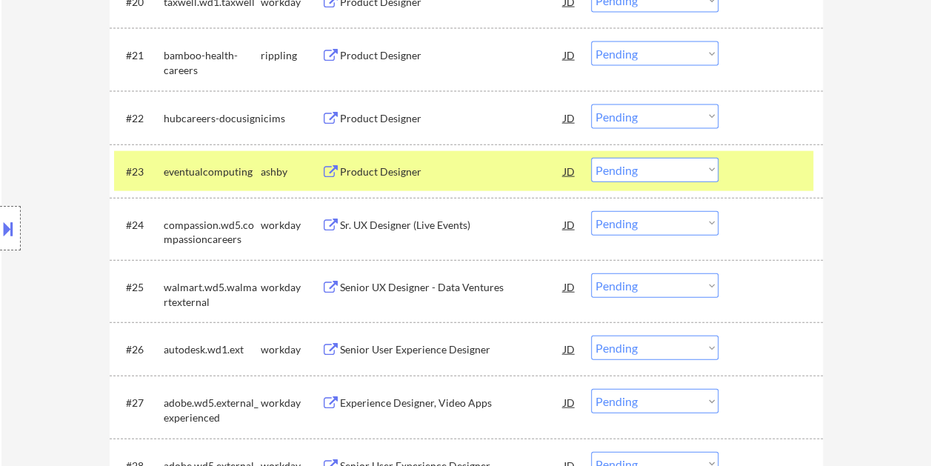
click at [708, 169] on select "Choose an option... Pending Applied Excluded (Questions) Excluded (Expired) Exc…" at bounding box center [654, 170] width 127 height 24
click at [591, 158] on select "Choose an option... Pending Applied Excluded (Questions) Excluded (Expired) Exc…" at bounding box center [654, 170] width 127 height 24
select select ""pending""
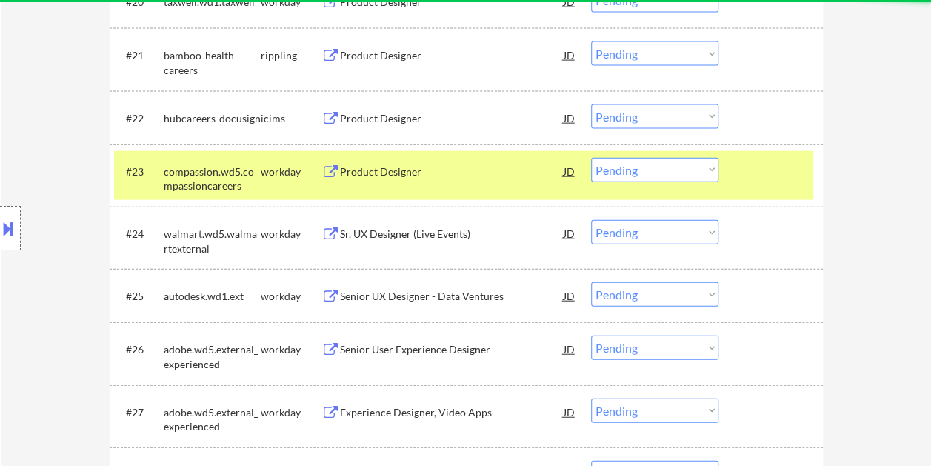
click at [743, 164] on div at bounding box center [772, 171] width 65 height 27
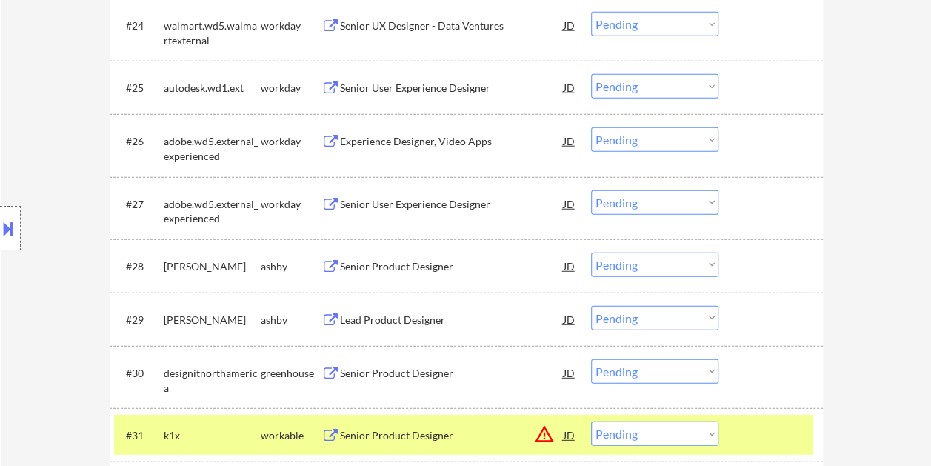
scroll to position [1830, 0]
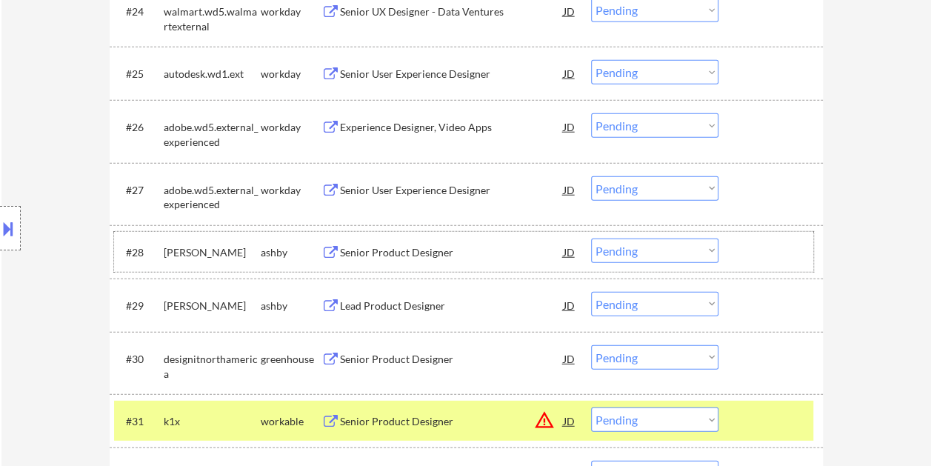
click at [757, 246] on div at bounding box center [772, 251] width 65 height 27
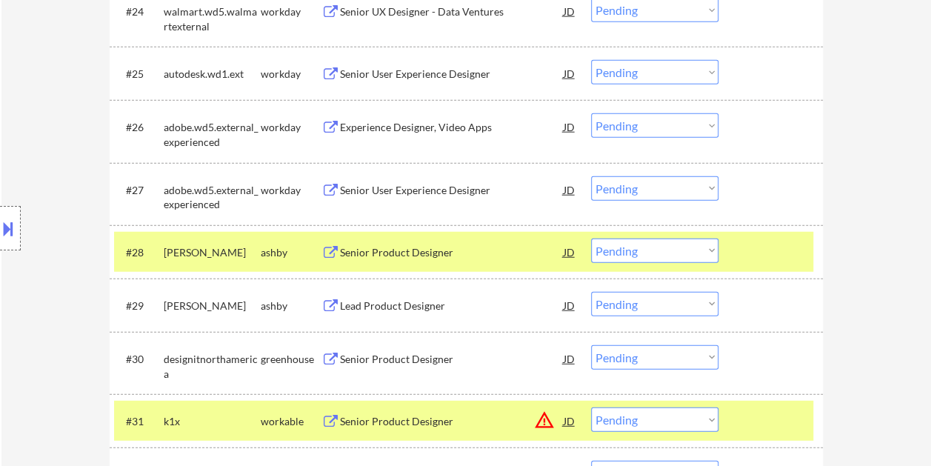
drag, startPoint x: 500, startPoint y: 236, endPoint x: 497, endPoint y: 244, distance: 8.7
click at [497, 243] on div "#28 [PERSON_NAME] Senior Product Designer JD Choose an option... Pending Applie…" at bounding box center [463, 252] width 699 height 40
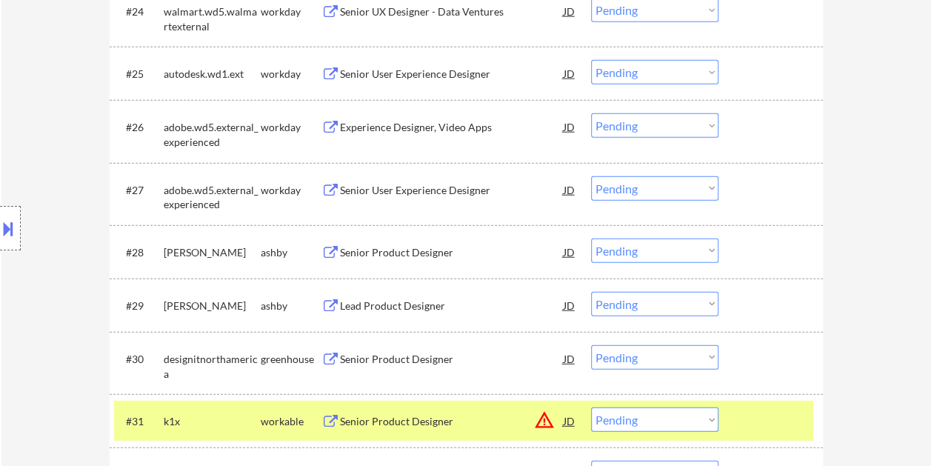
click at [758, 413] on div at bounding box center [772, 420] width 65 height 27
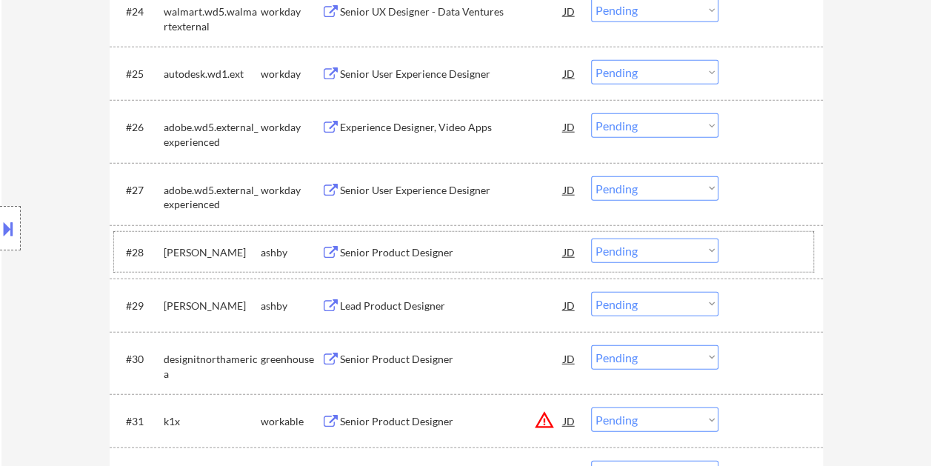
click at [779, 246] on div at bounding box center [772, 251] width 65 height 27
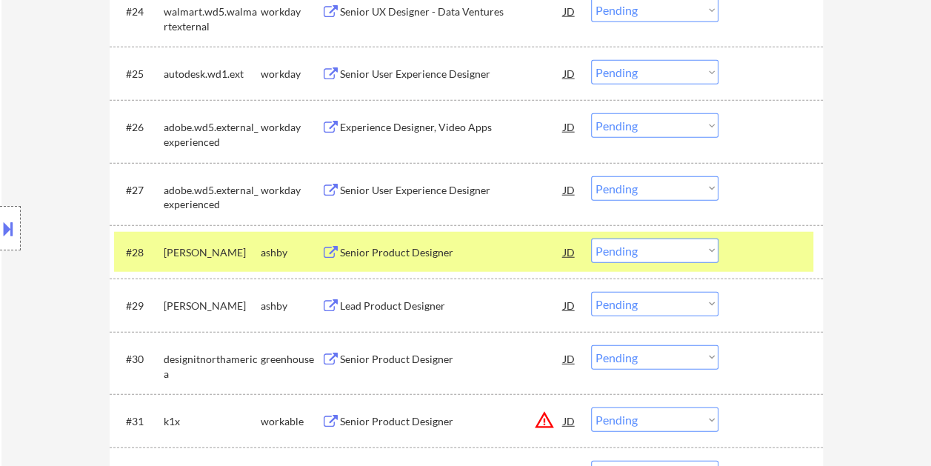
click at [452, 248] on div "Senior Product Designer" at bounding box center [452, 252] width 224 height 15
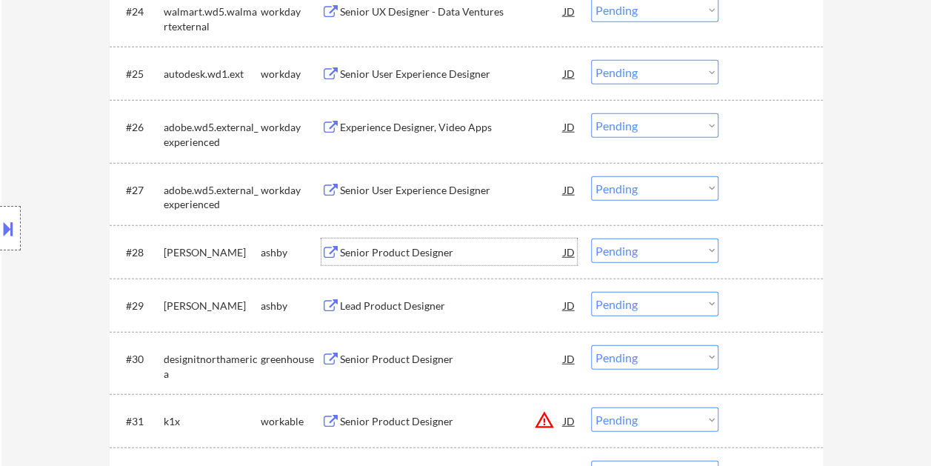
drag, startPoint x: 765, startPoint y: 243, endPoint x: 735, endPoint y: 250, distance: 31.2
click at [766, 243] on div at bounding box center [772, 251] width 65 height 27
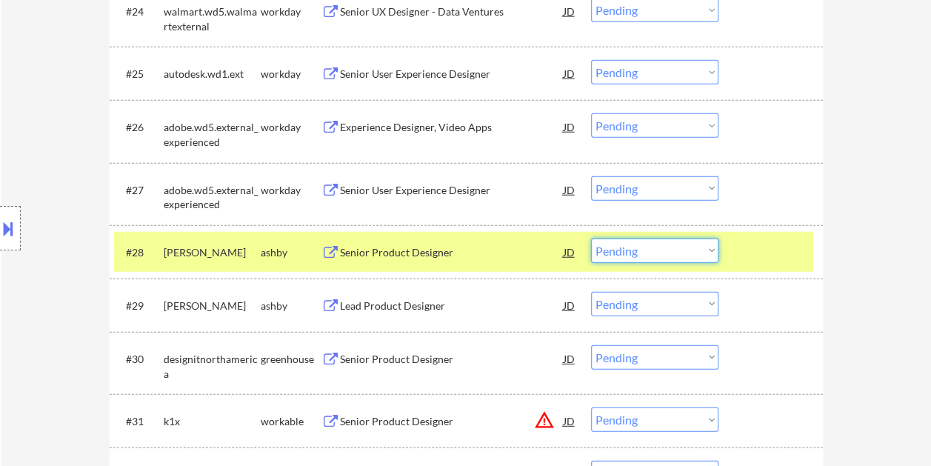
click at [715, 252] on select "Choose an option... Pending Applied Excluded (Questions) Excluded (Expired) Exc…" at bounding box center [654, 250] width 127 height 24
click at [591, 238] on select "Choose an option... Pending Applied Excluded (Questions) Excluded (Expired) Exc…" at bounding box center [654, 250] width 127 height 24
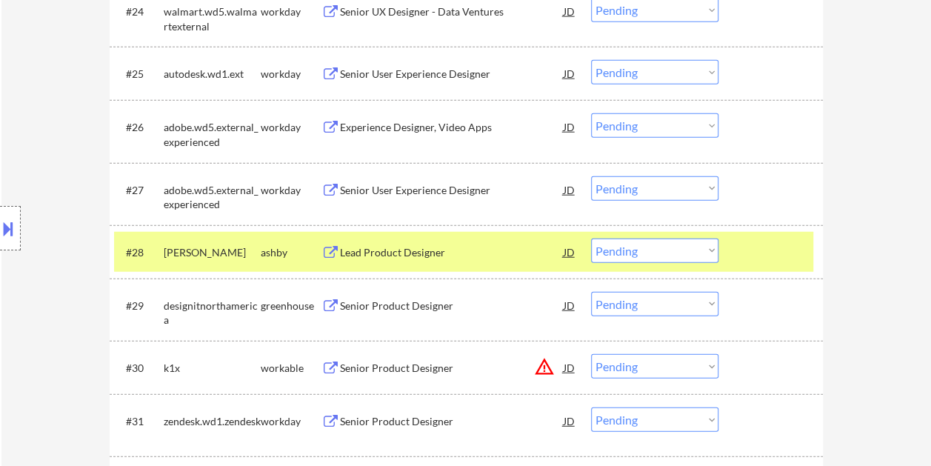
click at [755, 253] on div at bounding box center [772, 251] width 65 height 27
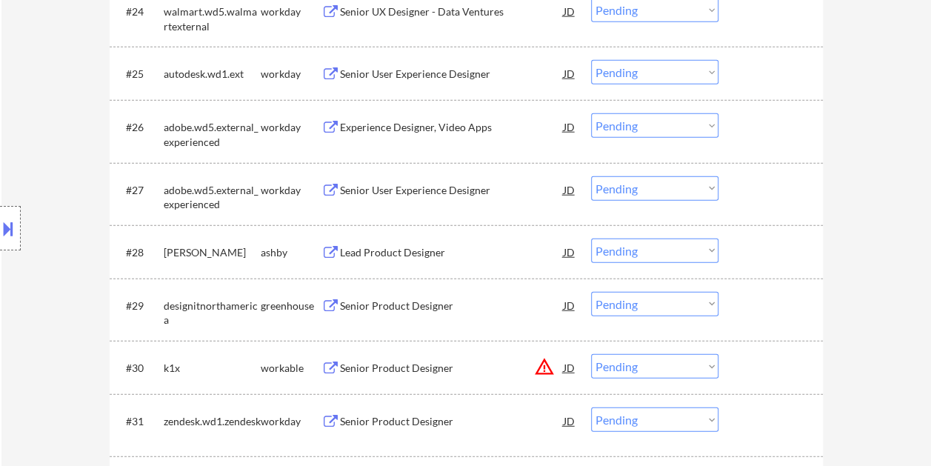
click at [763, 243] on div at bounding box center [772, 251] width 65 height 27
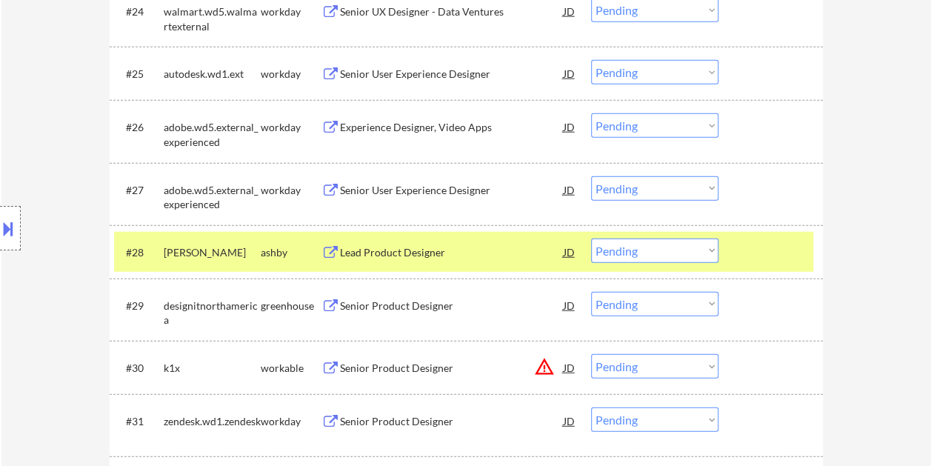
click at [426, 247] on div "Lead Product Designer" at bounding box center [452, 252] width 224 height 15
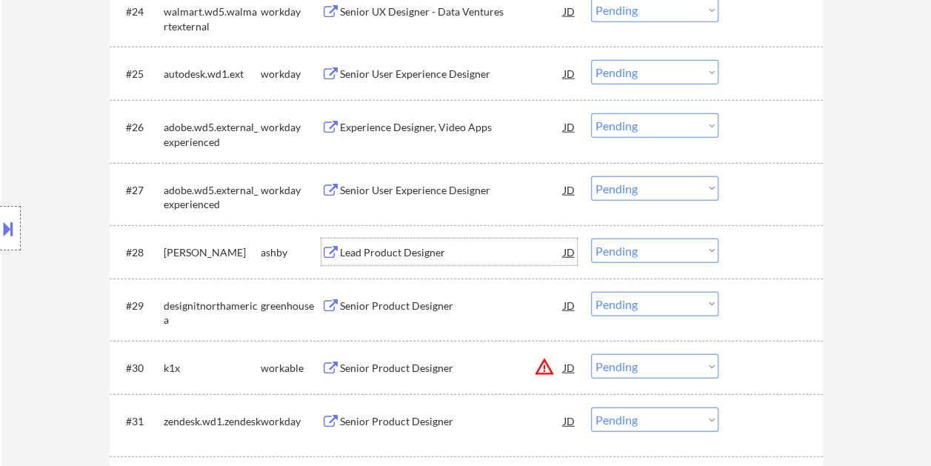
click at [750, 252] on div at bounding box center [772, 251] width 65 height 27
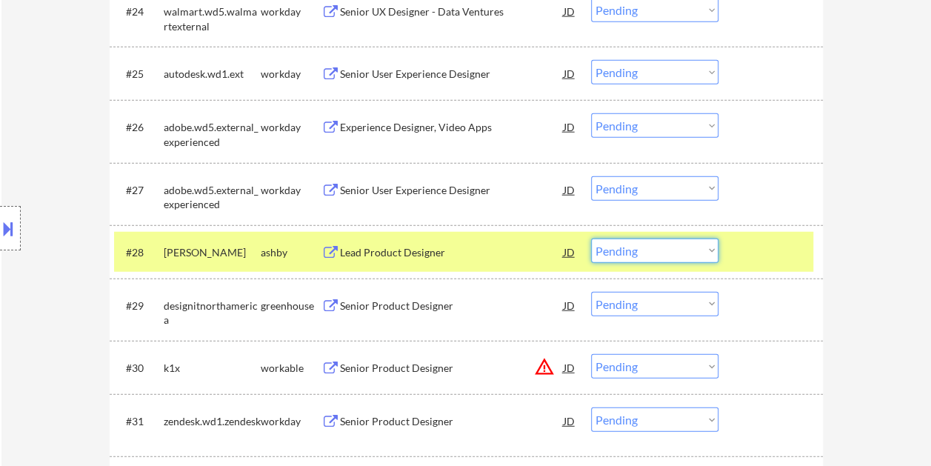
click at [706, 254] on select "Choose an option... Pending Applied Excluded (Questions) Excluded (Expired) Exc…" at bounding box center [654, 250] width 127 height 24
click at [591, 238] on select "Choose an option... Pending Applied Excluded (Questions) Excluded (Expired) Exc…" at bounding box center [654, 250] width 127 height 24
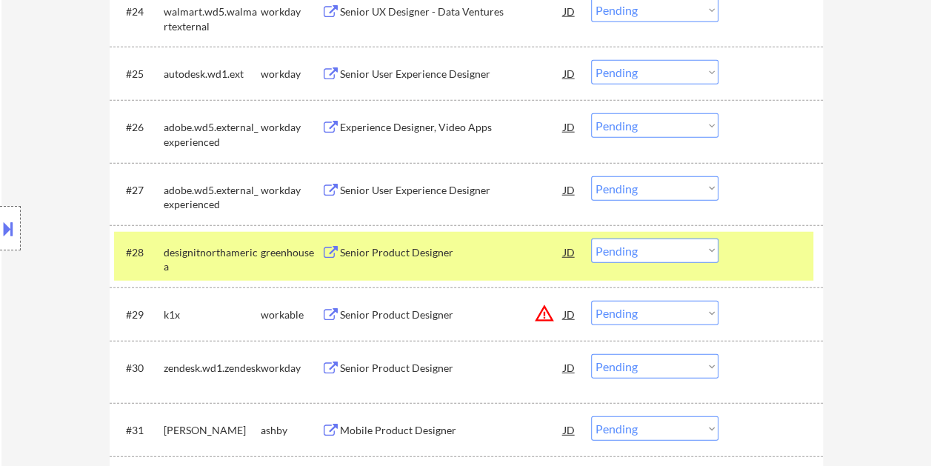
click at [765, 254] on div at bounding box center [772, 251] width 65 height 27
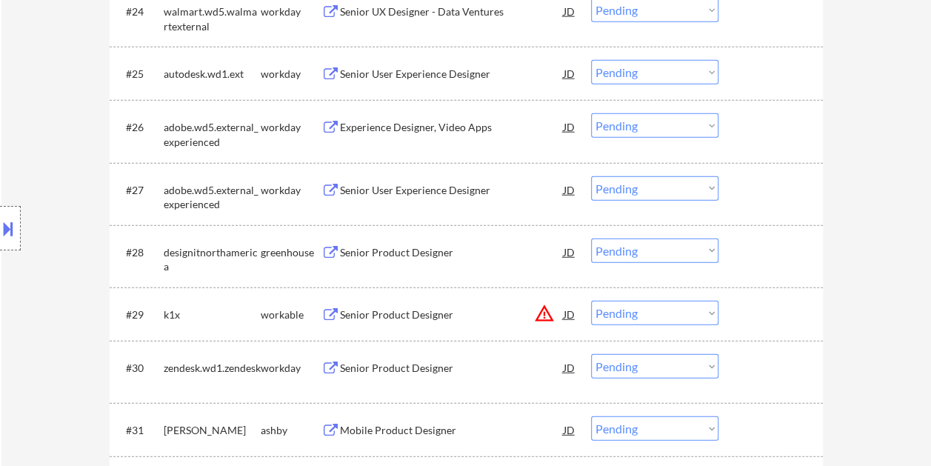
click at [751, 247] on div at bounding box center [772, 251] width 65 height 27
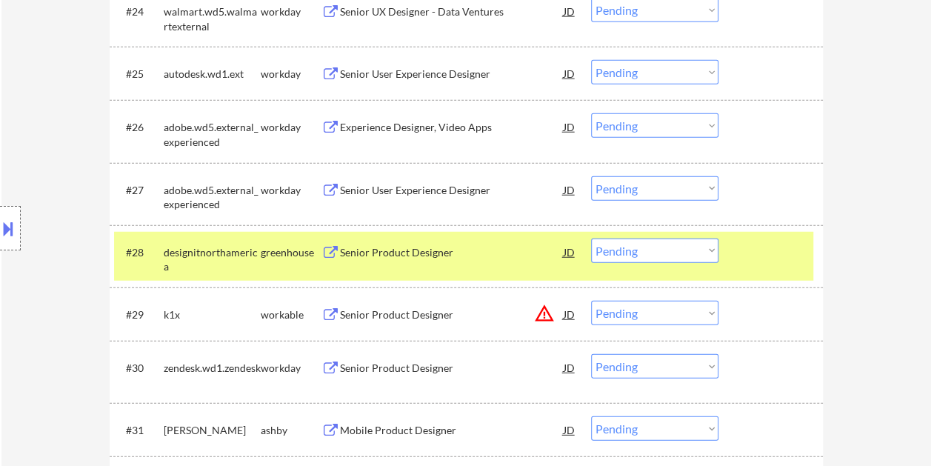
click at [440, 247] on div "Senior Product Designer" at bounding box center [452, 252] width 224 height 15
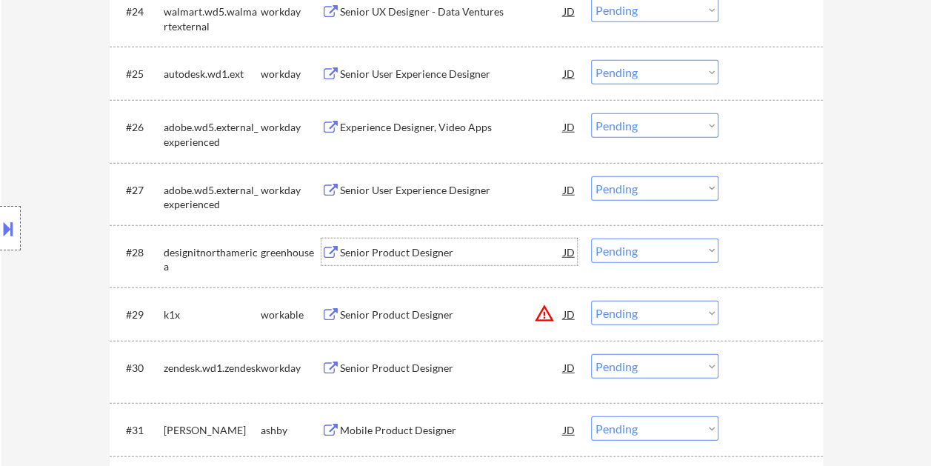
click at [776, 266] on div "#28 designitnorthamerica greenhouse Senior Product Designer JD Choose an option…" at bounding box center [463, 256] width 699 height 49
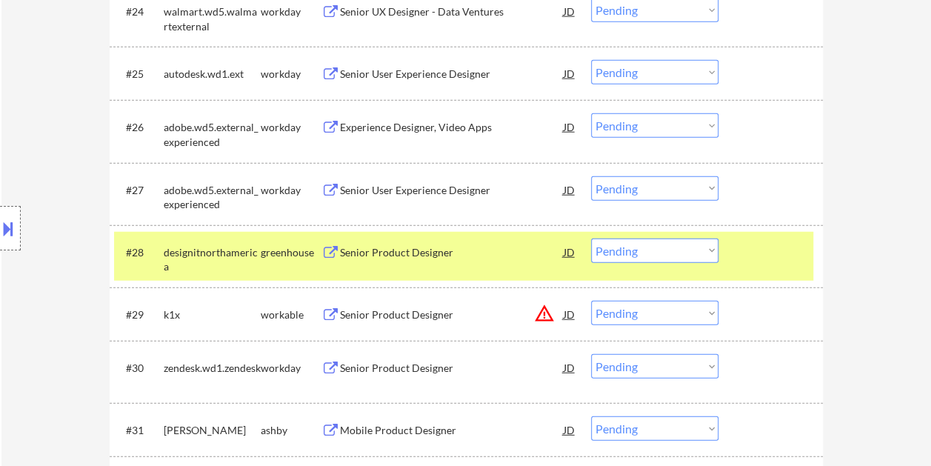
click at [714, 252] on select "Choose an option... Pending Applied Excluded (Questions) Excluded (Expired) Exc…" at bounding box center [654, 250] width 127 height 24
click at [591, 238] on select "Choose an option... Pending Applied Excluded (Questions) Excluded (Expired) Exc…" at bounding box center [654, 250] width 127 height 24
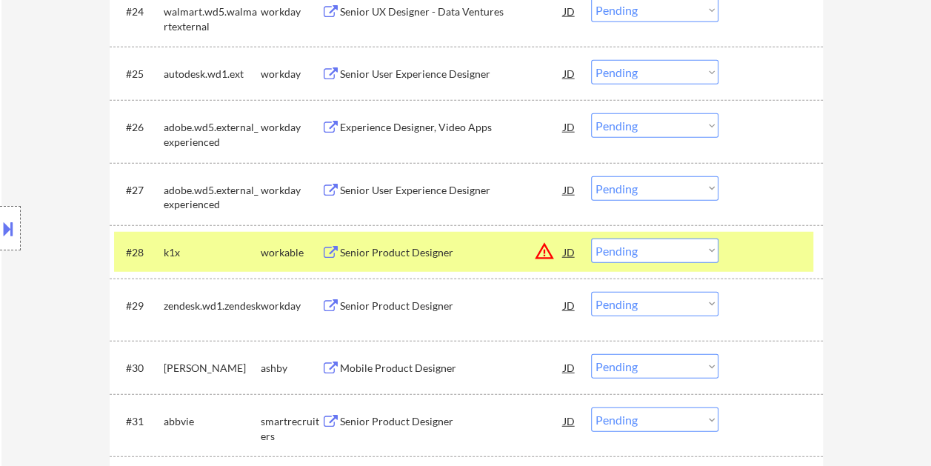
drag, startPoint x: 774, startPoint y: 241, endPoint x: 771, endPoint y: 249, distance: 8.4
click at [774, 244] on div at bounding box center [772, 251] width 65 height 27
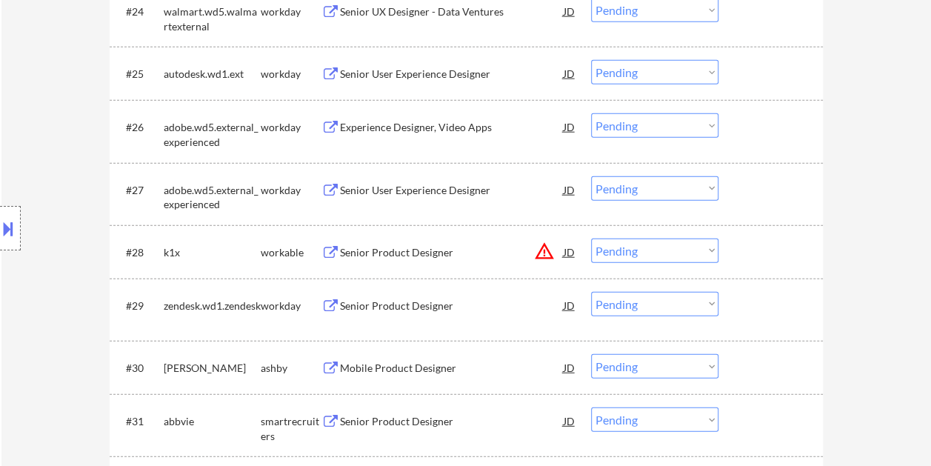
click at [775, 249] on div at bounding box center [772, 251] width 65 height 27
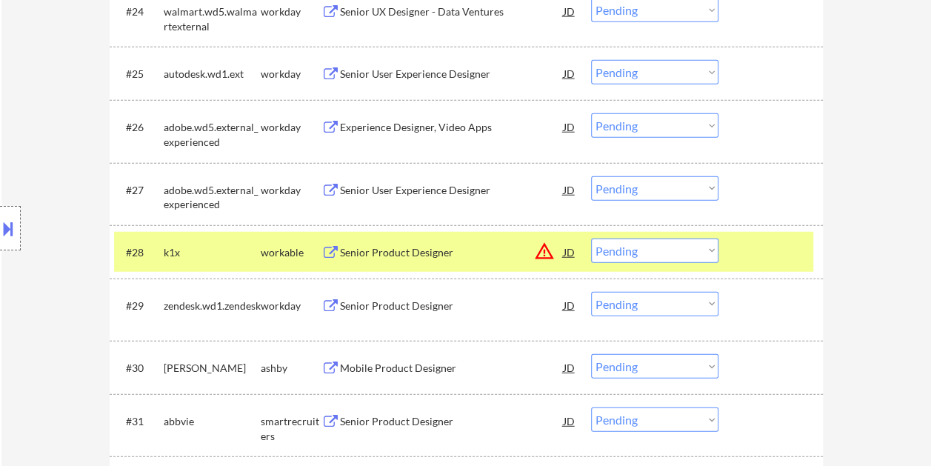
click at [435, 245] on div "Senior Product Designer" at bounding box center [452, 252] width 224 height 15
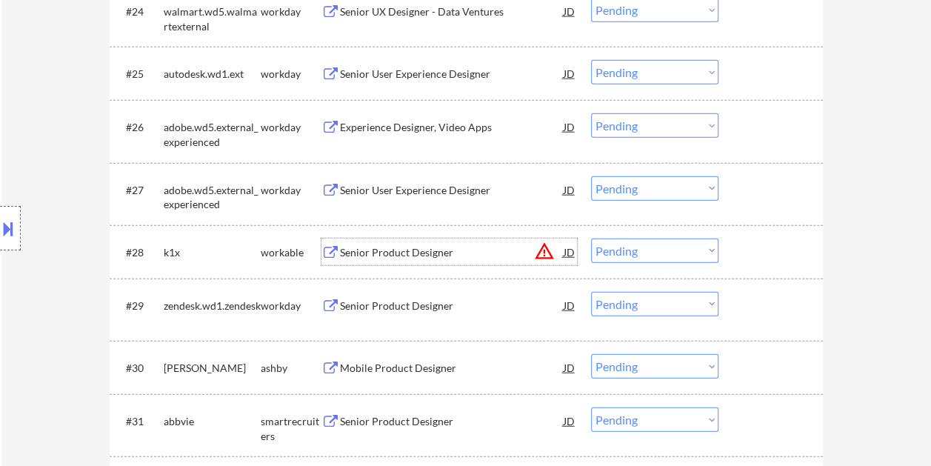
click at [760, 237] on div "#28 k1x workable Senior Product Designer JD warning_amber Choose an option... P…" at bounding box center [463, 252] width 699 height 40
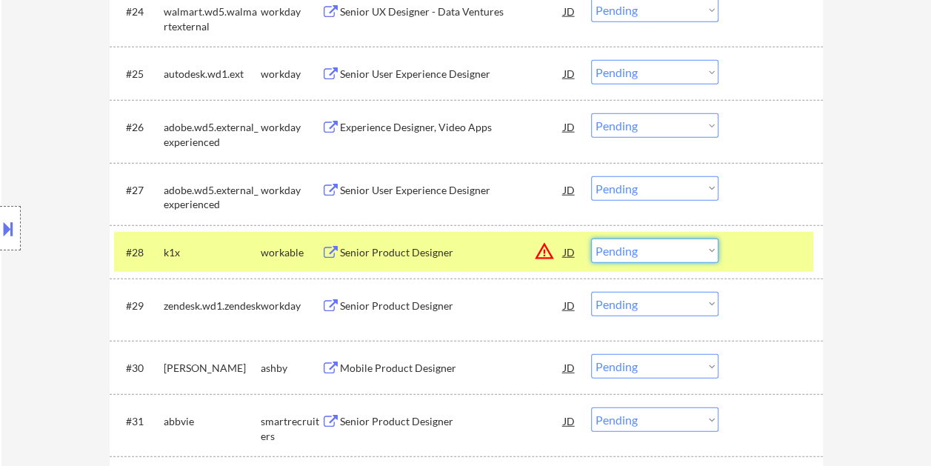
click at [714, 248] on select "Choose an option... Pending Applied Excluded (Questions) Excluded (Expired) Exc…" at bounding box center [654, 250] width 127 height 24
click at [591, 238] on select "Choose an option... Pending Applied Excluded (Questions) Excluded (Expired) Exc…" at bounding box center [654, 250] width 127 height 24
select select ""pending""
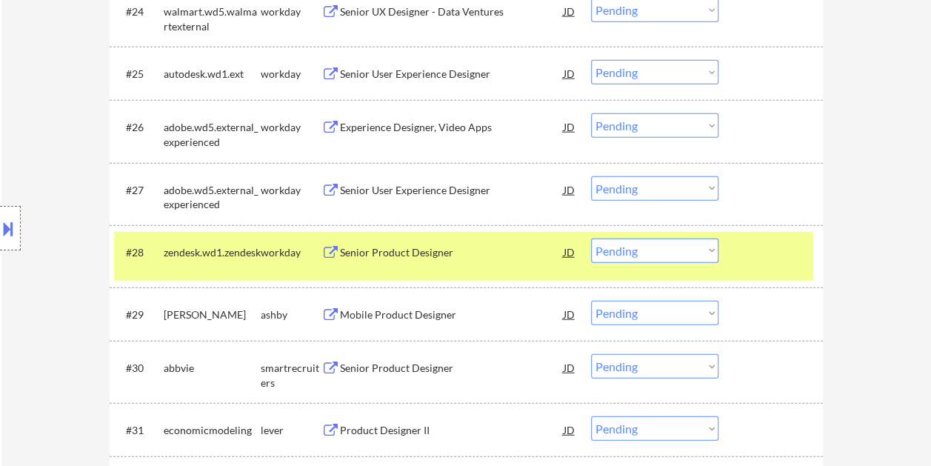
click at [746, 240] on div at bounding box center [772, 251] width 65 height 27
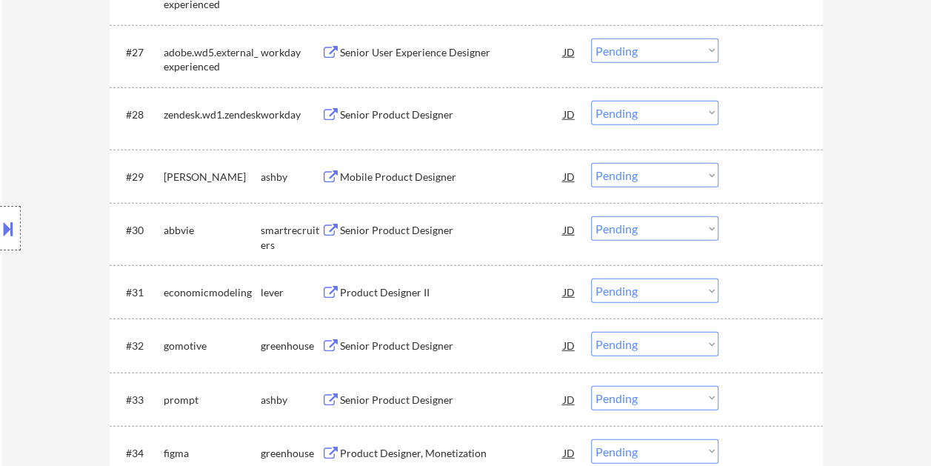
scroll to position [1978, 0]
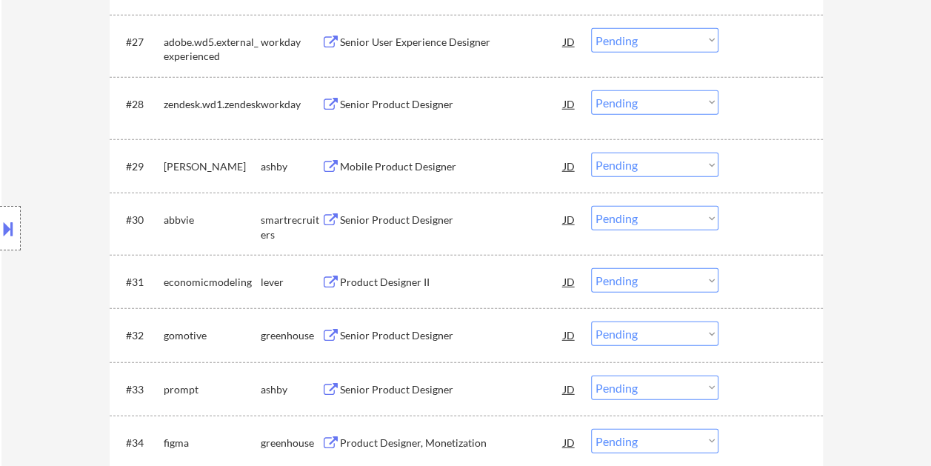
drag, startPoint x: 774, startPoint y: 166, endPoint x: 742, endPoint y: 181, distance: 35.4
click at [774, 166] on div at bounding box center [772, 166] width 65 height 27
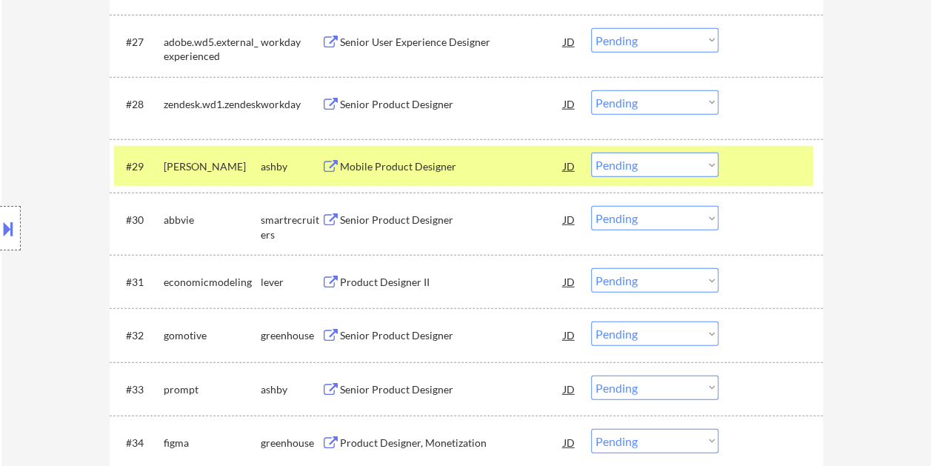
click at [392, 170] on div "Mobile Product Designer" at bounding box center [452, 166] width 224 height 15
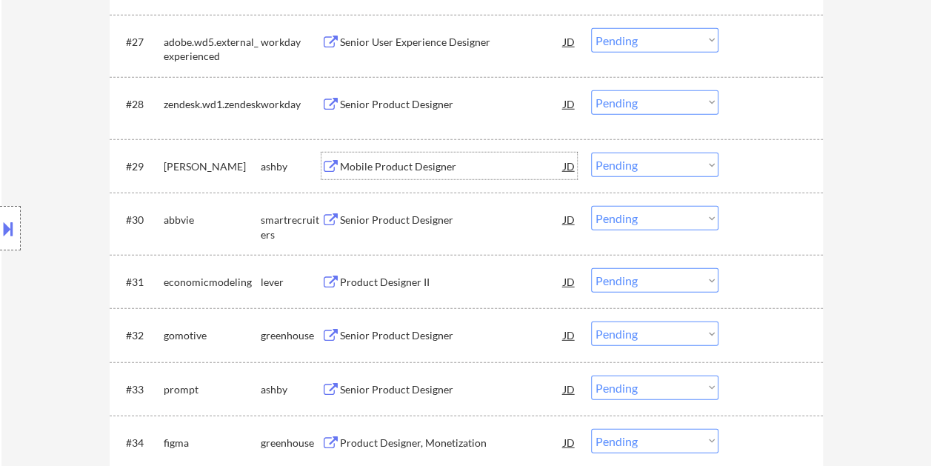
drag, startPoint x: 758, startPoint y: 172, endPoint x: 708, endPoint y: 167, distance: 50.5
click at [758, 171] on div at bounding box center [772, 166] width 65 height 27
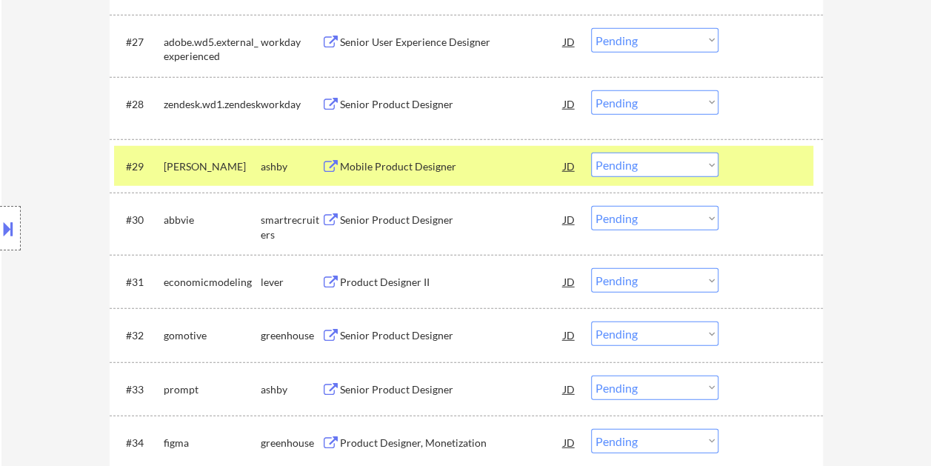
click at [707, 164] on select "Choose an option... Pending Applied Excluded (Questions) Excluded (Expired) Exc…" at bounding box center [654, 165] width 127 height 24
click at [591, 153] on select "Choose an option... Pending Applied Excluded (Questions) Excluded (Expired) Exc…" at bounding box center [654, 165] width 127 height 24
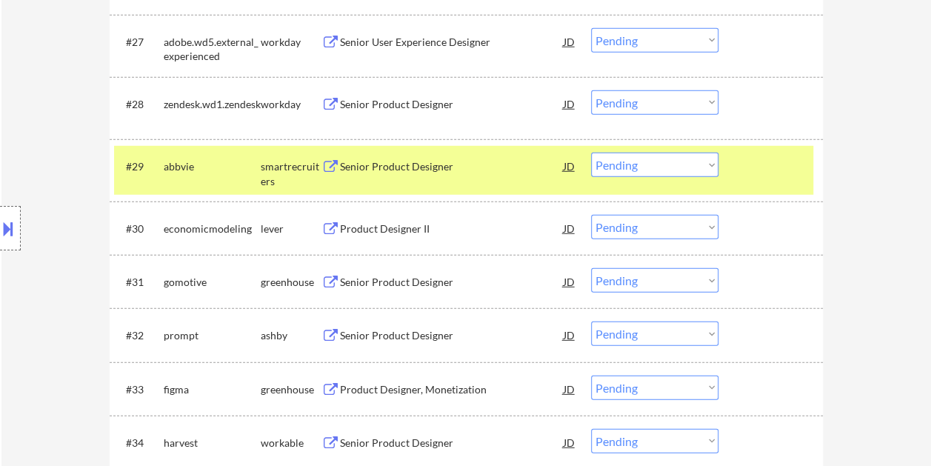
click at [745, 169] on div at bounding box center [772, 166] width 65 height 27
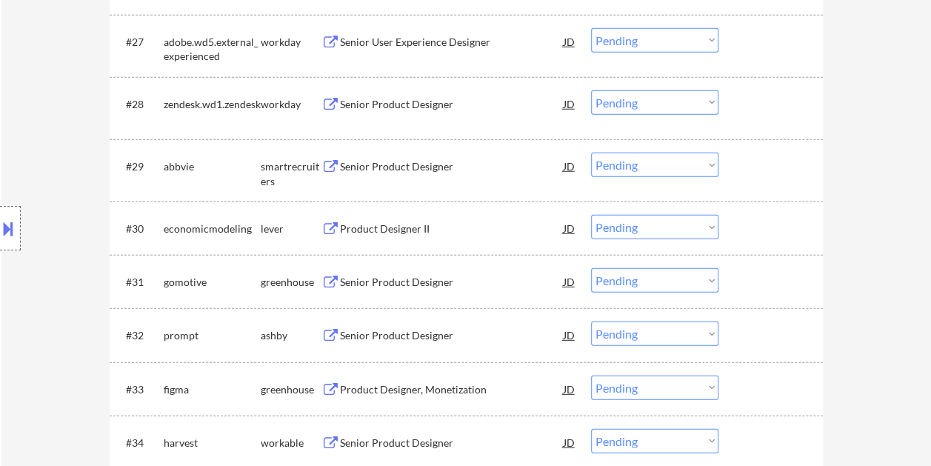
click at [756, 168] on div at bounding box center [772, 166] width 65 height 27
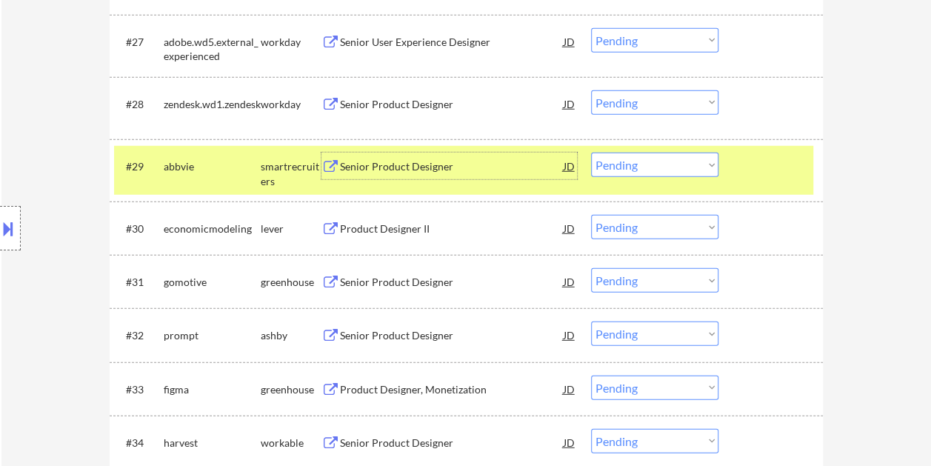
click at [412, 166] on div "Senior Product Designer" at bounding box center [452, 166] width 224 height 15
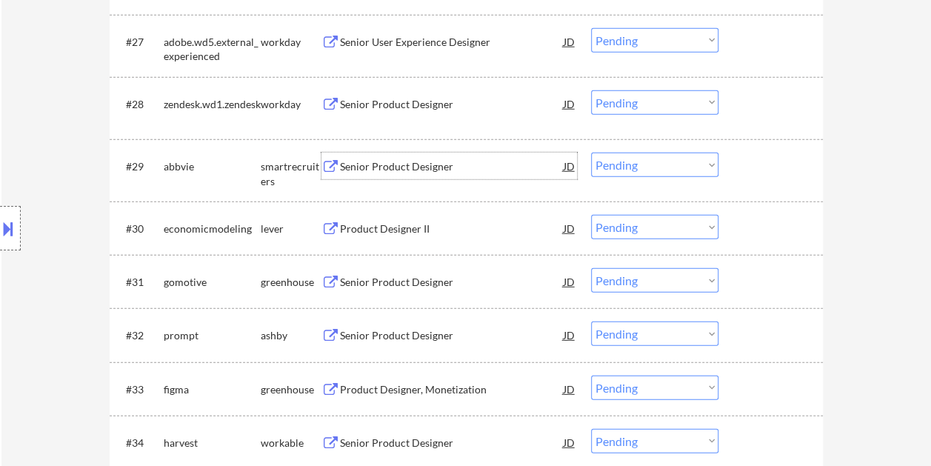
click at [740, 163] on div at bounding box center [772, 166] width 65 height 27
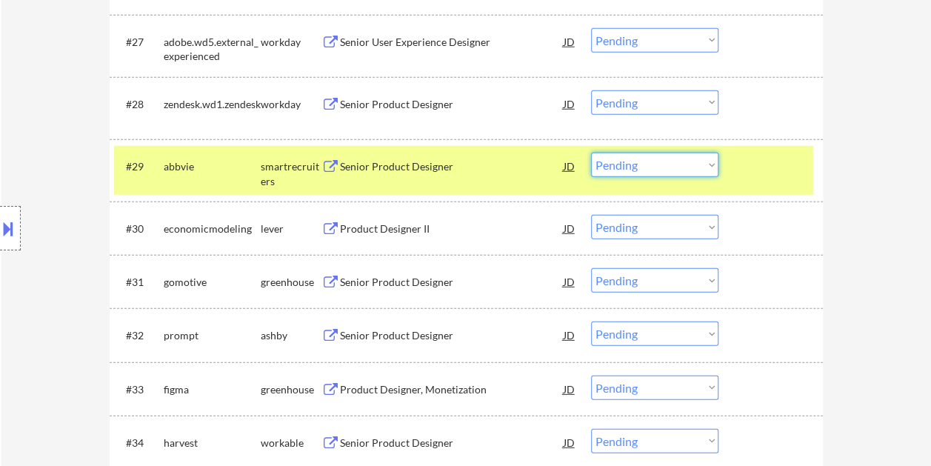
click at [700, 158] on select "Choose an option... Pending Applied Excluded (Questions) Excluded (Expired) Exc…" at bounding box center [654, 165] width 127 height 24
click at [591, 153] on select "Choose an option... Pending Applied Excluded (Questions) Excluded (Expired) Exc…" at bounding box center [654, 165] width 127 height 24
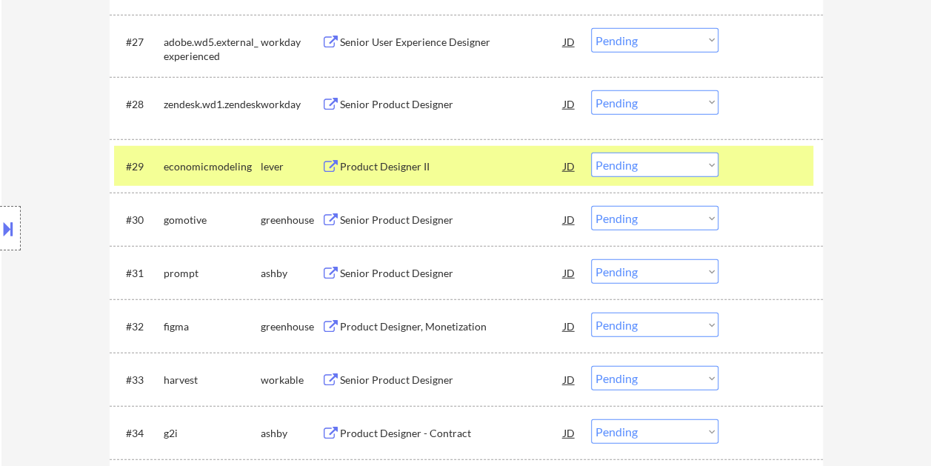
click at [418, 162] on div "Product Designer II" at bounding box center [452, 166] width 224 height 15
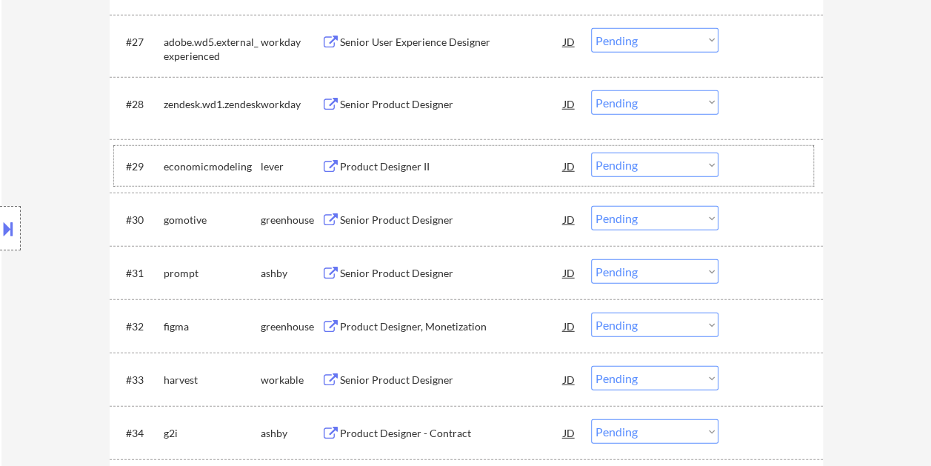
click at [774, 173] on div at bounding box center [772, 166] width 65 height 27
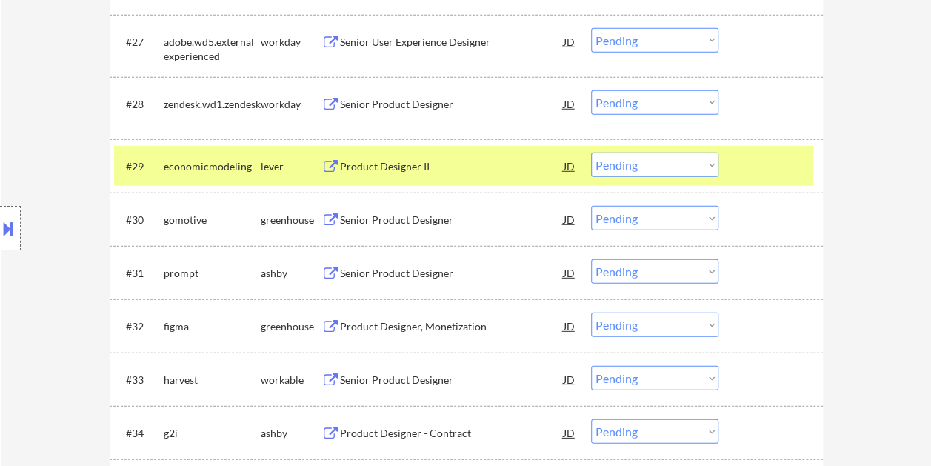
click at [714, 161] on select "Choose an option... Pending Applied Excluded (Questions) Excluded (Expired) Exc…" at bounding box center [654, 165] width 127 height 24
click at [591, 153] on select "Choose an option... Pending Applied Excluded (Questions) Excluded (Expired) Exc…" at bounding box center [654, 165] width 127 height 24
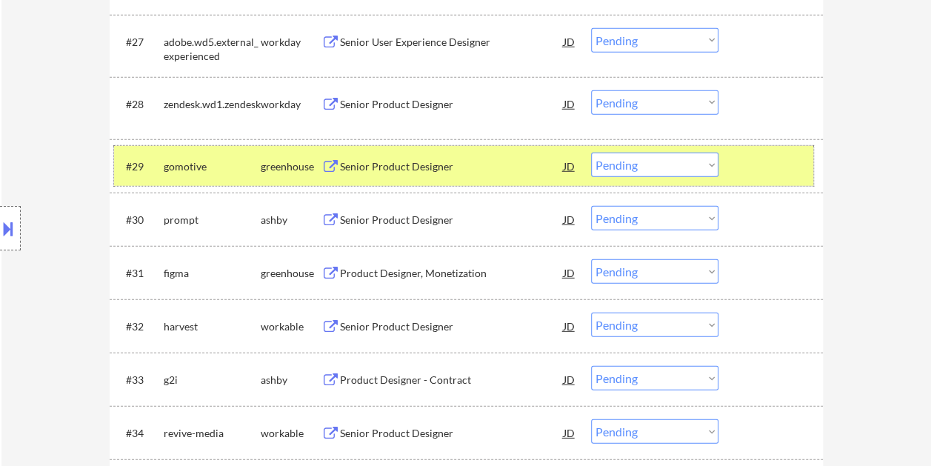
click at [765, 158] on div at bounding box center [772, 166] width 65 height 27
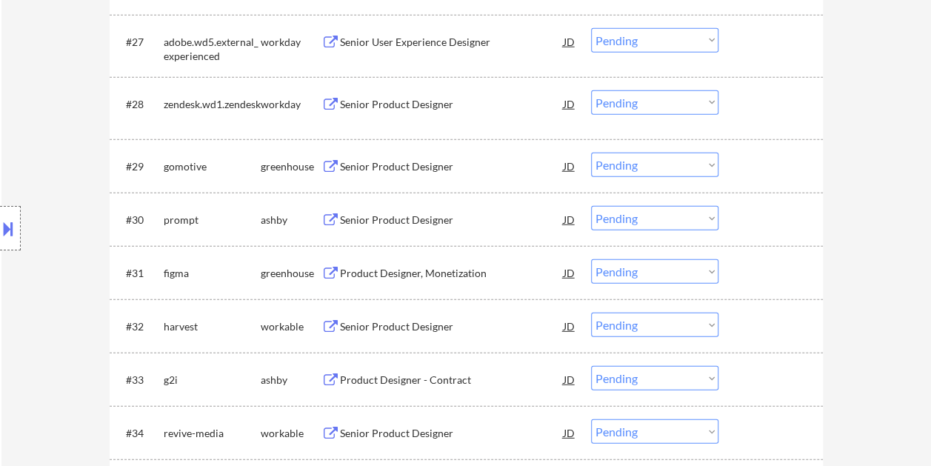
click at [767, 167] on div at bounding box center [772, 166] width 65 height 27
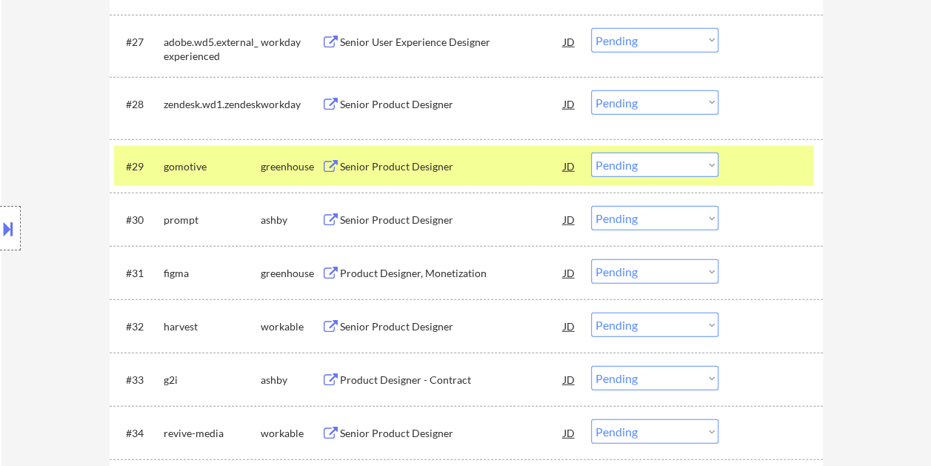
click at [406, 162] on div "Senior Product Designer" at bounding box center [452, 166] width 224 height 15
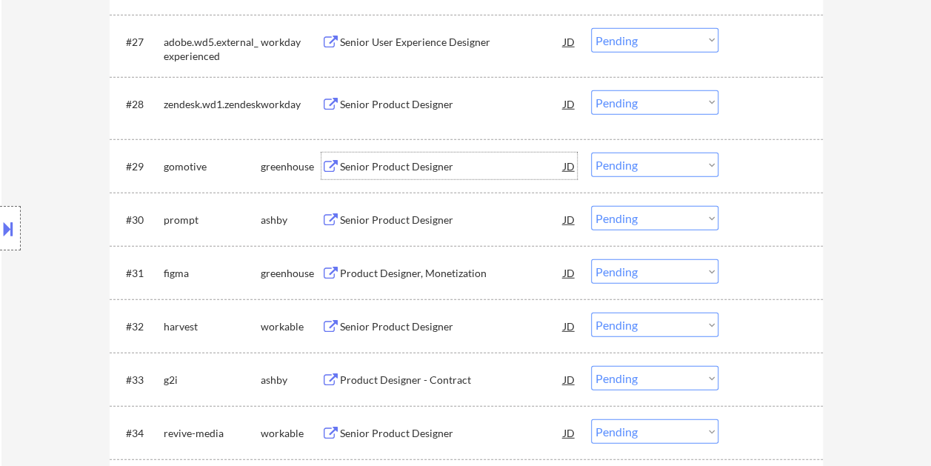
click at [740, 155] on div at bounding box center [772, 166] width 65 height 27
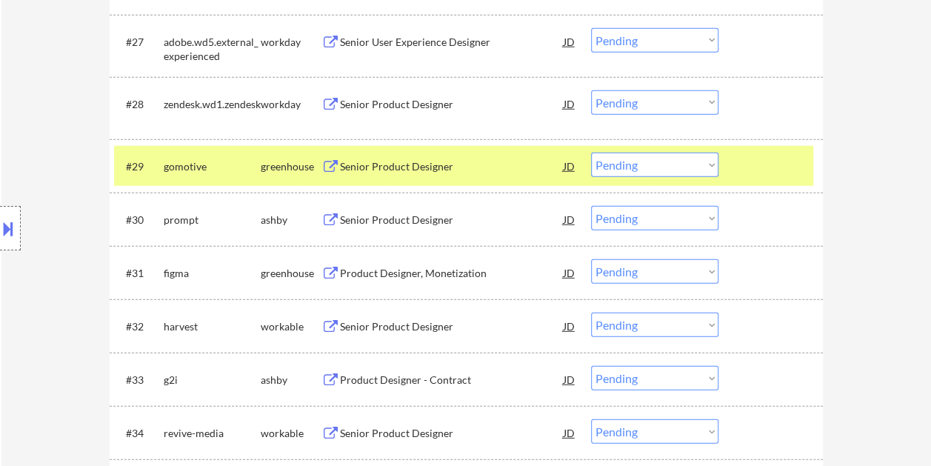
click at [704, 161] on select "Choose an option... Pending Applied Excluded (Questions) Excluded (Expired) Exc…" at bounding box center [654, 165] width 127 height 24
click at [591, 153] on select "Choose an option... Pending Applied Excluded (Questions) Excluded (Expired) Exc…" at bounding box center [654, 165] width 127 height 24
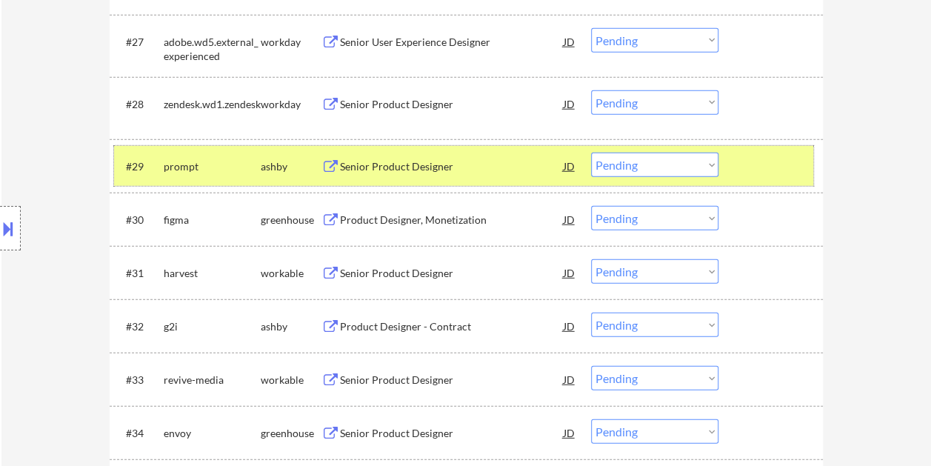
click at [752, 166] on div at bounding box center [772, 166] width 65 height 27
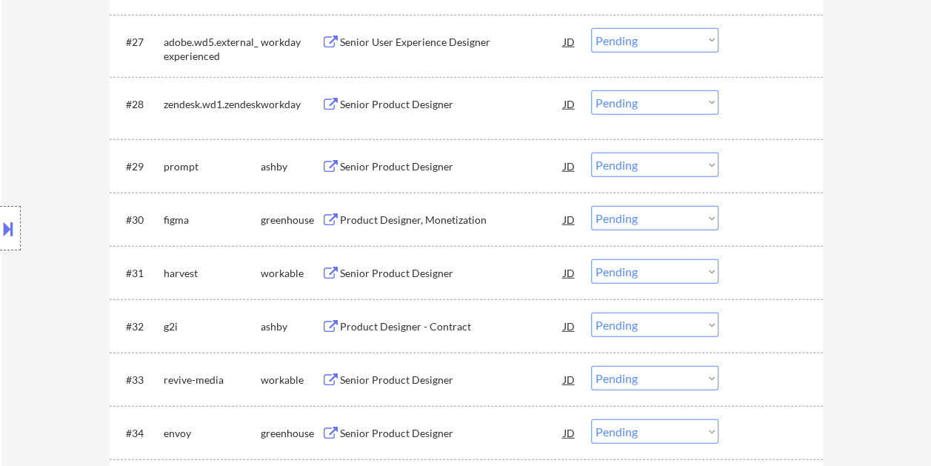
drag, startPoint x: 768, startPoint y: 172, endPoint x: 692, endPoint y: 175, distance: 76.3
click at [767, 173] on div at bounding box center [772, 166] width 65 height 27
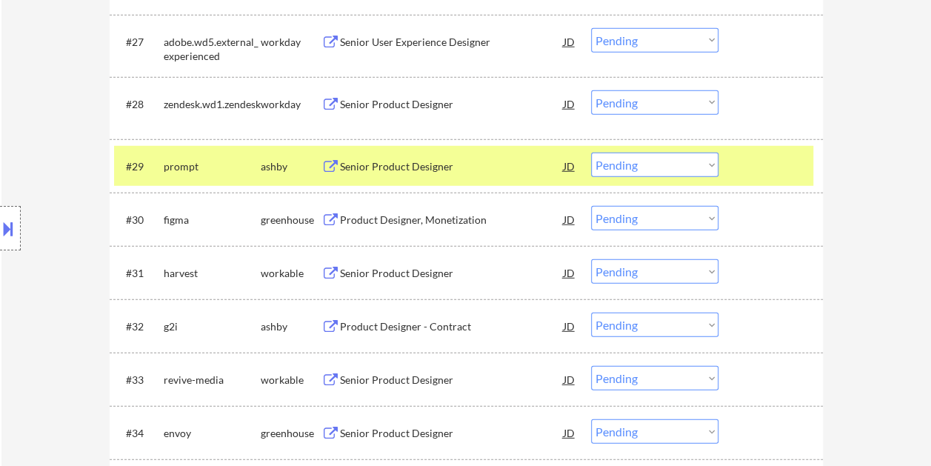
click at [431, 169] on div "Senior Product Designer" at bounding box center [452, 166] width 224 height 15
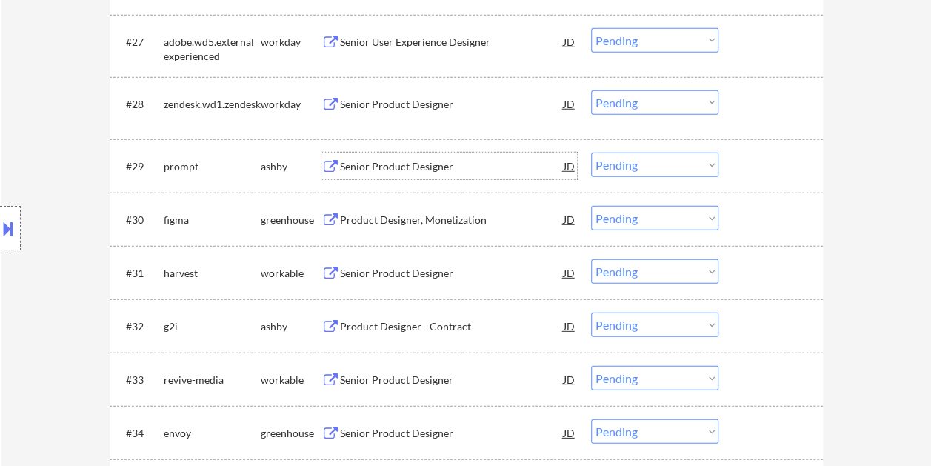
click at [745, 161] on div at bounding box center [772, 166] width 65 height 27
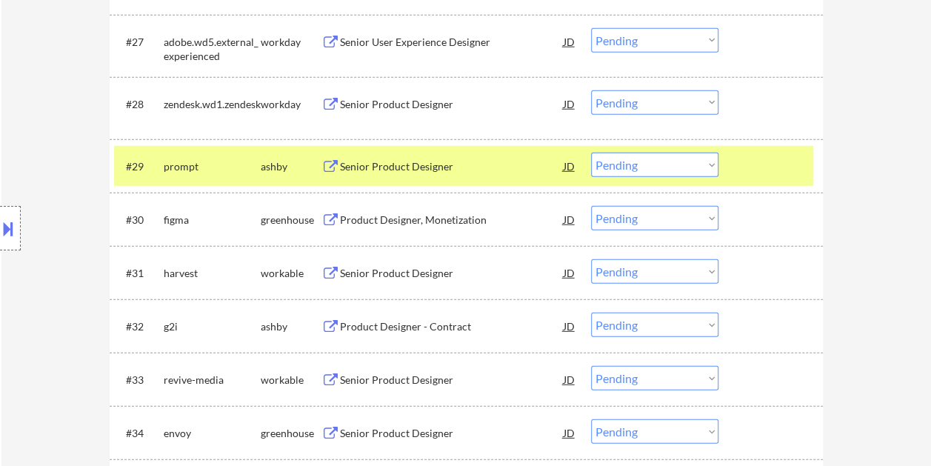
click at [709, 160] on select "Choose an option... Pending Applied Excluded (Questions) Excluded (Expired) Exc…" at bounding box center [654, 165] width 127 height 24
click at [591, 153] on select "Choose an option... Pending Applied Excluded (Questions) Excluded (Expired) Exc…" at bounding box center [654, 165] width 127 height 24
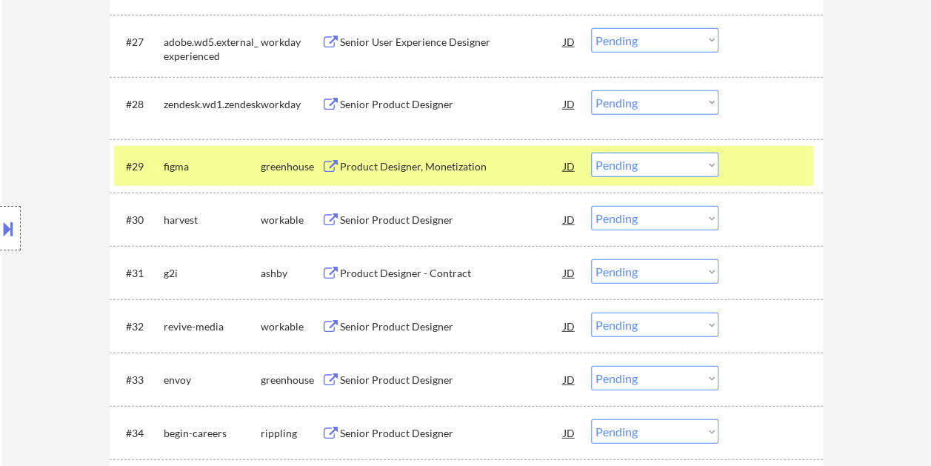
click at [748, 159] on div at bounding box center [772, 166] width 65 height 27
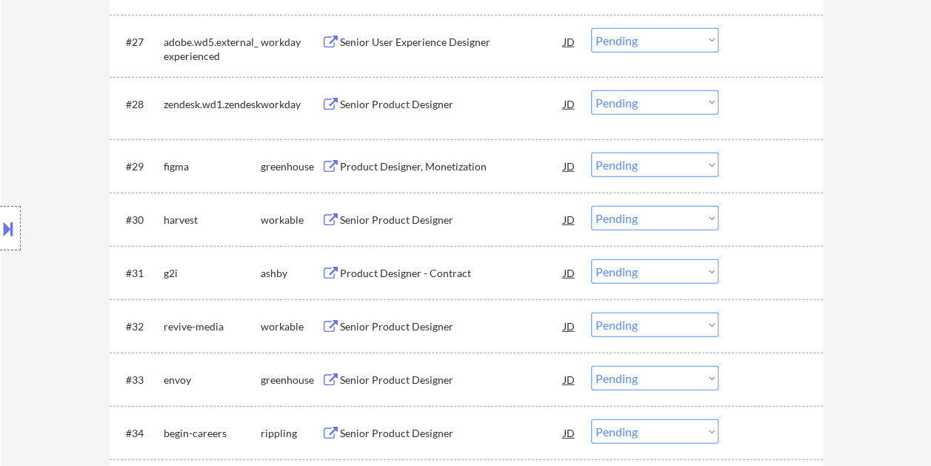
click at [760, 158] on div at bounding box center [772, 166] width 65 height 27
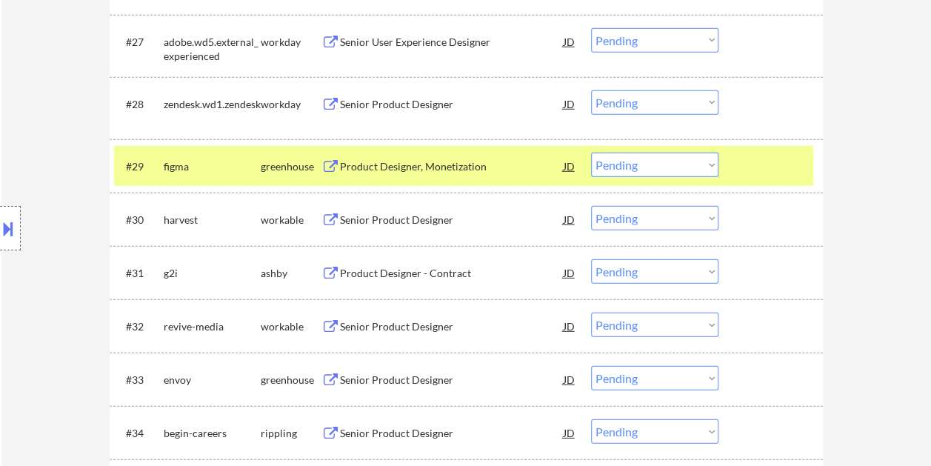
click at [464, 157] on div "Product Designer, Monetization" at bounding box center [452, 166] width 224 height 27
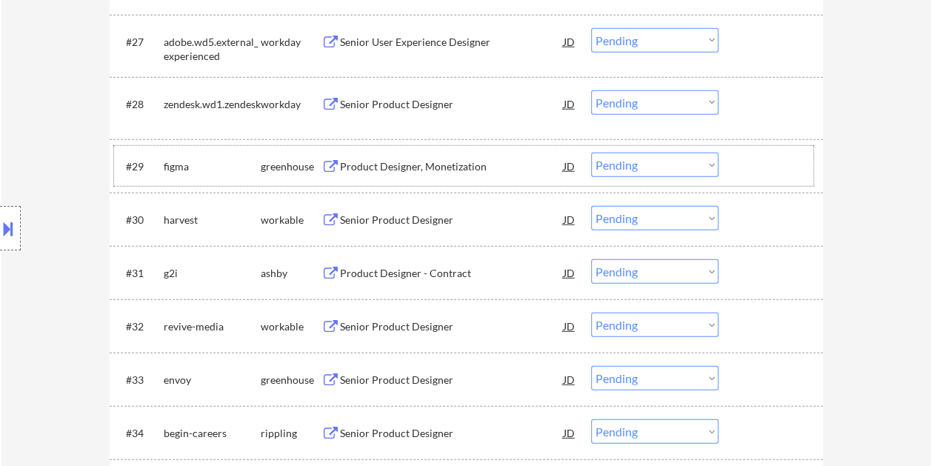
click at [732, 164] on div "#29 figma greenhouse Product Designer, Monetization JD warning_amber Choose an …" at bounding box center [463, 166] width 699 height 40
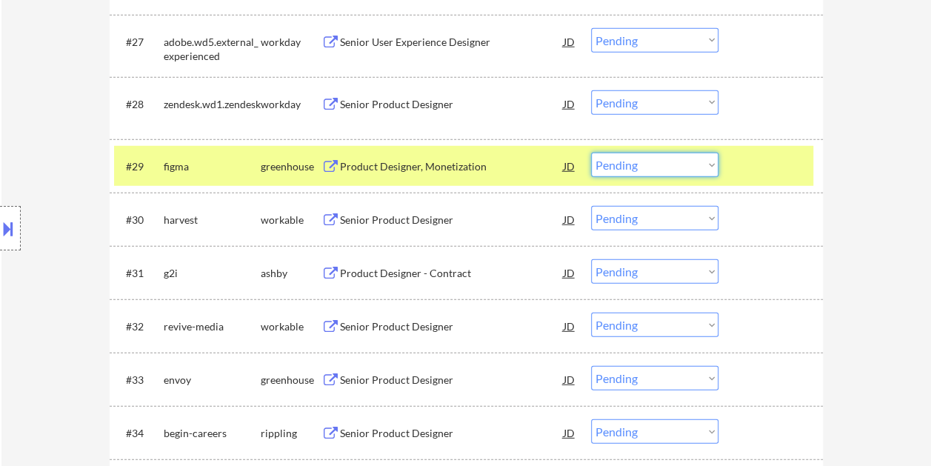
click at [713, 164] on select "Choose an option... Pending Applied Excluded (Questions) Excluded (Expired) Exc…" at bounding box center [654, 165] width 127 height 24
click at [591, 153] on select "Choose an option... Pending Applied Excluded (Questions) Excluded (Expired) Exc…" at bounding box center [654, 165] width 127 height 24
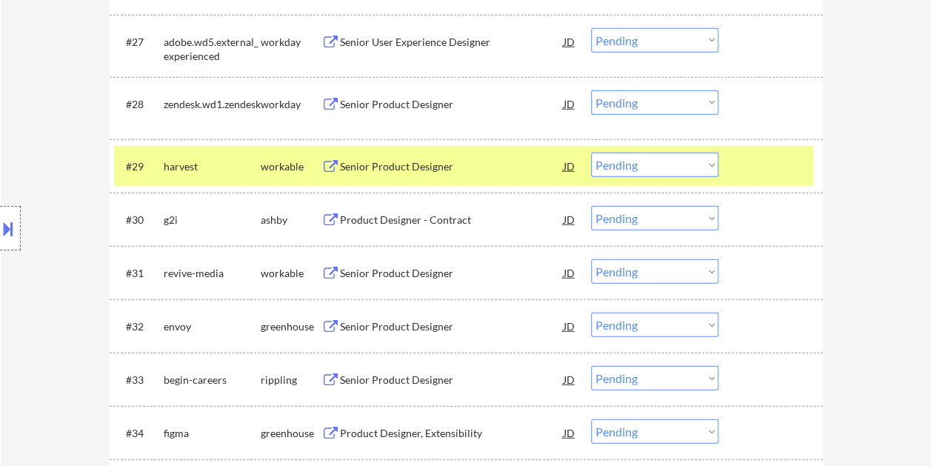
click at [740, 158] on div at bounding box center [772, 166] width 65 height 27
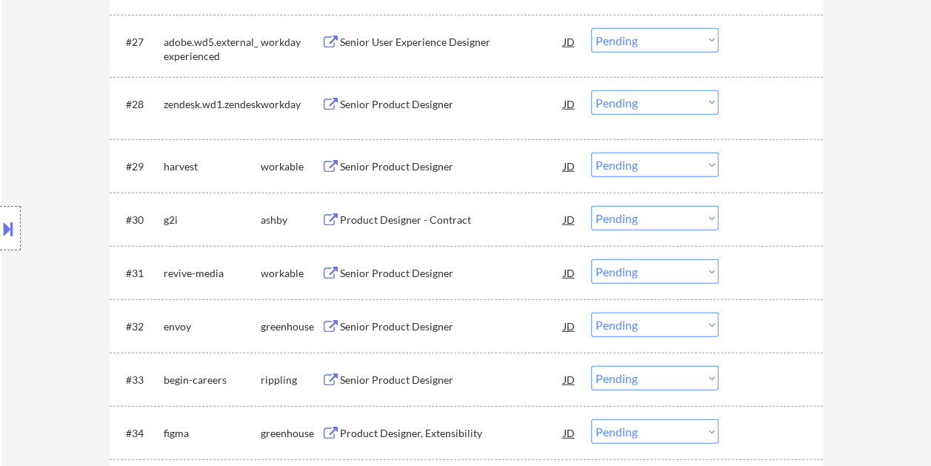
click at [751, 146] on div "#29 harvest workable Senior Product Designer JD warning_amber Choose an option.…" at bounding box center [463, 166] width 699 height 40
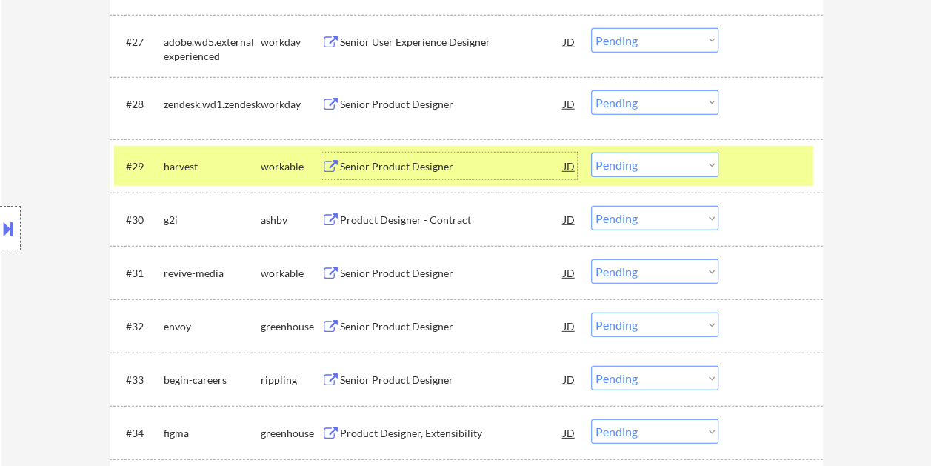
click at [360, 160] on div "Senior Product Designer" at bounding box center [452, 166] width 224 height 15
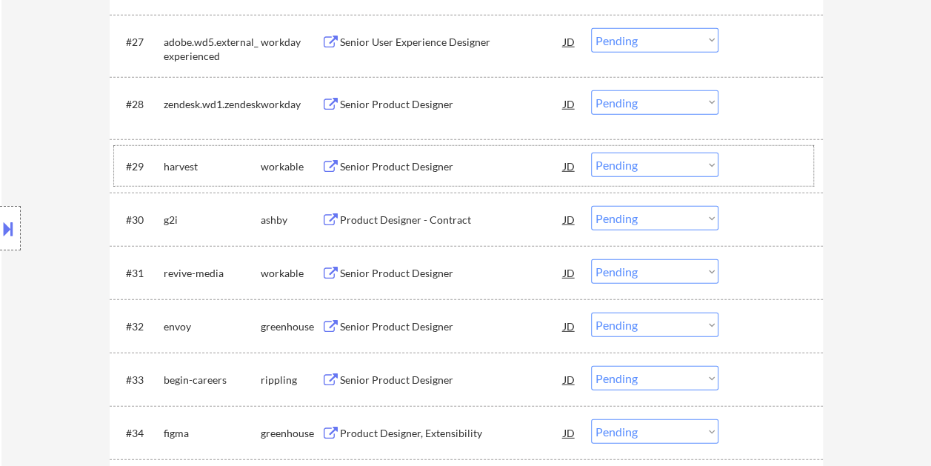
click at [768, 171] on div at bounding box center [772, 166] width 65 height 27
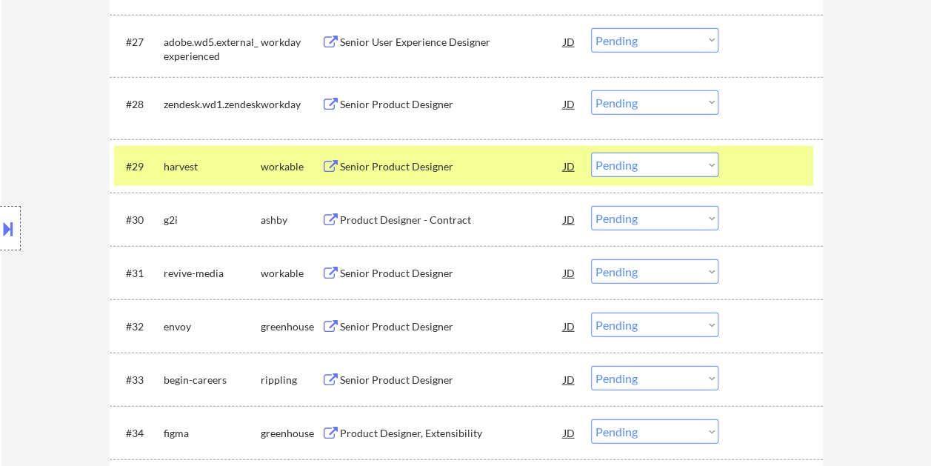
click at [716, 164] on select "Choose an option... Pending Applied Excluded (Questions) Excluded (Expired) Exc…" at bounding box center [654, 165] width 127 height 24
click at [591, 153] on select "Choose an option... Pending Applied Excluded (Questions) Excluded (Expired) Exc…" at bounding box center [654, 165] width 127 height 24
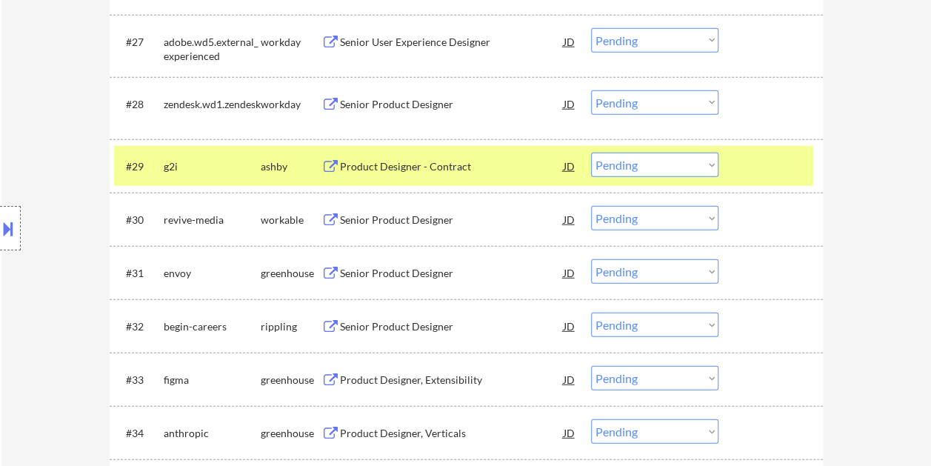
click at [764, 168] on div at bounding box center [772, 166] width 65 height 27
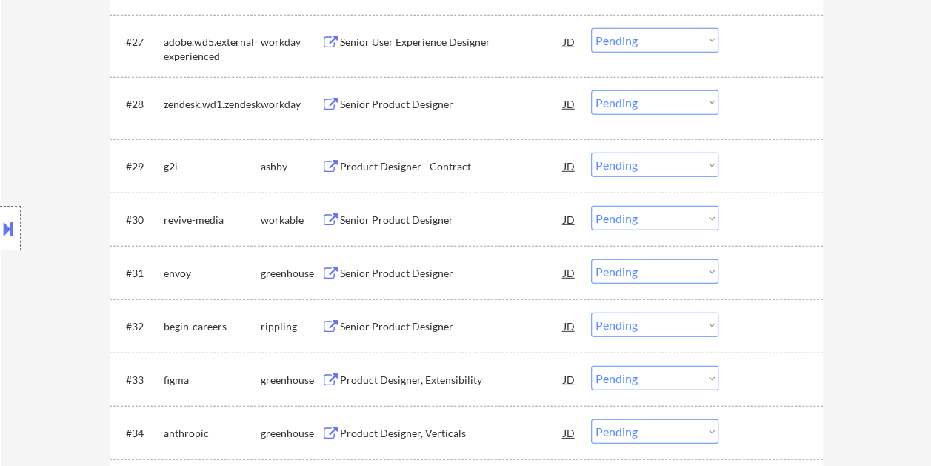
click at [773, 161] on div at bounding box center [772, 166] width 65 height 27
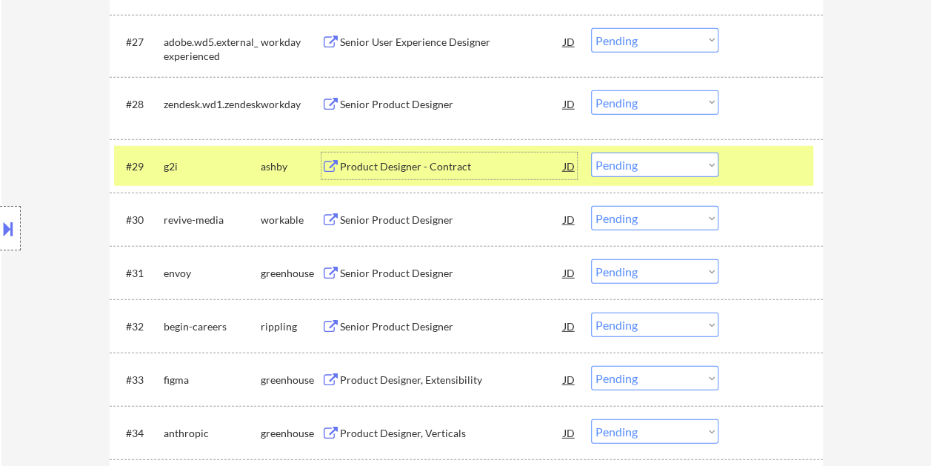
click at [475, 162] on div "Product Designer - Contract" at bounding box center [452, 166] width 224 height 15
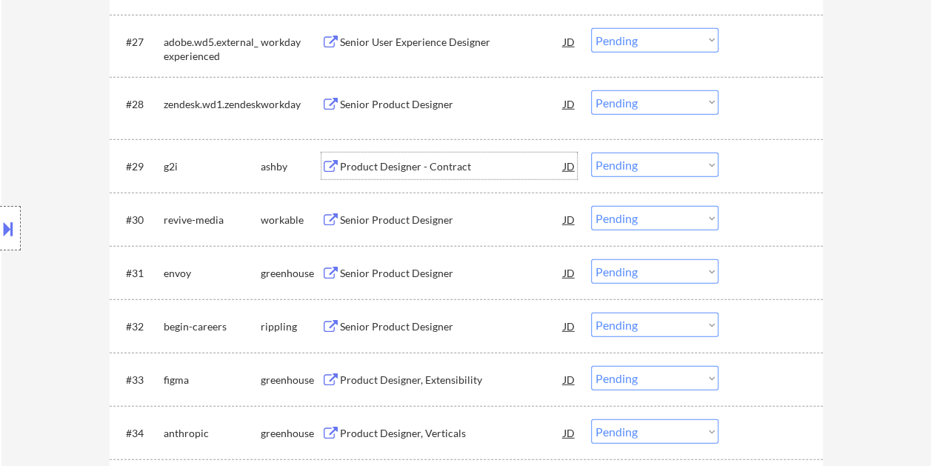
click at [763, 169] on div at bounding box center [772, 166] width 65 height 27
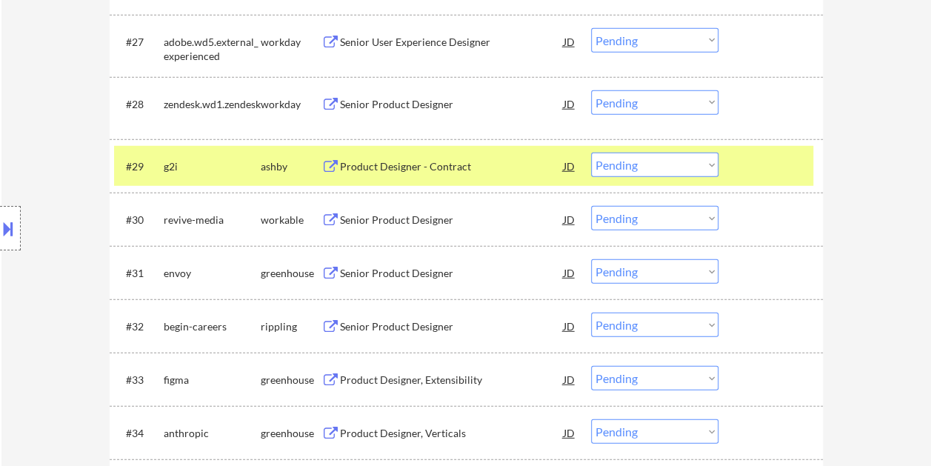
click at [715, 166] on select "Choose an option... Pending Applied Excluded (Questions) Excluded (Expired) Exc…" at bounding box center [654, 165] width 127 height 24
click at [591, 153] on select "Choose an option... Pending Applied Excluded (Questions) Excluded (Expired) Exc…" at bounding box center [654, 165] width 127 height 24
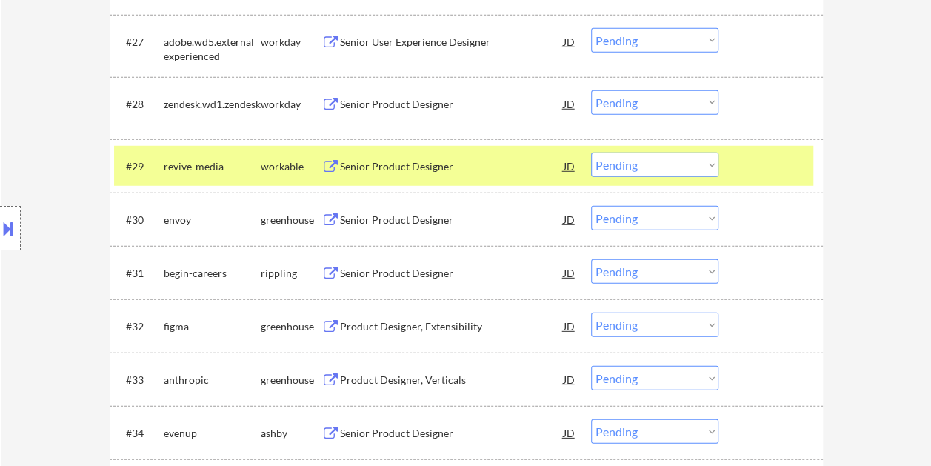
click at [741, 154] on div at bounding box center [772, 166] width 65 height 27
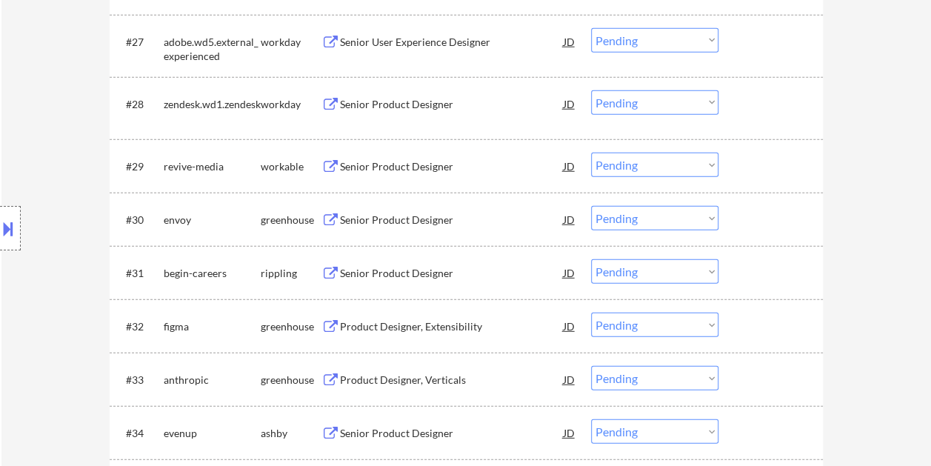
click at [749, 150] on div "#29 revive-media workable Senior Product Designer JD warning_amber Choose an op…" at bounding box center [463, 166] width 699 height 40
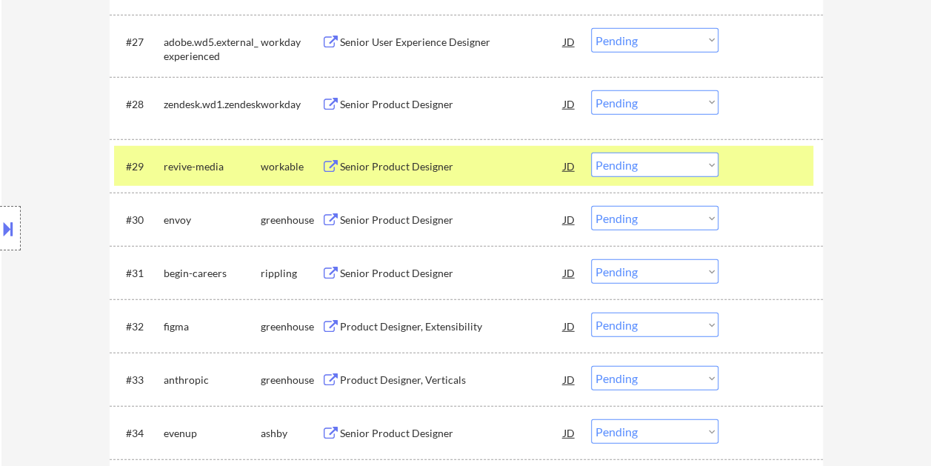
click at [415, 160] on div "Senior Product Designer" at bounding box center [452, 166] width 224 height 15
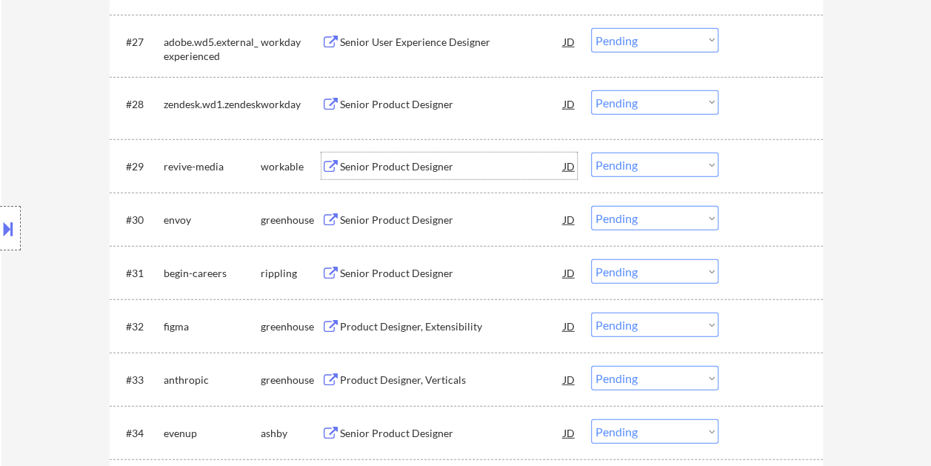
drag, startPoint x: 739, startPoint y: 164, endPoint x: 730, endPoint y: 166, distance: 9.2
click at [738, 164] on div "#29 revive-media workable Senior Product Designer JD warning_amber Choose an op…" at bounding box center [463, 166] width 699 height 40
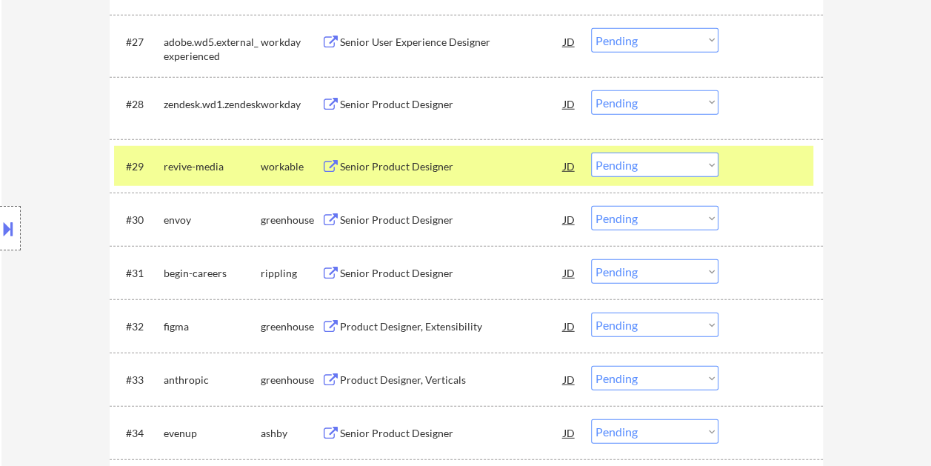
click at [709, 162] on select "Choose an option... Pending Applied Excluded (Questions) Excluded (Expired) Exc…" at bounding box center [654, 165] width 127 height 24
click at [591, 153] on select "Choose an option... Pending Applied Excluded (Questions) Excluded (Expired) Exc…" at bounding box center [654, 165] width 127 height 24
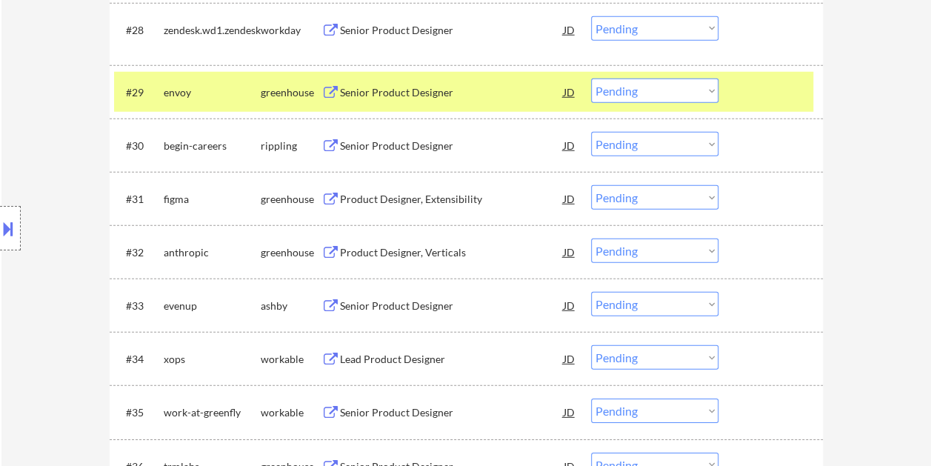
click at [754, 96] on div at bounding box center [772, 91] width 65 height 27
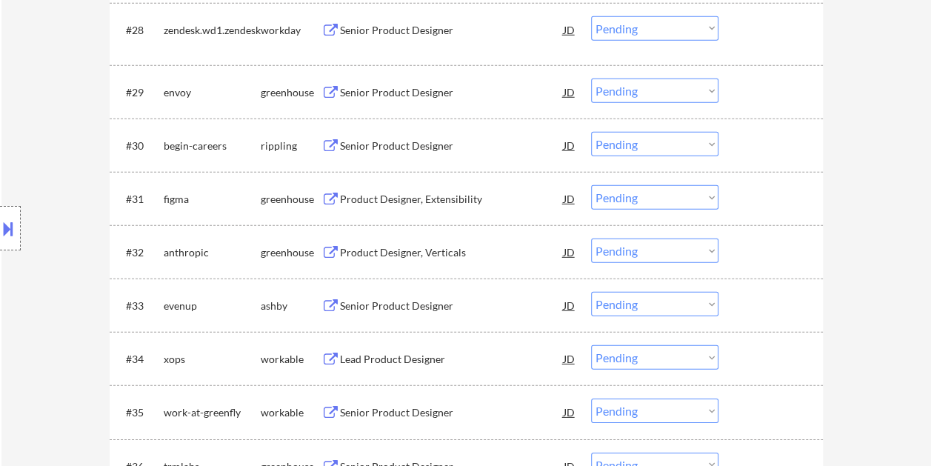
click at [755, 99] on div at bounding box center [772, 91] width 65 height 27
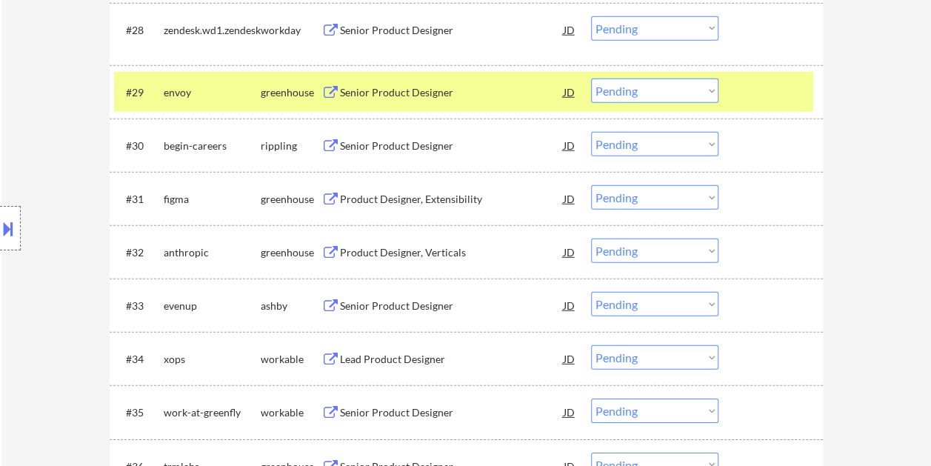
click at [386, 85] on div "Senior Product Designer" at bounding box center [452, 92] width 224 height 15
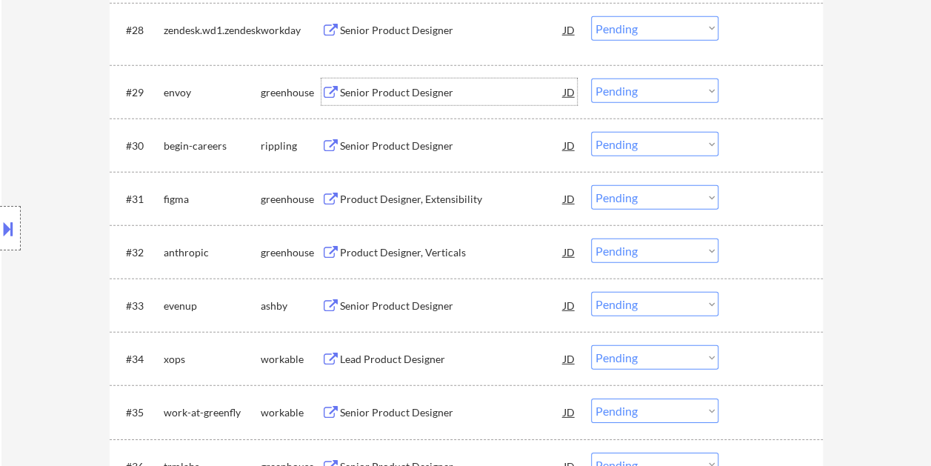
click at [734, 90] on div "#29 envoy greenhouse Senior Product Designer JD warning_amber Choose an option.…" at bounding box center [463, 92] width 699 height 40
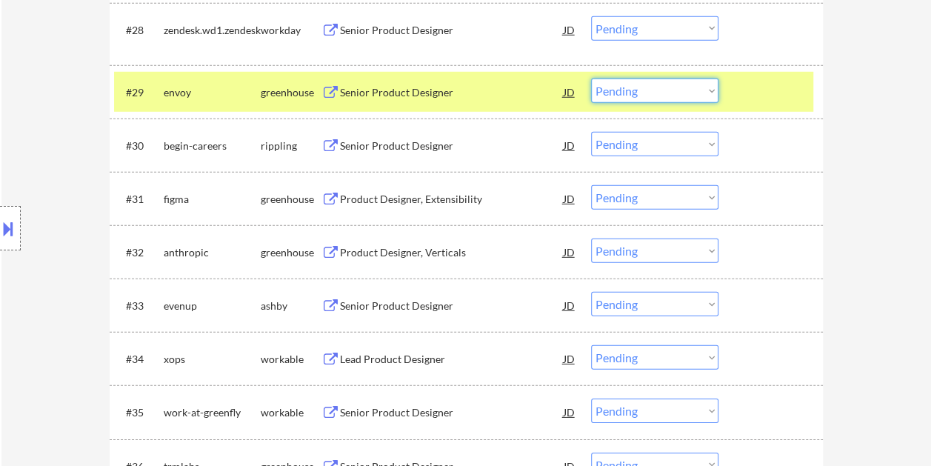
click at [715, 93] on select "Choose an option... Pending Applied Excluded (Questions) Excluded (Expired) Exc…" at bounding box center [654, 90] width 127 height 24
click at [591, 78] on select "Choose an option... Pending Applied Excluded (Questions) Excluded (Expired) Exc…" at bounding box center [654, 90] width 127 height 24
select select ""pending""
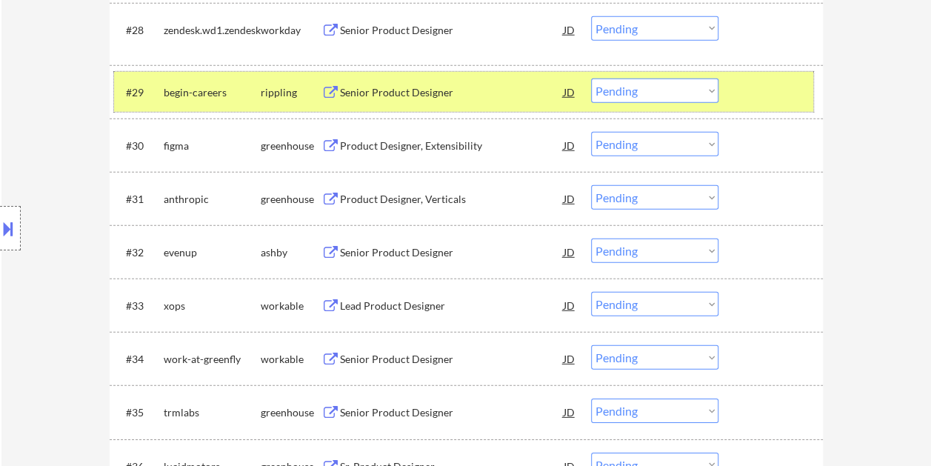
click at [737, 87] on div "#29 begin-careers rippling Senior Product Designer JD warning_amber Choose an o…" at bounding box center [463, 92] width 699 height 40
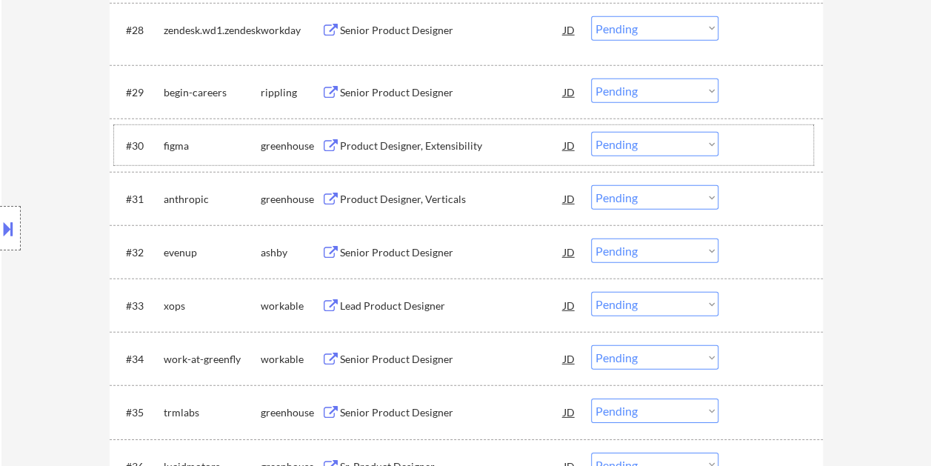
click at [755, 139] on div at bounding box center [772, 145] width 65 height 27
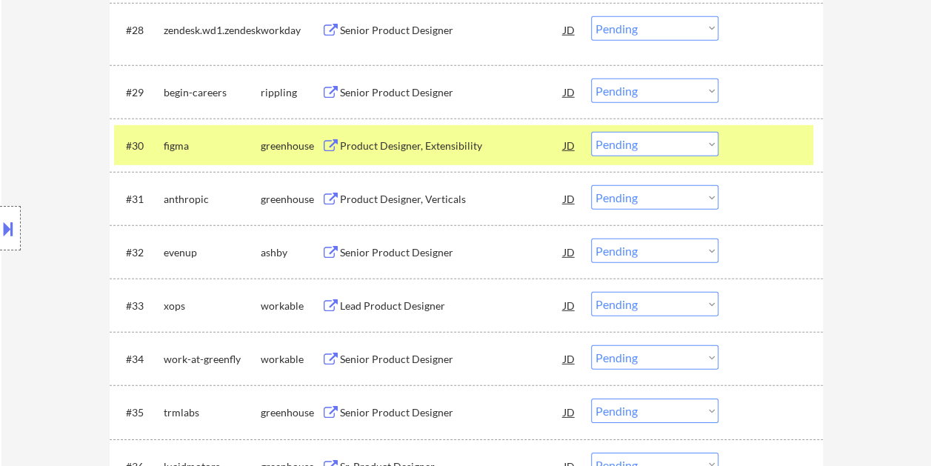
click at [440, 144] on div "Product Designer, Extensibility" at bounding box center [452, 145] width 224 height 15
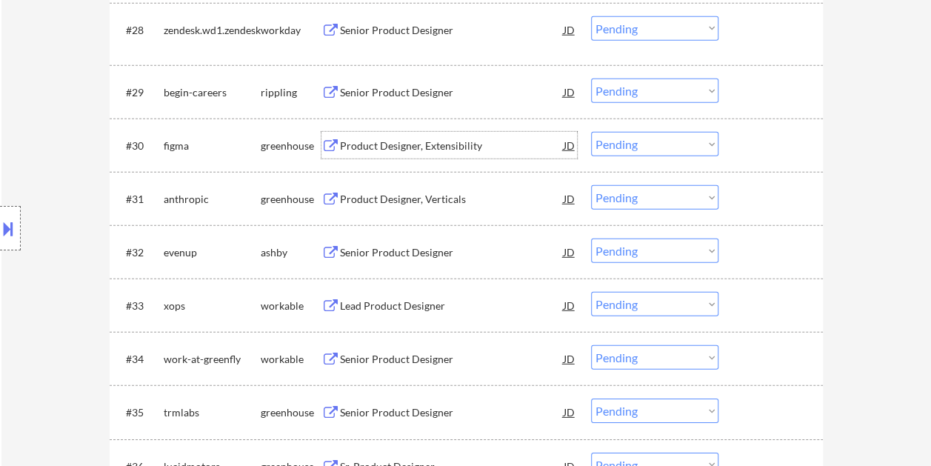
click at [737, 138] on div "#30 figma greenhouse Product Designer, Extensibility JD warning_amber Choose an…" at bounding box center [463, 145] width 699 height 40
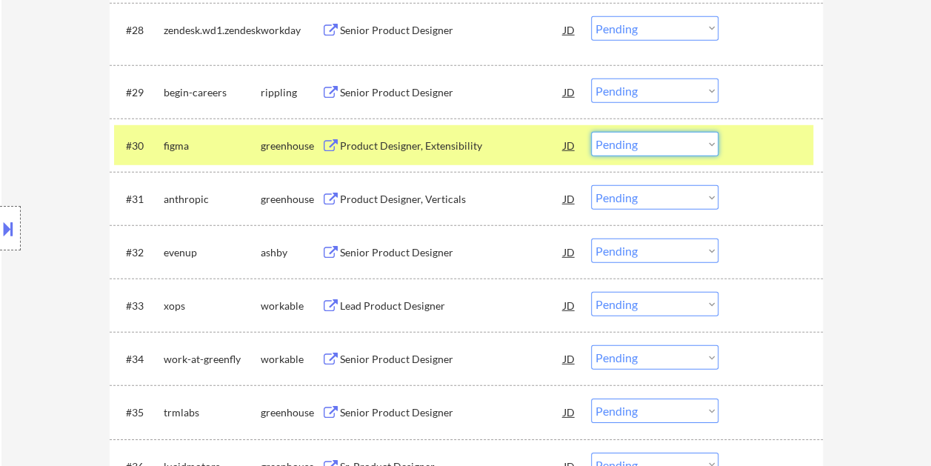
click at [715, 144] on select "Choose an option... Pending Applied Excluded (Questions) Excluded (Expired) Exc…" at bounding box center [654, 144] width 127 height 24
click at [591, 132] on select "Choose an option... Pending Applied Excluded (Questions) Excluded (Expired) Exc…" at bounding box center [654, 144] width 127 height 24
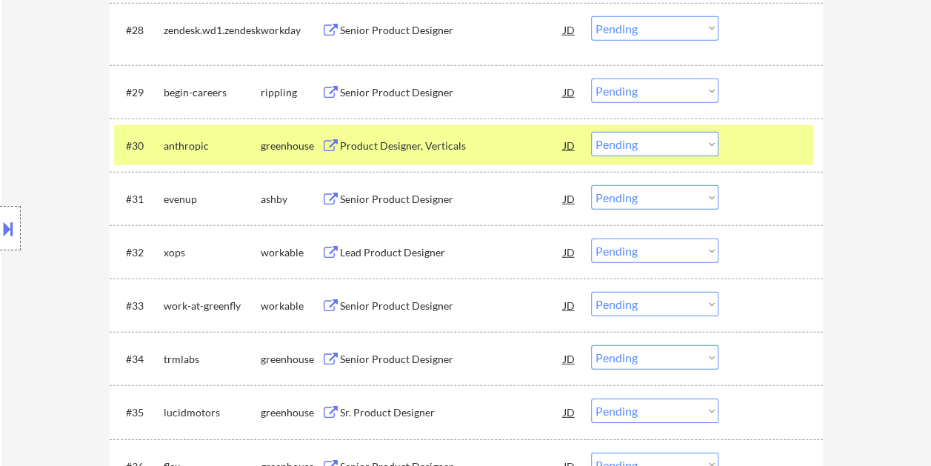
click at [743, 144] on div at bounding box center [772, 145] width 65 height 27
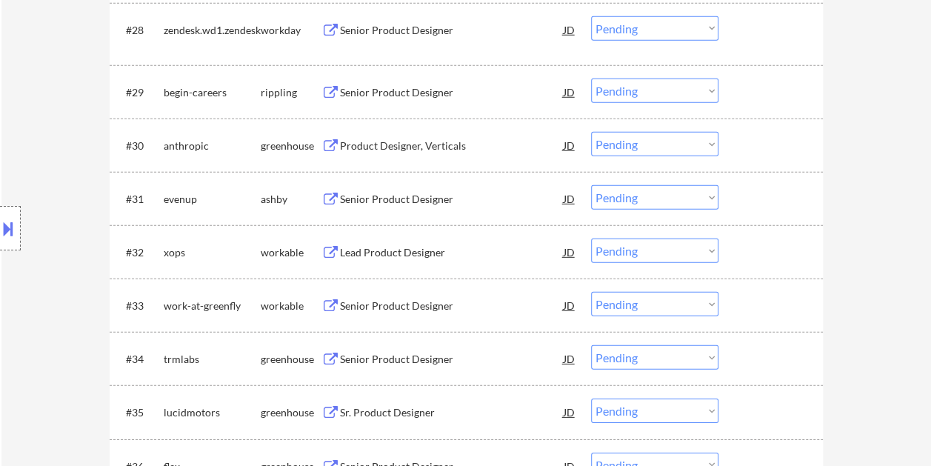
click at [751, 142] on div at bounding box center [772, 145] width 65 height 27
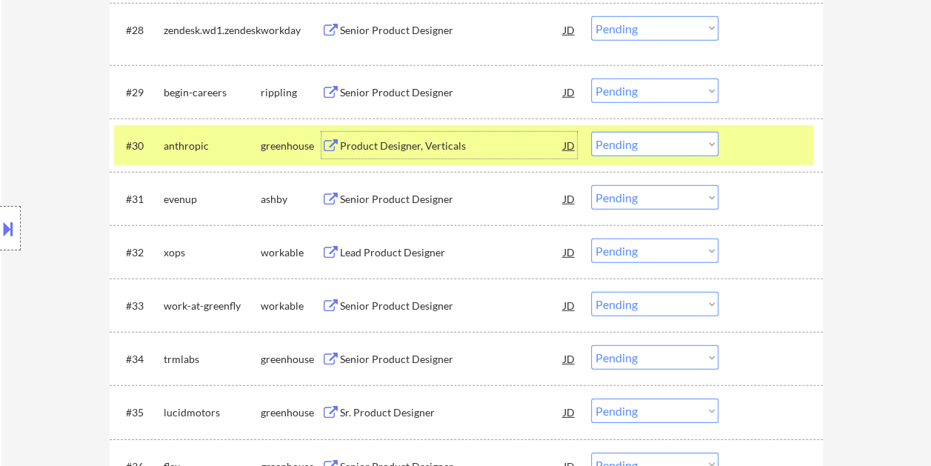
click at [432, 147] on div "Product Designer, Verticals" at bounding box center [452, 145] width 224 height 15
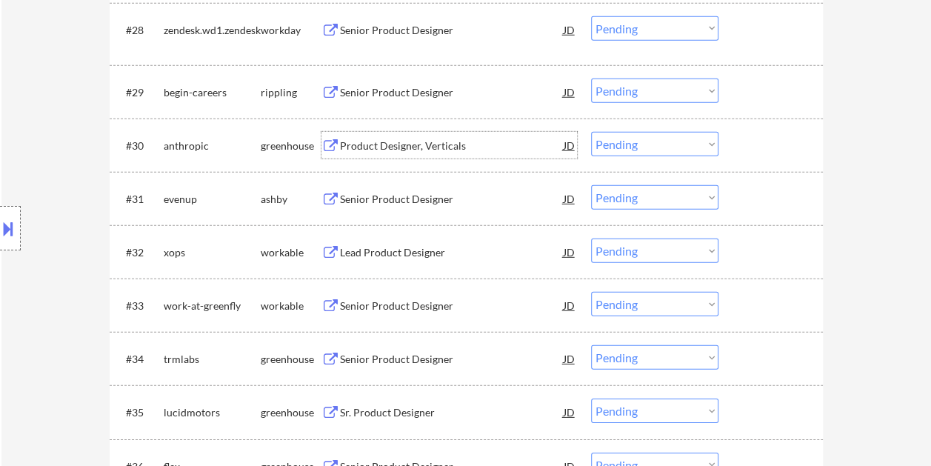
drag, startPoint x: 742, startPoint y: 139, endPoint x: 700, endPoint y: 134, distance: 42.5
click at [740, 139] on div at bounding box center [772, 145] width 65 height 27
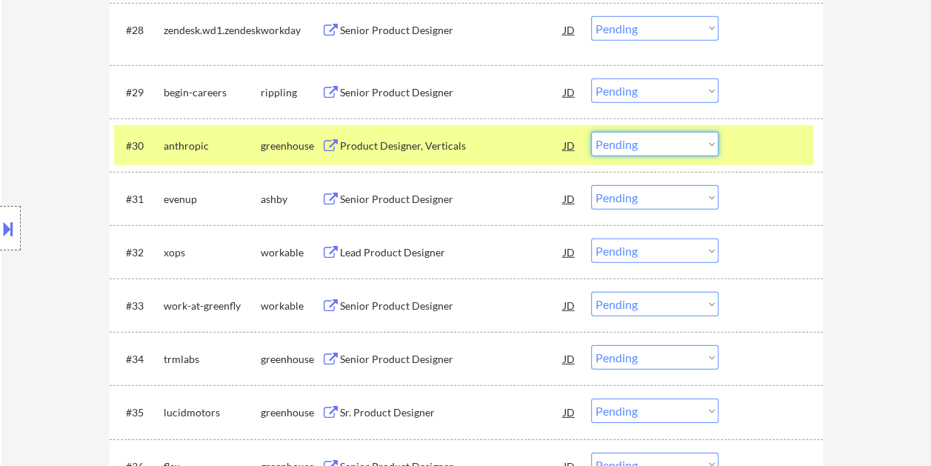
click at [700, 134] on select "Choose an option... Pending Applied Excluded (Questions) Excluded (Expired) Exc…" at bounding box center [654, 144] width 127 height 24
click at [591, 132] on select "Choose an option... Pending Applied Excluded (Questions) Excluded (Expired) Exc…" at bounding box center [654, 144] width 127 height 24
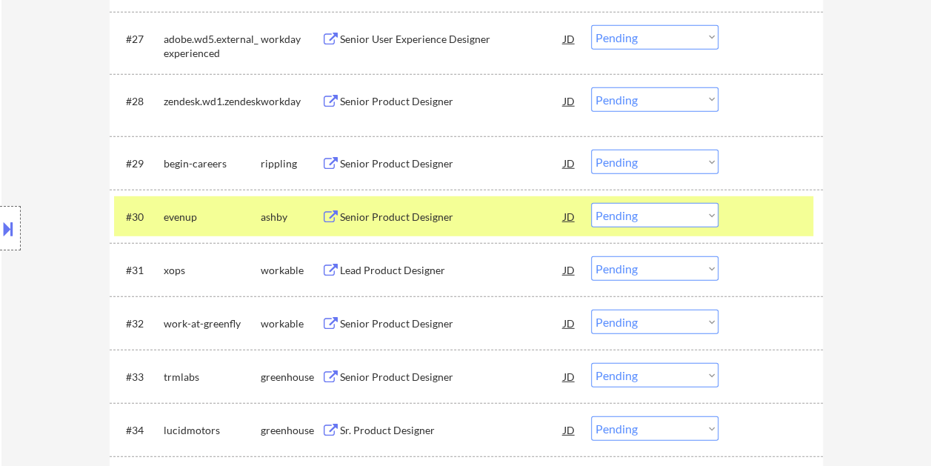
scroll to position [1978, 0]
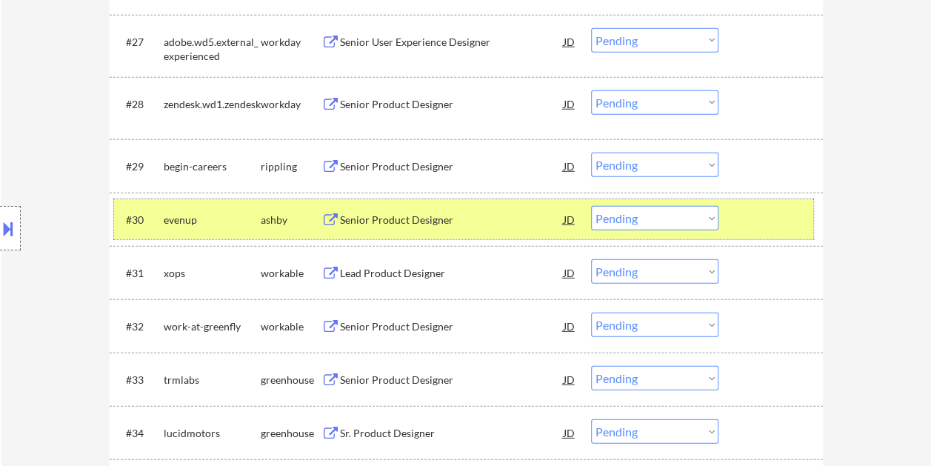
click at [745, 217] on div at bounding box center [772, 219] width 65 height 27
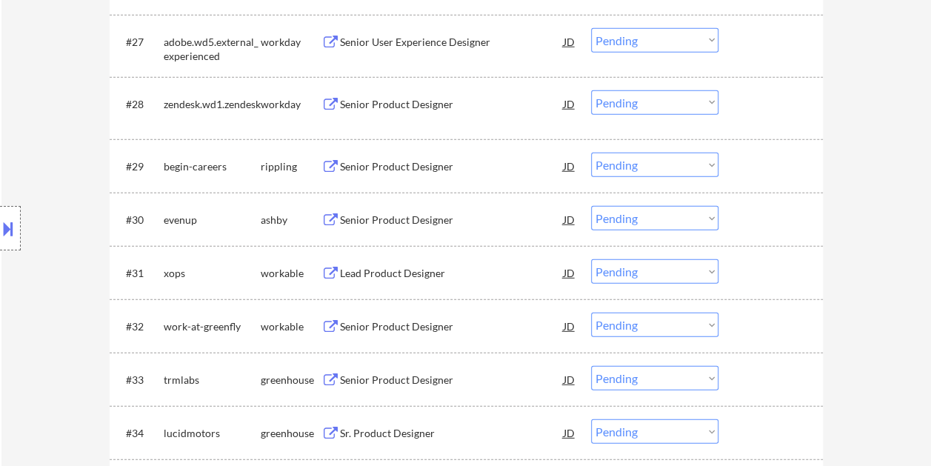
drag, startPoint x: 745, startPoint y: 213, endPoint x: 663, endPoint y: 216, distance: 81.5
click at [745, 213] on div at bounding box center [772, 219] width 65 height 27
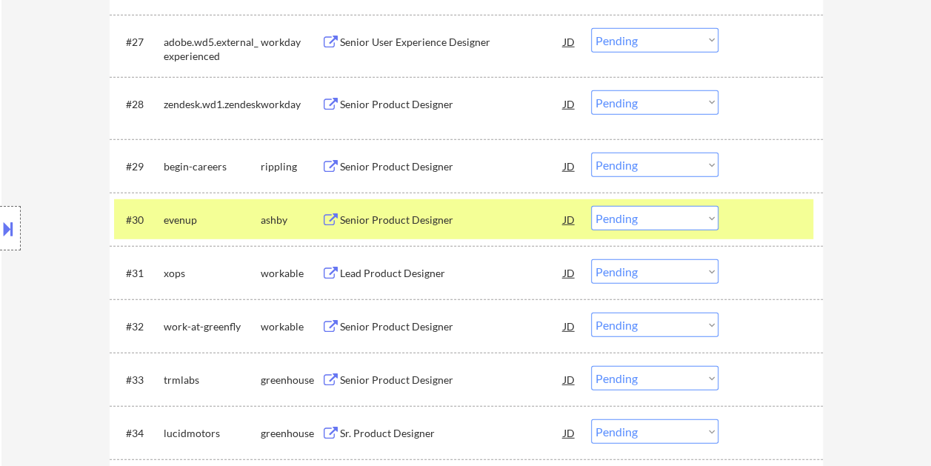
click at [398, 223] on div "Senior Product Designer" at bounding box center [452, 219] width 224 height 15
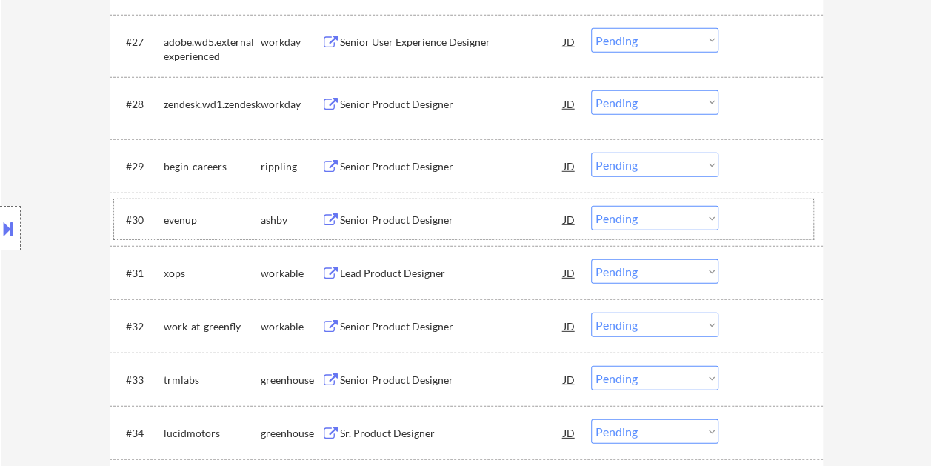
drag, startPoint x: 774, startPoint y: 218, endPoint x: 728, endPoint y: 219, distance: 45.9
click at [773, 219] on div at bounding box center [772, 219] width 65 height 27
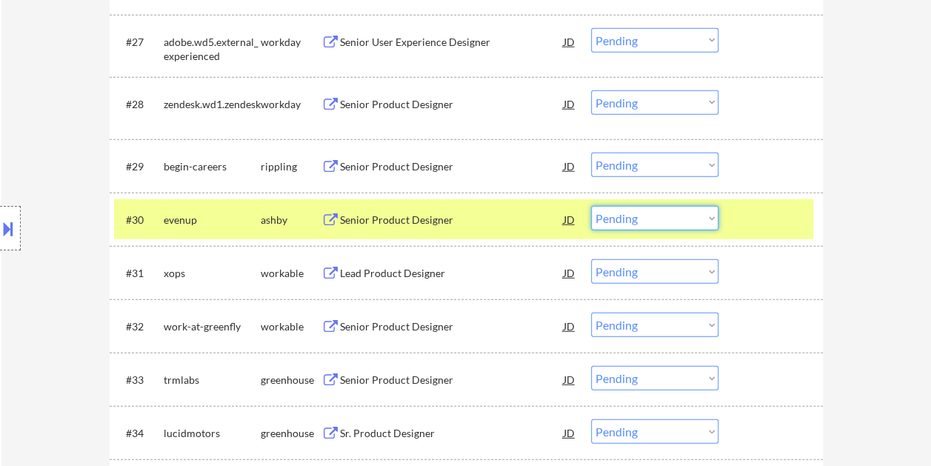
click at [705, 216] on select "Choose an option... Pending Applied Excluded (Questions) Excluded (Expired) Exc…" at bounding box center [654, 218] width 127 height 24
click at [591, 206] on select "Choose an option... Pending Applied Excluded (Questions) Excluded (Expired) Exc…" at bounding box center [654, 218] width 127 height 24
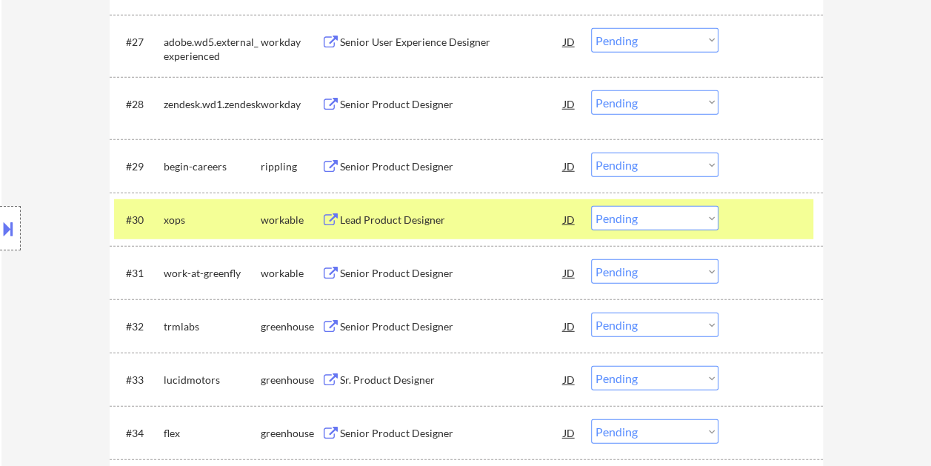
click at [763, 218] on div at bounding box center [772, 219] width 65 height 27
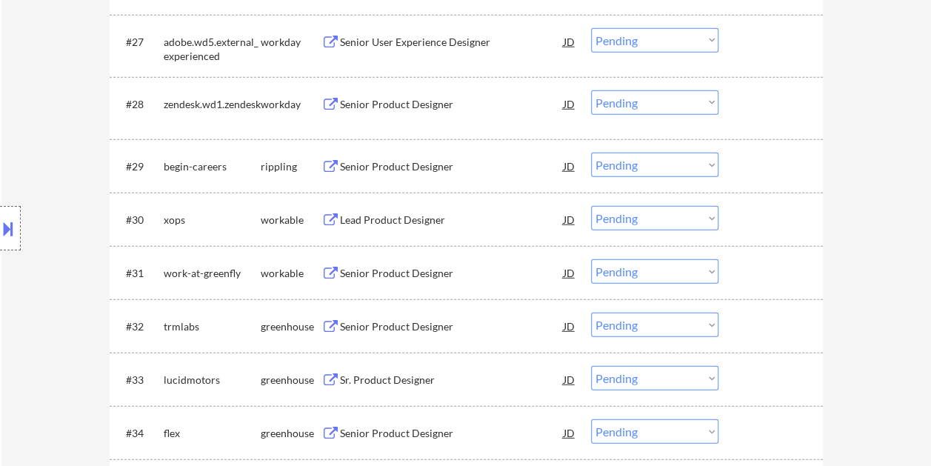
drag, startPoint x: 745, startPoint y: 212, endPoint x: 691, endPoint y: 215, distance: 54.1
click at [743, 212] on div at bounding box center [772, 219] width 65 height 27
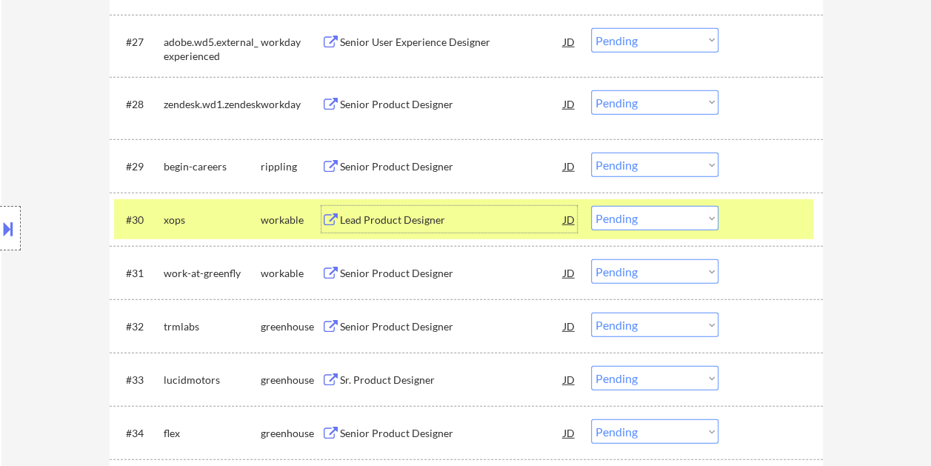
click at [450, 216] on div "Lead Product Designer" at bounding box center [452, 219] width 224 height 15
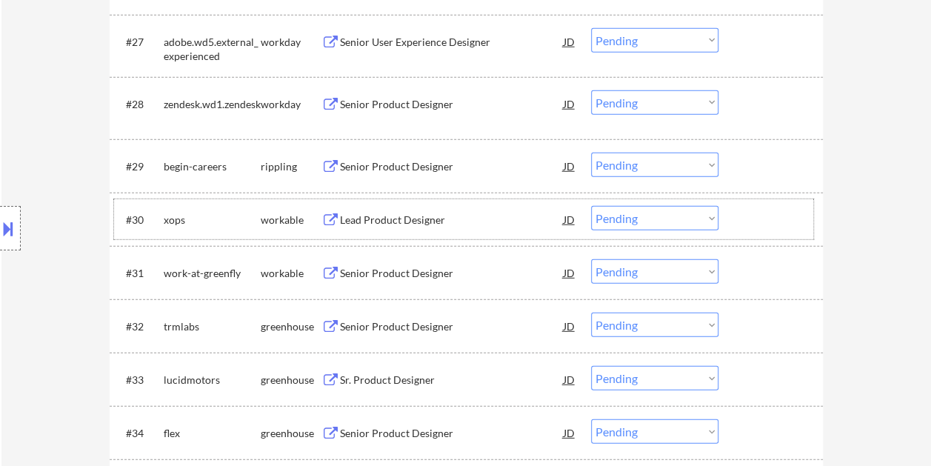
click at [761, 214] on div at bounding box center [772, 219] width 65 height 27
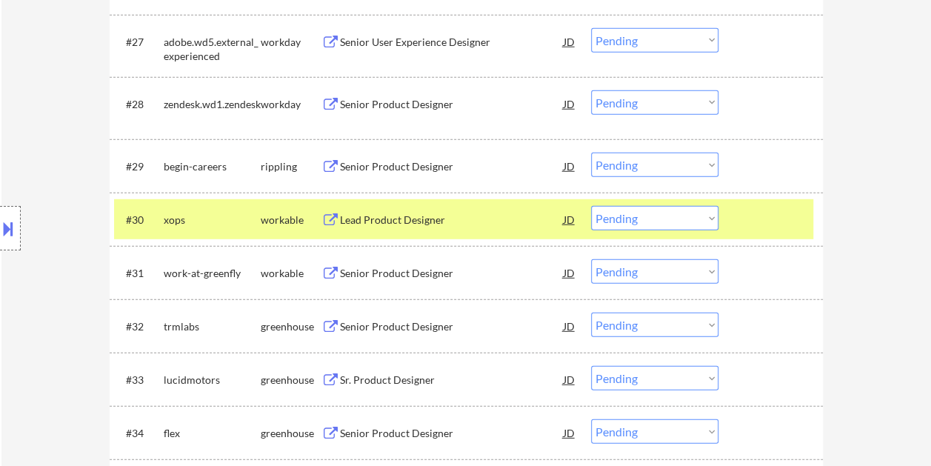
click at [715, 220] on select "Choose an option... Pending Applied Excluded (Questions) Excluded (Expired) Exc…" at bounding box center [654, 218] width 127 height 24
click at [591, 206] on select "Choose an option... Pending Applied Excluded (Questions) Excluded (Expired) Exc…" at bounding box center [654, 218] width 127 height 24
drag, startPoint x: 763, startPoint y: 211, endPoint x: 451, endPoint y: 160, distance: 316.6
click at [763, 210] on div at bounding box center [772, 219] width 65 height 27
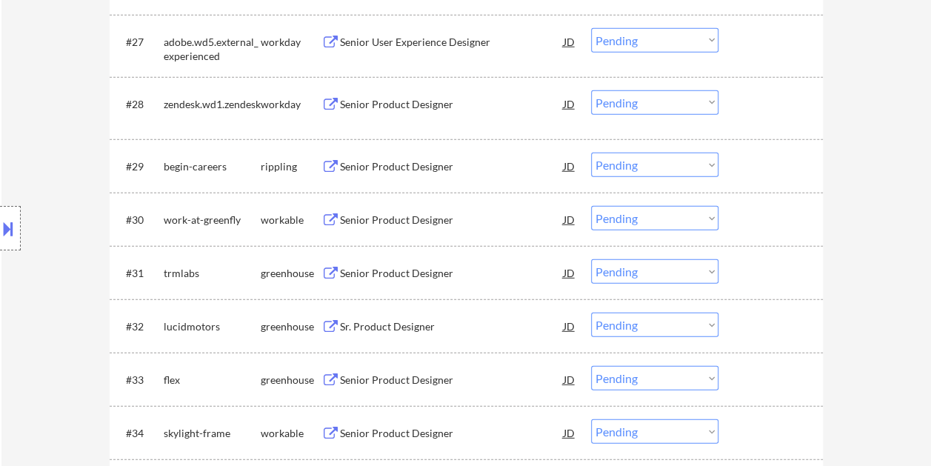
click at [762, 220] on div at bounding box center [772, 219] width 65 height 27
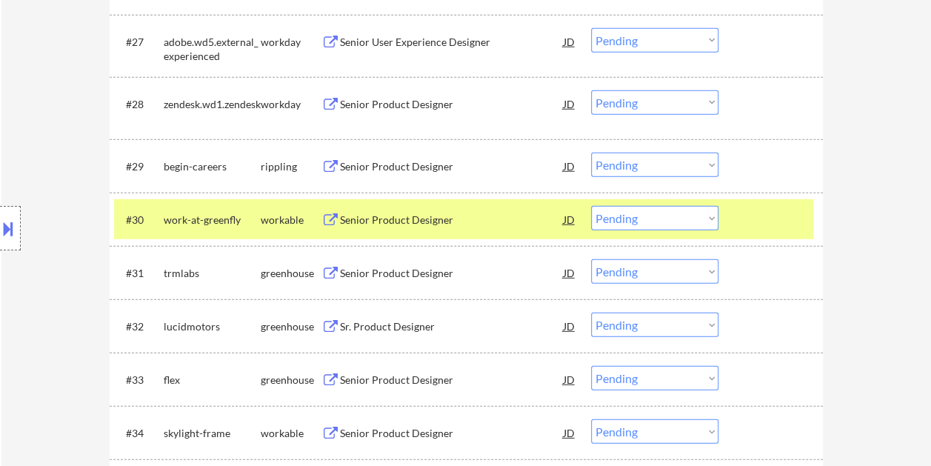
click at [444, 217] on div "Senior Product Designer" at bounding box center [452, 219] width 224 height 15
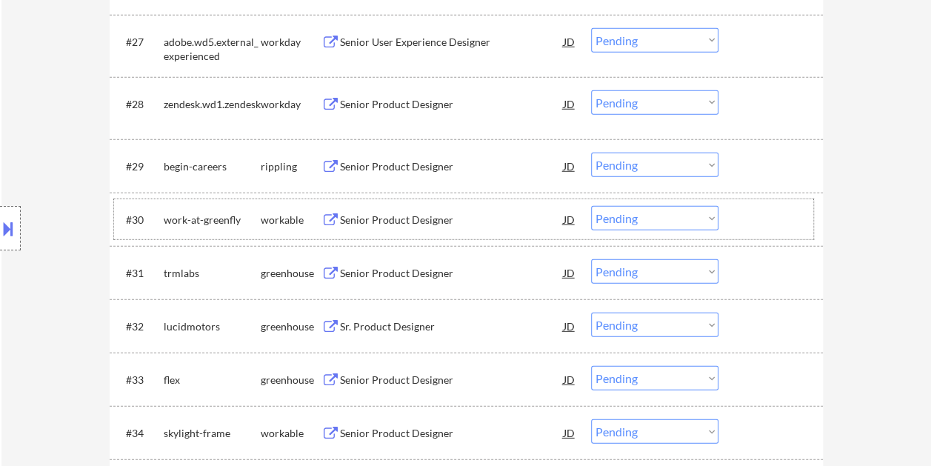
click at [743, 212] on div at bounding box center [772, 219] width 65 height 27
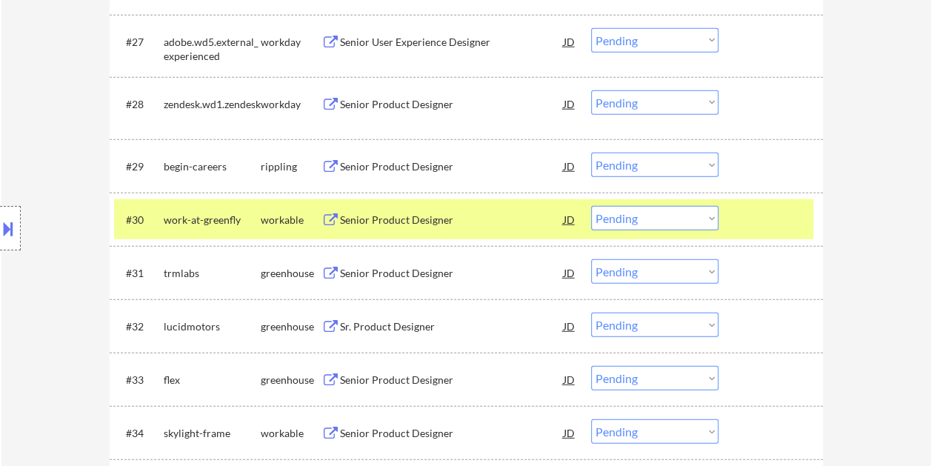
click at [709, 216] on select "Choose an option... Pending Applied Excluded (Questions) Excluded (Expired) Exc…" at bounding box center [654, 218] width 127 height 24
click at [591, 206] on select "Choose an option... Pending Applied Excluded (Questions) Excluded (Expired) Exc…" at bounding box center [654, 218] width 127 height 24
click at [770, 212] on div at bounding box center [772, 219] width 65 height 27
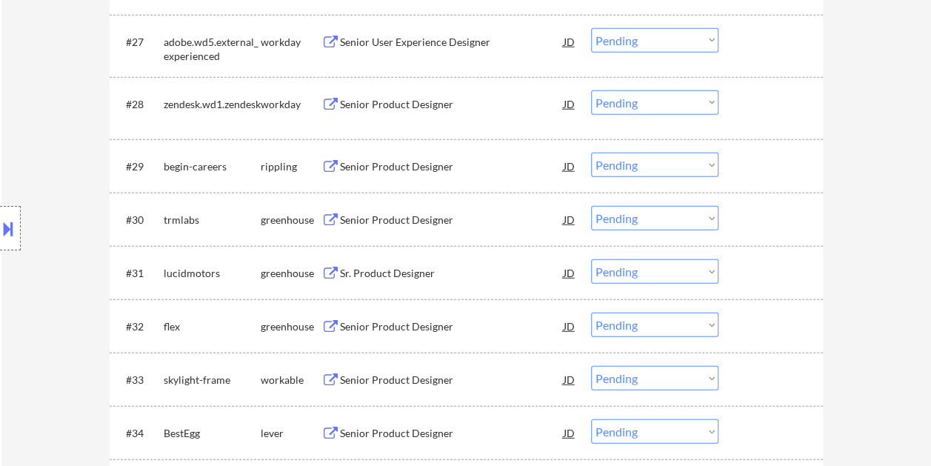
click at [764, 218] on div at bounding box center [772, 219] width 65 height 27
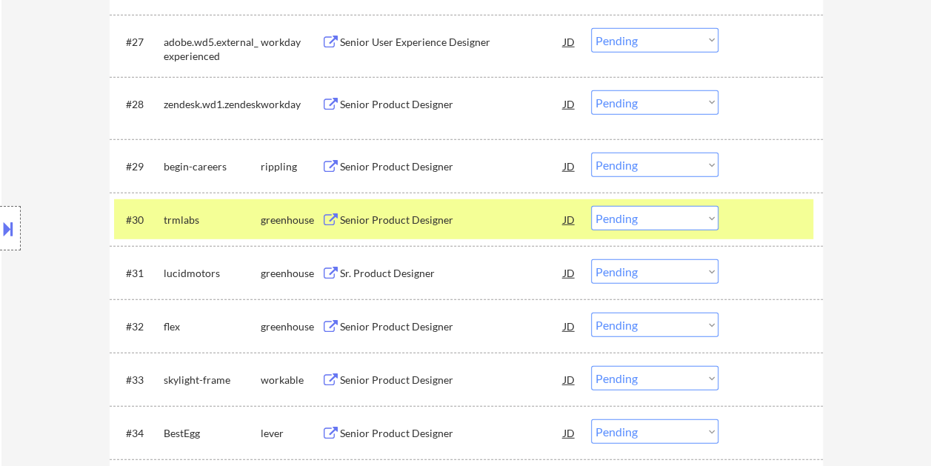
click at [426, 218] on div "Senior Product Designer" at bounding box center [452, 219] width 224 height 15
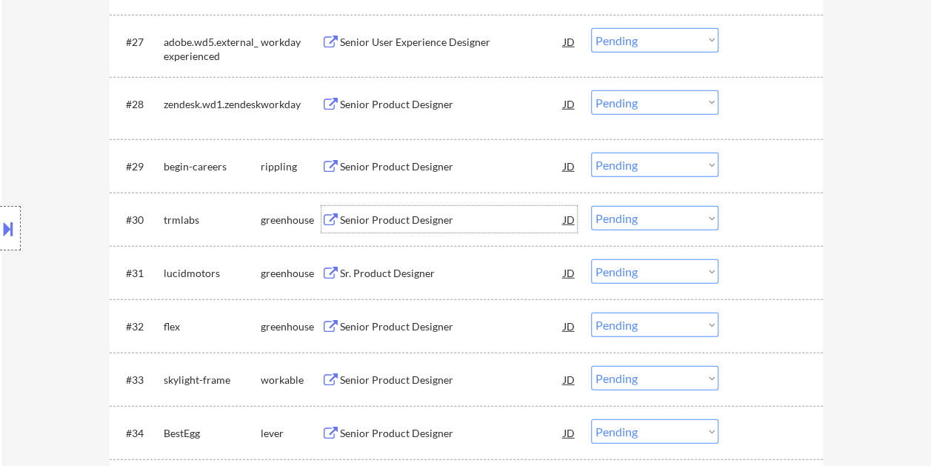
click at [757, 219] on div at bounding box center [772, 219] width 65 height 27
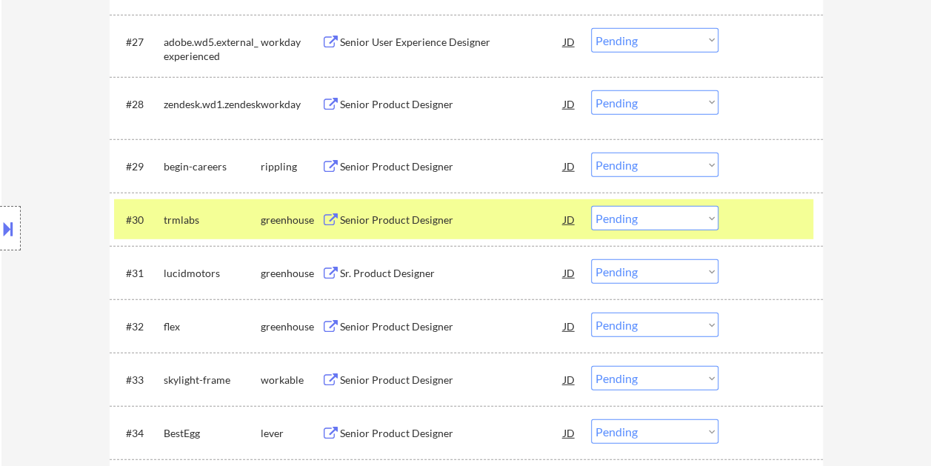
click at [701, 217] on select "Choose an option... Pending Applied Excluded (Questions) Excluded (Expired) Exc…" at bounding box center [654, 218] width 127 height 24
click at [591, 206] on select "Choose an option... Pending Applied Excluded (Questions) Excluded (Expired) Exc…" at bounding box center [654, 218] width 127 height 24
click at [754, 218] on div at bounding box center [772, 219] width 65 height 27
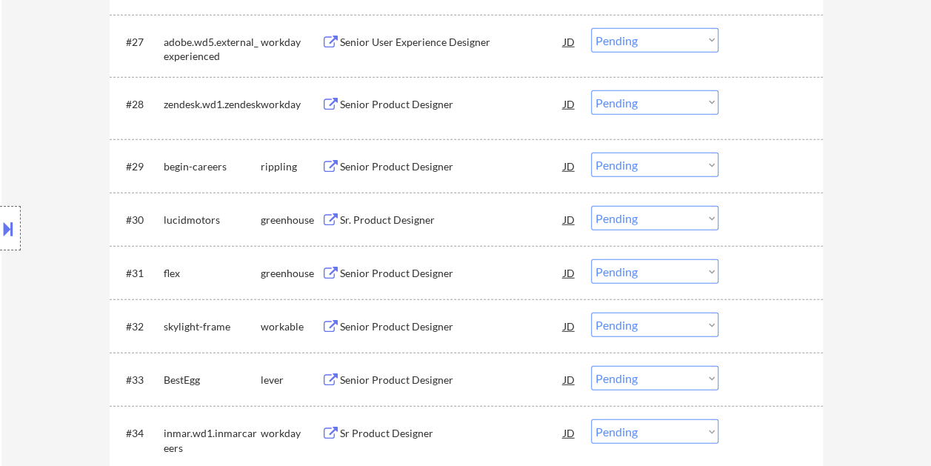
click at [422, 218] on div "Sr. Product Designer" at bounding box center [452, 219] width 224 height 15
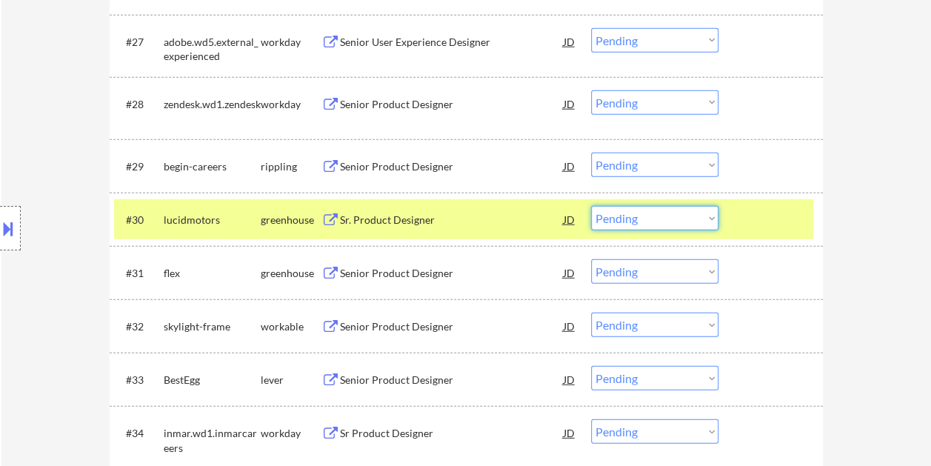
click at [710, 220] on select "Choose an option... Pending Applied Excluded (Questions) Excluded (Expired) Exc…" at bounding box center [654, 218] width 127 height 24
click at [591, 206] on select "Choose an option... Pending Applied Excluded (Questions) Excluded (Expired) Exc…" at bounding box center [654, 218] width 127 height 24
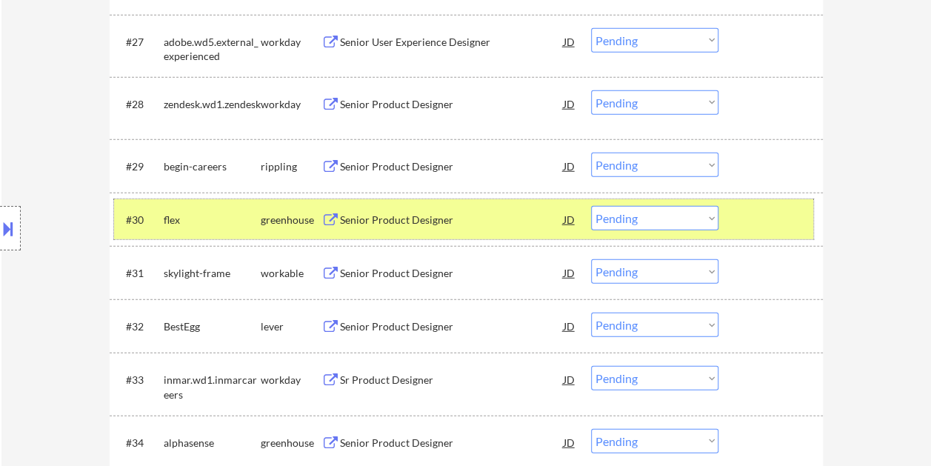
click at [748, 219] on div at bounding box center [772, 219] width 65 height 27
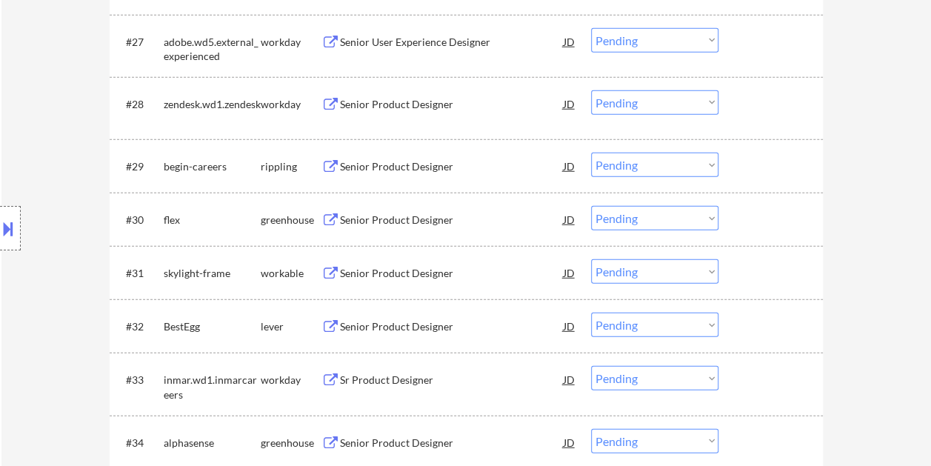
drag, startPoint x: 740, startPoint y: 218, endPoint x: 477, endPoint y: 221, distance: 262.8
click at [738, 218] on div "#30 flex greenhouse Senior Product Designer JD warning_amber Choose an option..…" at bounding box center [463, 219] width 699 height 40
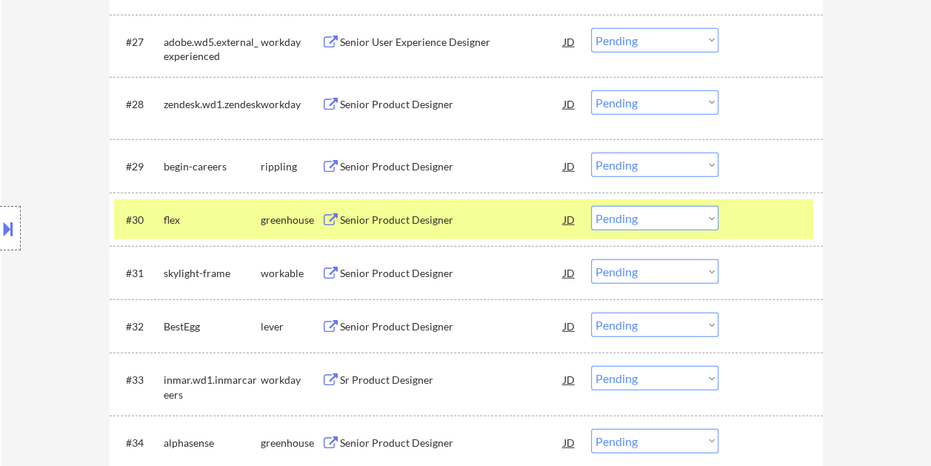
click at [375, 219] on div "Senior Product Designer" at bounding box center [452, 219] width 224 height 15
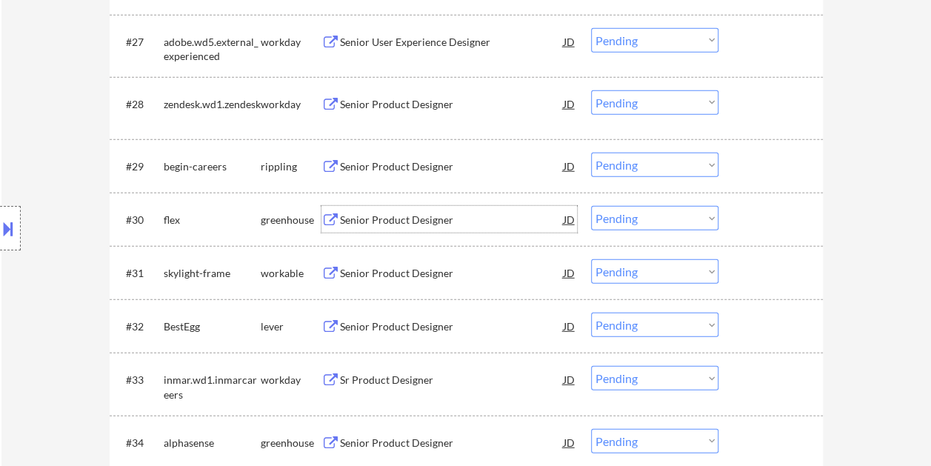
click at [745, 211] on div at bounding box center [772, 219] width 65 height 27
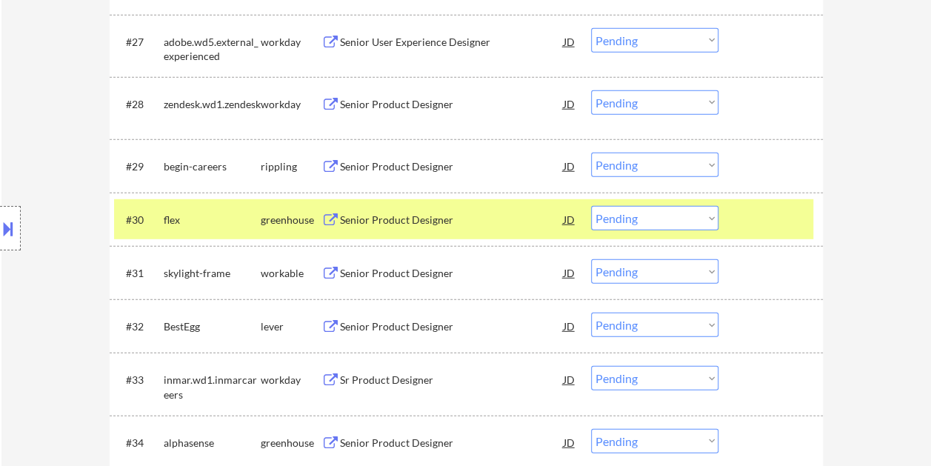
drag, startPoint x: 697, startPoint y: 212, endPoint x: 699, endPoint y: 204, distance: 7.5
click at [697, 212] on select "Choose an option... Pending Applied Excluded (Questions) Excluded (Expired) Exc…" at bounding box center [654, 218] width 127 height 24
click at [591, 206] on select "Choose an option... Pending Applied Excluded (Questions) Excluded (Expired) Exc…" at bounding box center [654, 218] width 127 height 24
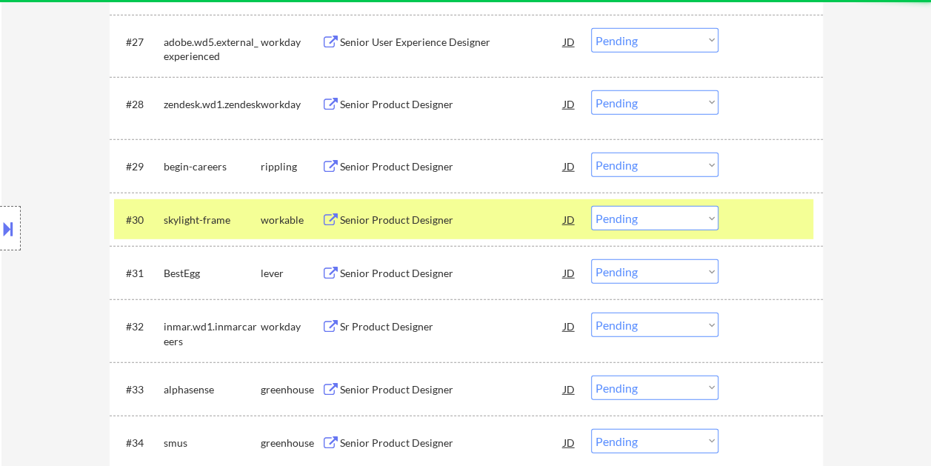
click at [765, 225] on div at bounding box center [772, 219] width 65 height 27
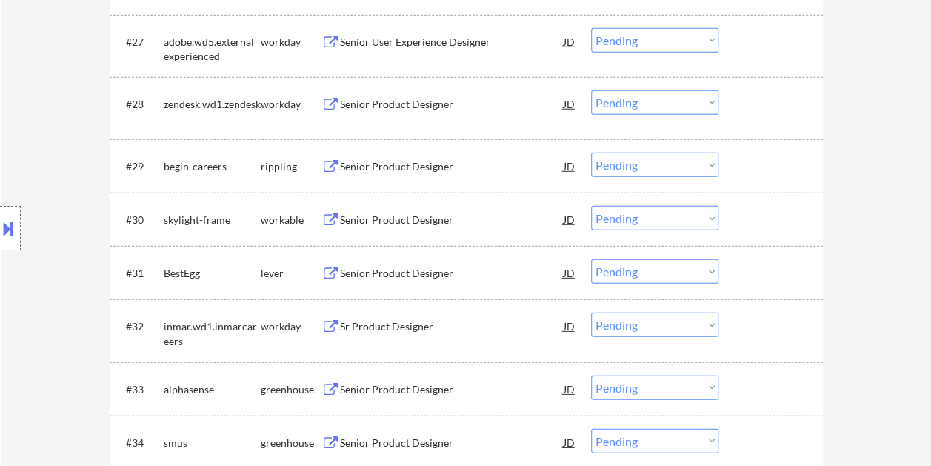
drag, startPoint x: 746, startPoint y: 219, endPoint x: 542, endPoint y: 224, distance: 204.4
click at [745, 219] on div at bounding box center [772, 219] width 65 height 27
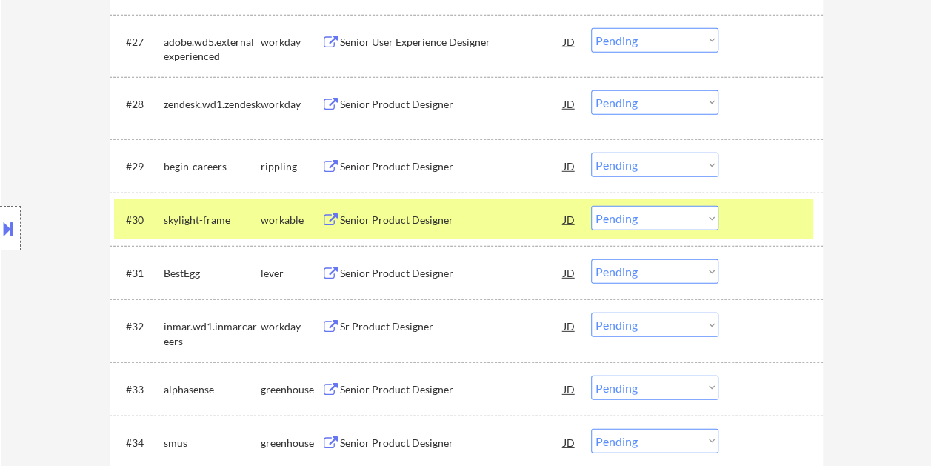
click at [449, 210] on div "Senior Product Designer" at bounding box center [452, 219] width 224 height 27
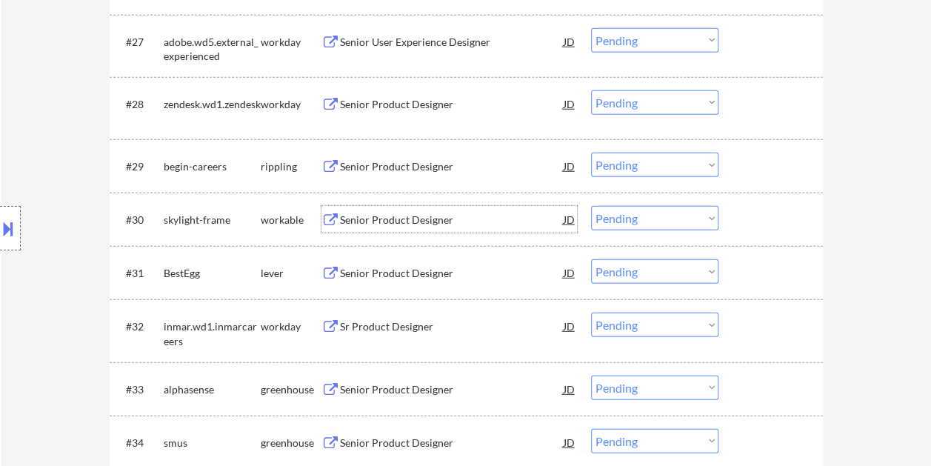
click at [748, 215] on div at bounding box center [772, 219] width 65 height 27
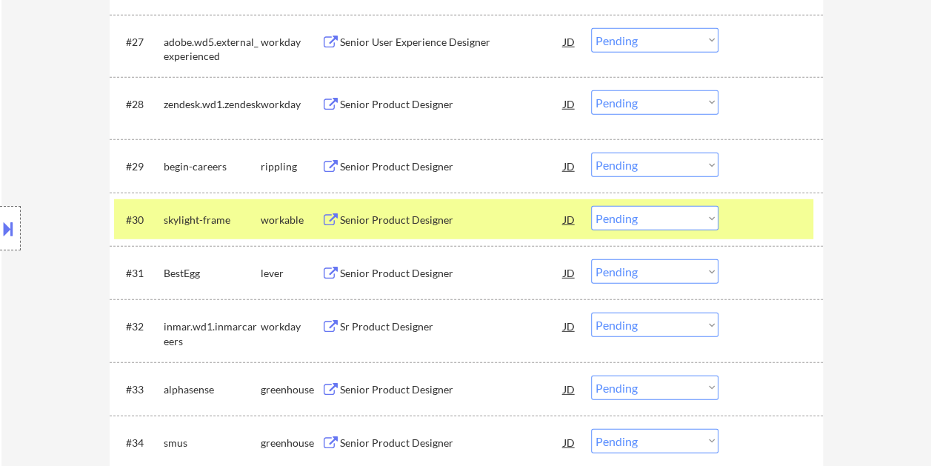
click at [697, 213] on select "Choose an option... Pending Applied Excluded (Questions) Excluded (Expired) Exc…" at bounding box center [654, 218] width 127 height 24
click at [591, 206] on select "Choose an option... Pending Applied Excluded (Questions) Excluded (Expired) Exc…" at bounding box center [654, 218] width 127 height 24
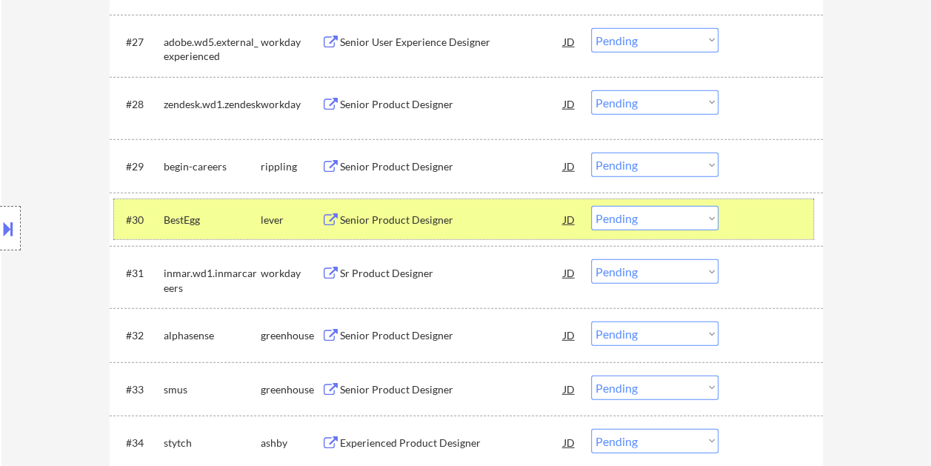
click at [736, 209] on div "#30 BestEgg lever Senior Product Designer JD warning_amber Choose an option... …" at bounding box center [463, 219] width 699 height 40
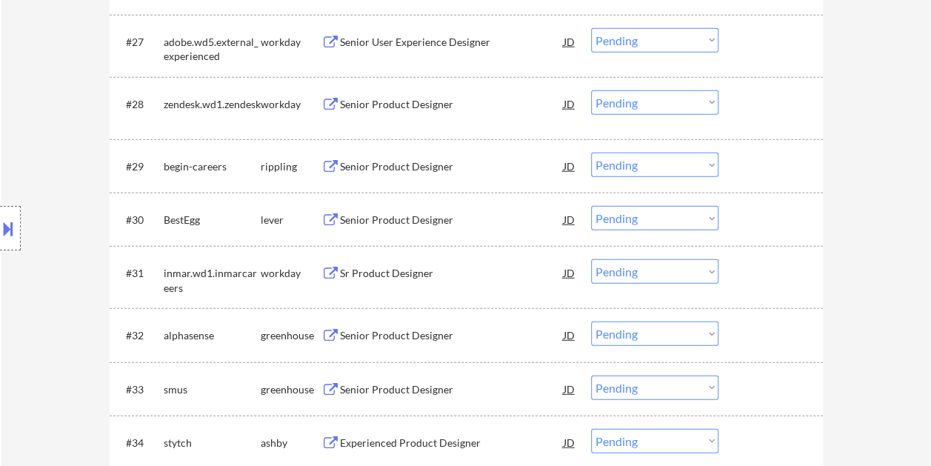
drag, startPoint x: 766, startPoint y: 198, endPoint x: 705, endPoint y: 224, distance: 66.7
click at [765, 201] on div "#30 BestEgg lever Senior Product Designer JD warning_amber Choose an option... …" at bounding box center [463, 219] width 699 height 40
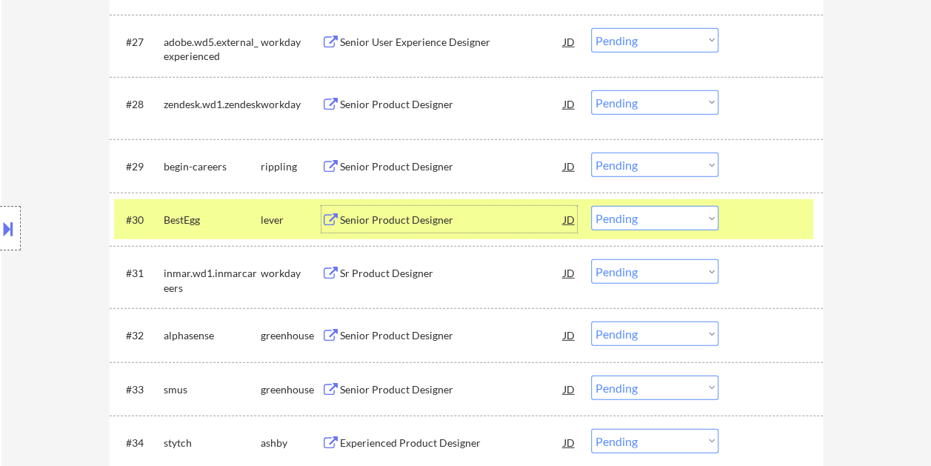
click at [468, 216] on div "Senior Product Designer" at bounding box center [452, 219] width 224 height 15
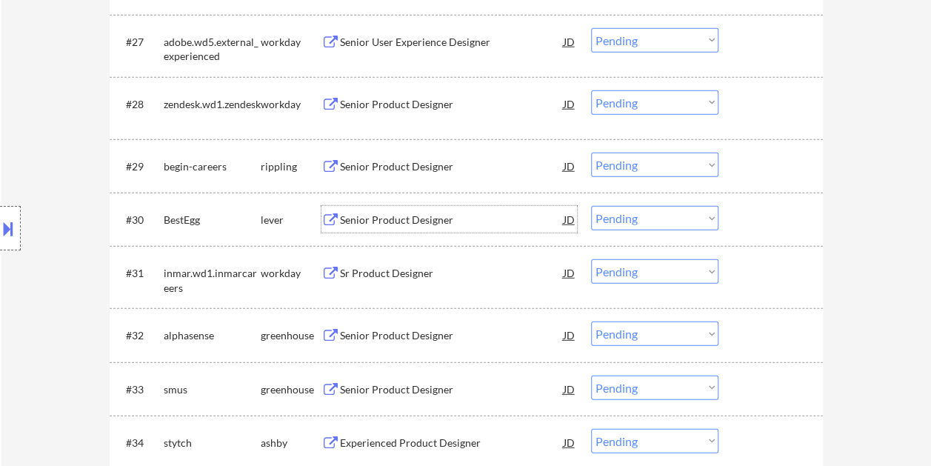
click at [740, 221] on div at bounding box center [772, 219] width 65 height 27
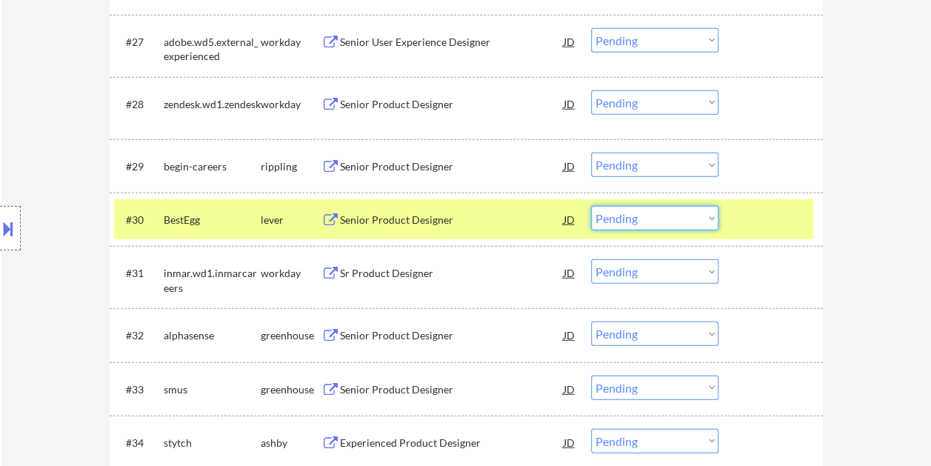
click at [703, 215] on select "Choose an option... Pending Applied Excluded (Questions) Excluded (Expired) Exc…" at bounding box center [654, 218] width 127 height 24
click at [591, 206] on select "Choose an option... Pending Applied Excluded (Questions) Excluded (Expired) Exc…" at bounding box center [654, 218] width 127 height 24
select select ""pending""
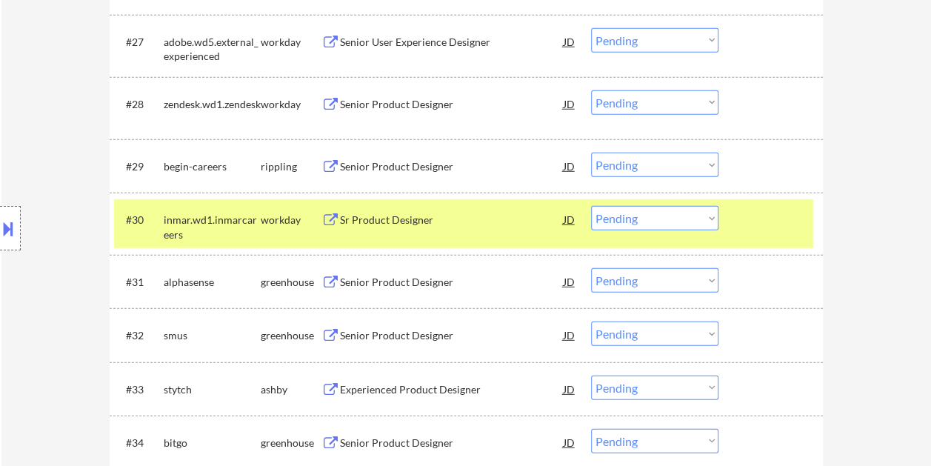
click at [740, 231] on div at bounding box center [772, 219] width 65 height 27
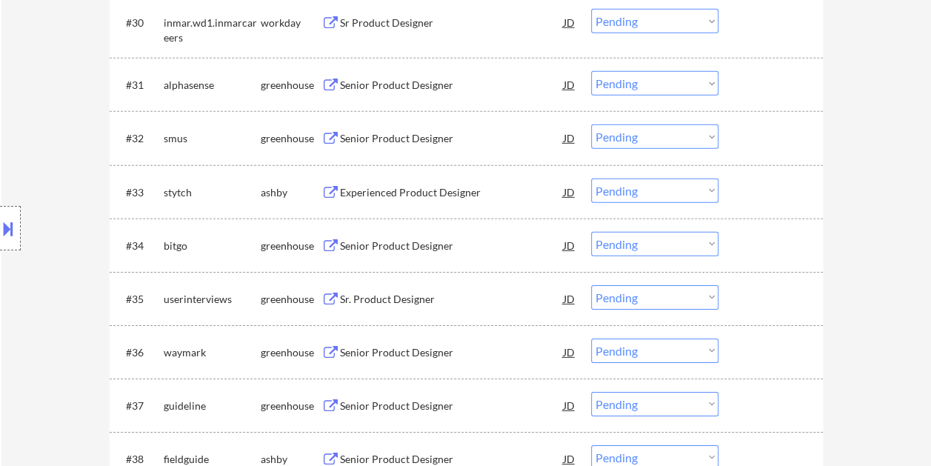
scroll to position [2200, 0]
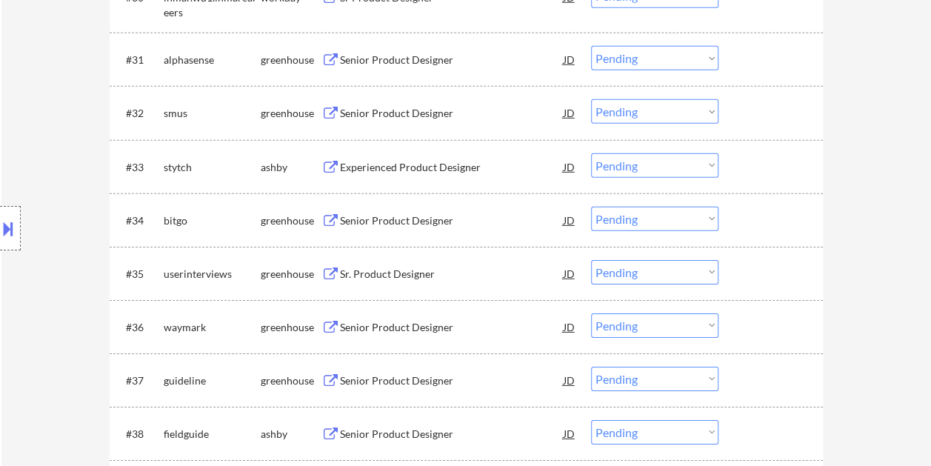
click at [731, 166] on div "#33 stytch [PERSON_NAME] Experienced Product Designer JD warning_amber Choose a…" at bounding box center [463, 167] width 699 height 40
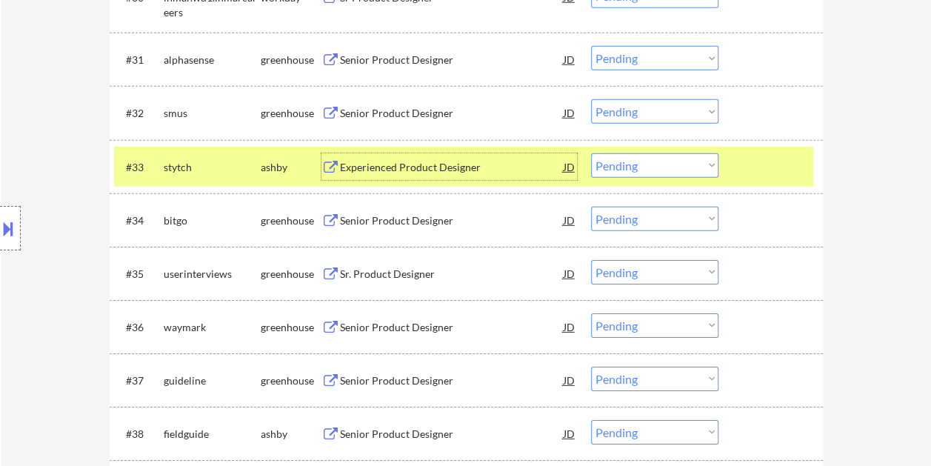
click at [442, 156] on div "Experienced Product Designer" at bounding box center [452, 166] width 224 height 27
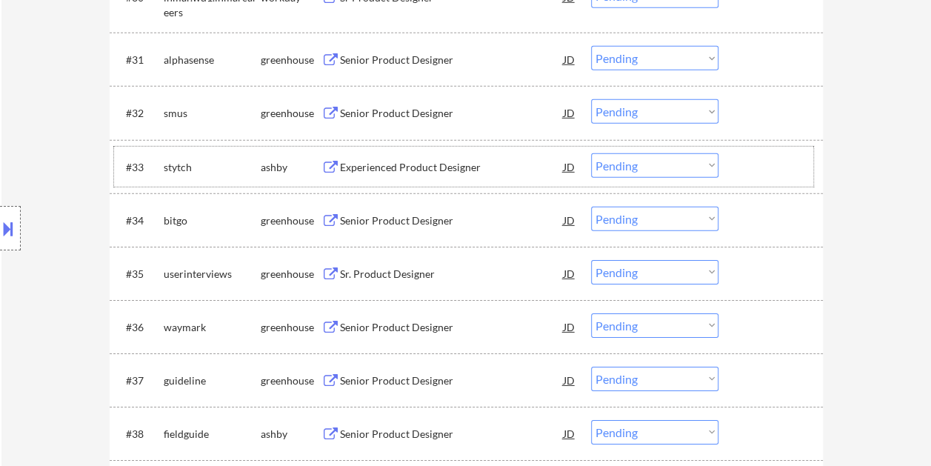
click at [740, 160] on div at bounding box center [772, 166] width 65 height 27
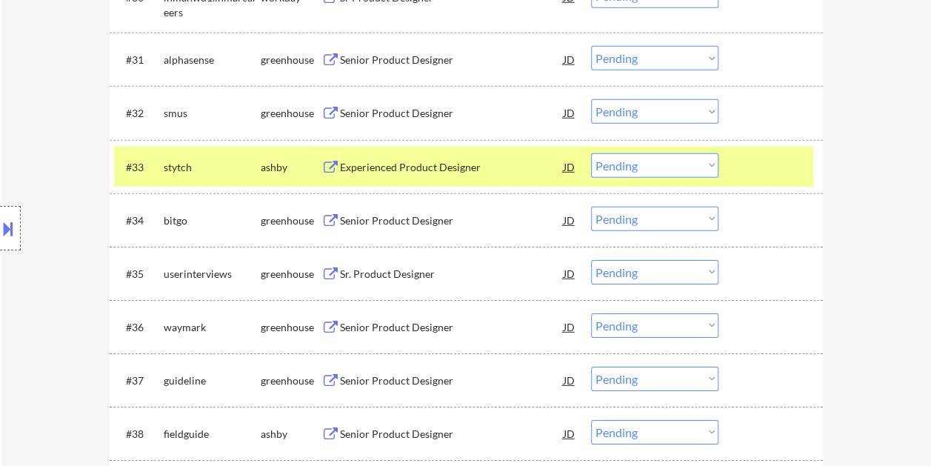
click at [709, 161] on select "Choose an option... Pending Applied Excluded (Questions) Excluded (Expired) Exc…" at bounding box center [654, 165] width 127 height 24
click at [591, 153] on select "Choose an option... Pending Applied Excluded (Questions) Excluded (Expired) Exc…" at bounding box center [654, 165] width 127 height 24
select select ""pending""
click at [755, 153] on div at bounding box center [772, 166] width 65 height 27
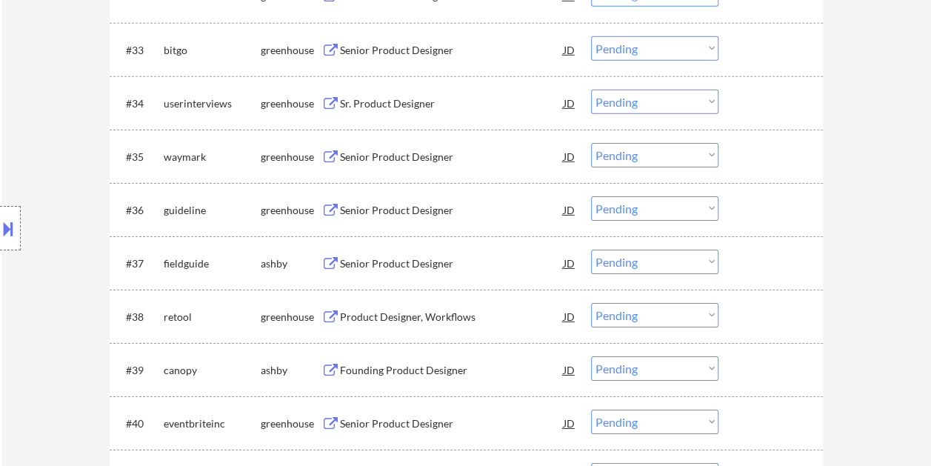
scroll to position [2348, 0]
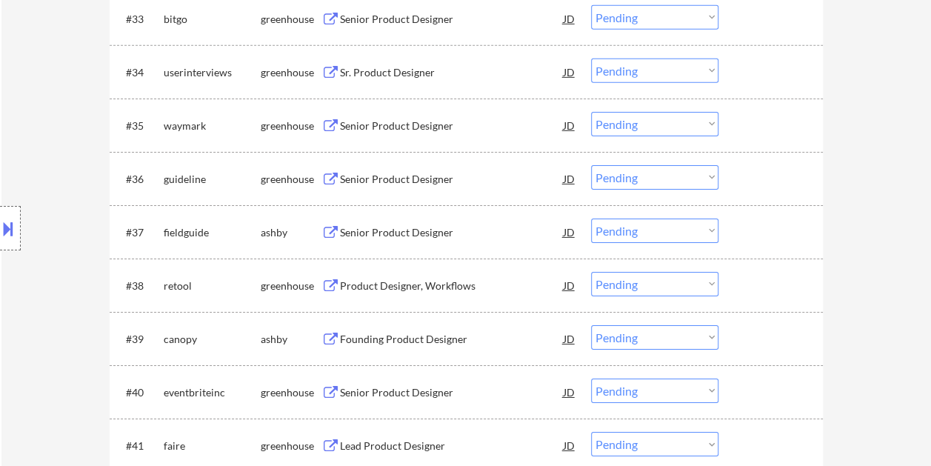
drag, startPoint x: 752, startPoint y: 239, endPoint x: 640, endPoint y: 232, distance: 112.7
click at [752, 239] on div at bounding box center [772, 231] width 65 height 27
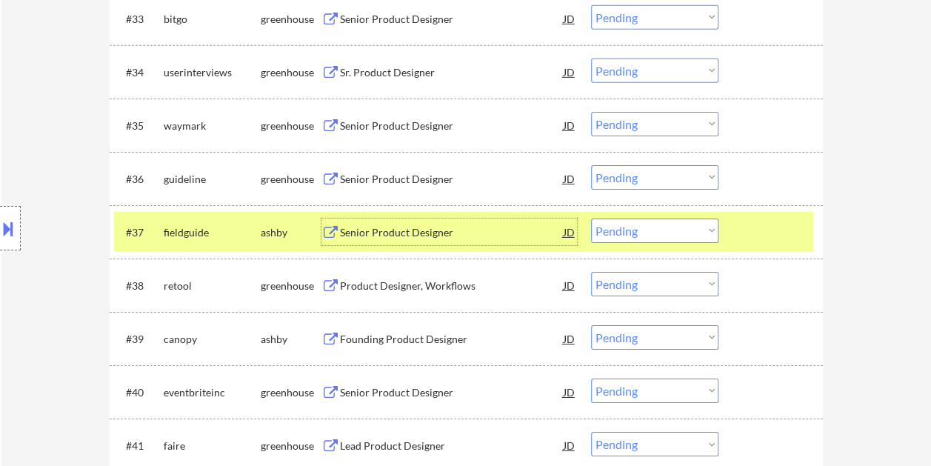
click at [497, 231] on div "Senior Product Designer" at bounding box center [452, 232] width 224 height 15
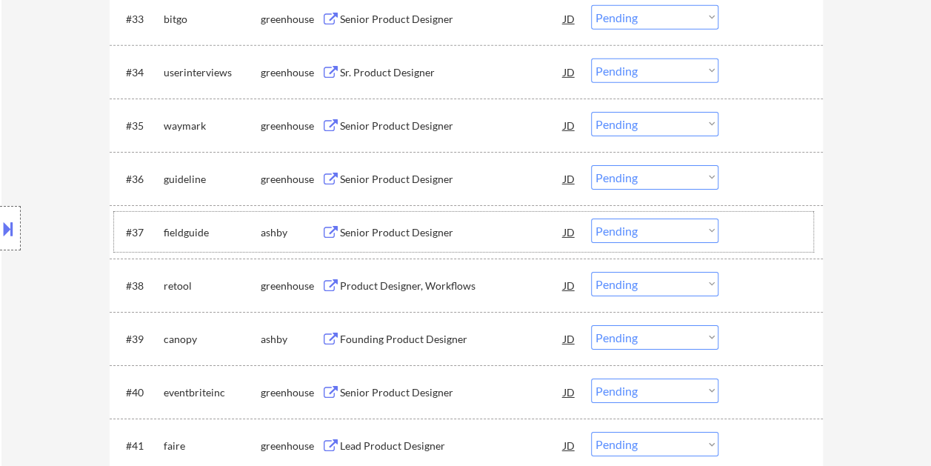
click at [746, 241] on div at bounding box center [772, 231] width 65 height 27
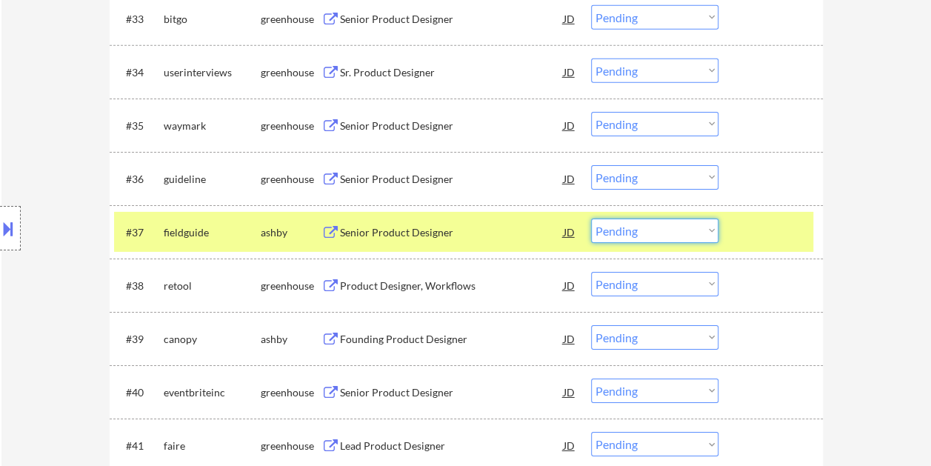
click at [708, 229] on select "Choose an option... Pending Applied Excluded (Questions) Excluded (Expired) Exc…" at bounding box center [654, 230] width 127 height 24
click at [591, 218] on select "Choose an option... Pending Applied Excluded (Questions) Excluded (Expired) Exc…" at bounding box center [654, 230] width 127 height 24
select select ""pending""
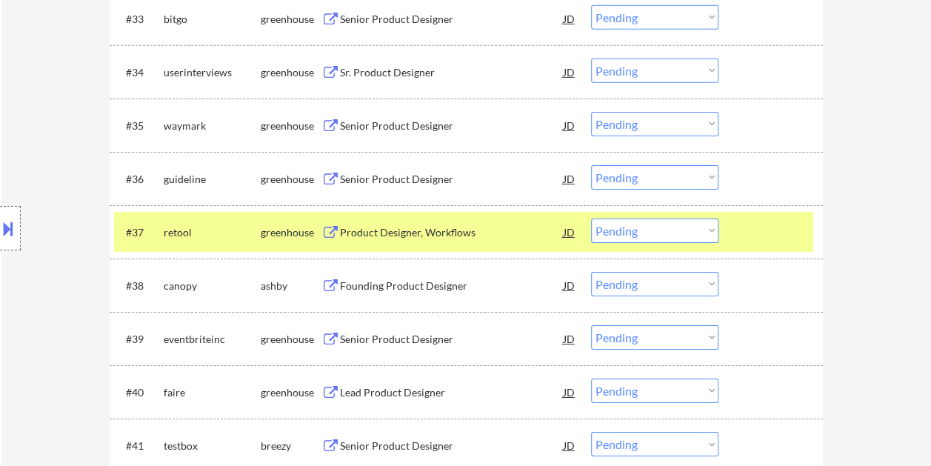
click at [747, 218] on div at bounding box center [772, 231] width 65 height 27
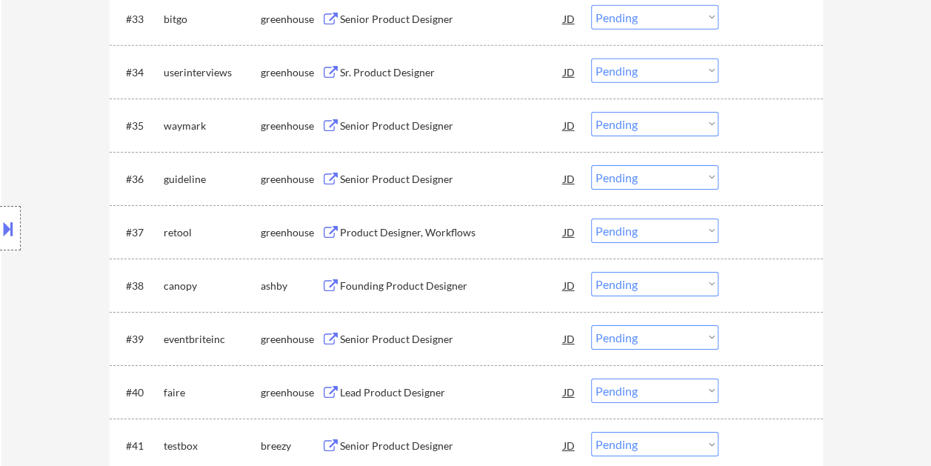
click at [754, 269] on div "#38 canopy [PERSON_NAME] Founding Product Designer JD warning_amber Choose an o…" at bounding box center [463, 285] width 699 height 40
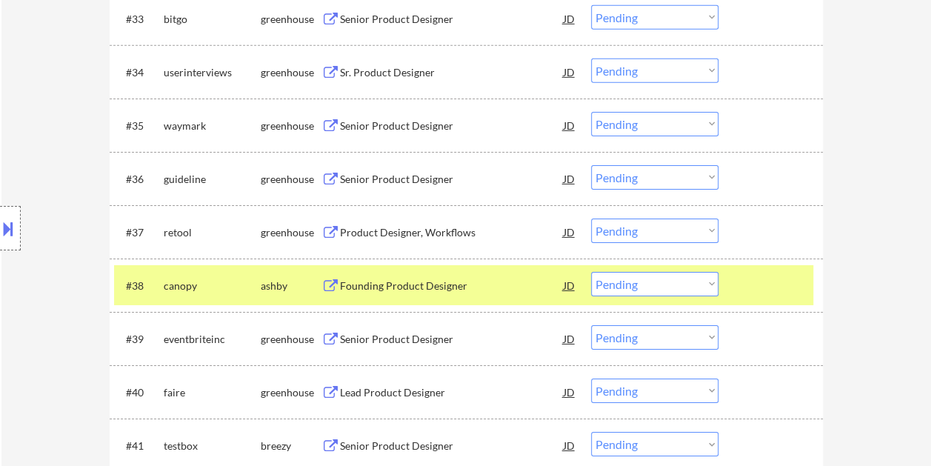
click at [789, 288] on div at bounding box center [772, 285] width 65 height 27
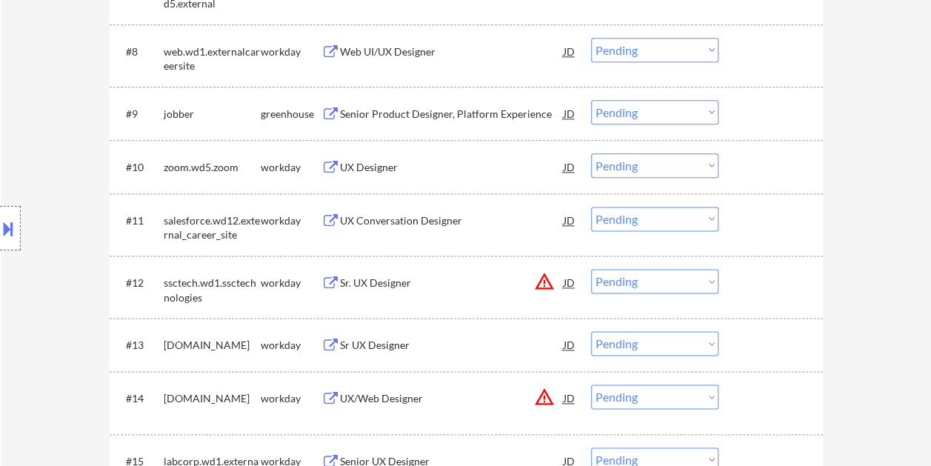
scroll to position [888, 0]
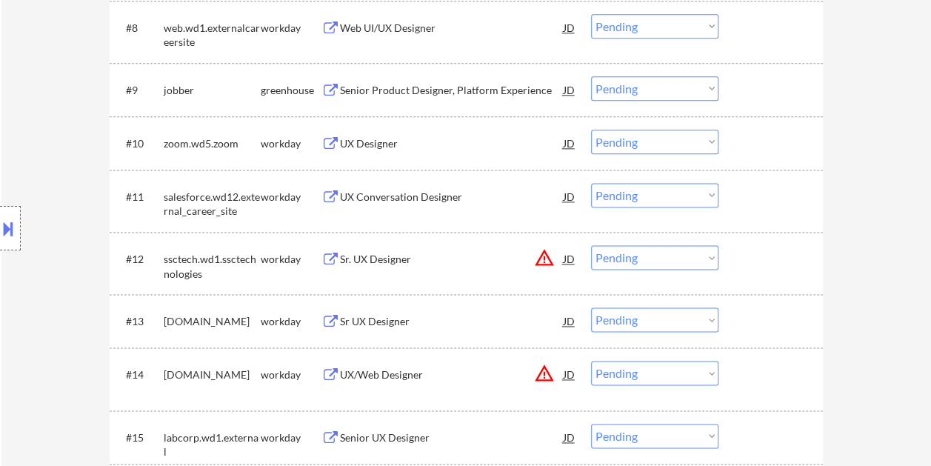
drag, startPoint x: 748, startPoint y: 78, endPoint x: 737, endPoint y: 80, distance: 11.2
click at [748, 78] on div at bounding box center [772, 89] width 65 height 27
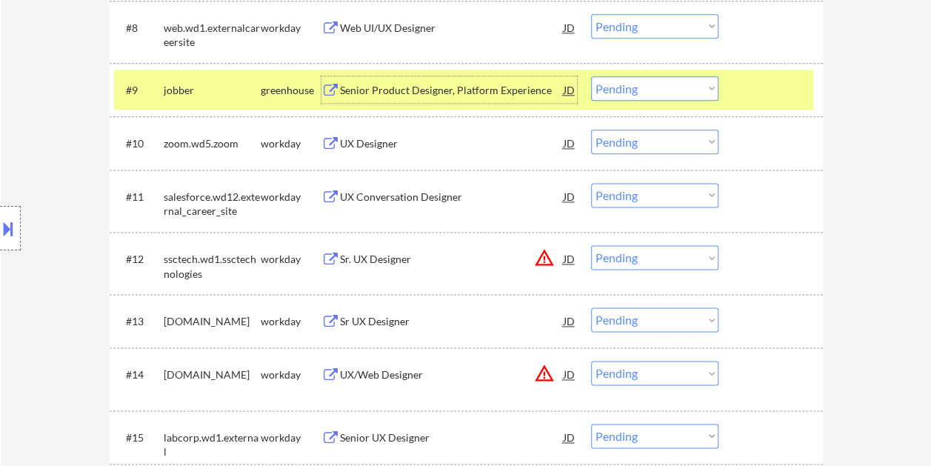
click at [477, 90] on div "Senior Product Designer, Platform Experience" at bounding box center [452, 90] width 224 height 15
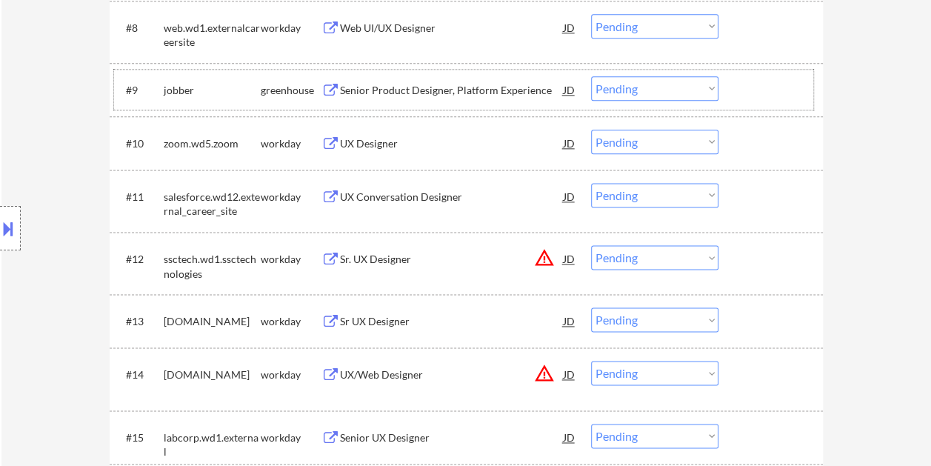
drag, startPoint x: 769, startPoint y: 93, endPoint x: 721, endPoint y: 91, distance: 48.2
click at [768, 93] on div at bounding box center [772, 89] width 65 height 27
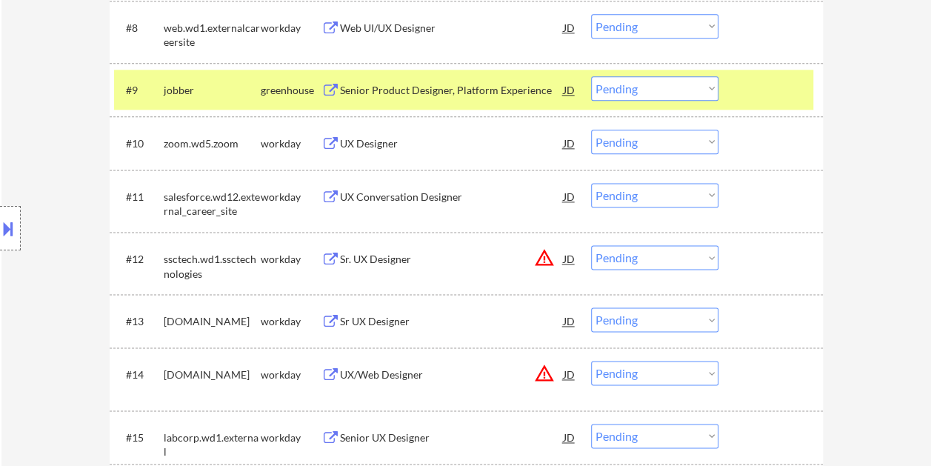
click at [714, 90] on select "Choose an option... Pending Applied Excluded (Questions) Excluded (Expired) Exc…" at bounding box center [654, 88] width 127 height 24
click at [591, 76] on select "Choose an option... Pending Applied Excluded (Questions) Excluded (Expired) Exc…" at bounding box center [654, 88] width 127 height 24
select select ""pending""
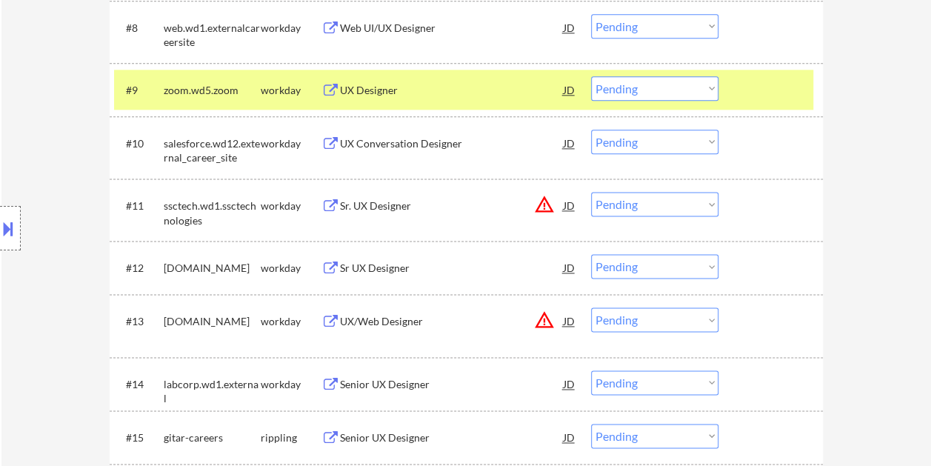
drag, startPoint x: 754, startPoint y: 89, endPoint x: 723, endPoint y: 91, distance: 31.2
click at [755, 89] on div at bounding box center [772, 89] width 65 height 27
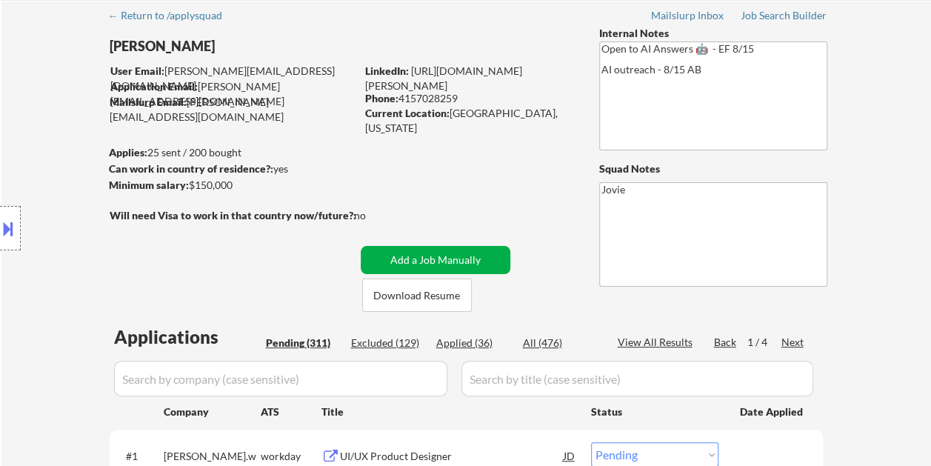
scroll to position [148, 0]
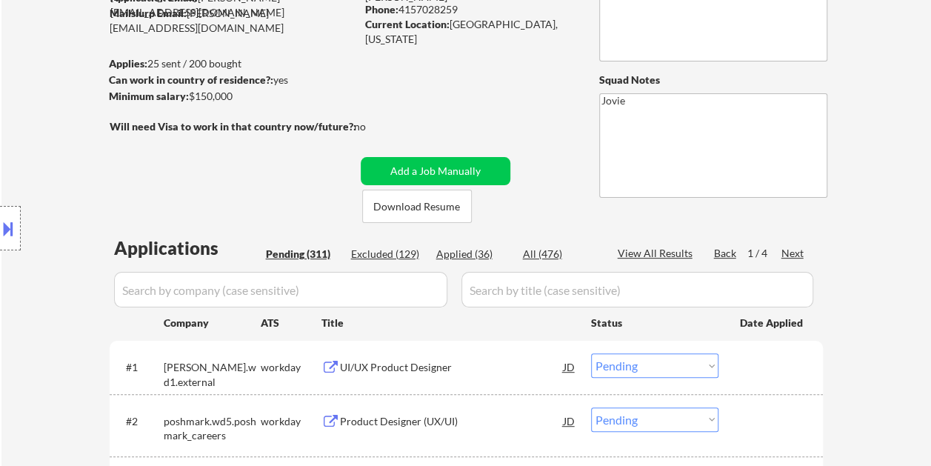
click at [468, 252] on div "Applied (36)" at bounding box center [473, 254] width 74 height 15
select select ""applied""
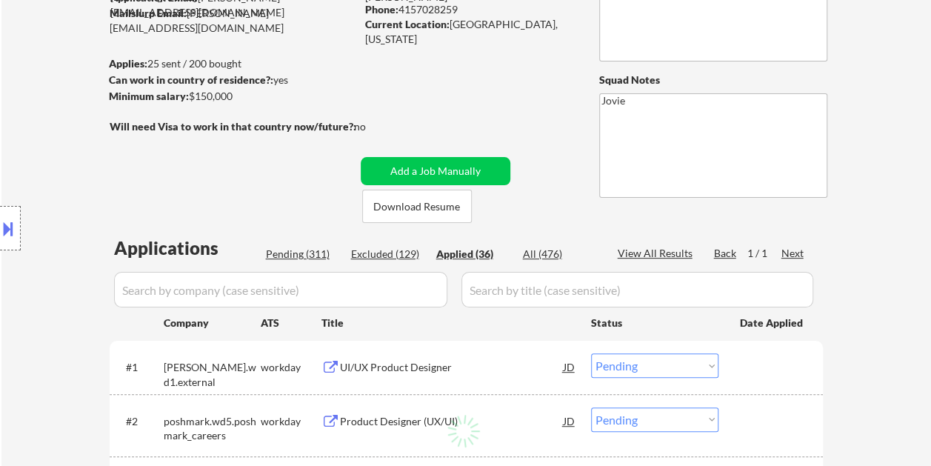
select select ""applied""
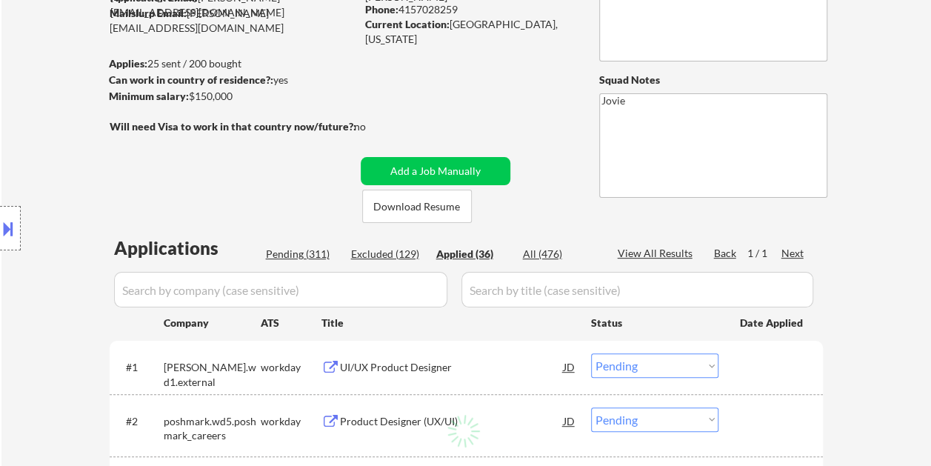
select select ""applied""
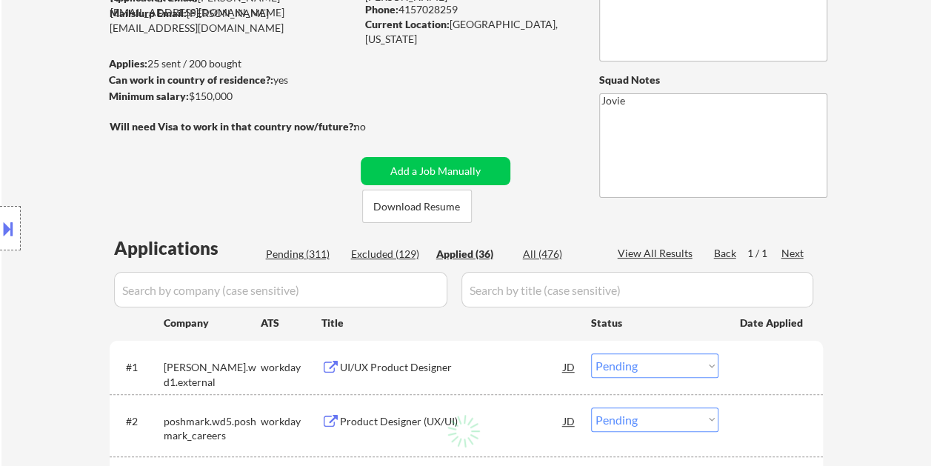
select select ""applied""
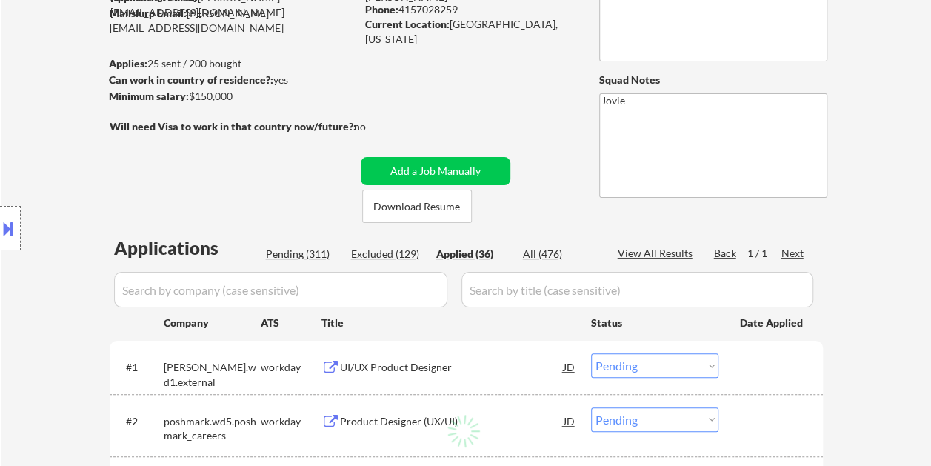
select select ""applied""
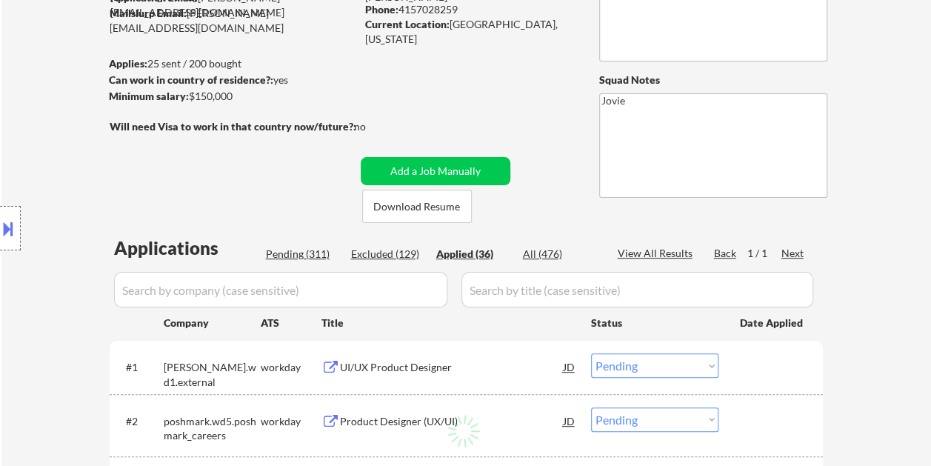
select select ""applied""
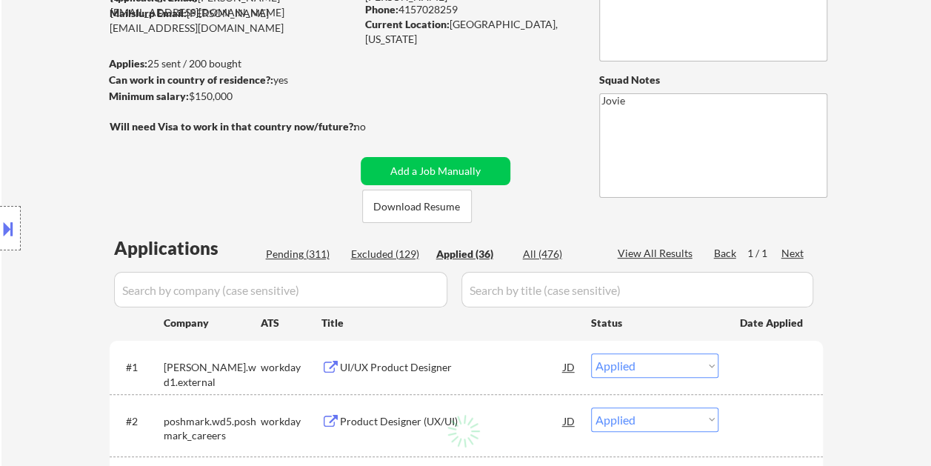
select select ""applied""
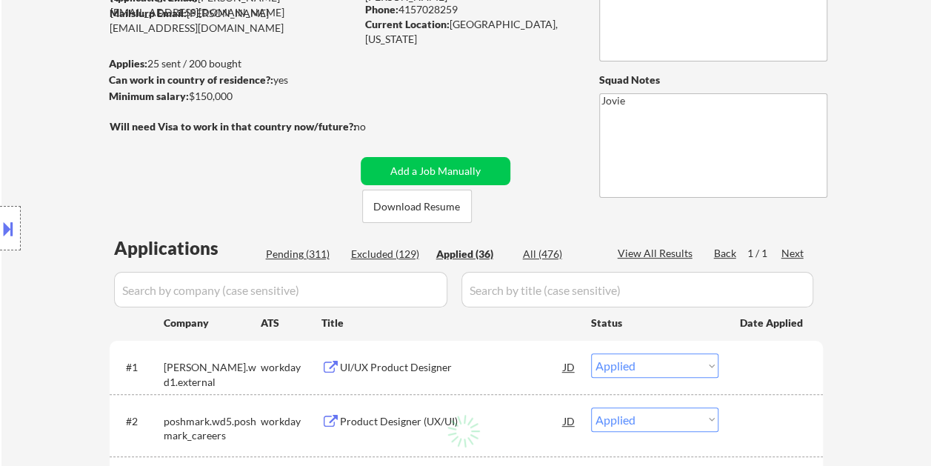
select select ""applied""
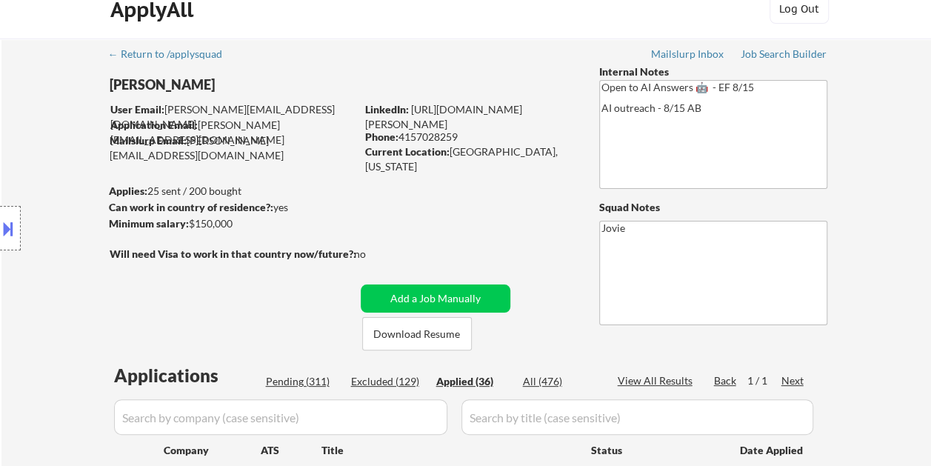
scroll to position [0, 0]
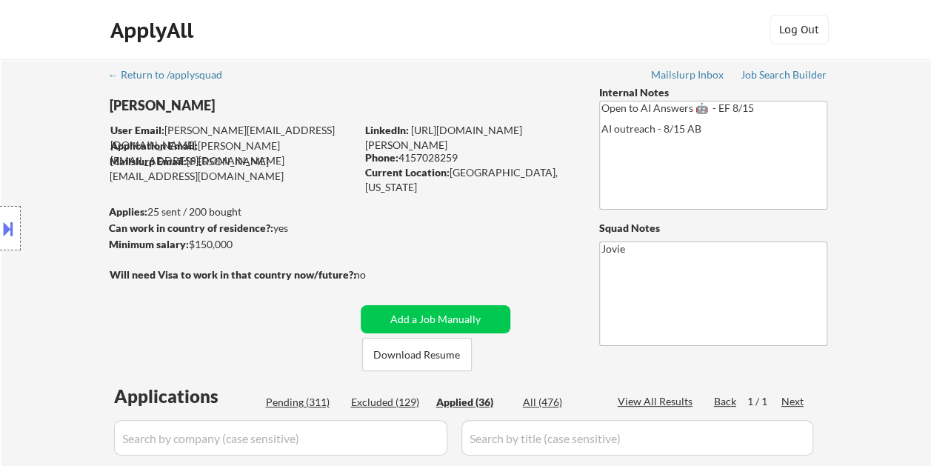
click at [314, 401] on div "Pending (311)" at bounding box center [303, 402] width 74 height 15
select select ""pending""
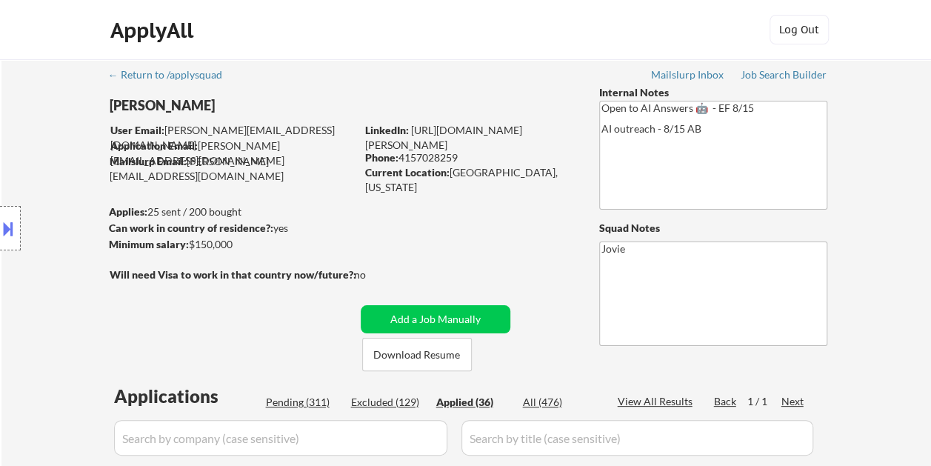
select select ""pending""
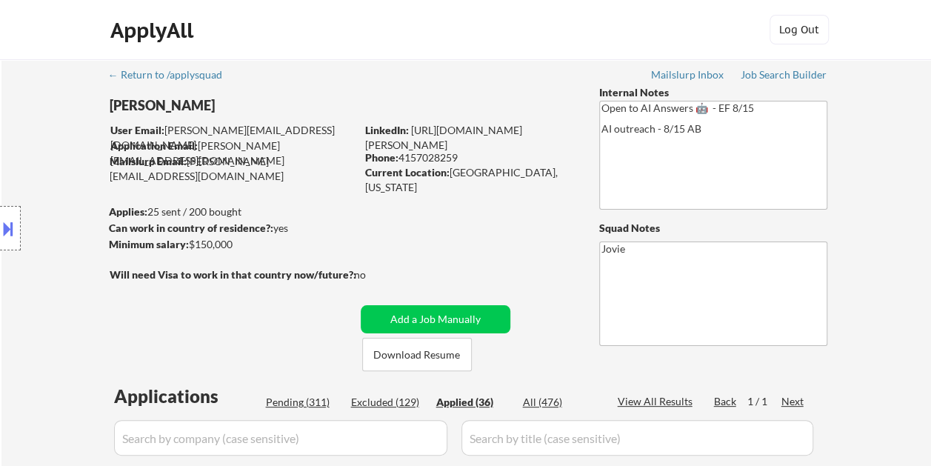
select select ""pending""
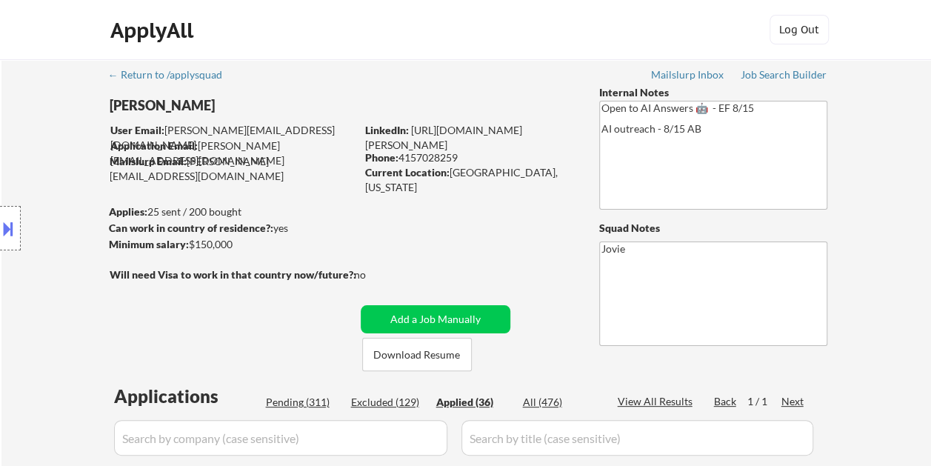
select select ""pending""
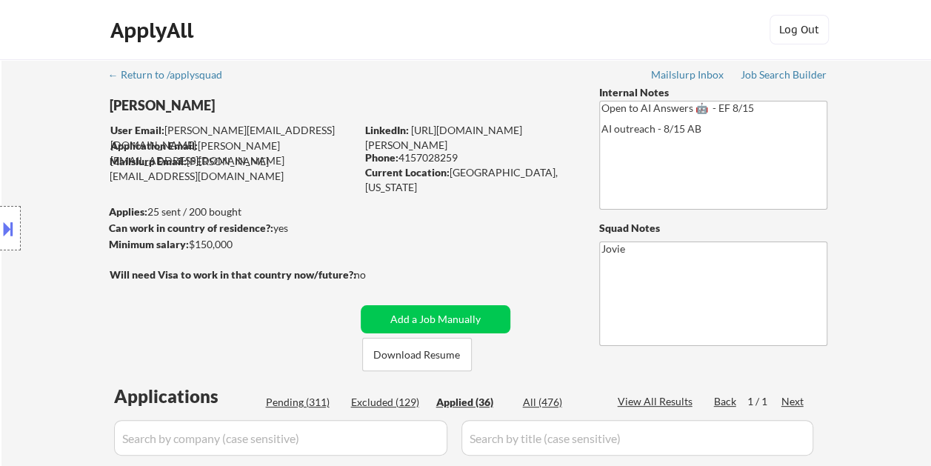
select select ""pending""
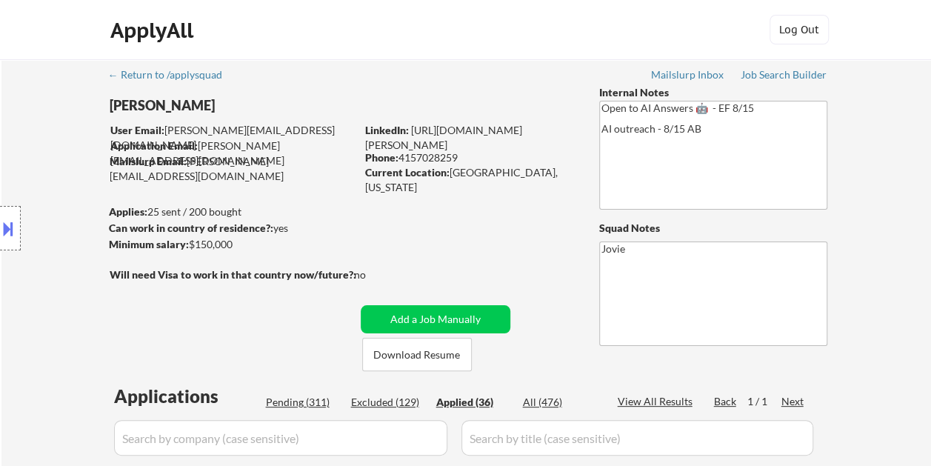
select select ""pending""
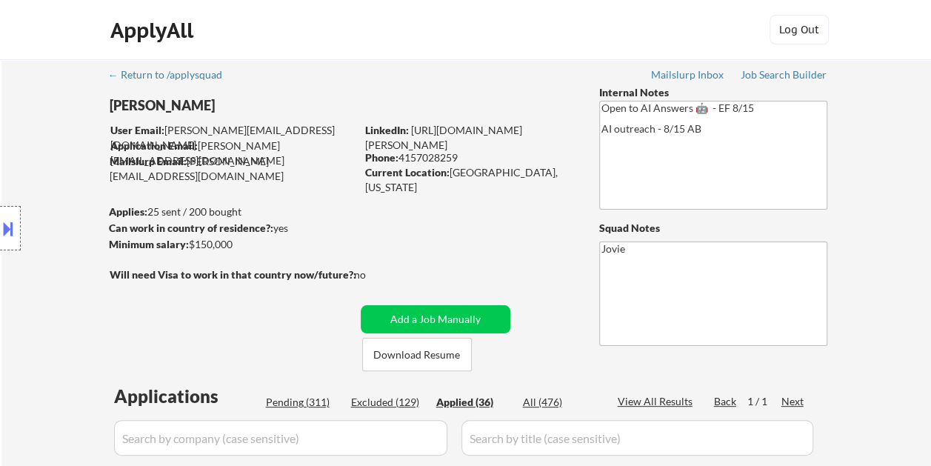
select select ""pending""
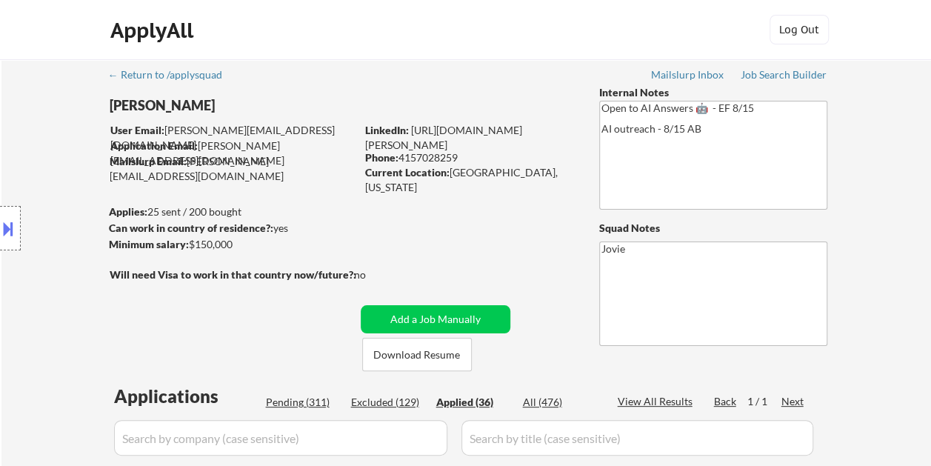
select select ""pending""
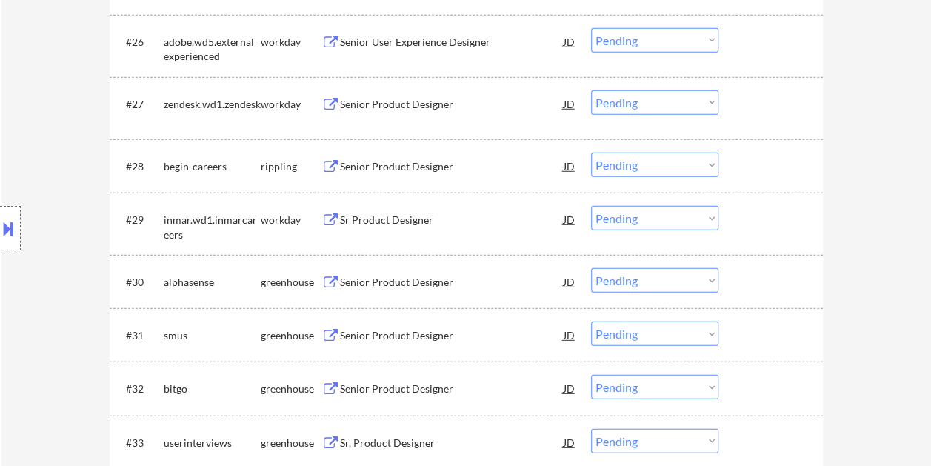
scroll to position [1999, 0]
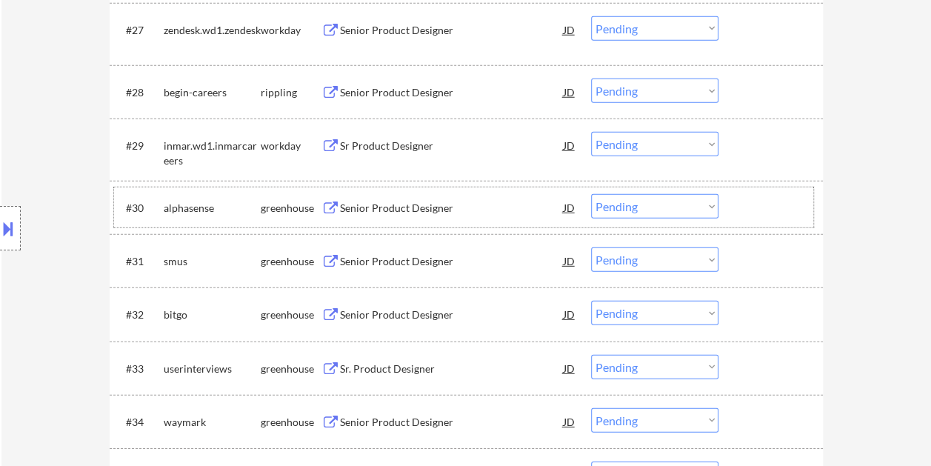
drag, startPoint x: 754, startPoint y: 204, endPoint x: 613, endPoint y: 231, distance: 143.2
click at [754, 204] on div at bounding box center [772, 207] width 65 height 27
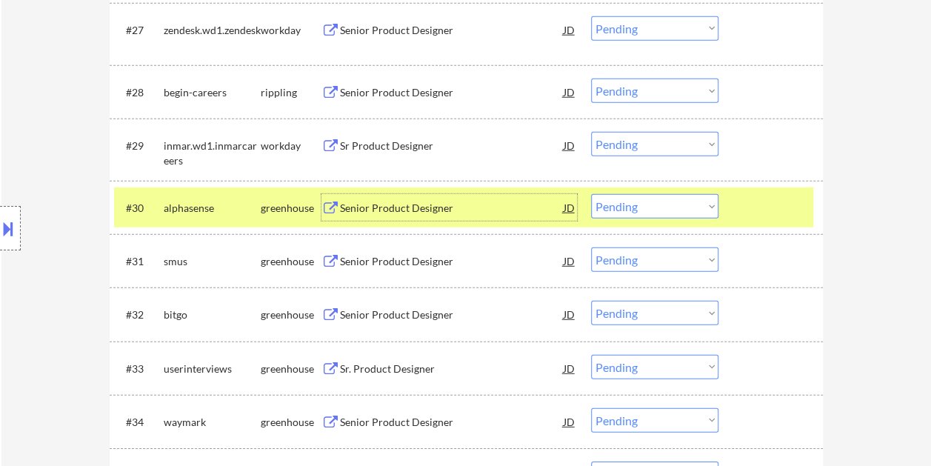
click at [407, 207] on div "Senior Product Designer" at bounding box center [452, 208] width 224 height 15
